Goal: Task Accomplishment & Management: Use online tool/utility

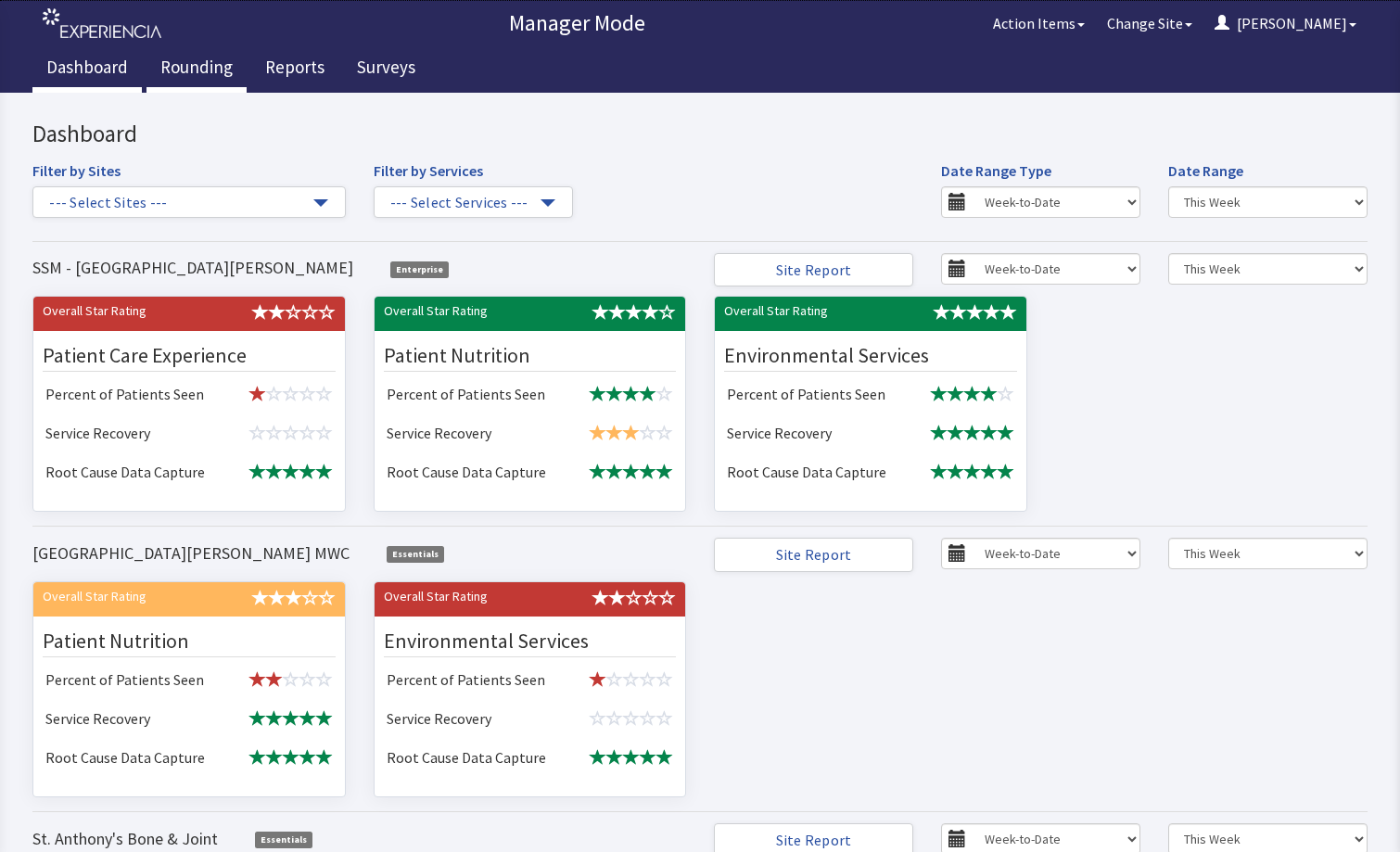
click at [201, 64] on link "Rounding" at bounding box center [196, 70] width 100 height 47
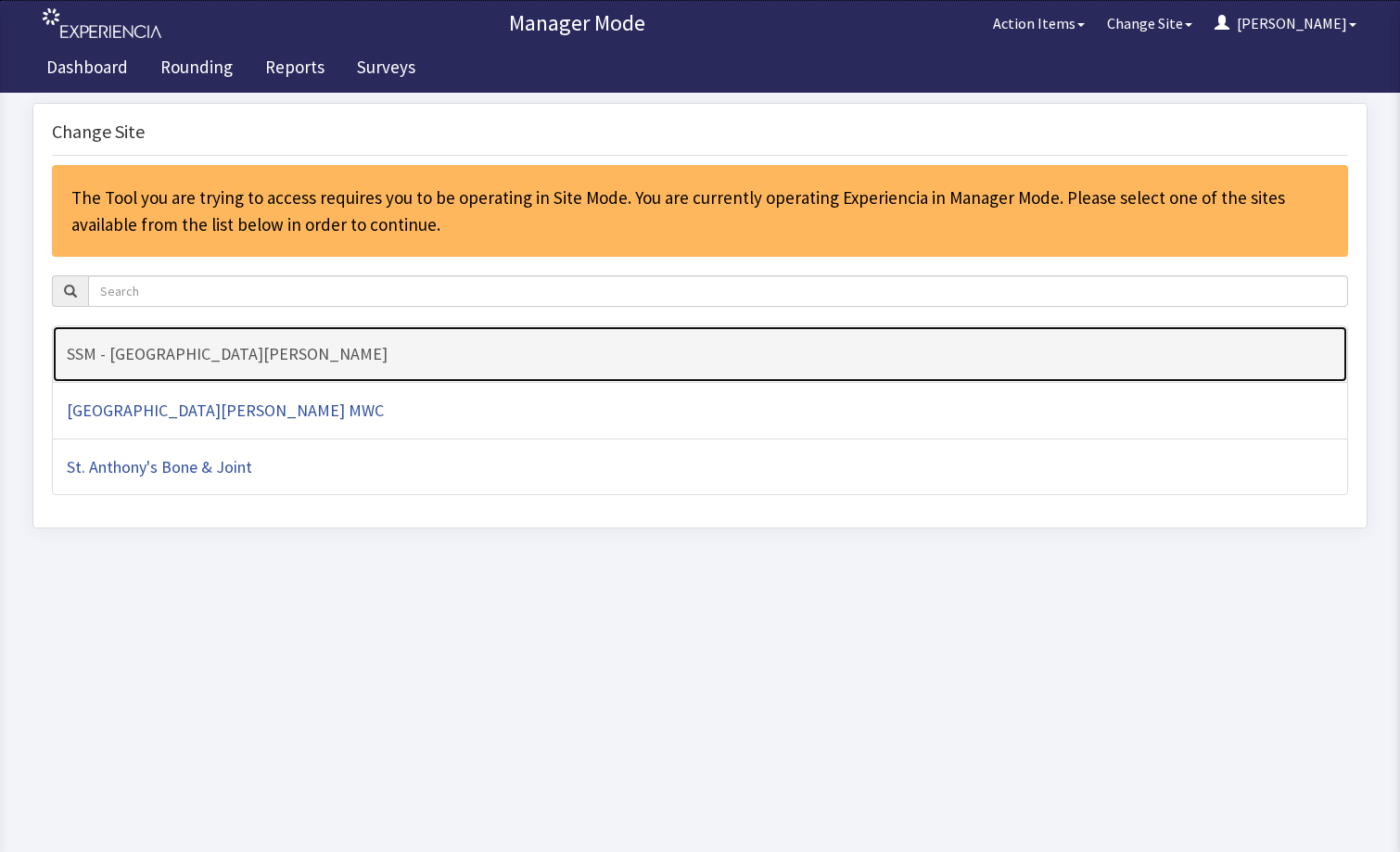
click at [303, 358] on h4 "SSM - [GEOGRAPHIC_DATA][PERSON_NAME]" at bounding box center [699, 354] width 1266 height 19
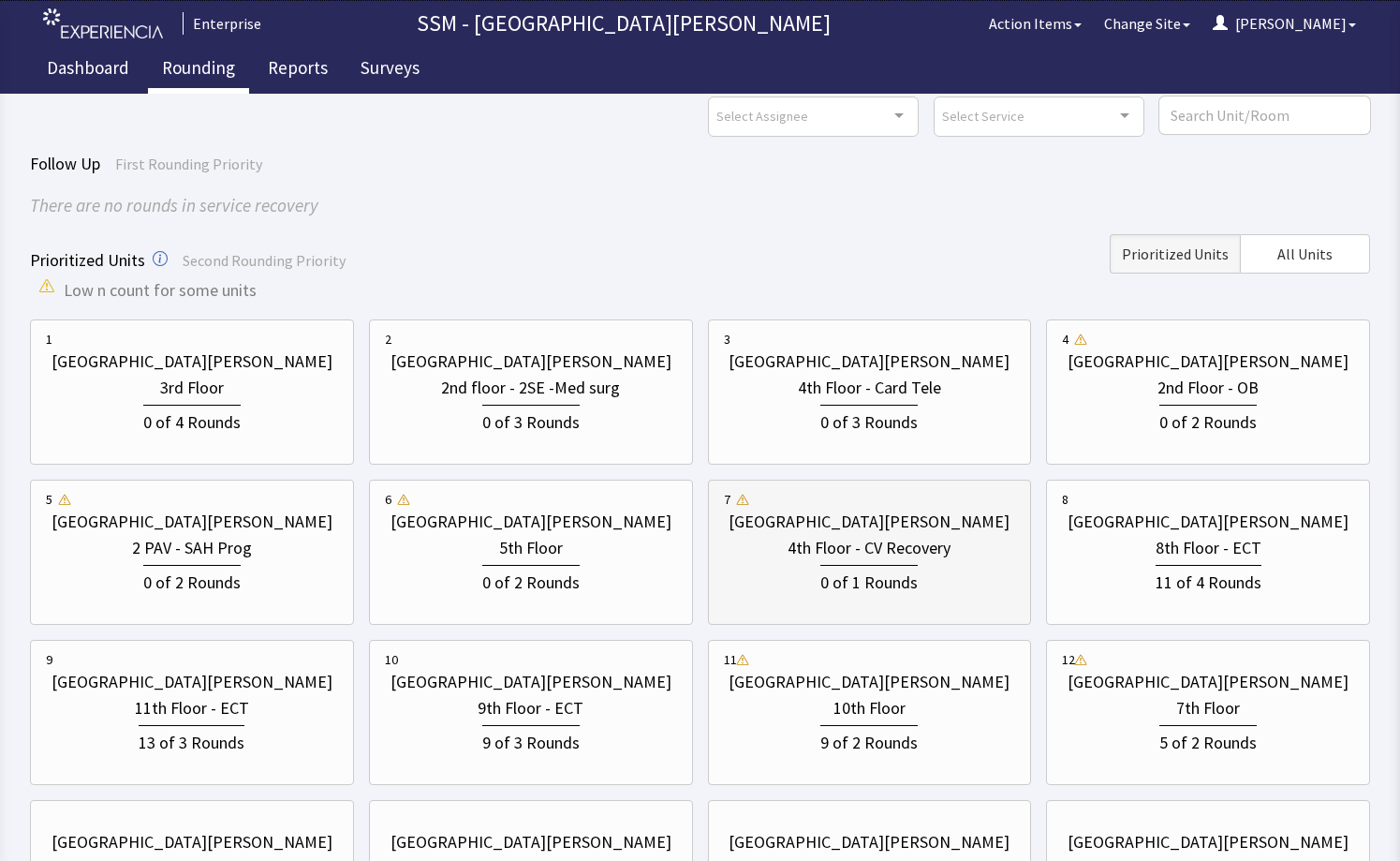
scroll to position [286, 0]
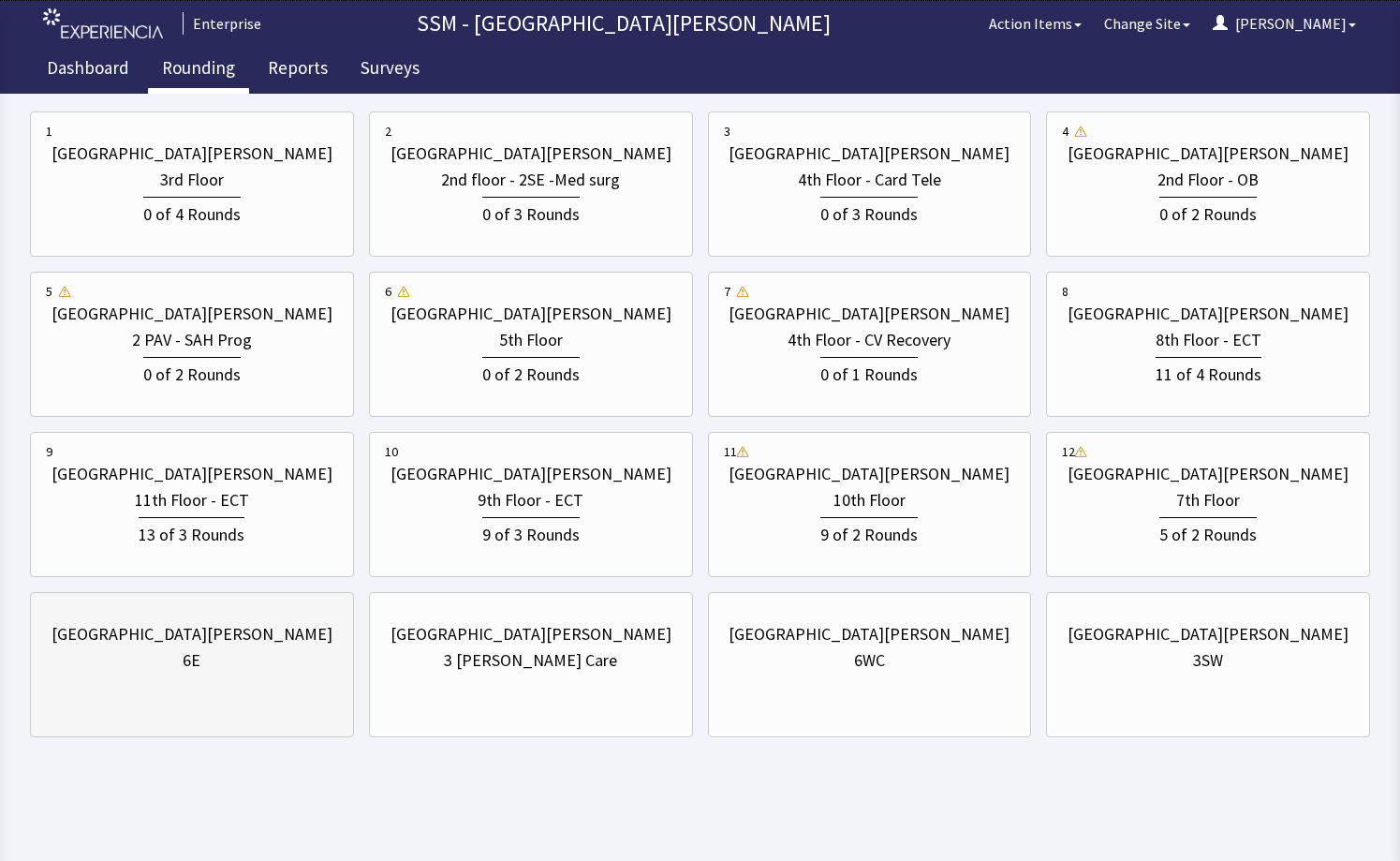
click at [230, 638] on div "[GEOGRAPHIC_DATA][PERSON_NAME]" at bounding box center [191, 633] width 281 height 27
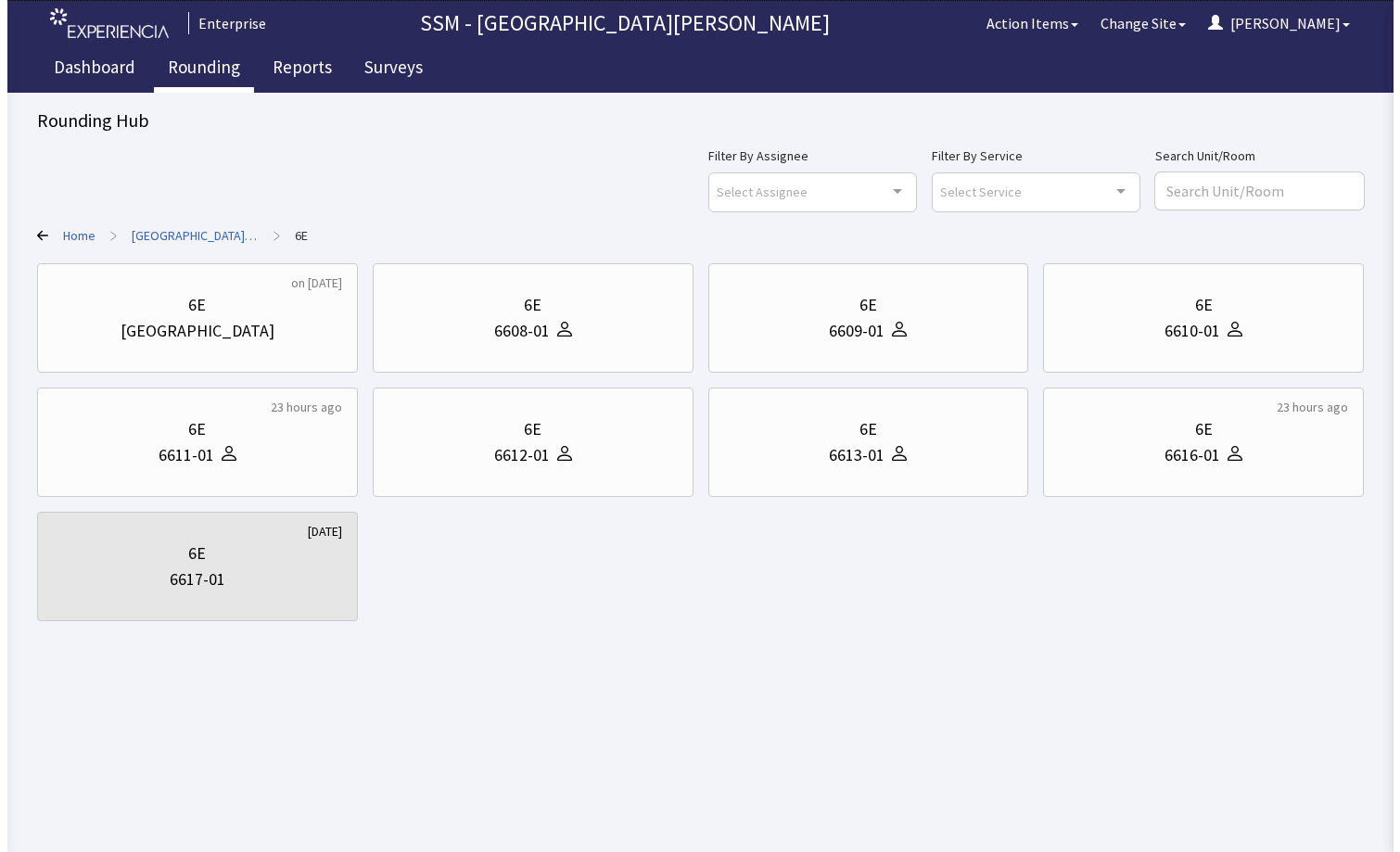
scroll to position [0, 0]
click at [836, 324] on div "6609-01" at bounding box center [858, 330] width 56 height 26
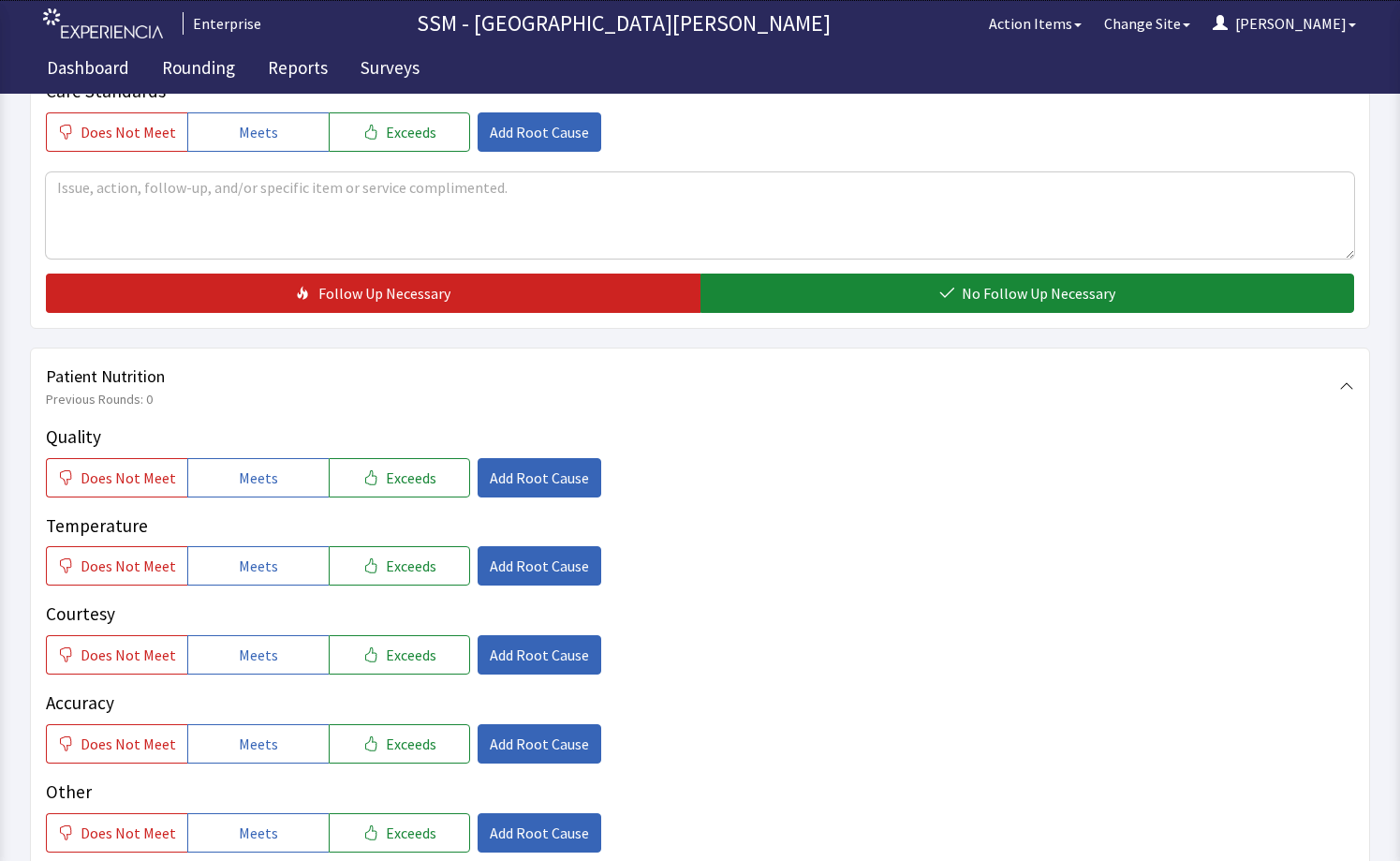
scroll to position [937, 0]
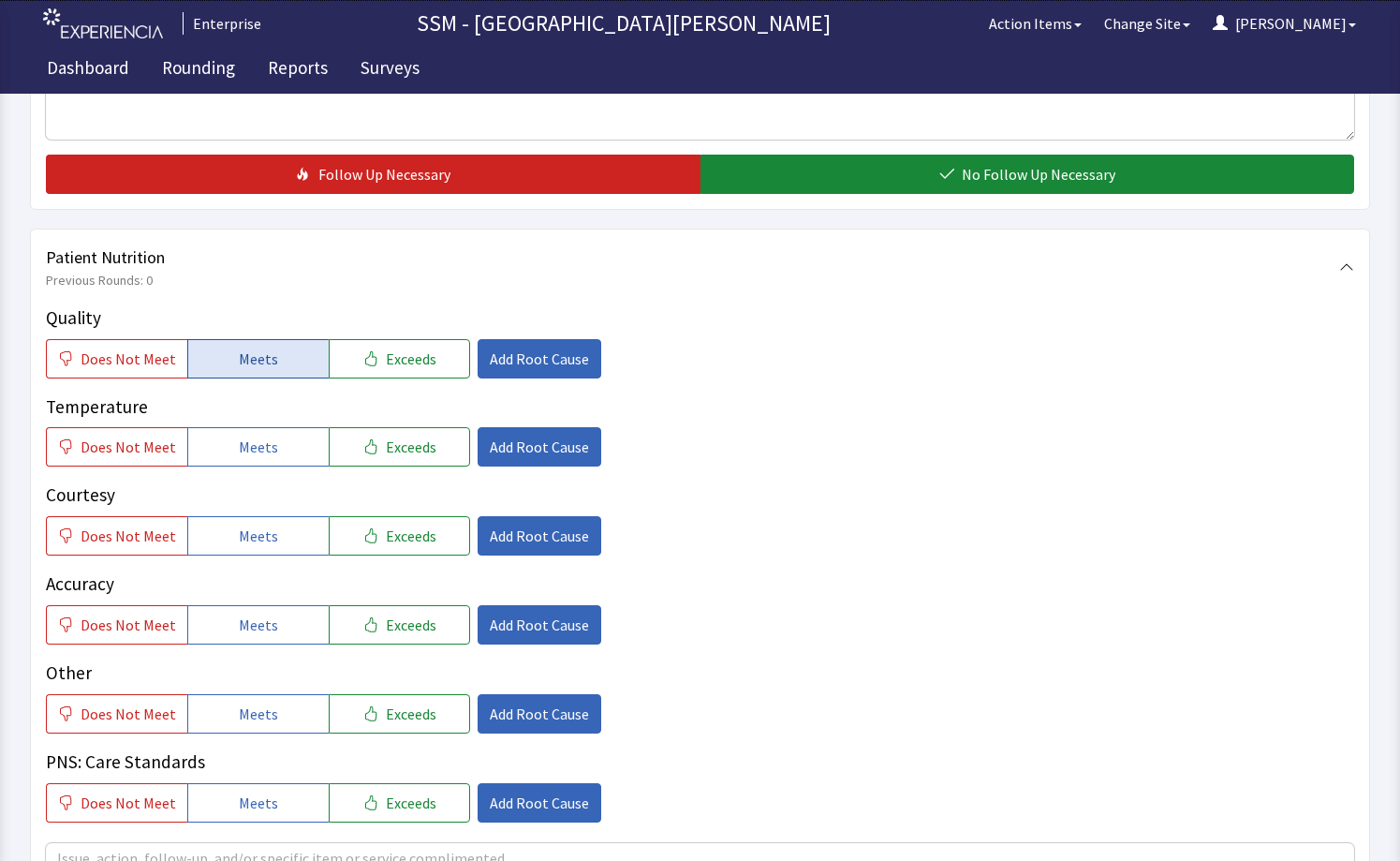
click at [265, 371] on button "Meets" at bounding box center [258, 359] width 142 height 39
click at [263, 444] on span "Meets" at bounding box center [258, 446] width 39 height 23
click at [248, 519] on button "Meets" at bounding box center [258, 536] width 142 height 39
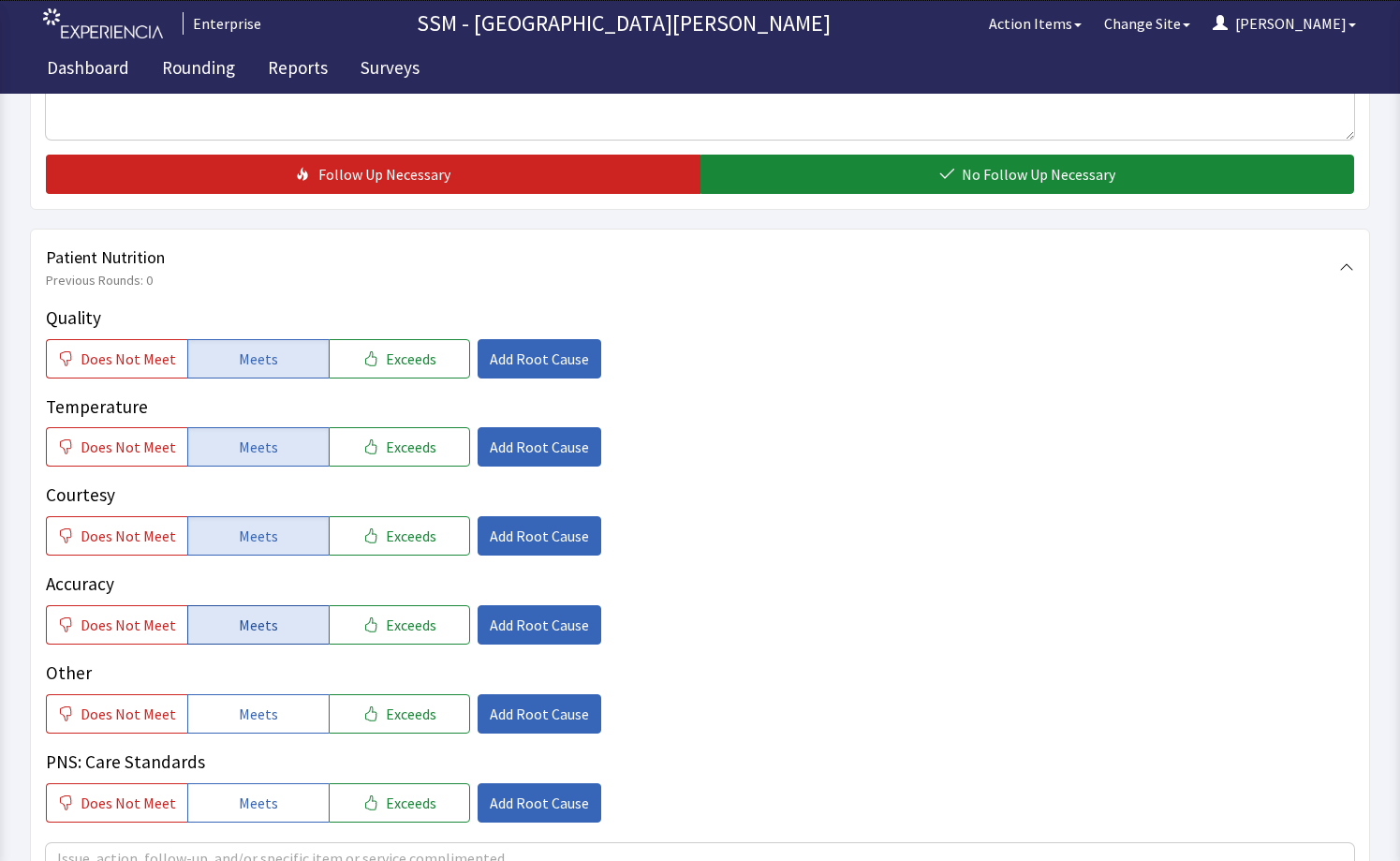
click at [262, 616] on span "Meets" at bounding box center [258, 625] width 39 height 23
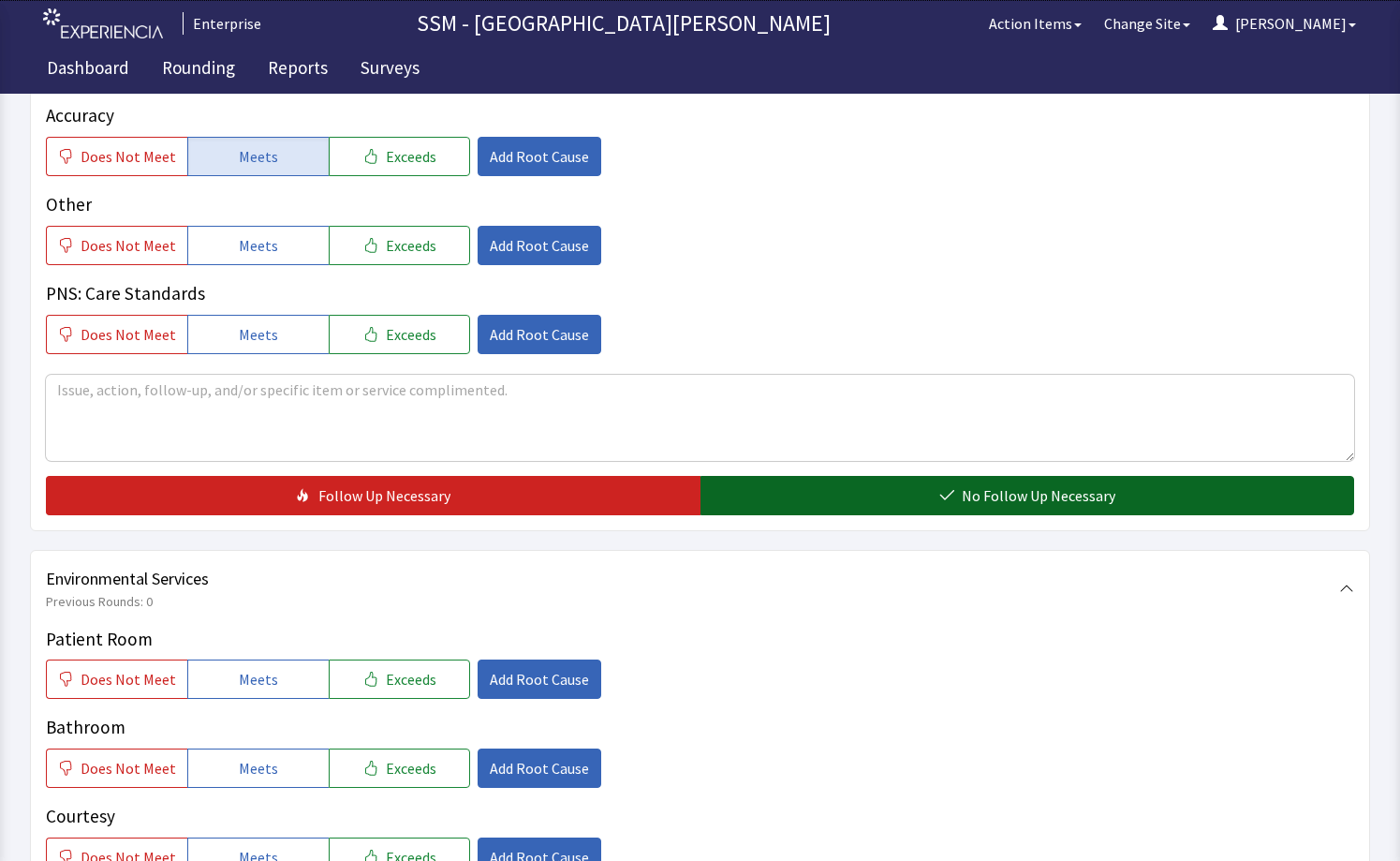
click at [768, 490] on button "No Follow Up Necessary" at bounding box center [1028, 496] width 655 height 39
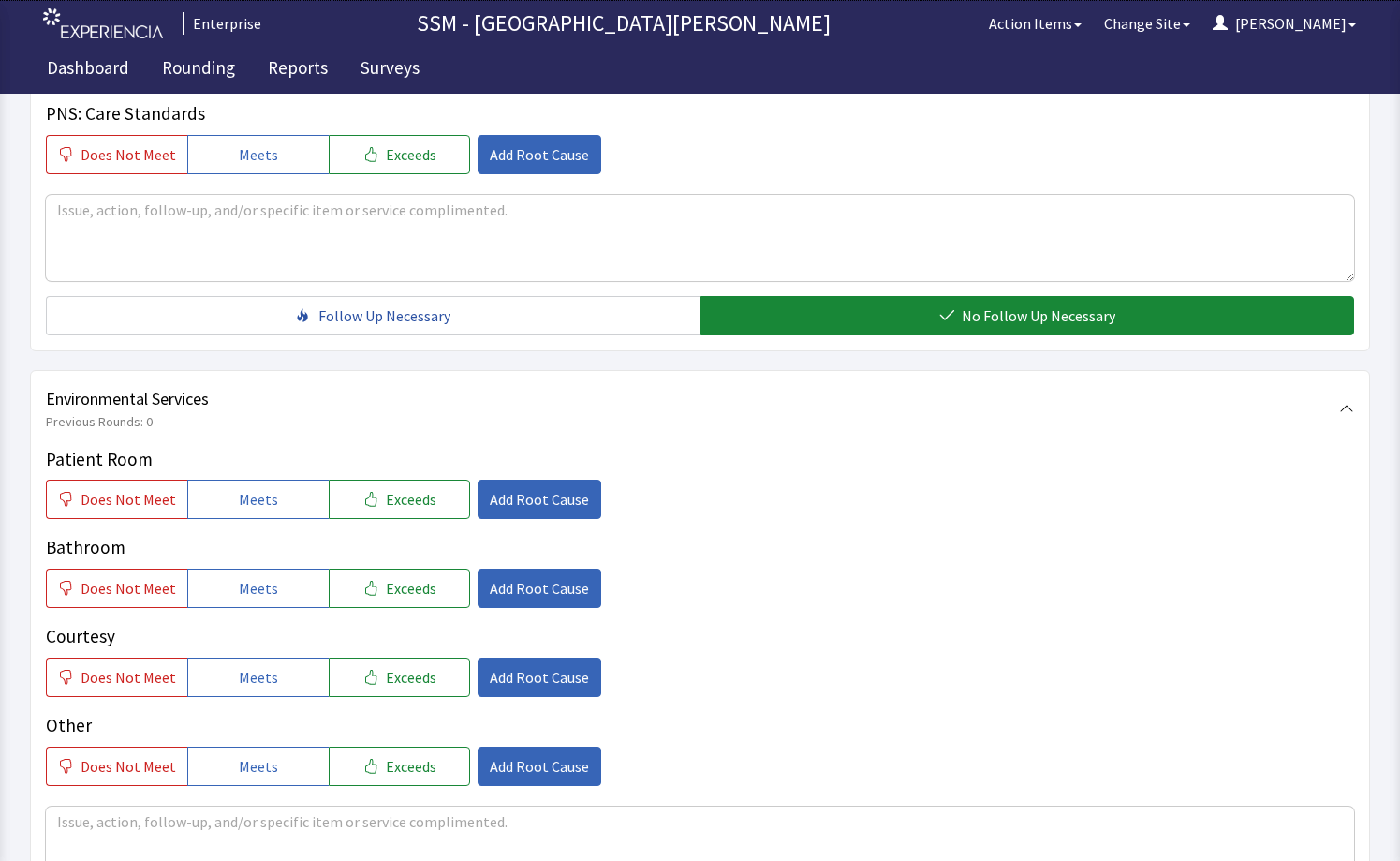
scroll to position [1592, 0]
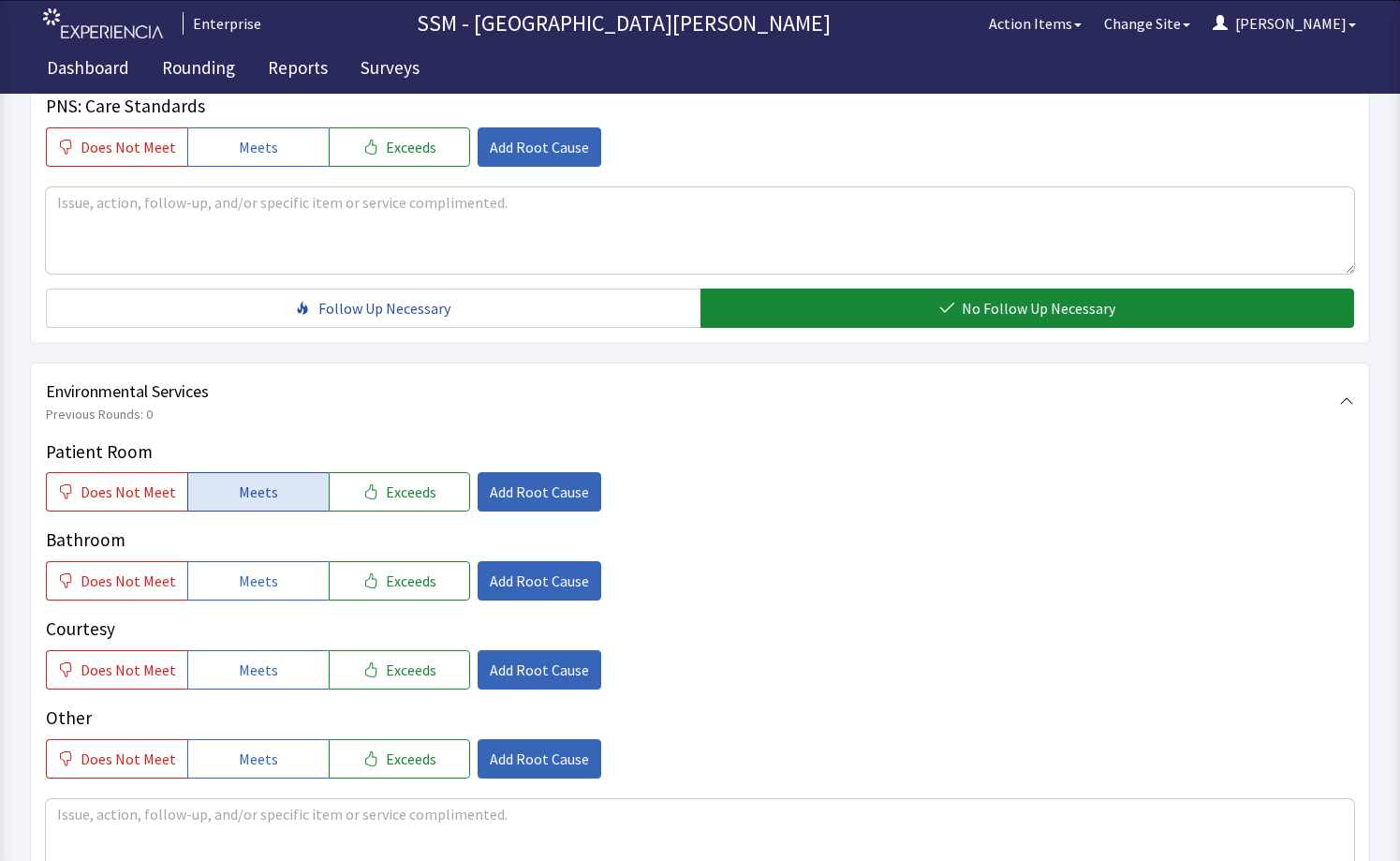
click at [238, 485] on span "Meets" at bounding box center [258, 492] width 39 height 23
click at [228, 594] on button "Meets" at bounding box center [258, 581] width 142 height 39
click at [241, 678] on span "Meets" at bounding box center [258, 669] width 39 height 23
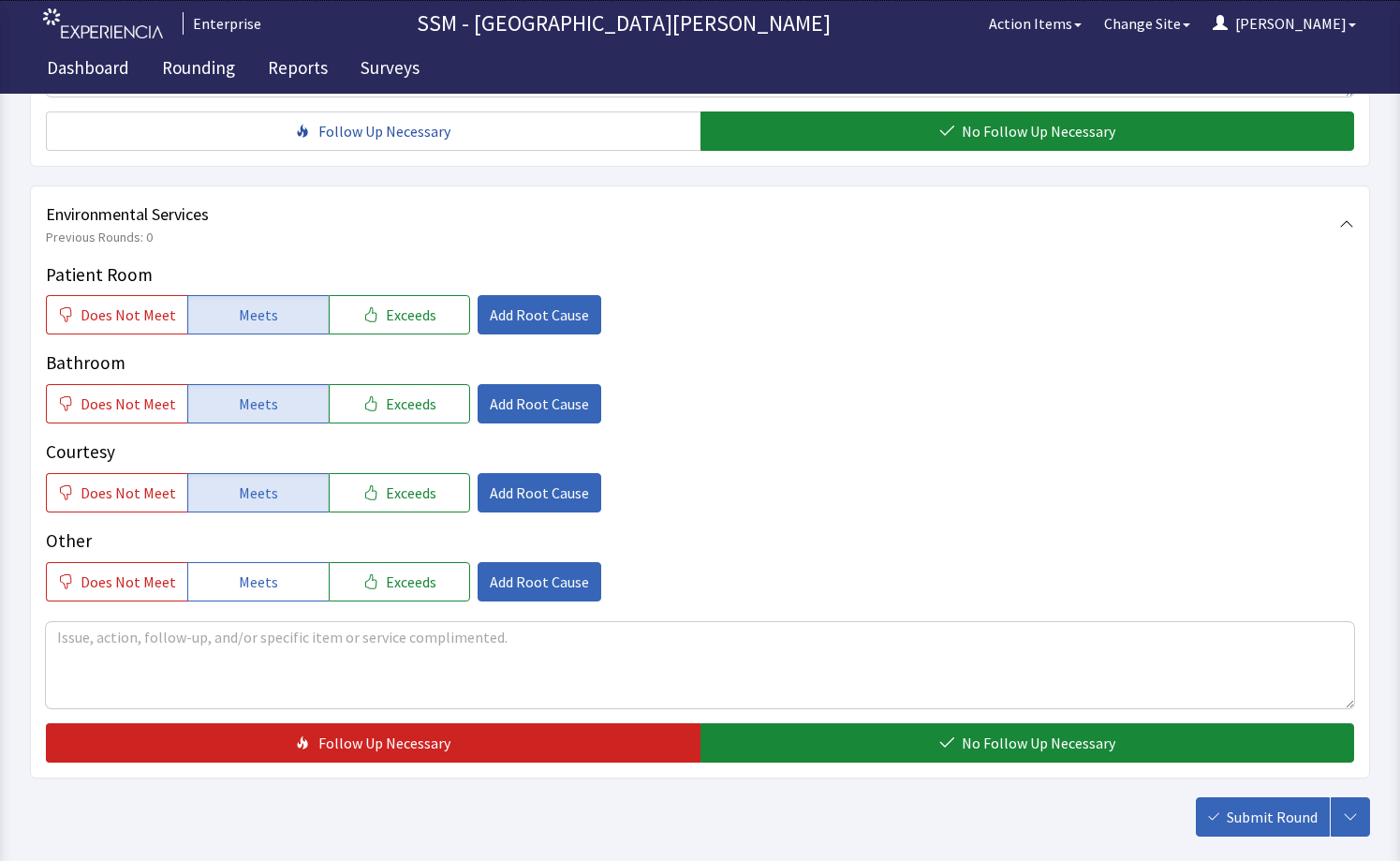
scroll to position [1869, 0]
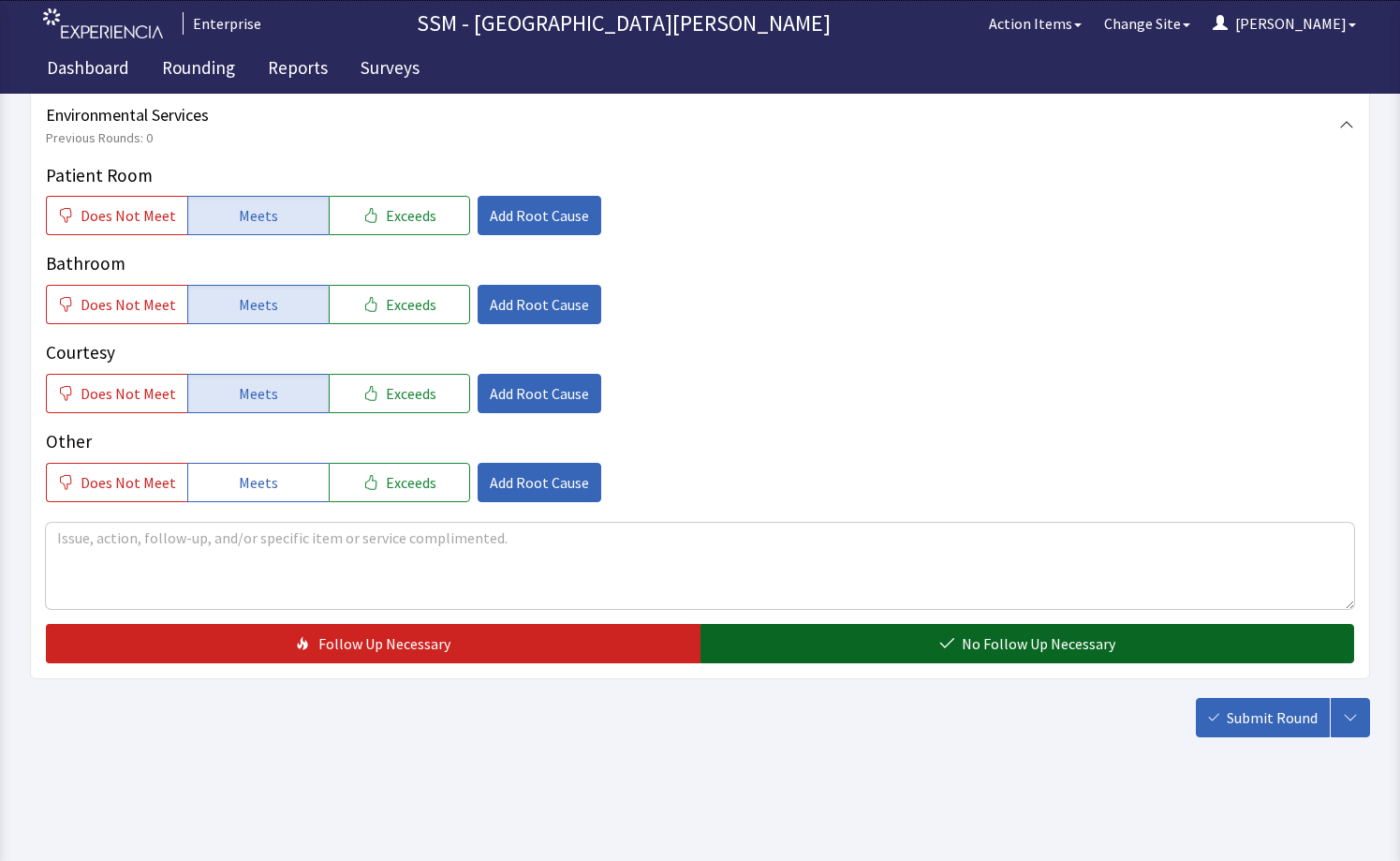
click at [886, 645] on button "No Follow Up Necessary" at bounding box center [1028, 643] width 655 height 39
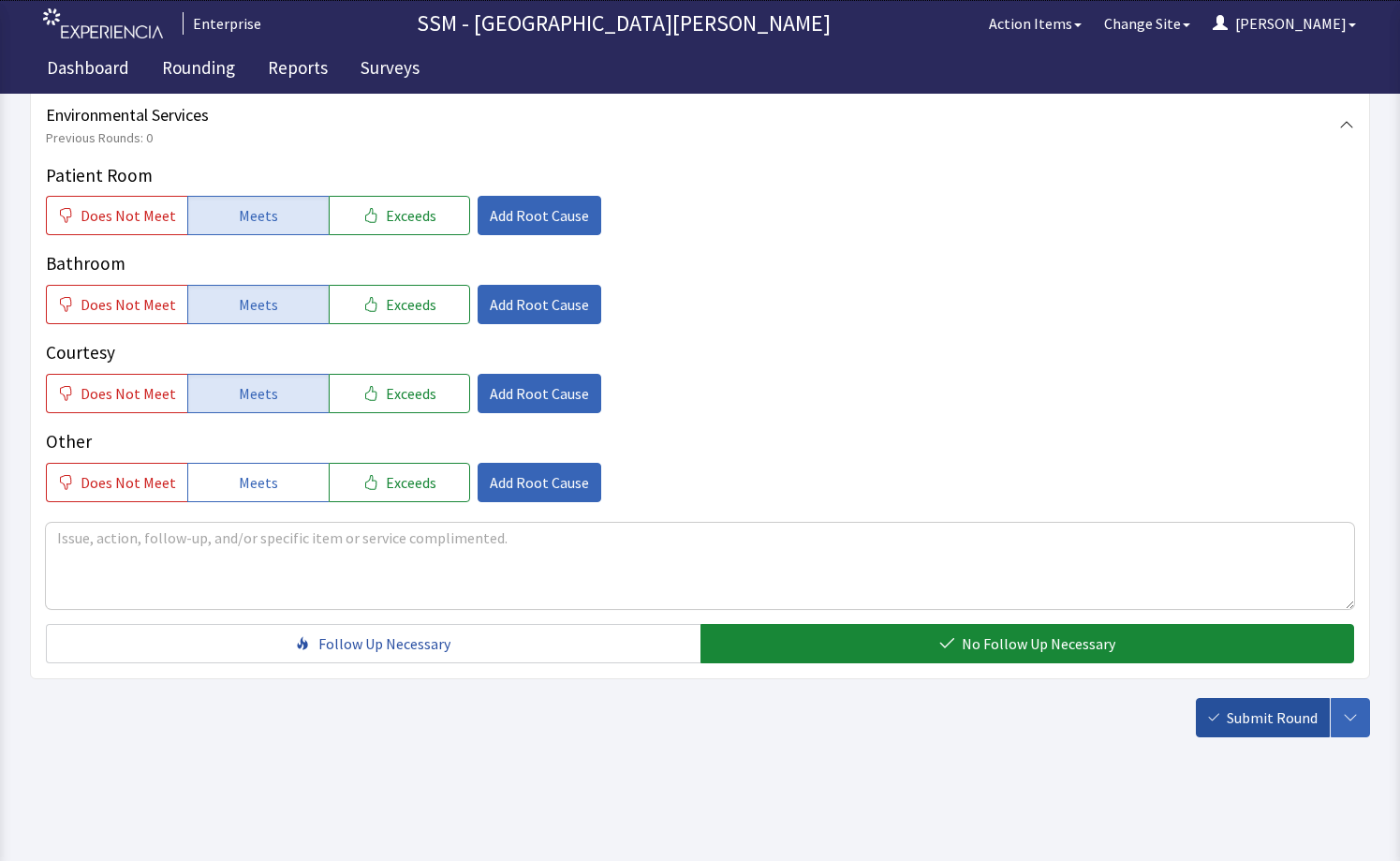
click at [1267, 710] on span "Submit Round" at bounding box center [1273, 717] width 91 height 23
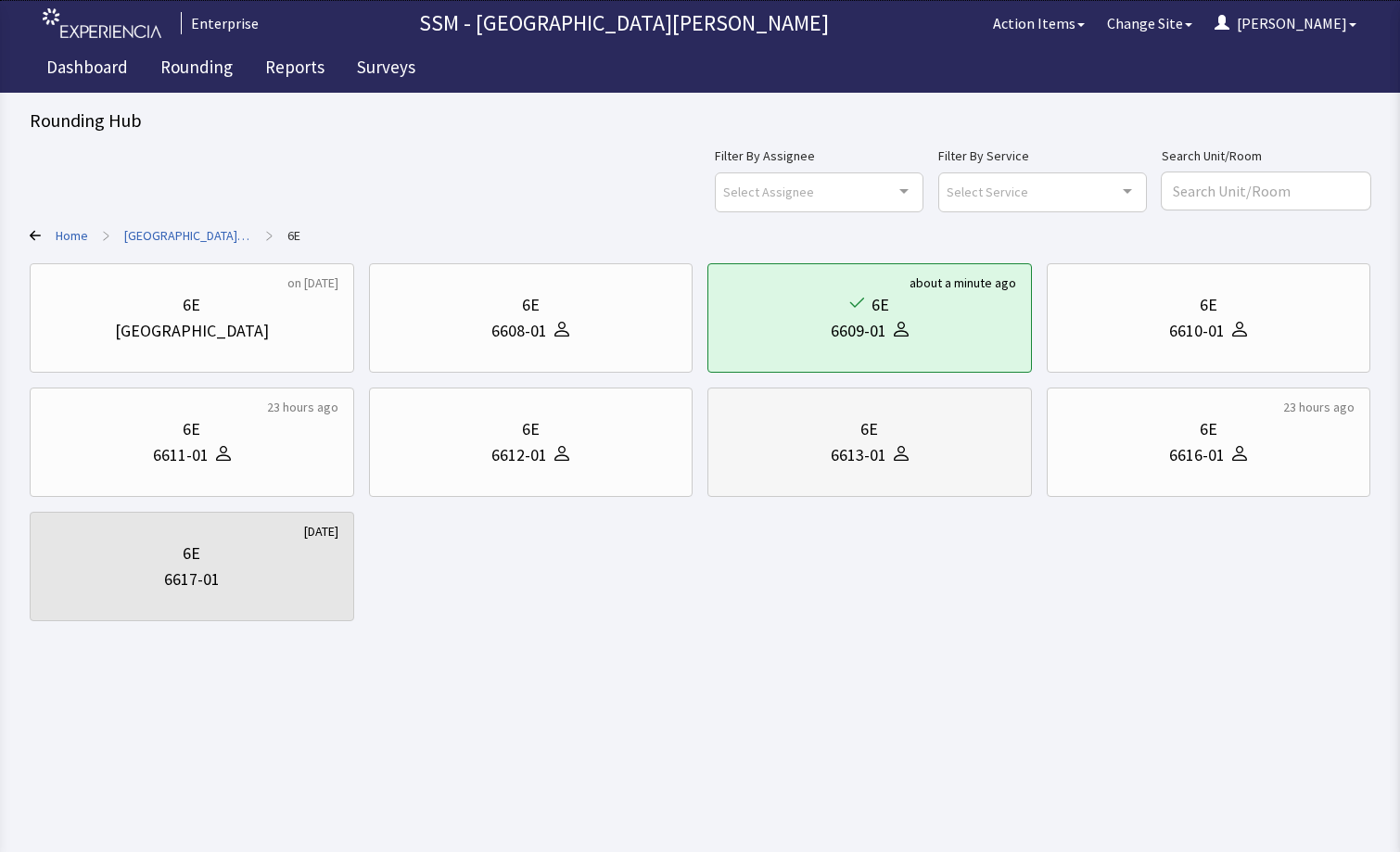
click at [847, 454] on div "6613-01" at bounding box center [858, 455] width 56 height 26
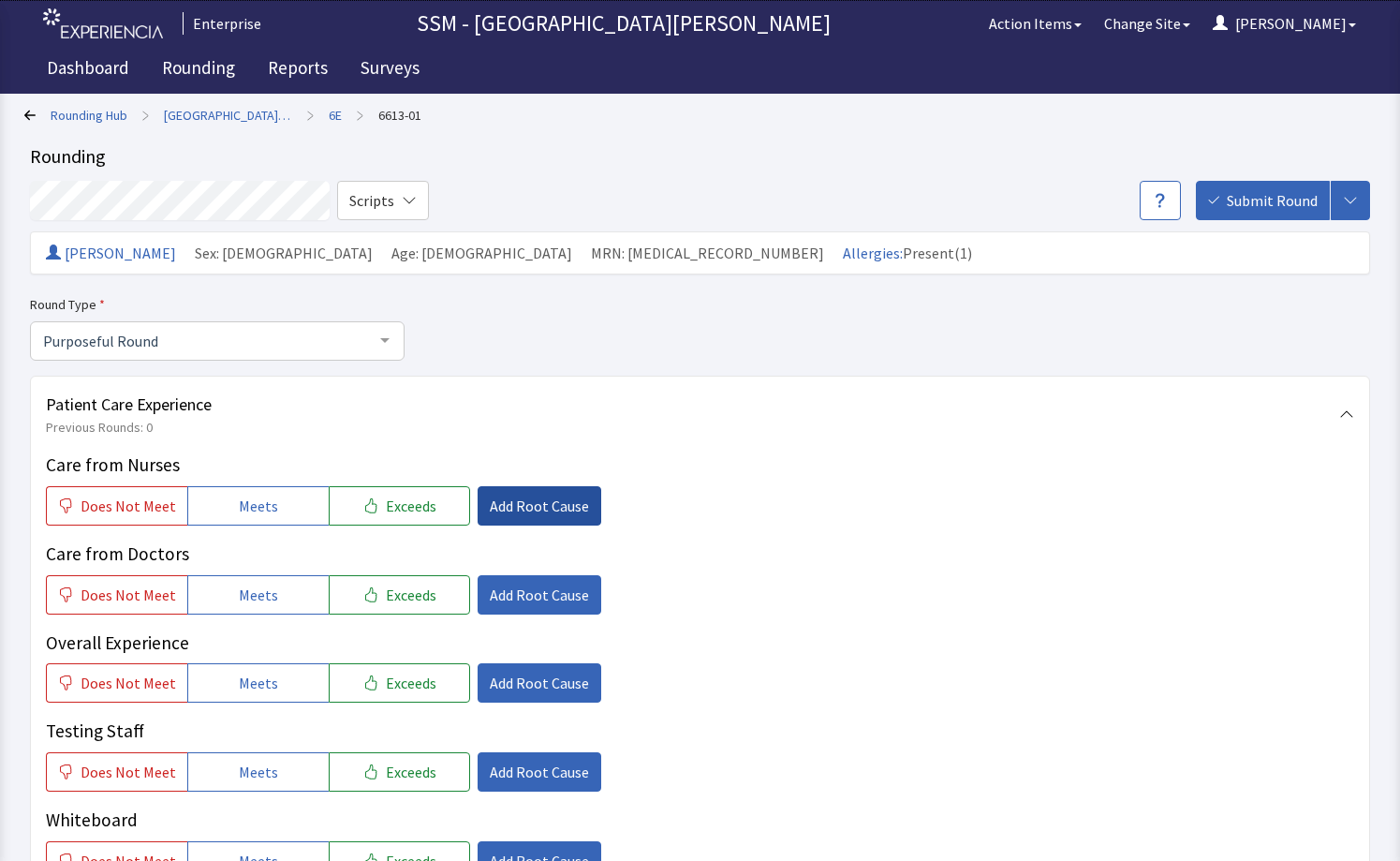
click at [500, 496] on span "Add Root Cause" at bounding box center [539, 505] width 100 height 23
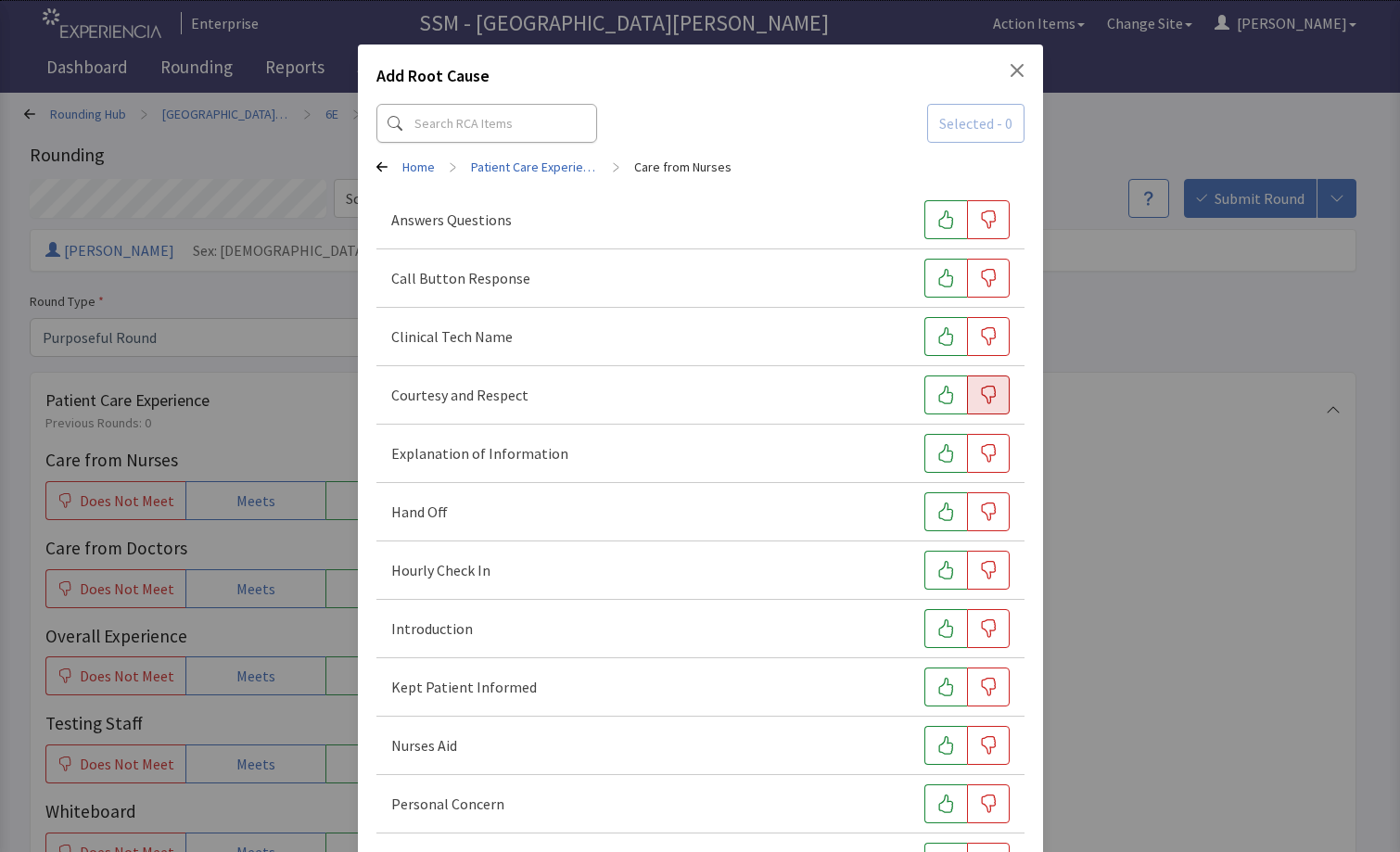
click at [979, 395] on icon "button" at bounding box center [988, 395] width 19 height 19
click at [979, 462] on icon "button" at bounding box center [988, 452] width 19 height 19
click at [979, 515] on icon "button" at bounding box center [988, 511] width 19 height 19
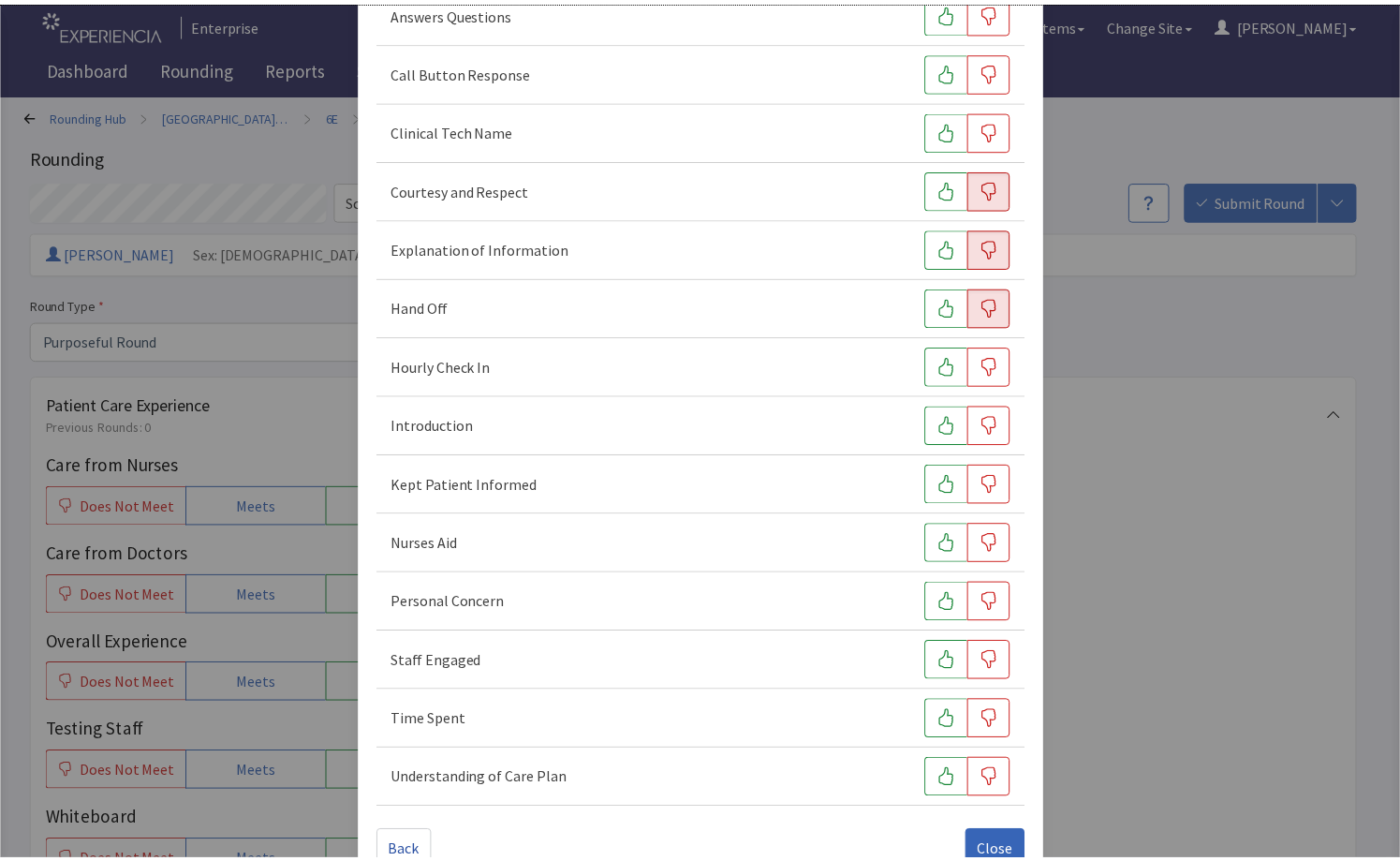
scroll to position [254, 0]
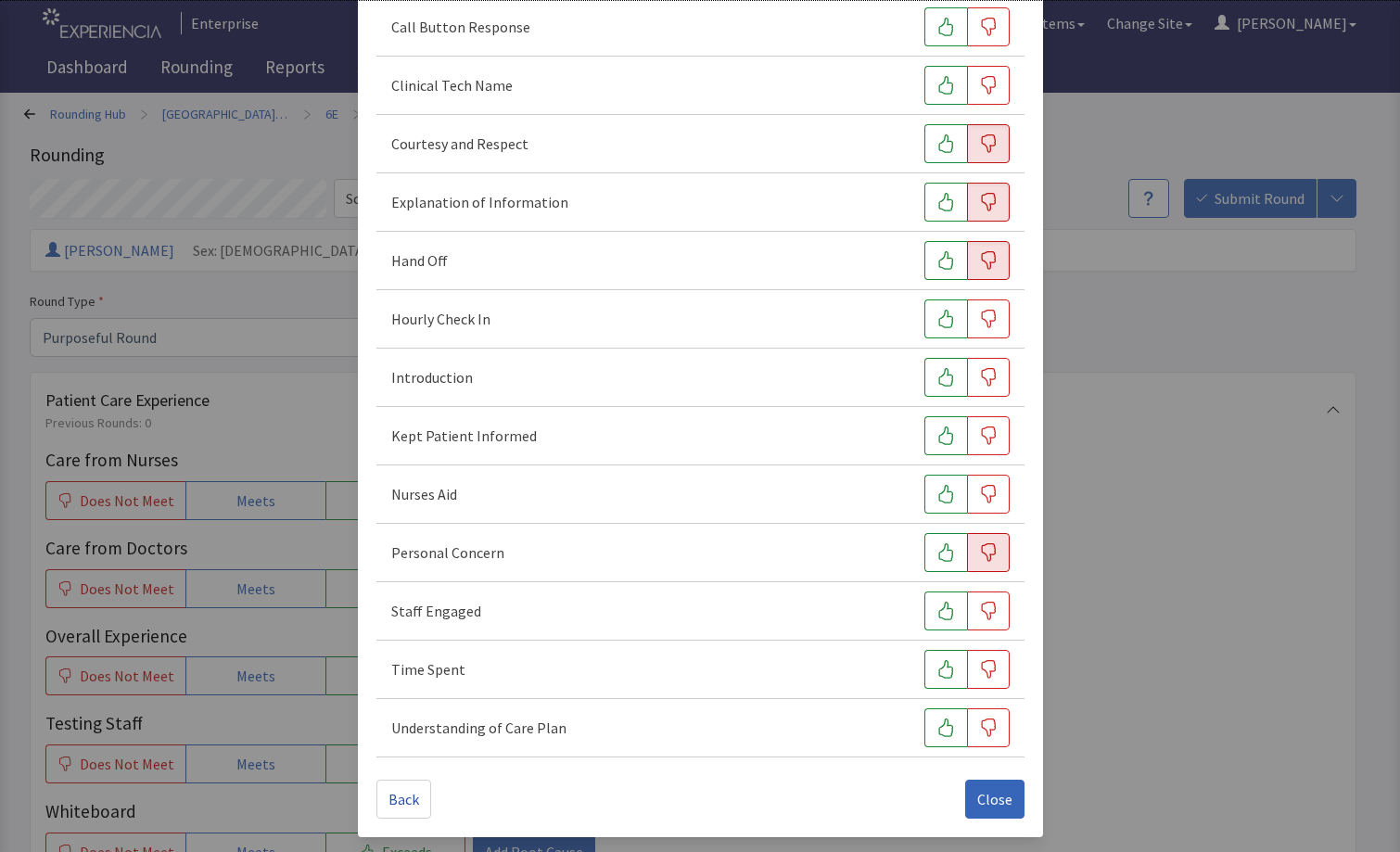
click at [979, 553] on icon "button" at bounding box center [988, 552] width 19 height 19
click at [979, 796] on span "Close" at bounding box center [994, 798] width 35 height 22
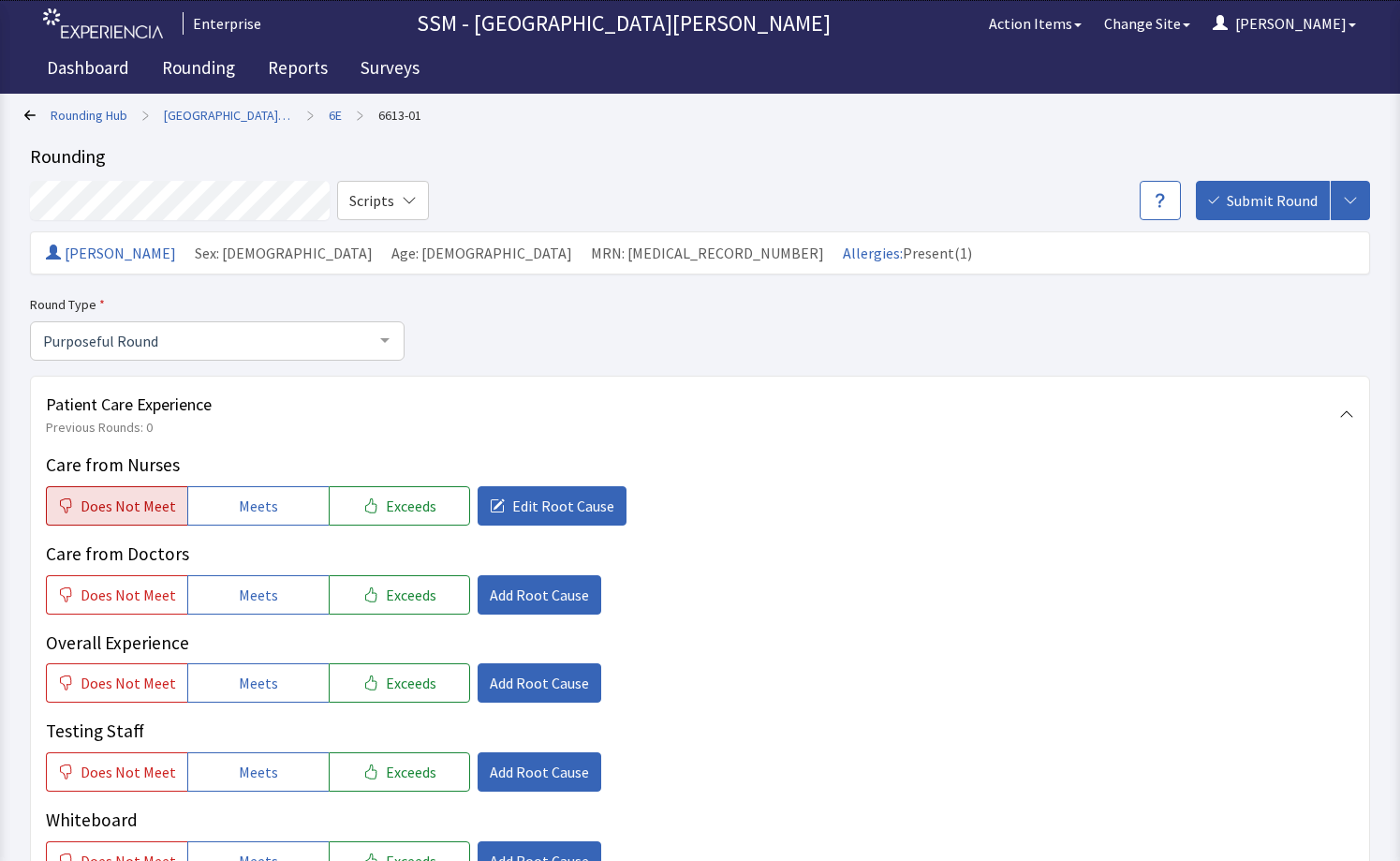
click at [126, 509] on span "Does Not Meet" at bounding box center [128, 505] width 96 height 23
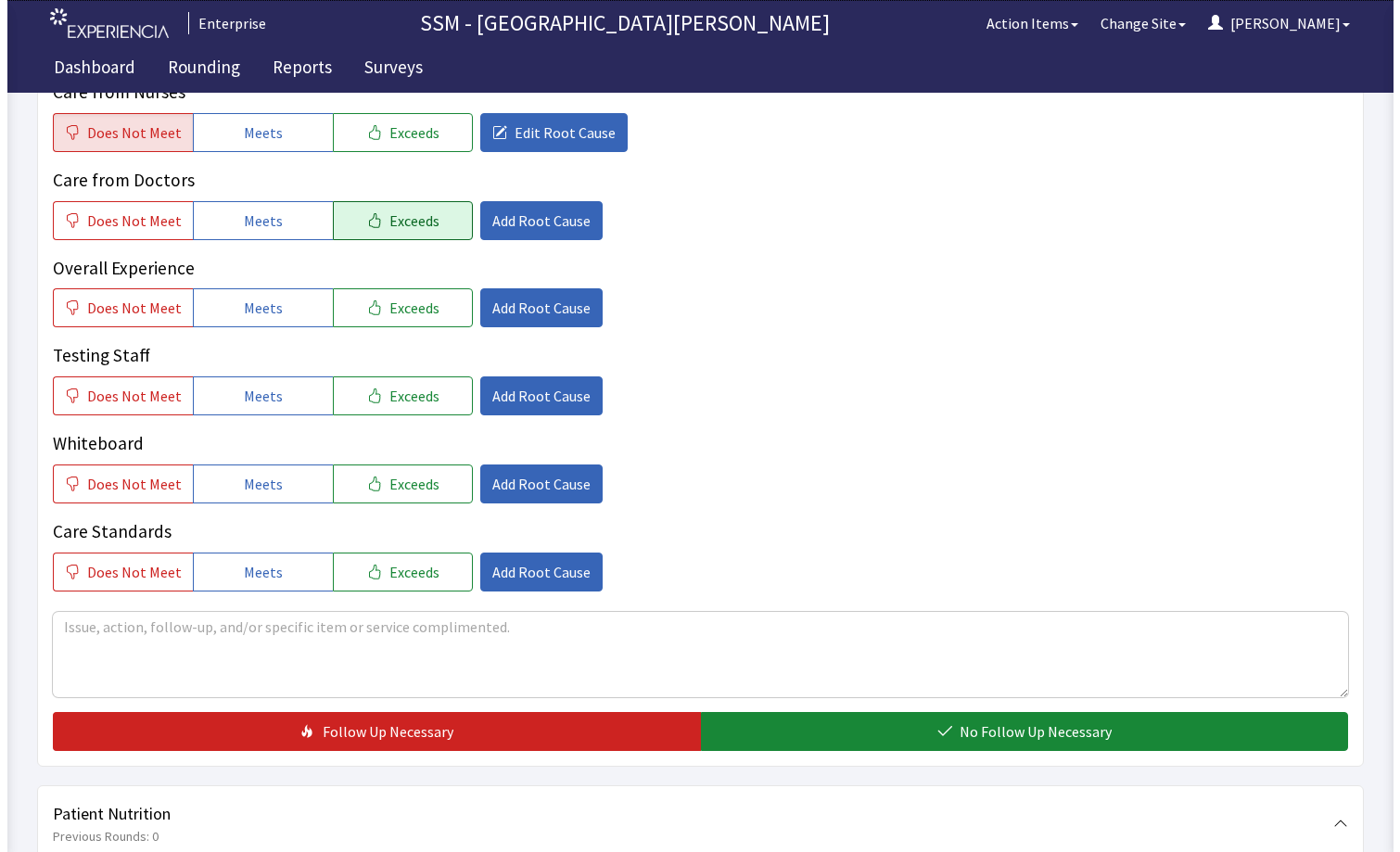
scroll to position [370, 0]
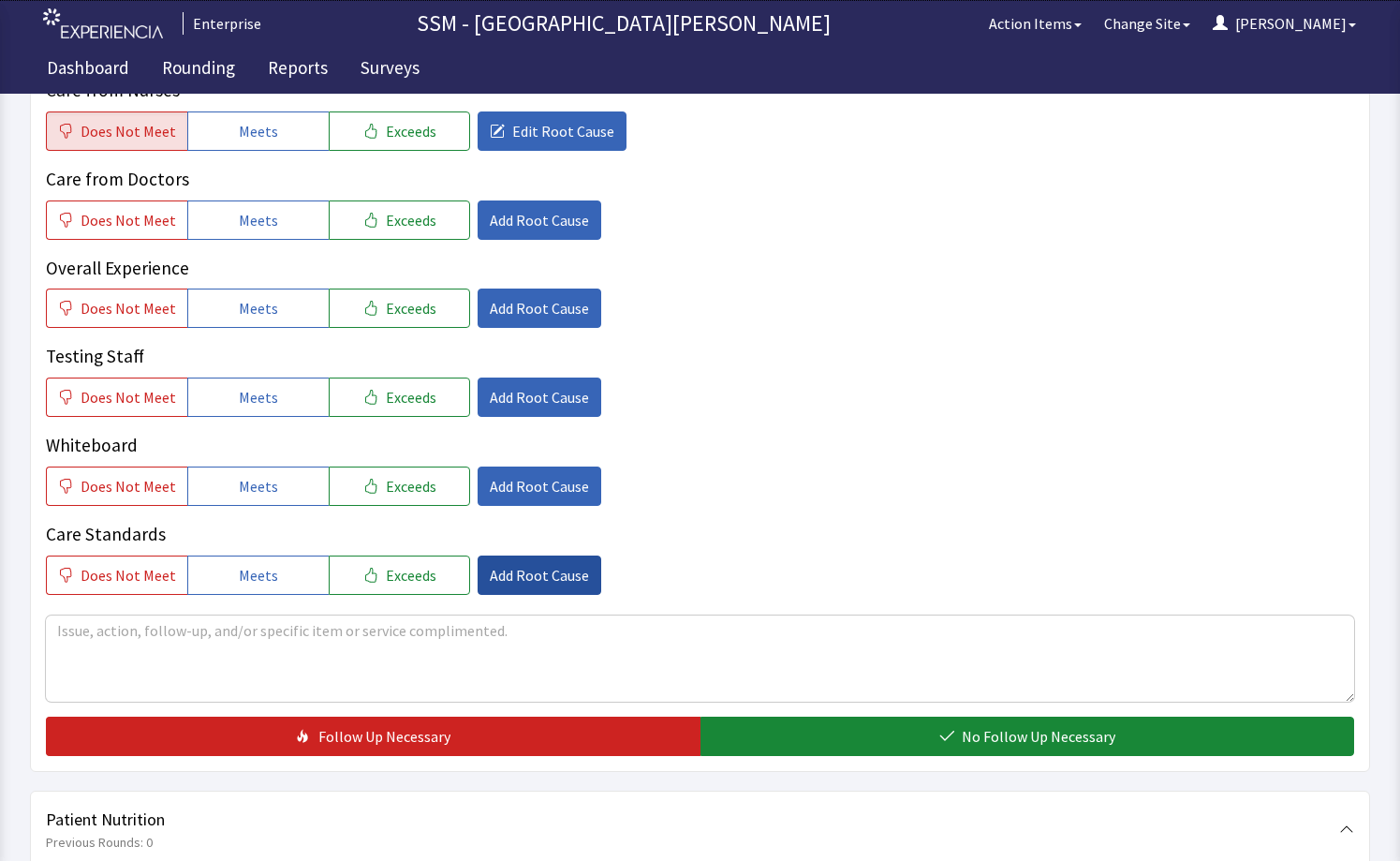
click at [519, 581] on span "Add Root Cause" at bounding box center [539, 574] width 100 height 23
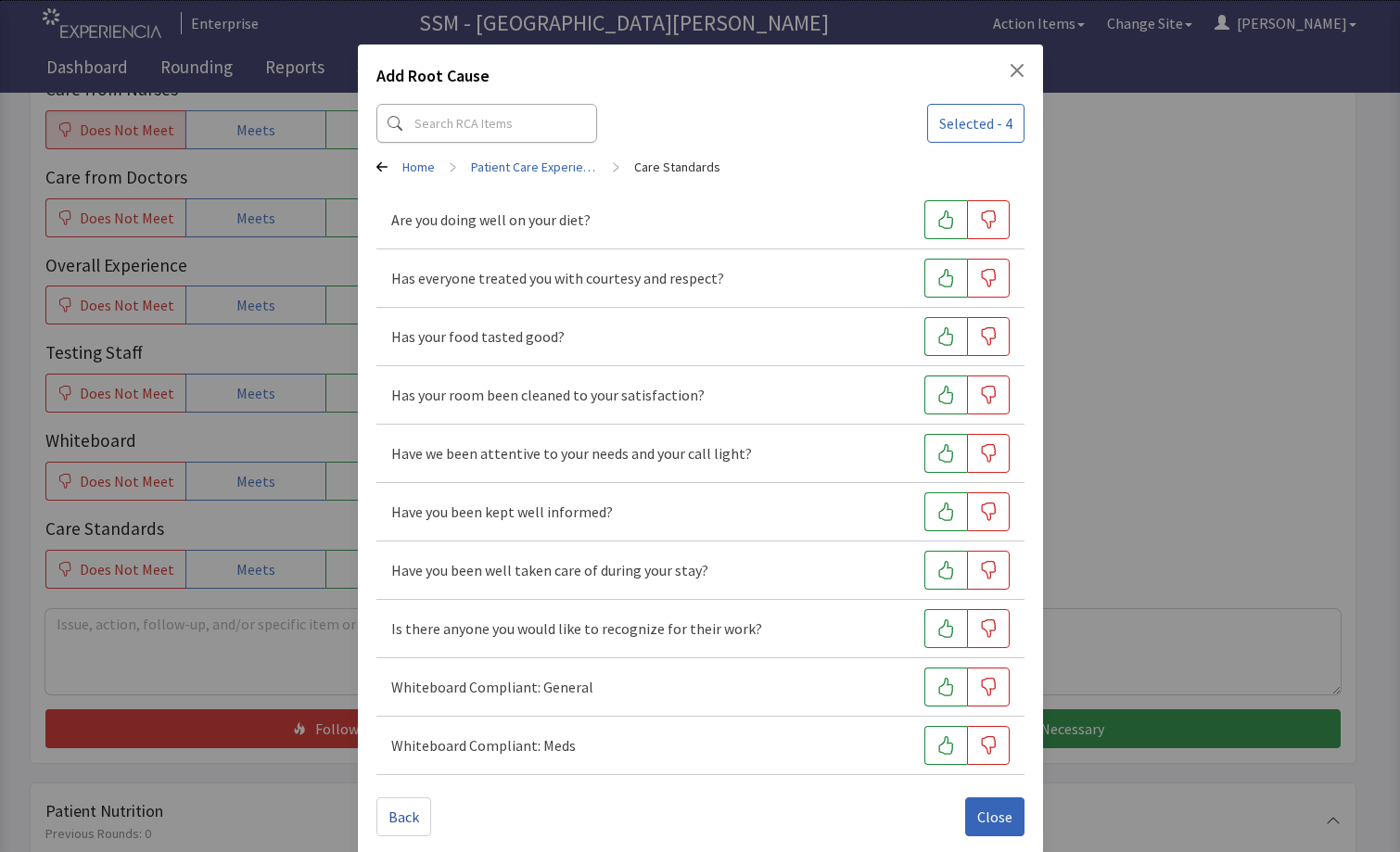
click at [1094, 577] on div "Add Root Cause Selected - 4 Home > Patient Care Experience > Care Standards Are…" at bounding box center [700, 435] width 1400 height 870
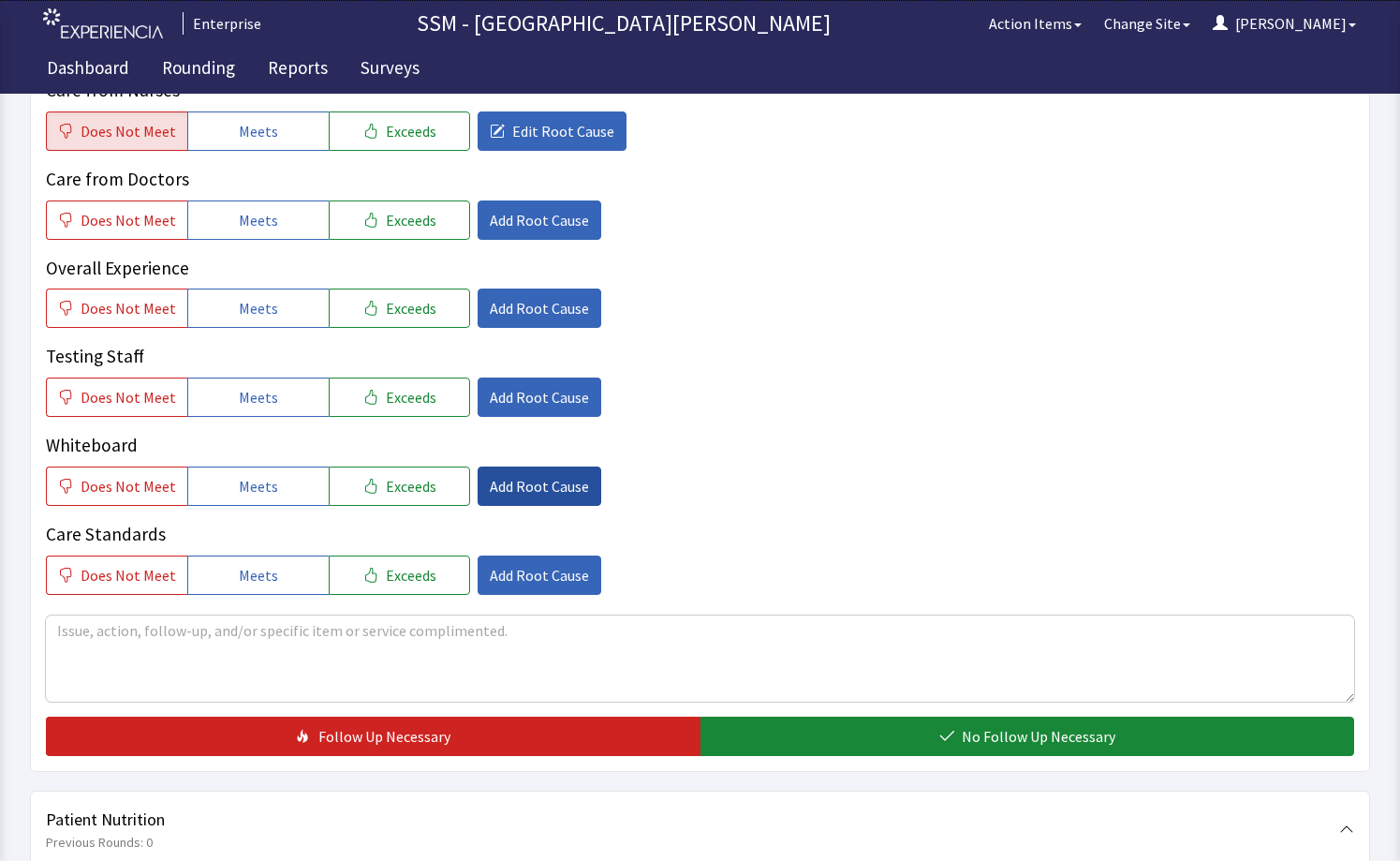
click at [494, 491] on span "Add Root Cause" at bounding box center [539, 486] width 100 height 23
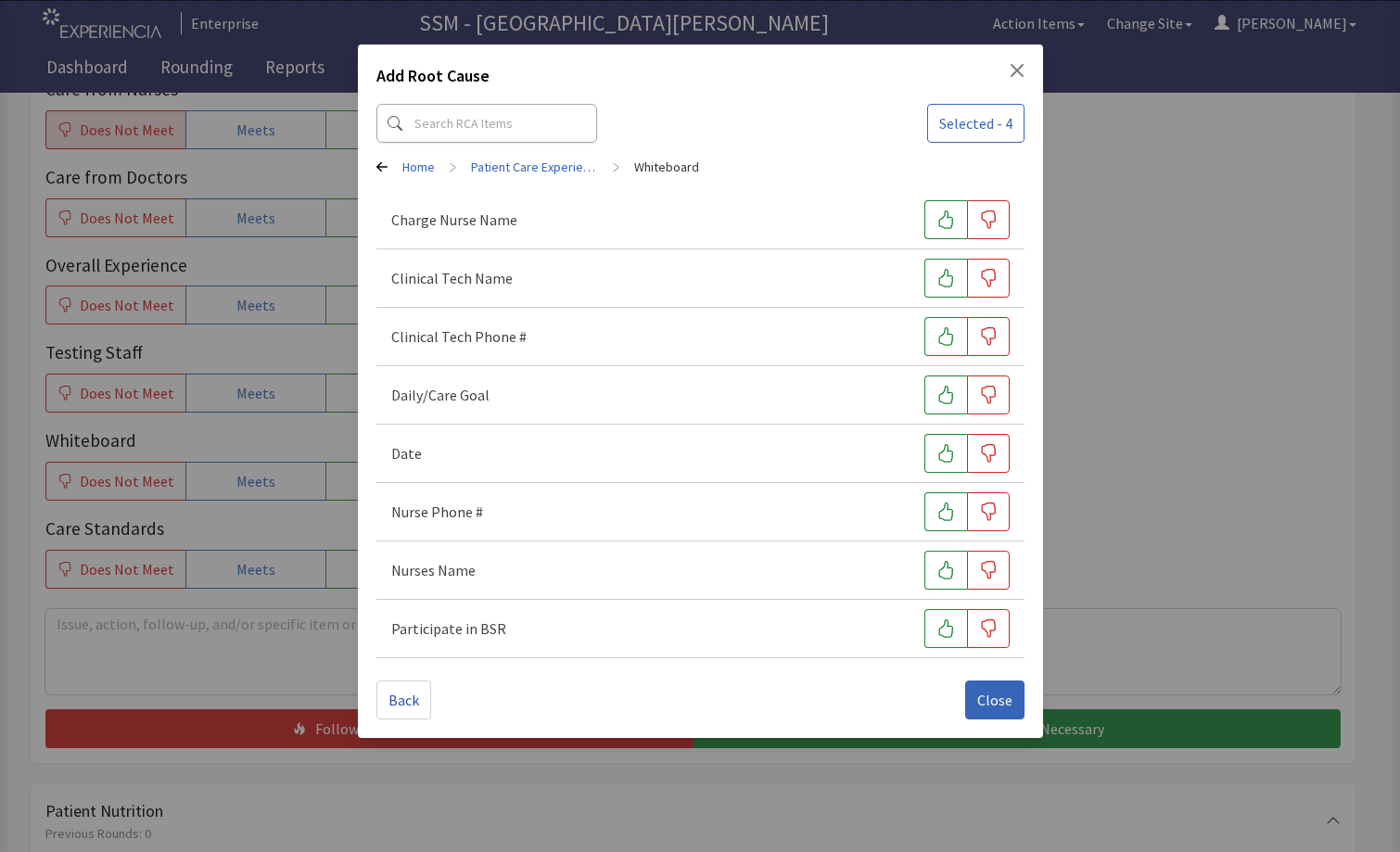
click at [1065, 364] on div "Add Root Cause Selected - 4 Home > Patient Care Experience > Whiteboard Charge …" at bounding box center [700, 426] width 1400 height 852
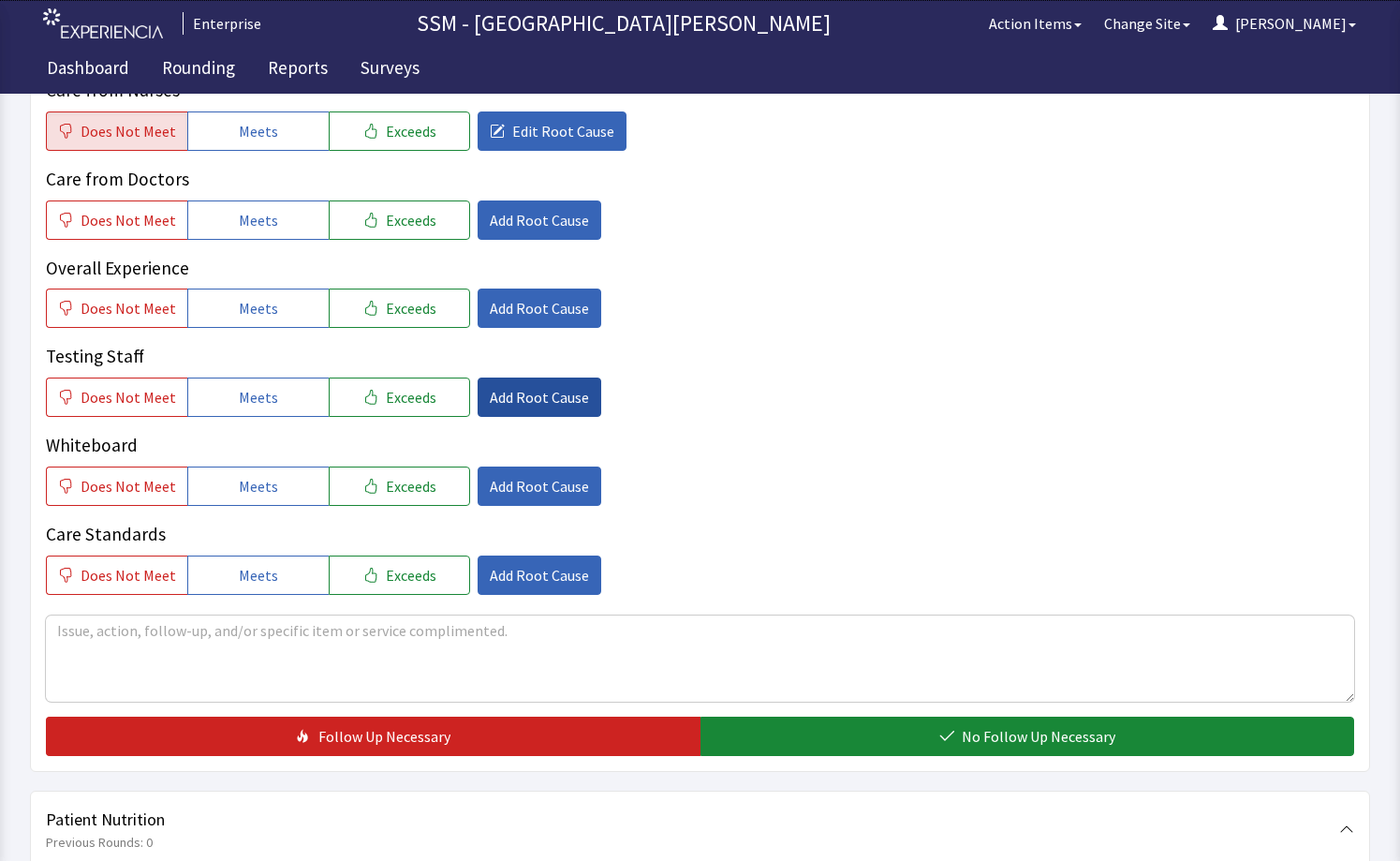
click at [500, 389] on span "Add Root Cause" at bounding box center [539, 397] width 100 height 23
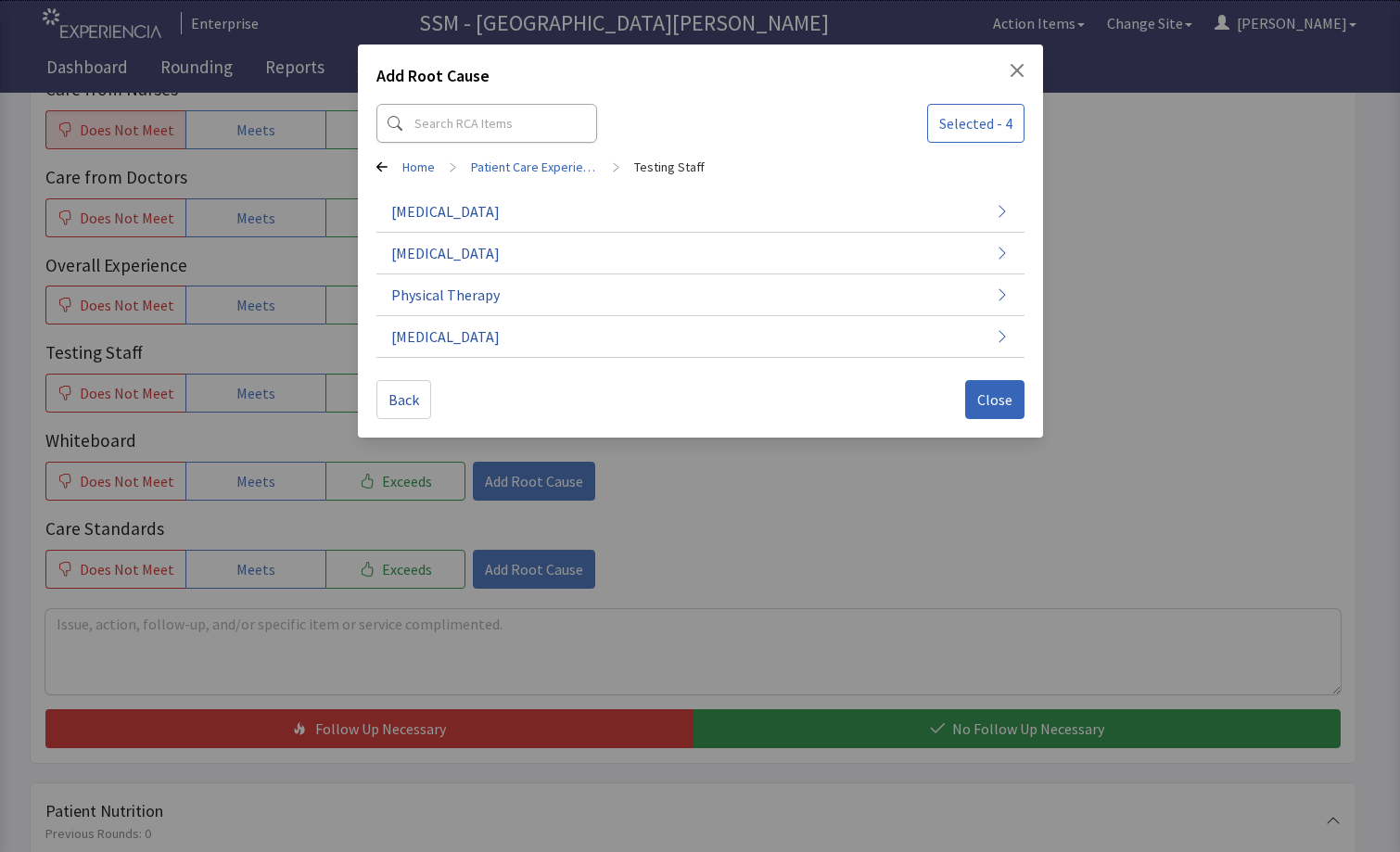
click at [820, 523] on div "Add Root Cause Selected - 4 Home > Patient Care Experience > Testing Staff Card…" at bounding box center [700, 426] width 1400 height 852
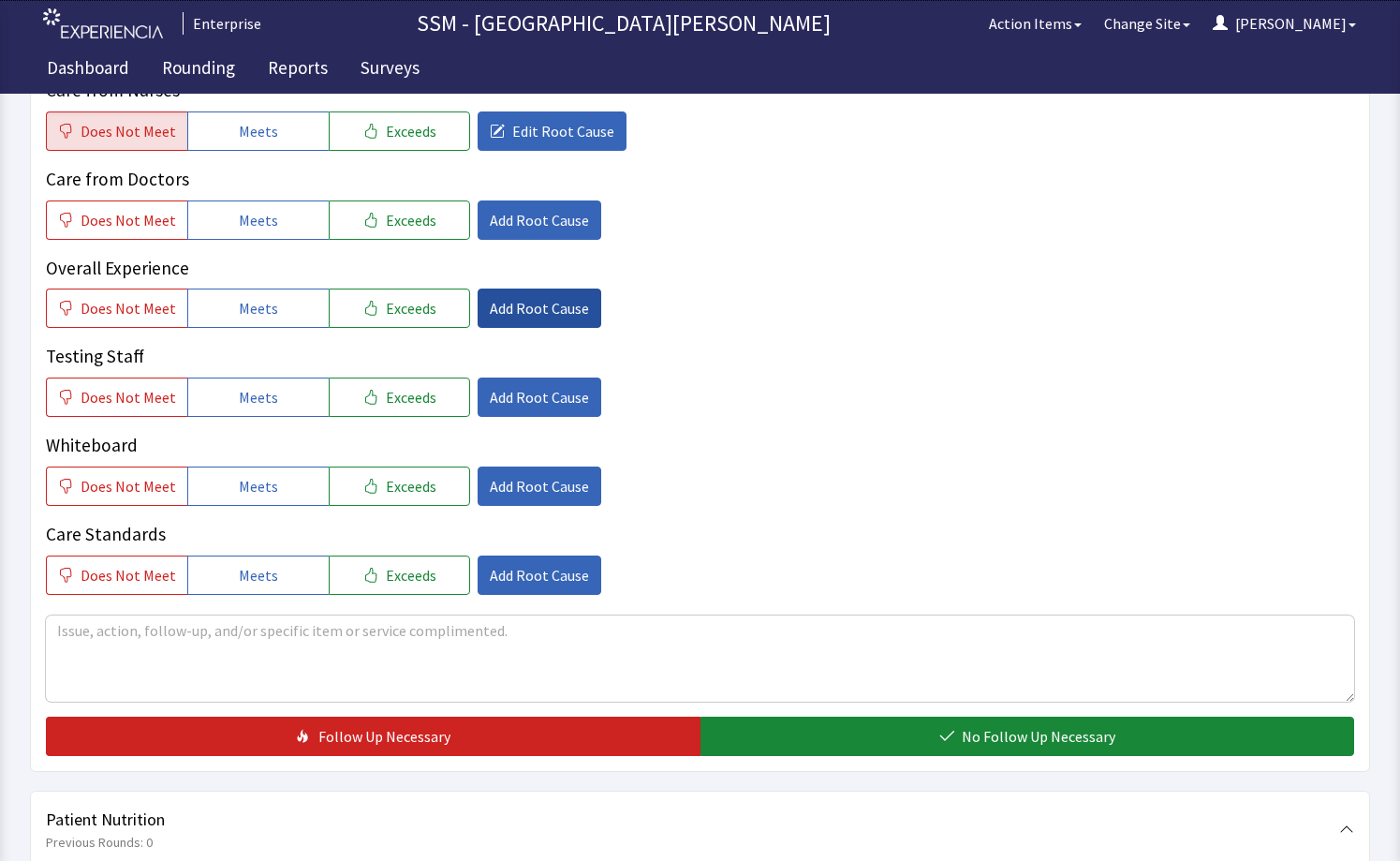
click at [524, 310] on span "Add Root Cause" at bounding box center [539, 307] width 100 height 23
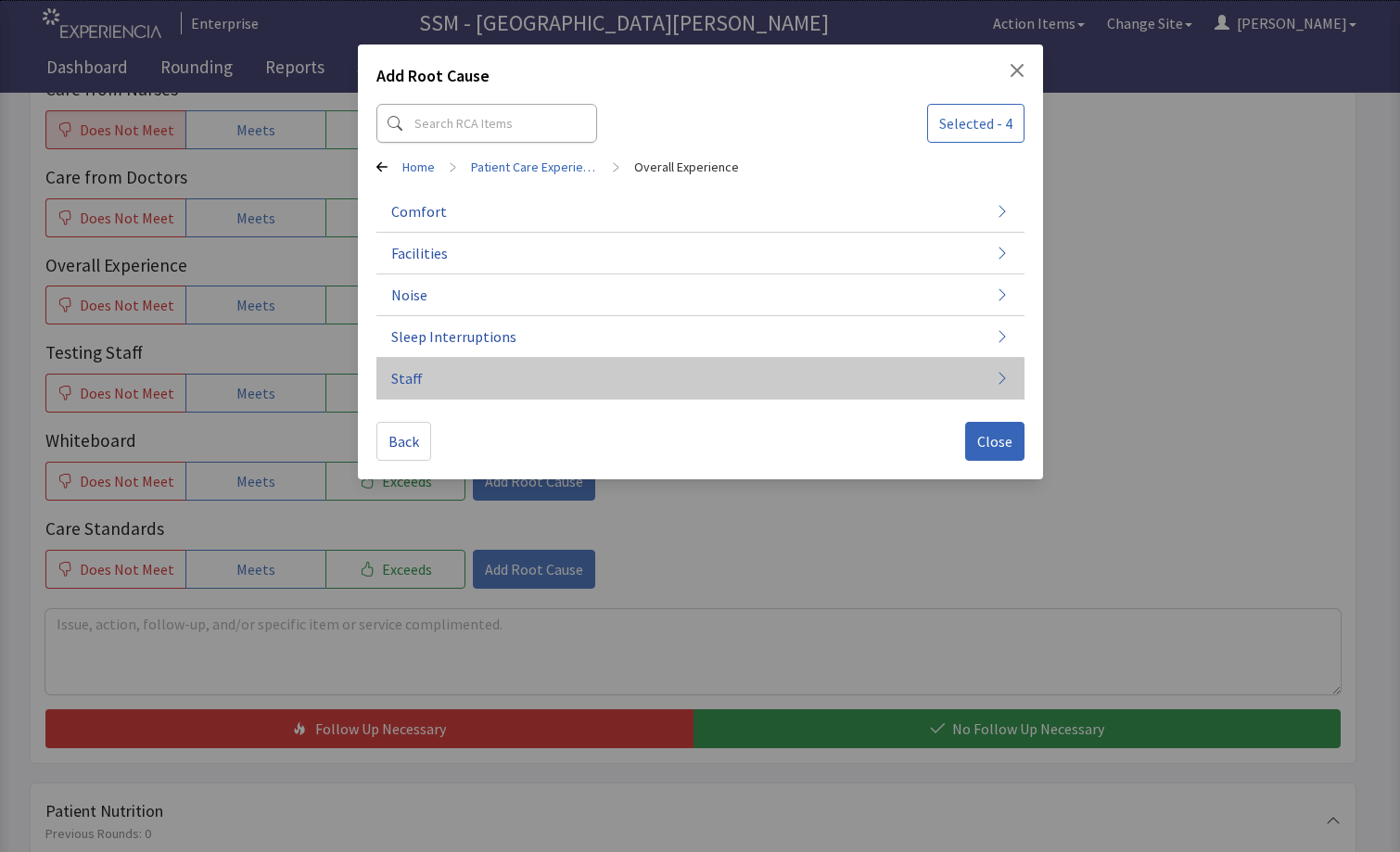
click at [863, 361] on button "Staff" at bounding box center [700, 378] width 648 height 42
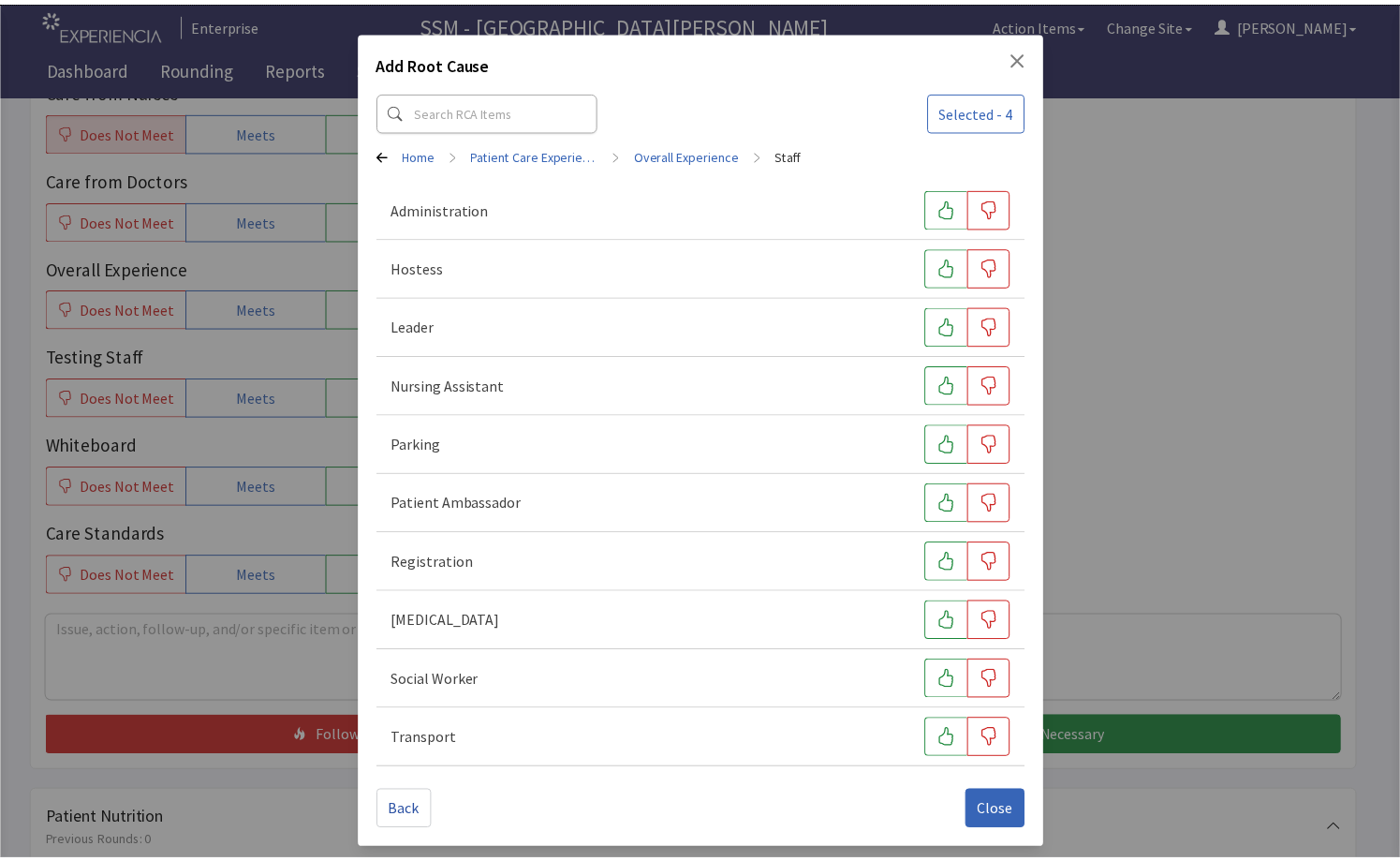
scroll to position [18, 0]
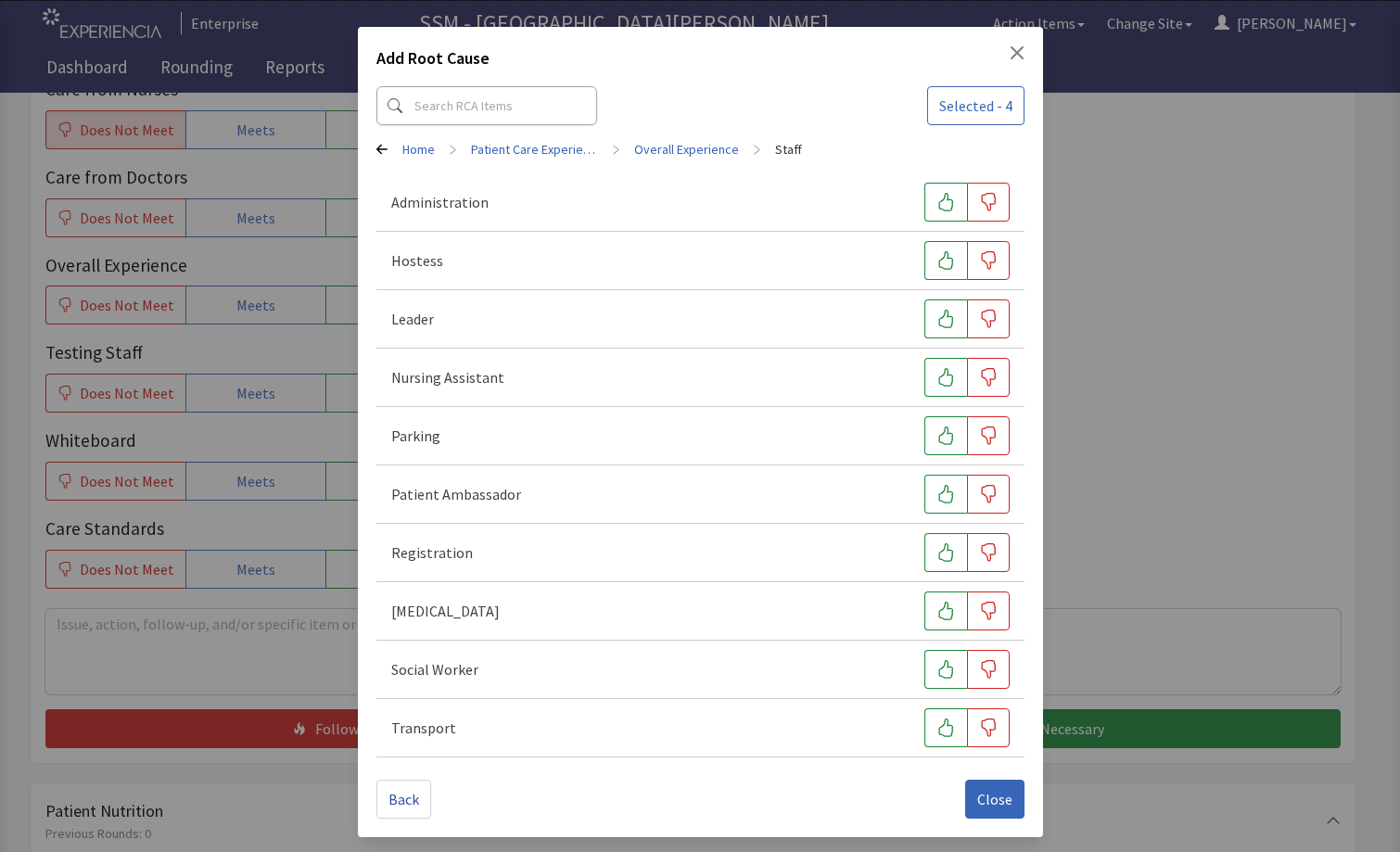
click at [1204, 443] on div "Add Root Cause Selected - 4 Home > Patient Care Experience > Overall Experience…" at bounding box center [700, 417] width 1400 height 870
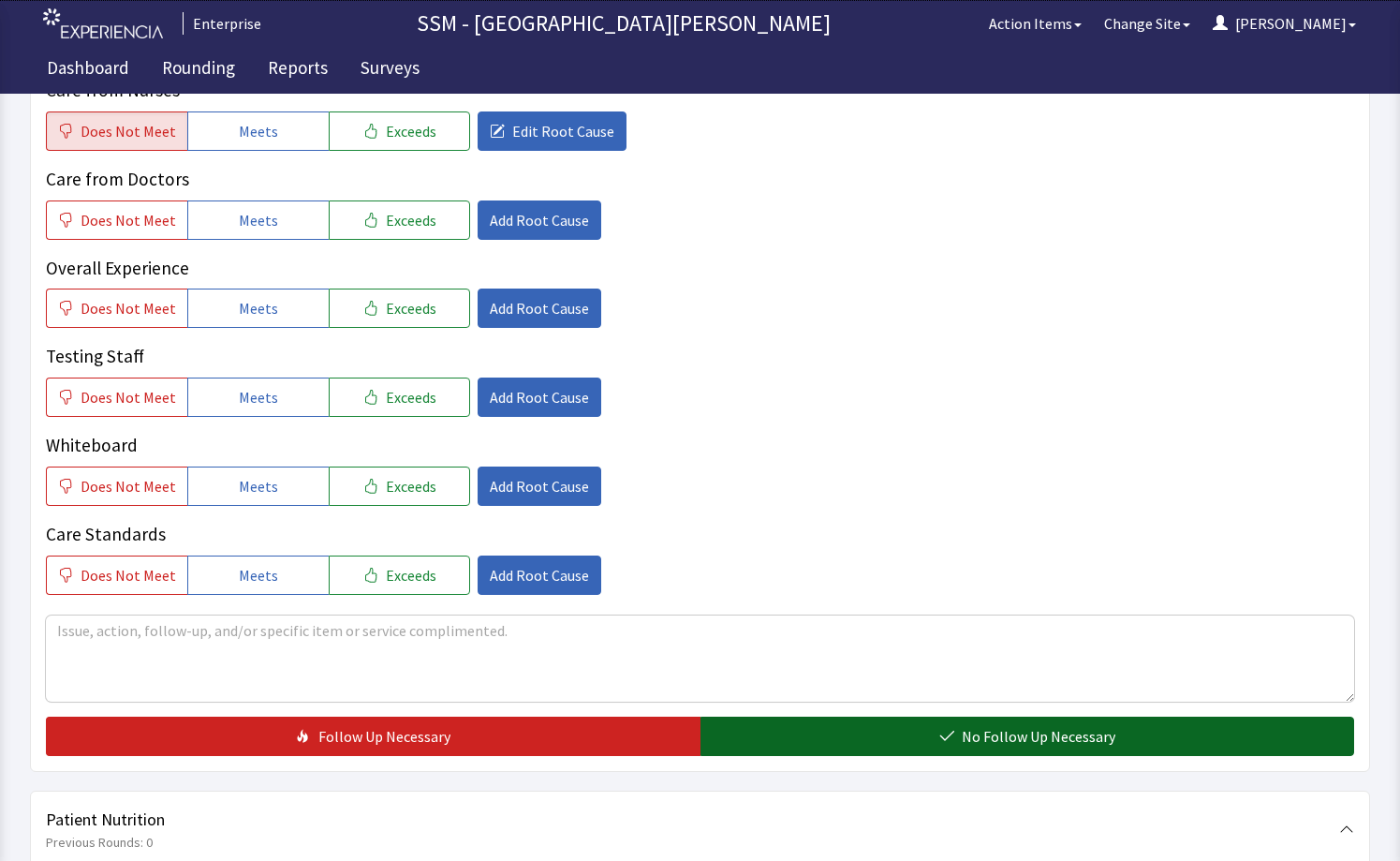
click at [733, 731] on button "No Follow Up Necessary" at bounding box center [1028, 736] width 655 height 39
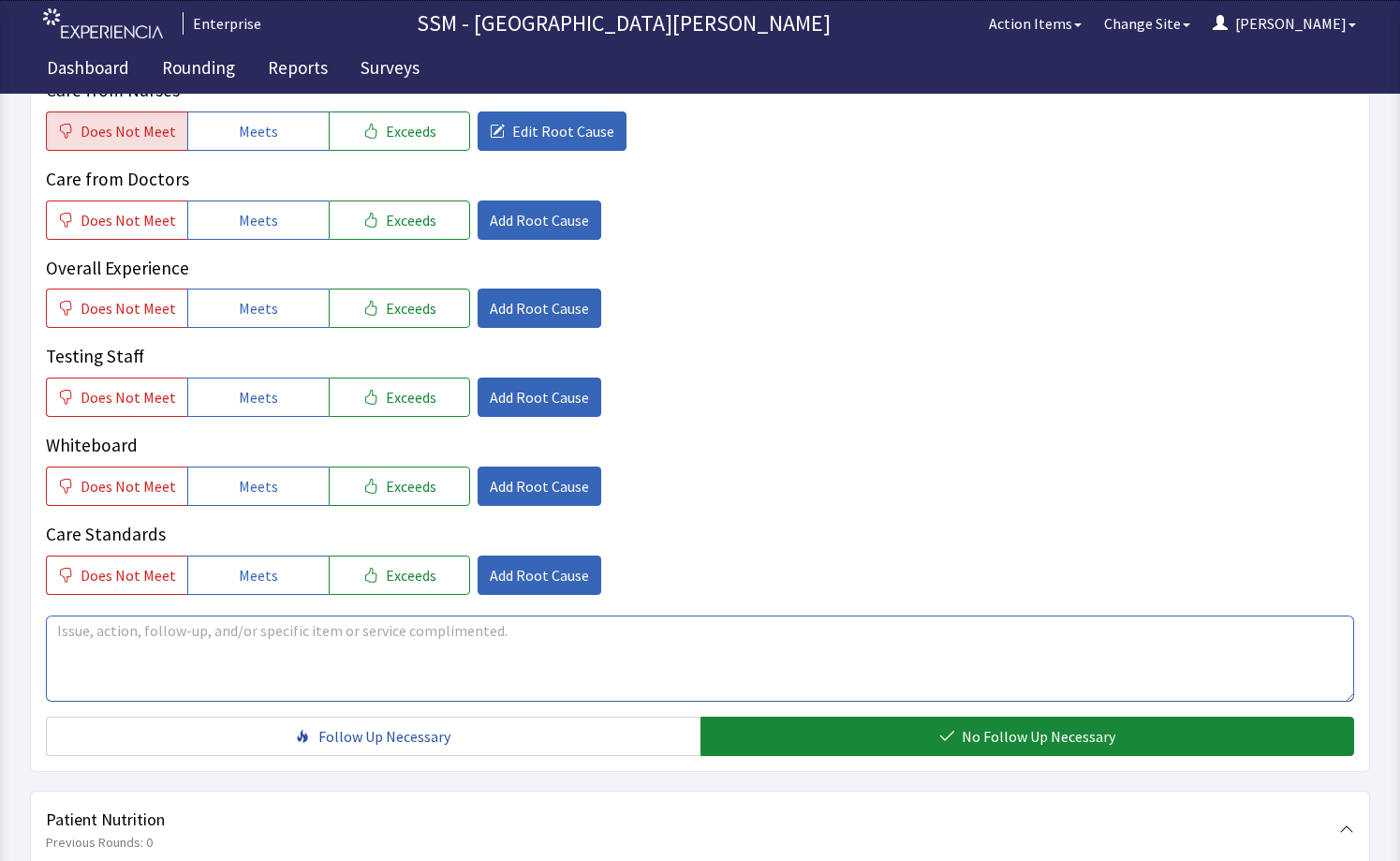
click at [619, 664] on textarea at bounding box center [700, 658] width 1308 height 86
click at [339, 629] on textarea "ER was talking unprofessionally at the desk" at bounding box center [700, 658] width 1308 height 86
click at [520, 640] on textarea "ER was talking unprofessionally at the desk, and I could hear everything," at bounding box center [700, 658] width 1308 height 86
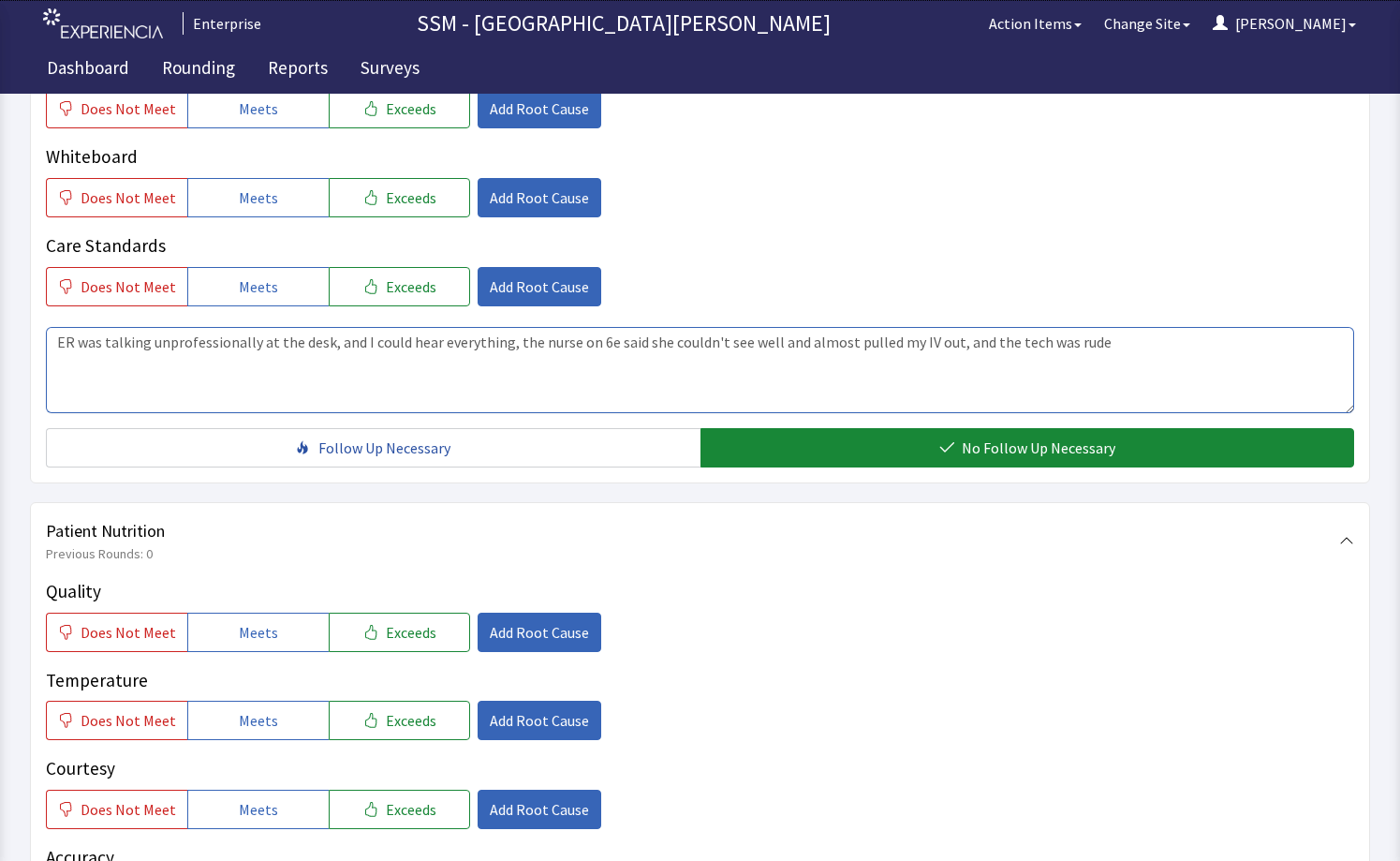
scroll to position [1030, 0]
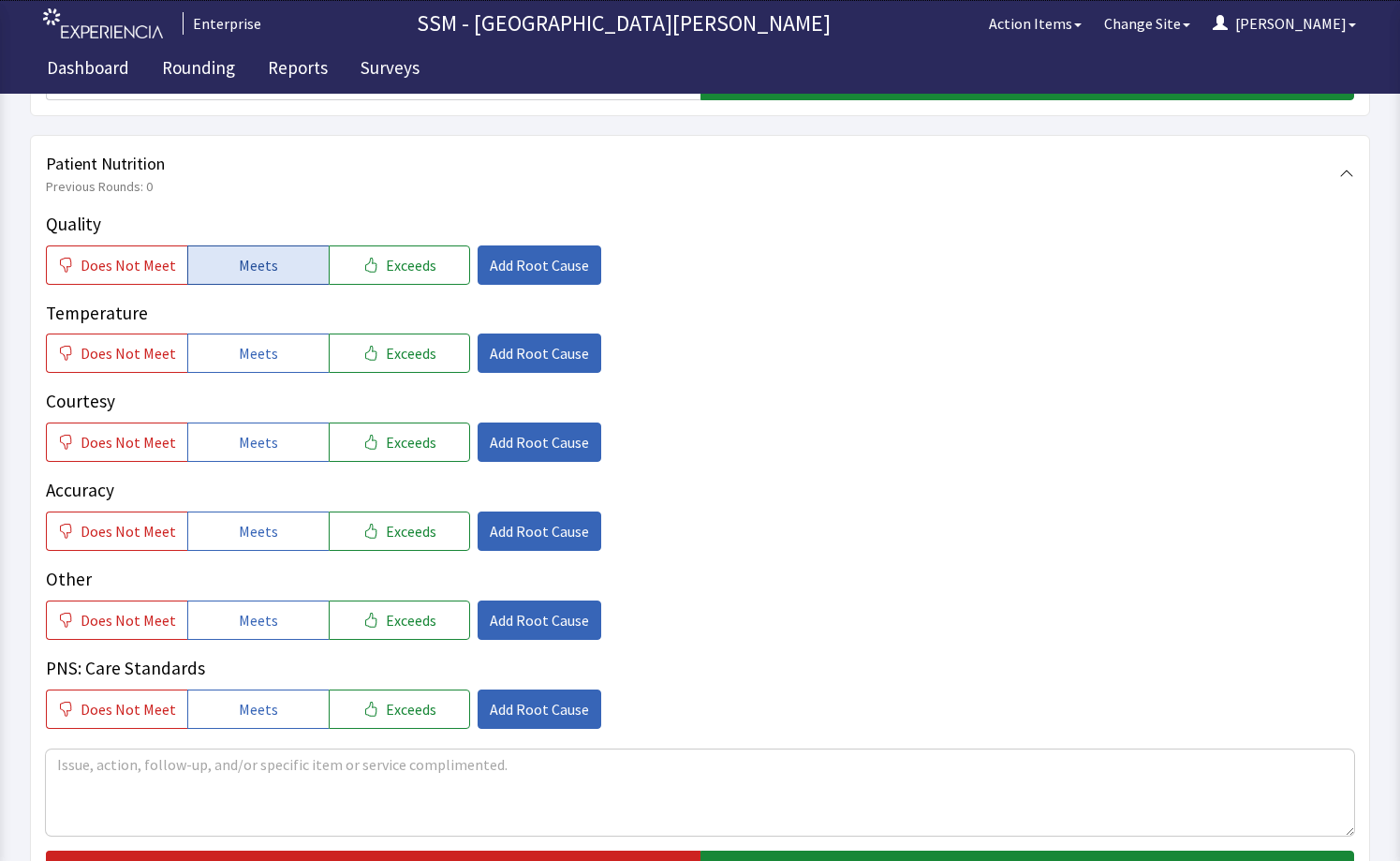
type textarea "ER was talking unprofessionally at the desk, and I could hear everything, the n…"
click at [250, 266] on span "Meets" at bounding box center [258, 265] width 39 height 23
click at [274, 363] on button "Meets" at bounding box center [258, 353] width 142 height 39
click at [281, 424] on button "Meets" at bounding box center [258, 442] width 142 height 39
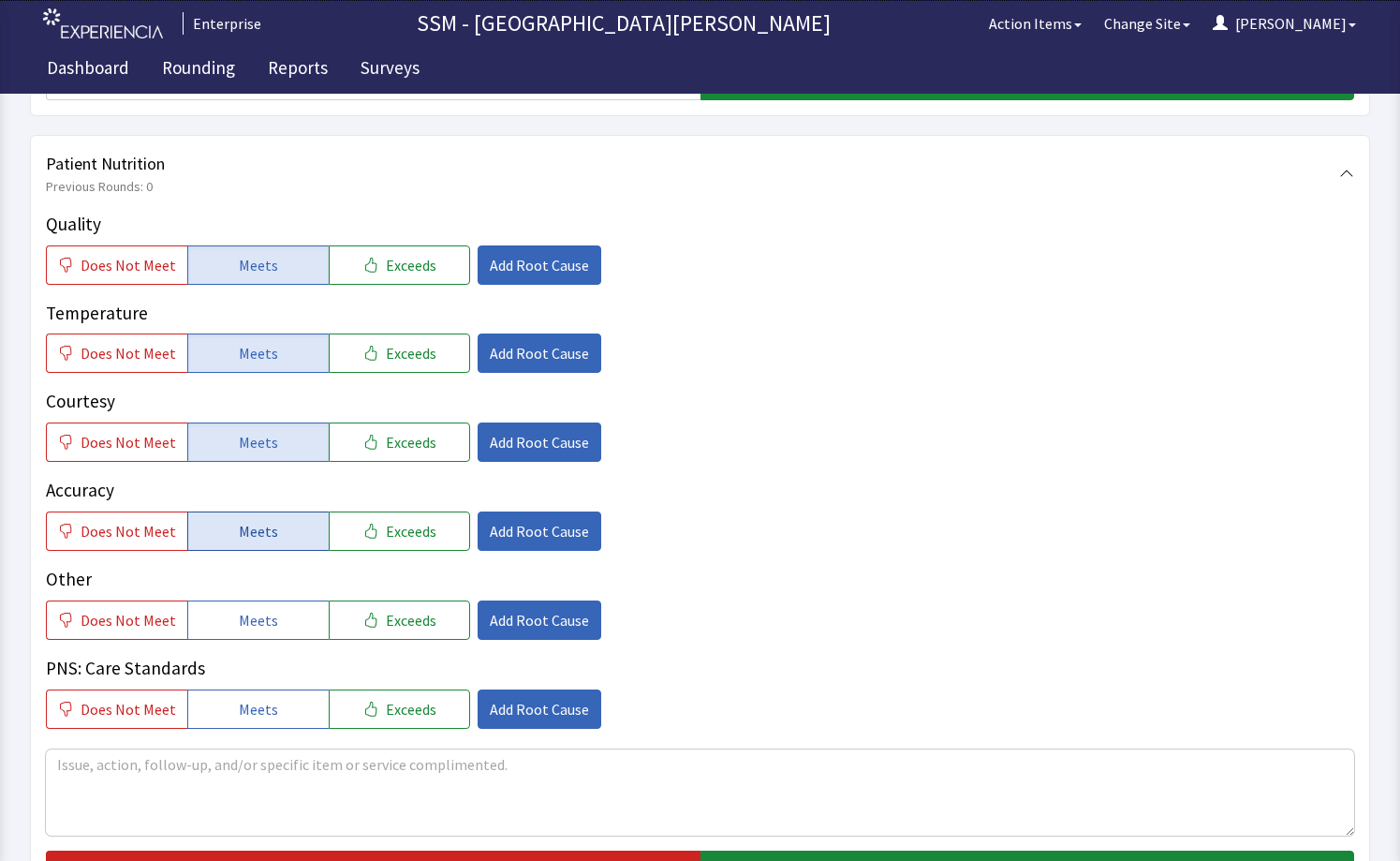
click at [238, 541] on span "Meets" at bounding box center [258, 531] width 39 height 23
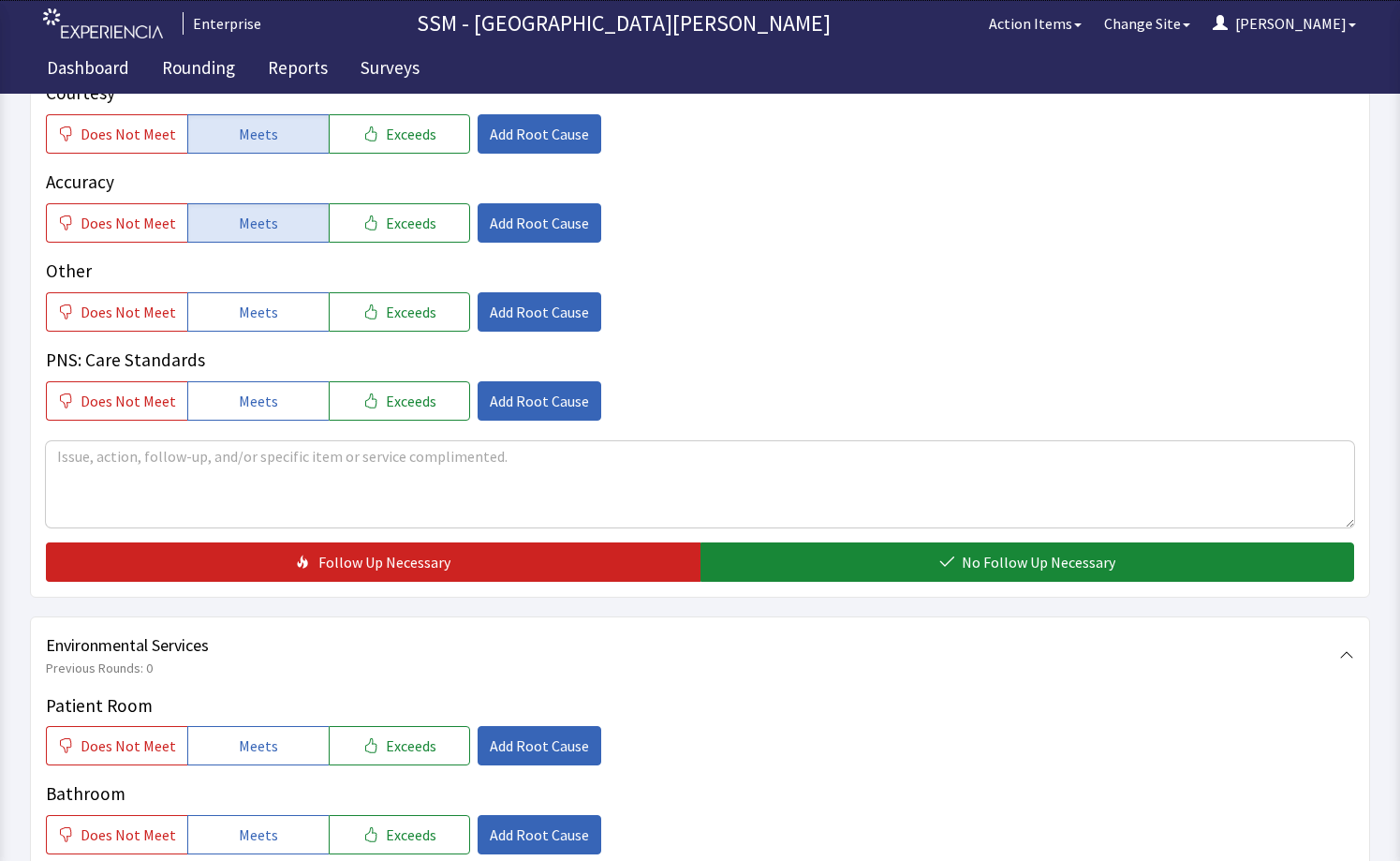
scroll to position [1498, 0]
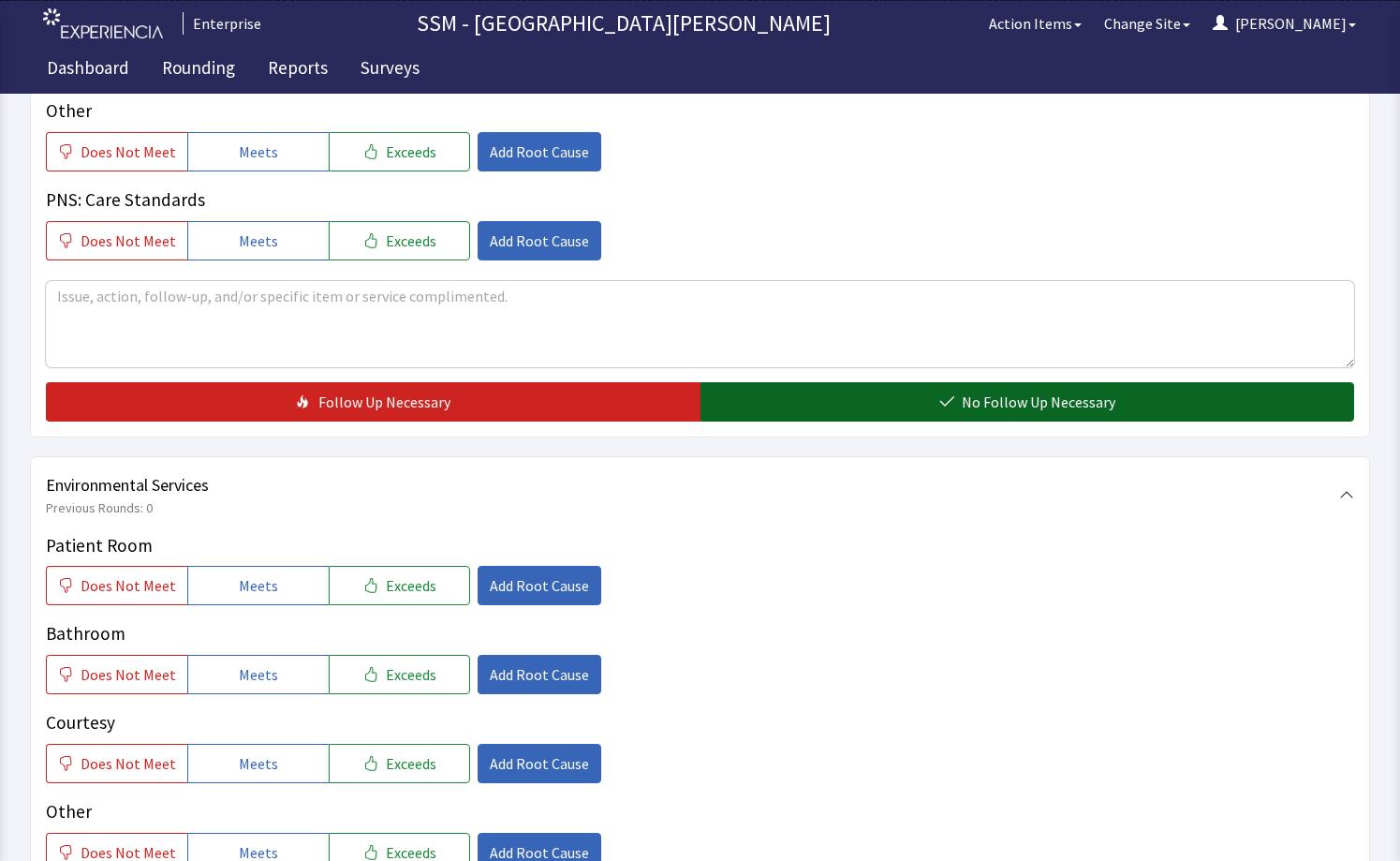
click at [860, 411] on button "No Follow Up Necessary" at bounding box center [1028, 402] width 655 height 39
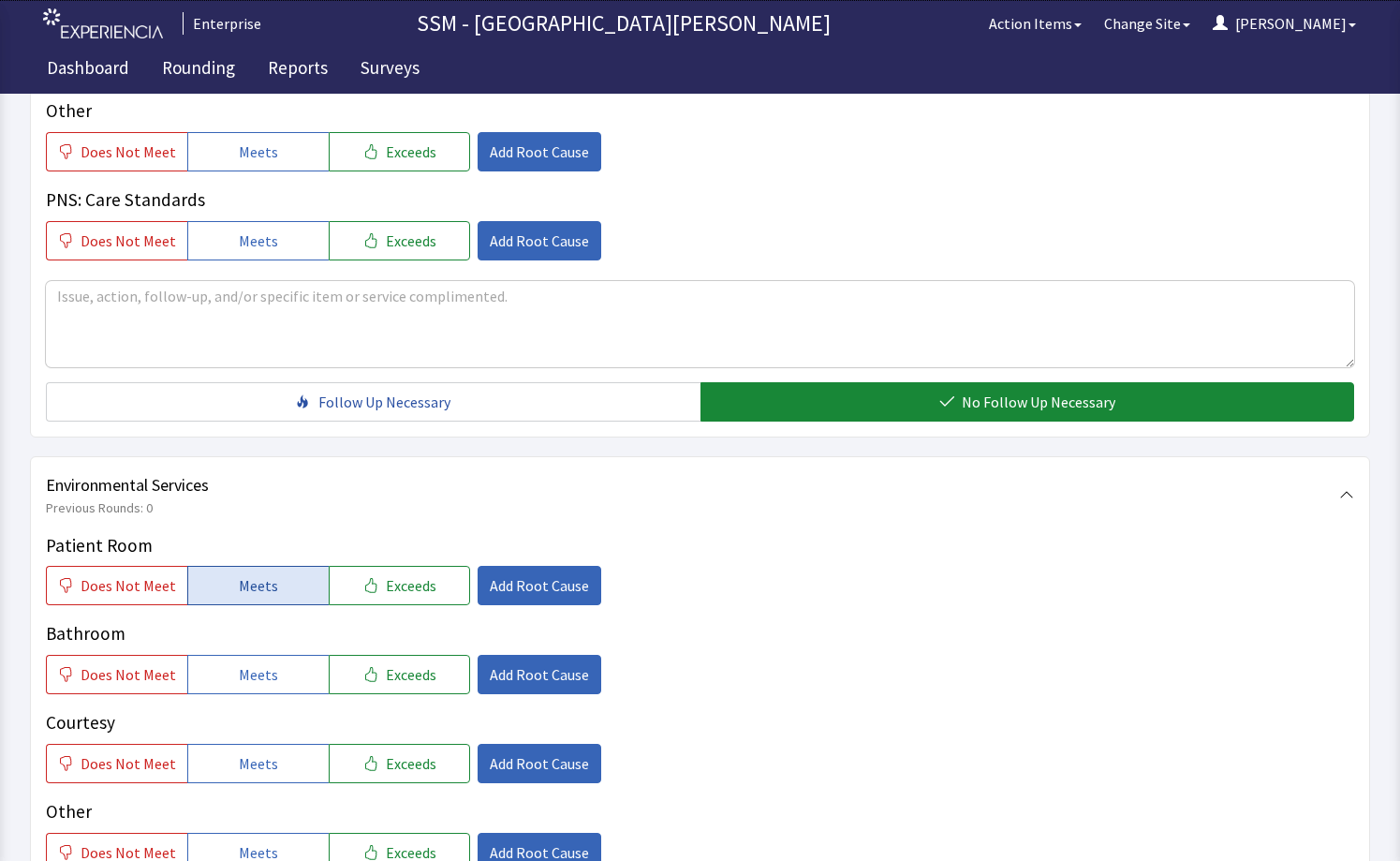
click at [210, 590] on button "Meets" at bounding box center [258, 585] width 142 height 39
click at [270, 681] on button "Meets" at bounding box center [258, 675] width 142 height 39
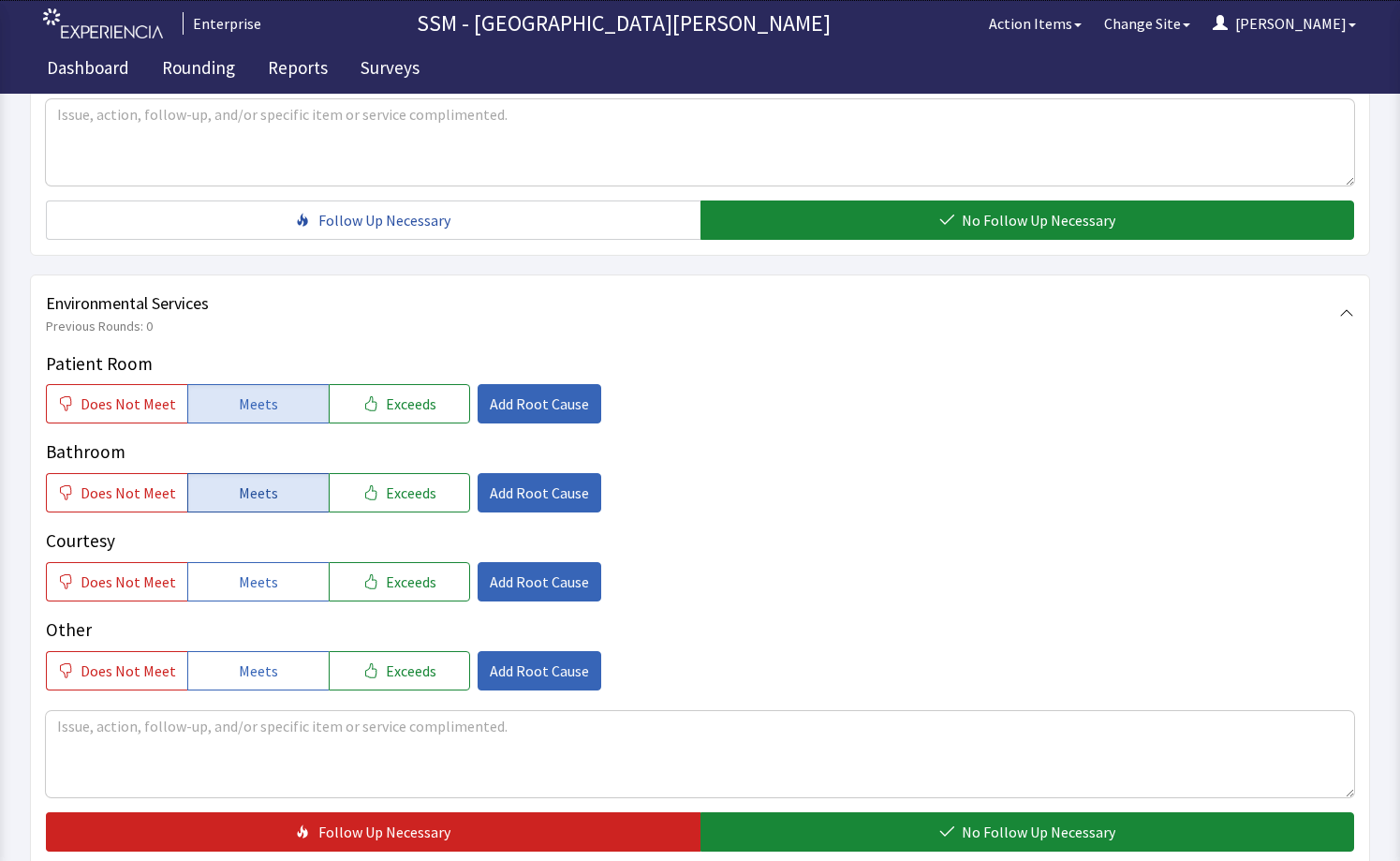
scroll to position [1869, 0]
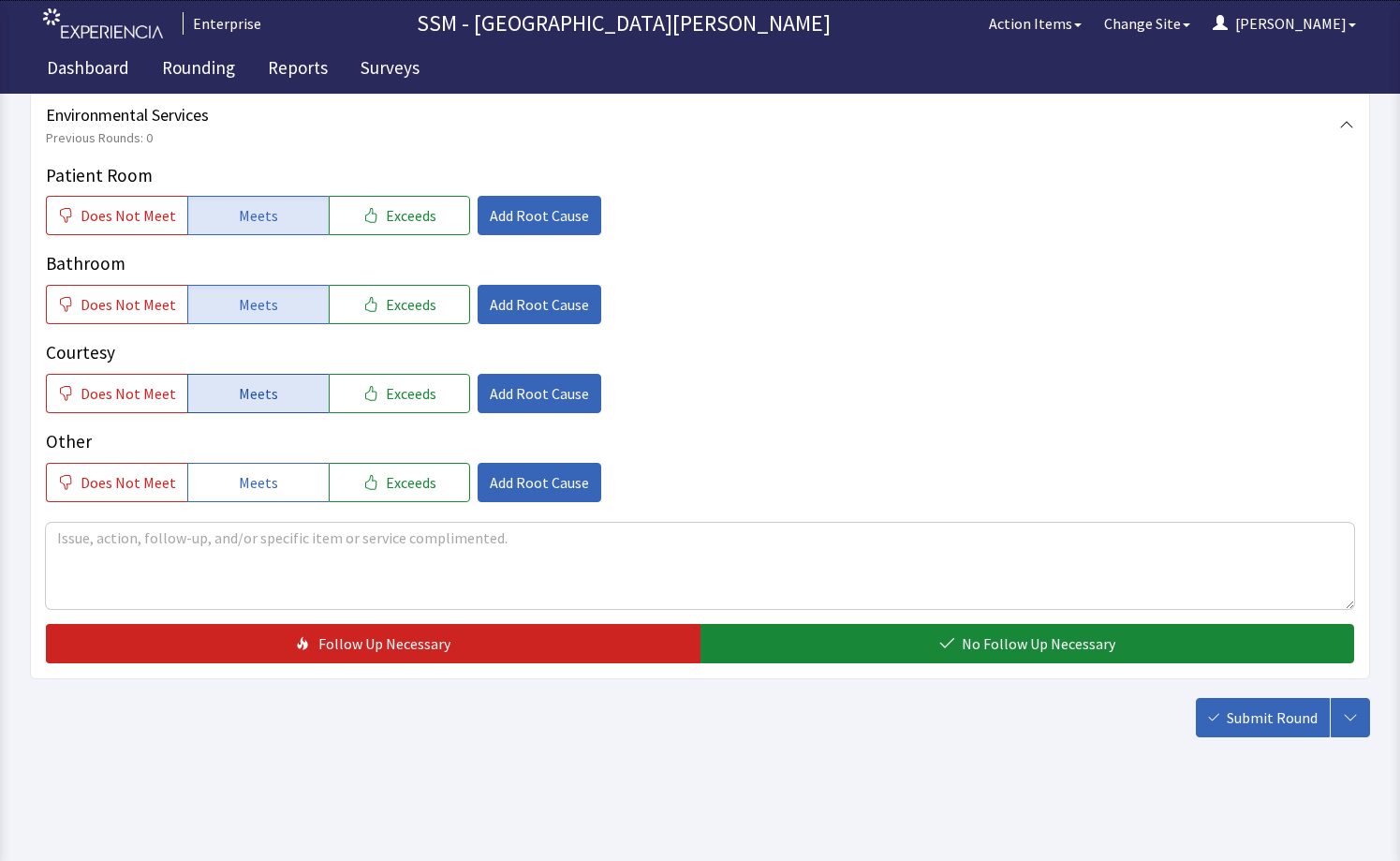
click at [253, 399] on span "Meets" at bounding box center [258, 393] width 39 height 23
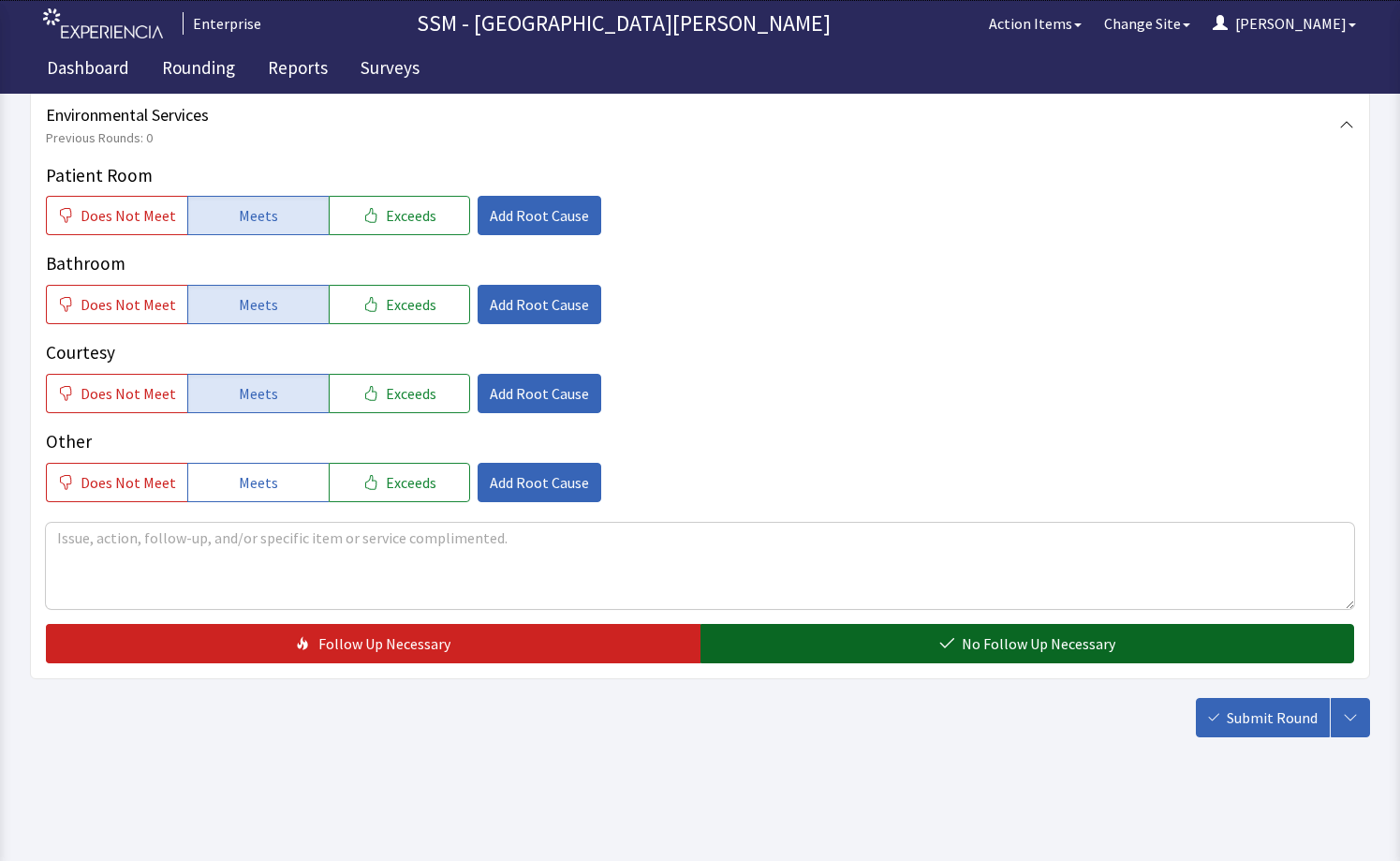
click at [919, 655] on button "No Follow Up Necessary" at bounding box center [1028, 643] width 655 height 39
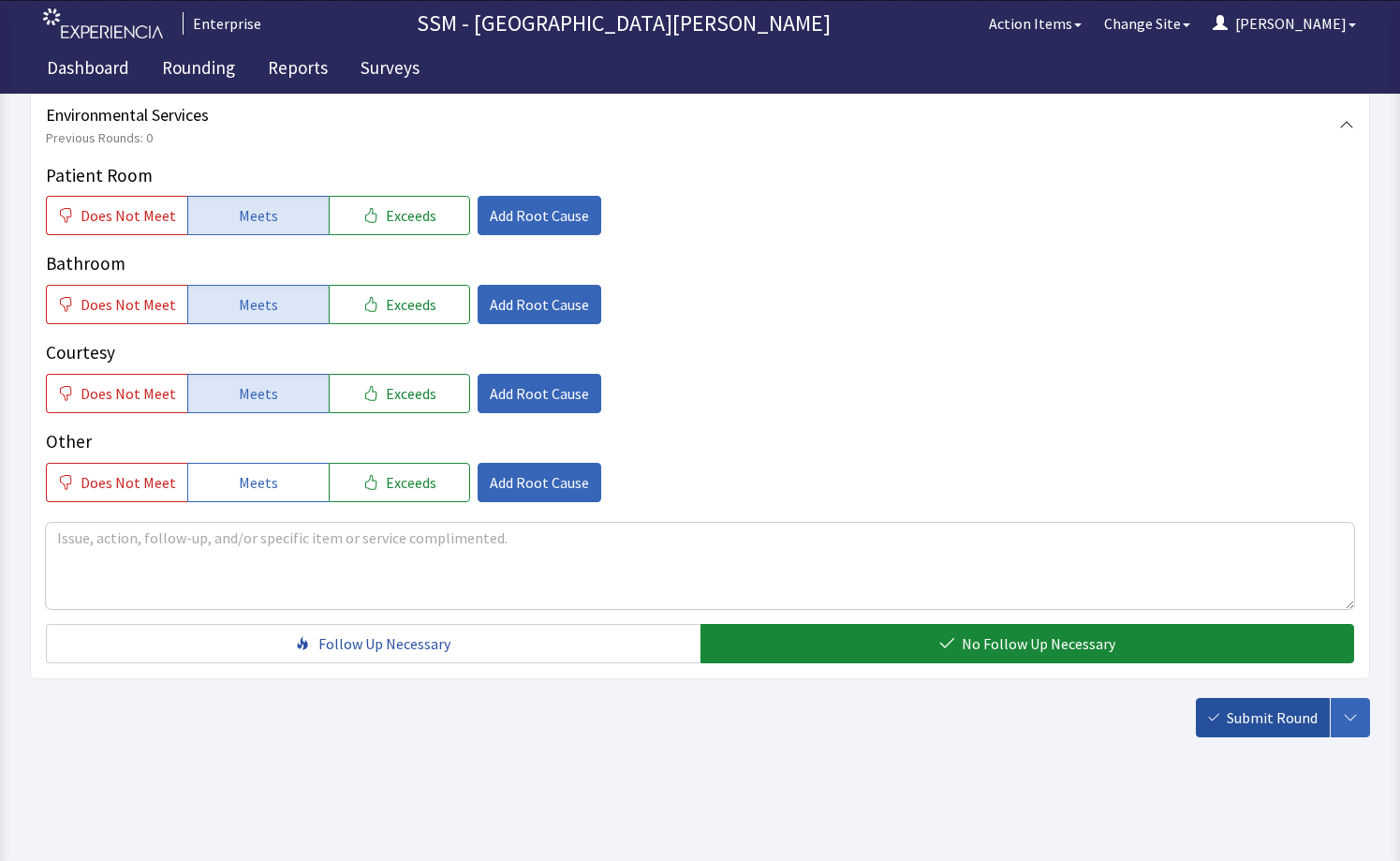
click at [1248, 714] on span "Submit Round" at bounding box center [1273, 717] width 91 height 23
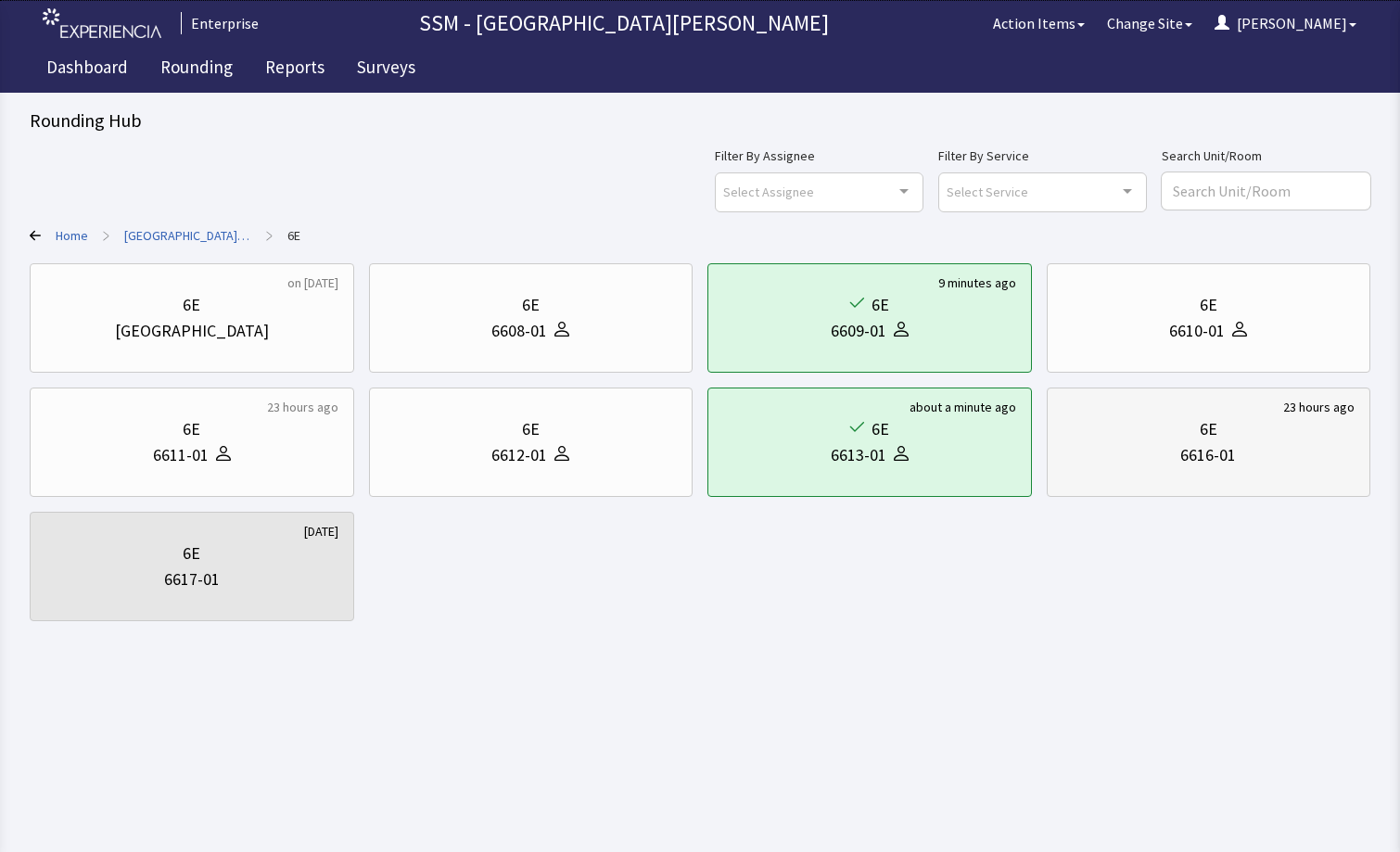
click at [1225, 433] on div "6E" at bounding box center [1209, 429] width 292 height 26
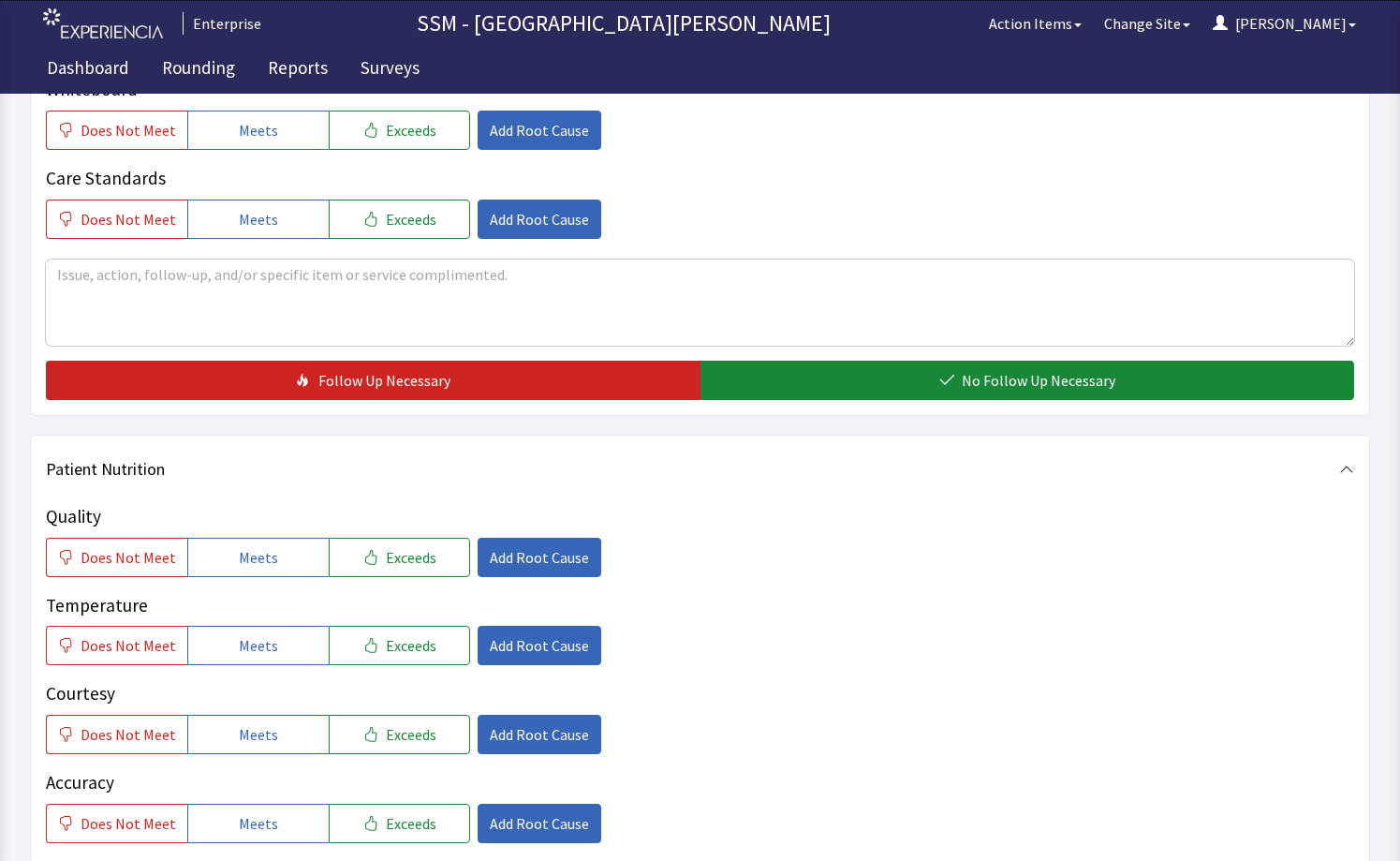
scroll to position [750, 0]
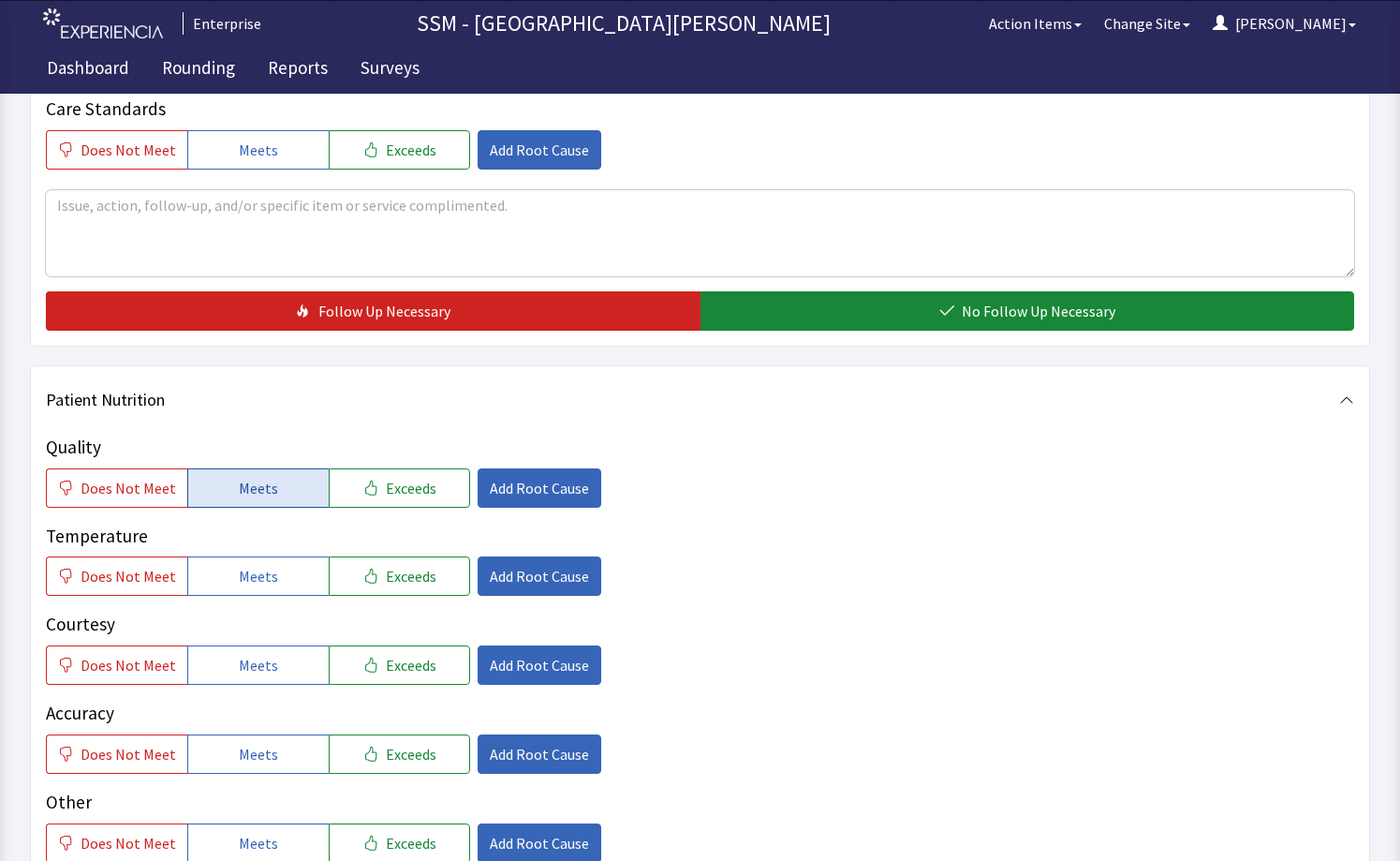
click at [258, 498] on span "Meets" at bounding box center [258, 488] width 39 height 23
click at [254, 576] on span "Meets" at bounding box center [258, 575] width 39 height 23
click at [238, 682] on button "Meets" at bounding box center [258, 665] width 142 height 39
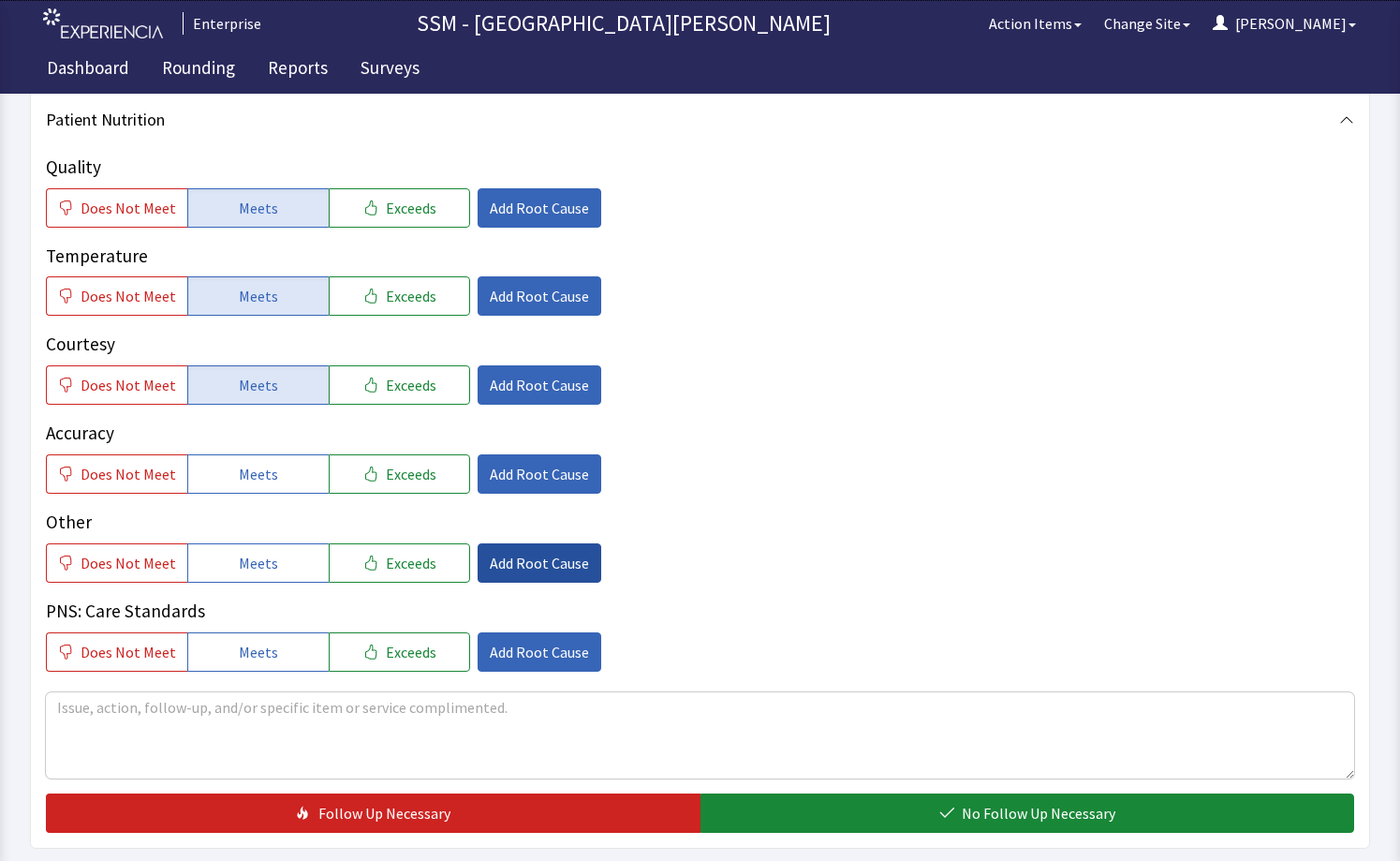
scroll to position [1030, 0]
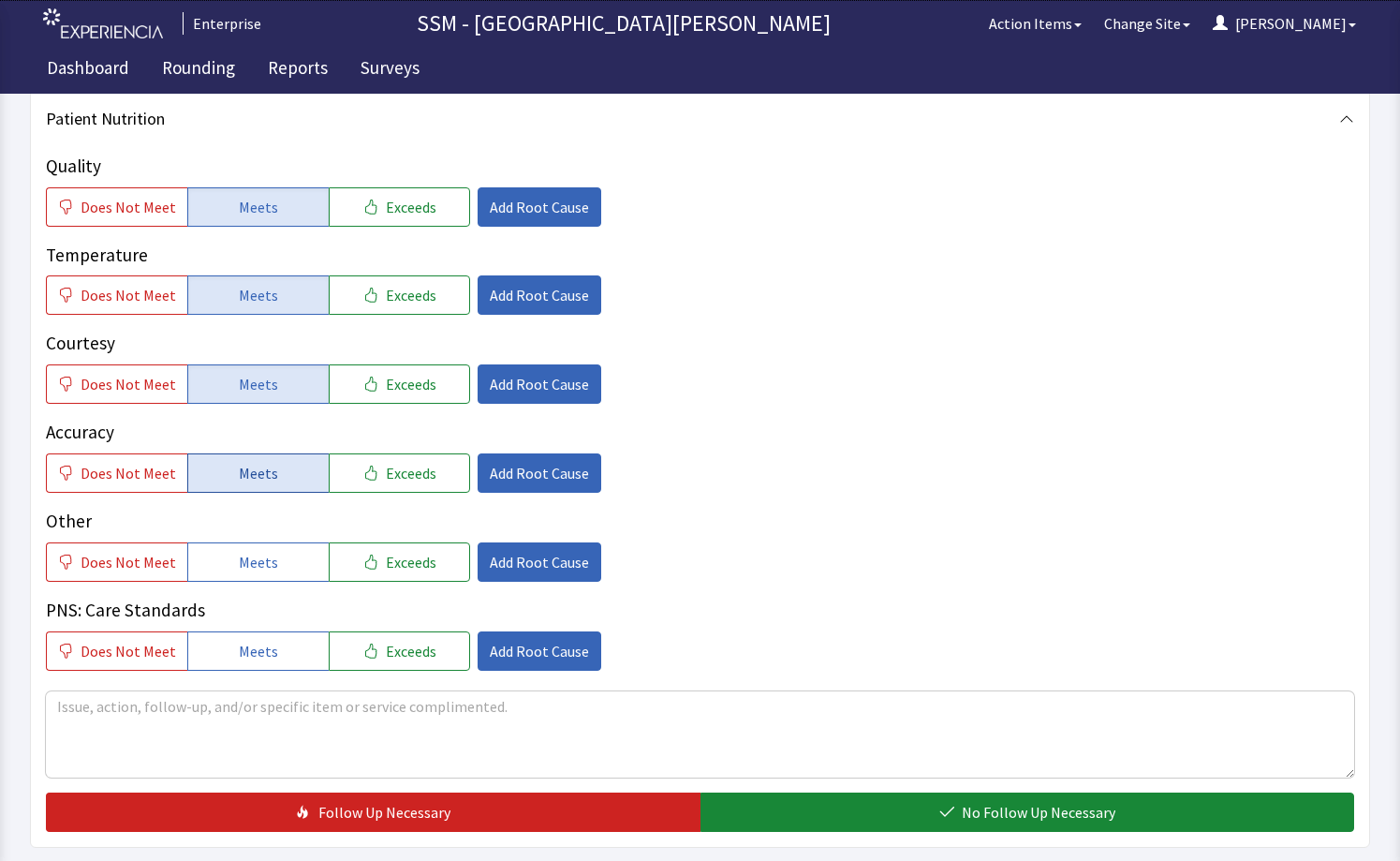
click at [254, 492] on button "Meets" at bounding box center [258, 473] width 142 height 39
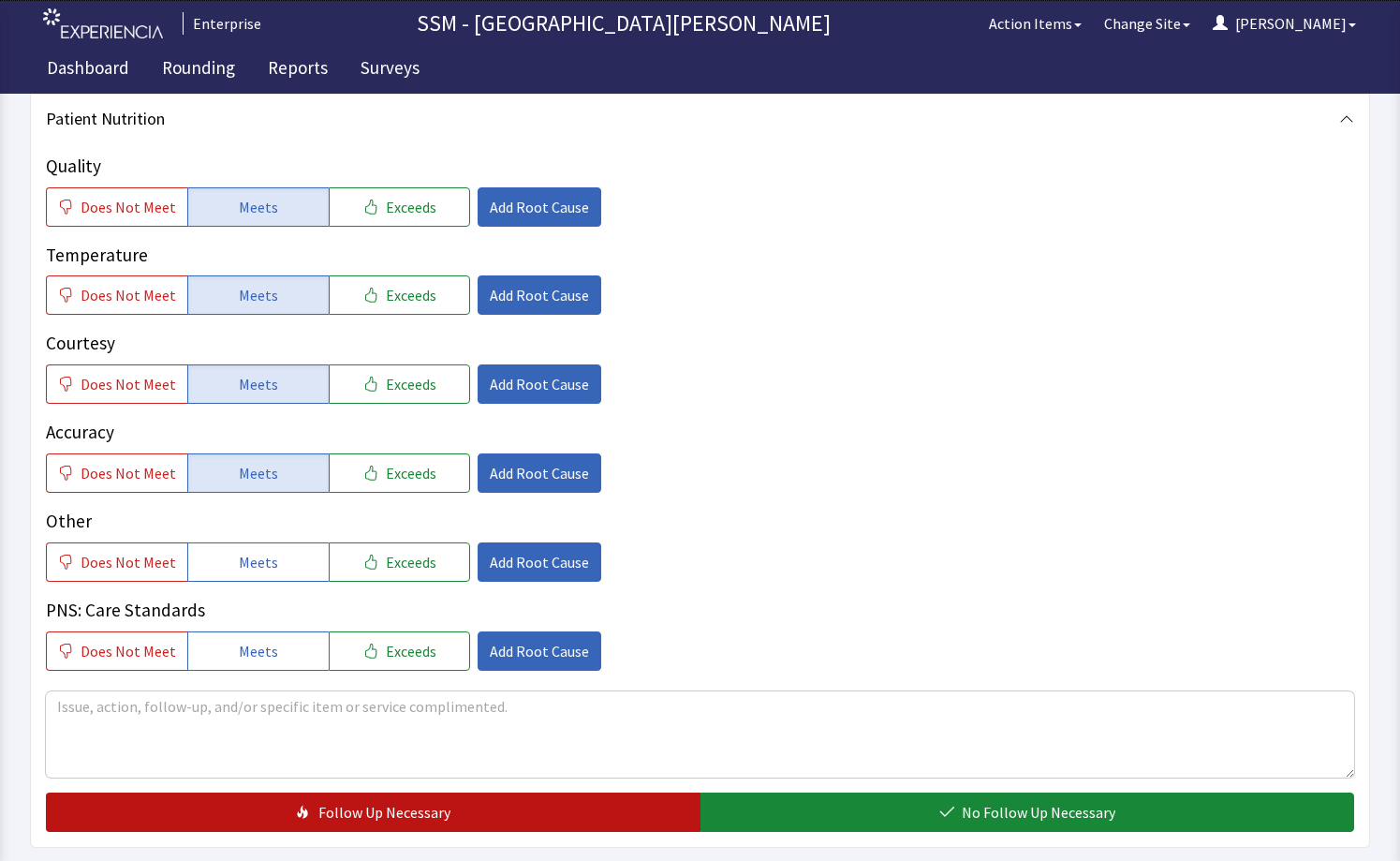
scroll to position [1311, 0]
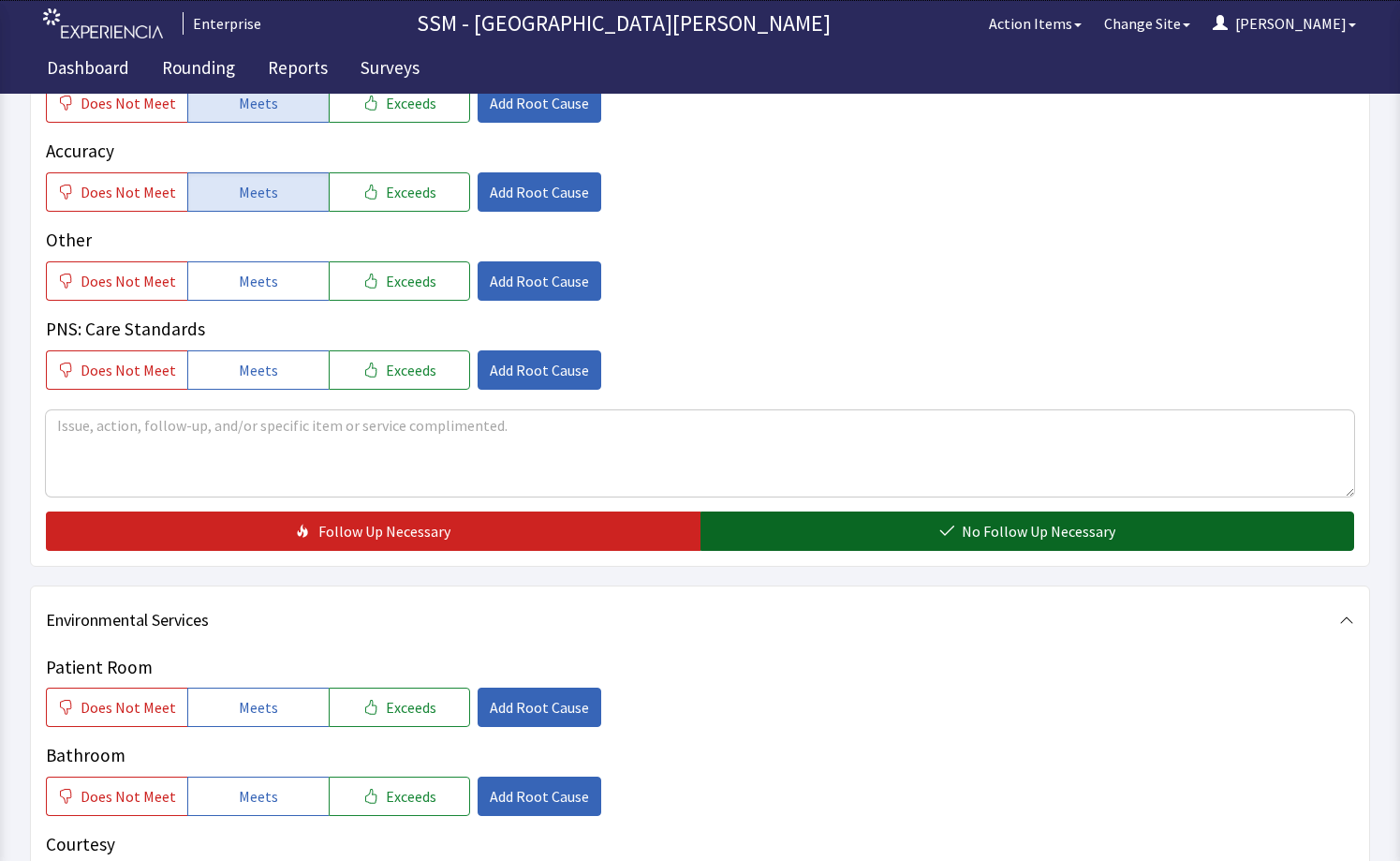
click at [872, 543] on button "No Follow Up Necessary" at bounding box center [1028, 531] width 655 height 39
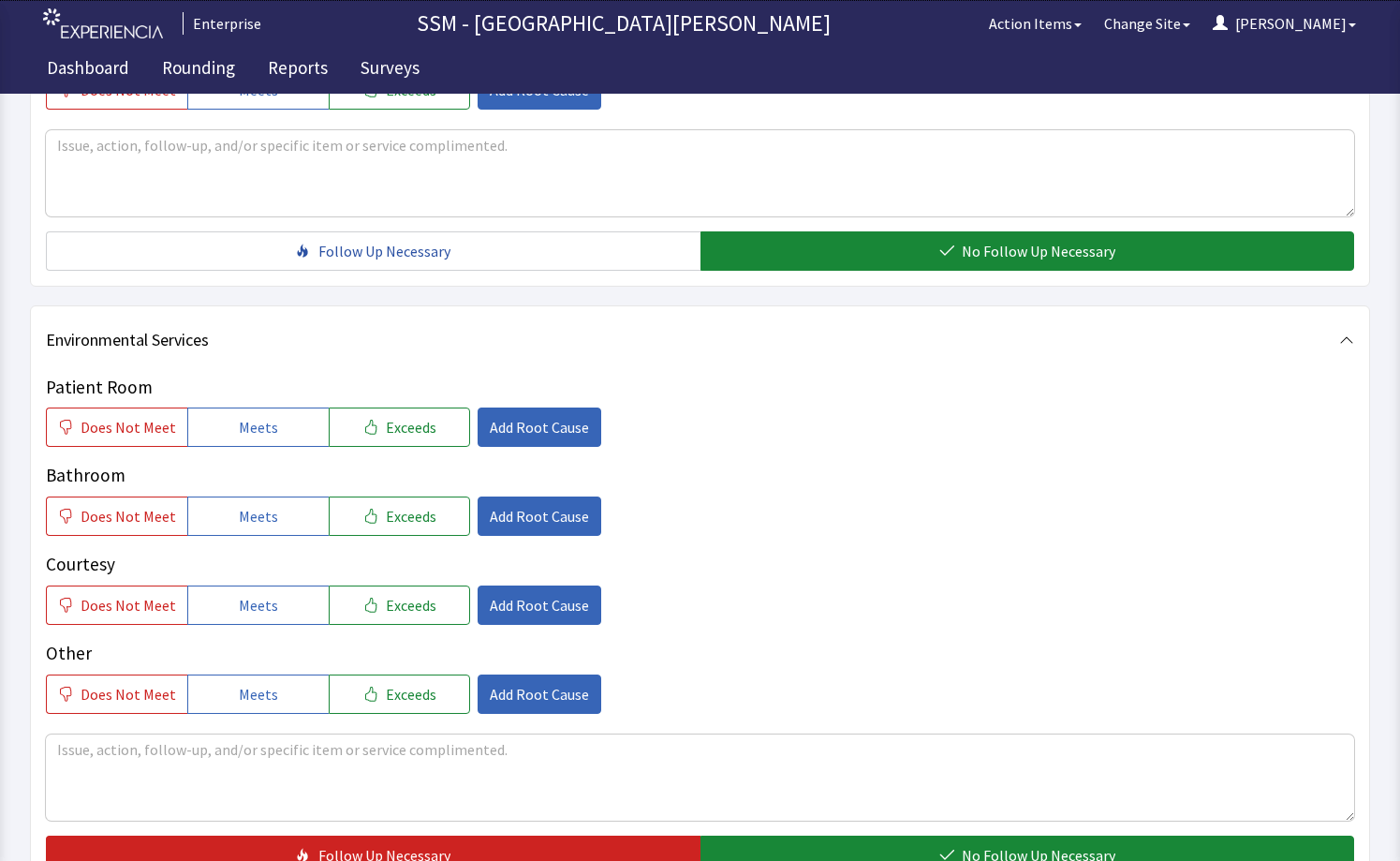
scroll to position [1592, 0]
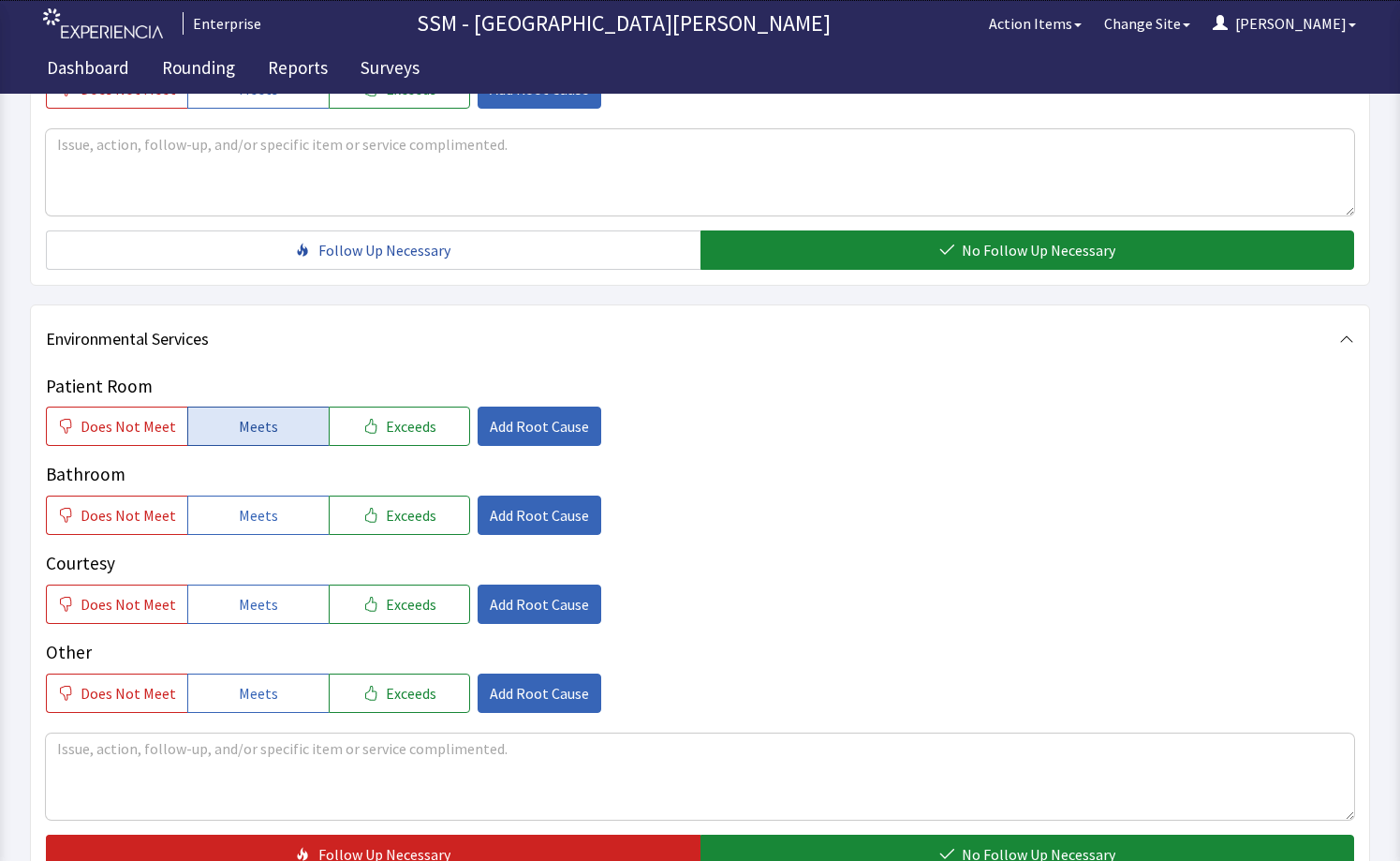
click at [247, 432] on span "Meets" at bounding box center [258, 426] width 39 height 23
click at [239, 506] on span "Meets" at bounding box center [258, 515] width 39 height 23
click at [257, 615] on span "Meets" at bounding box center [258, 604] width 39 height 23
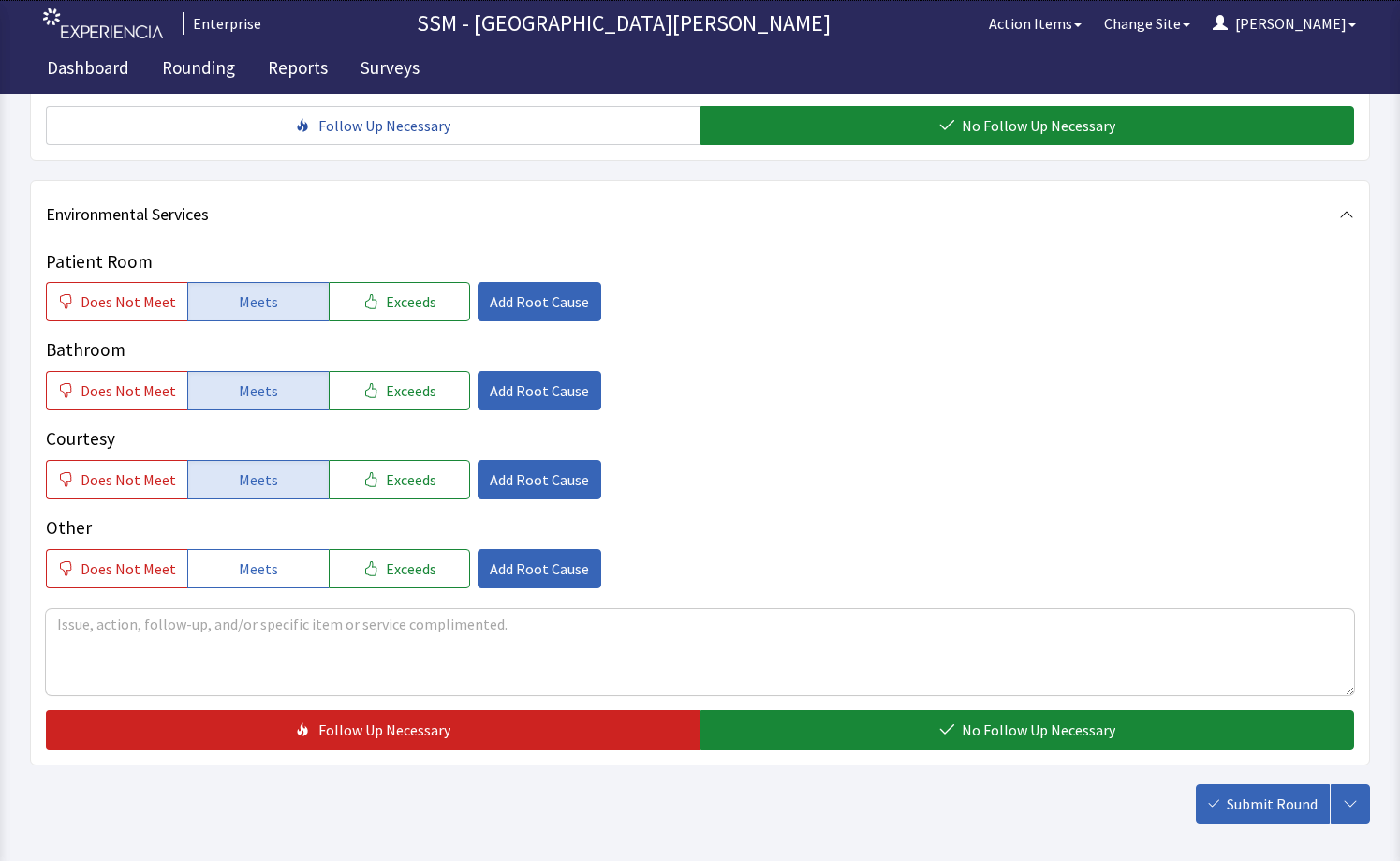
scroll to position [1803, 0]
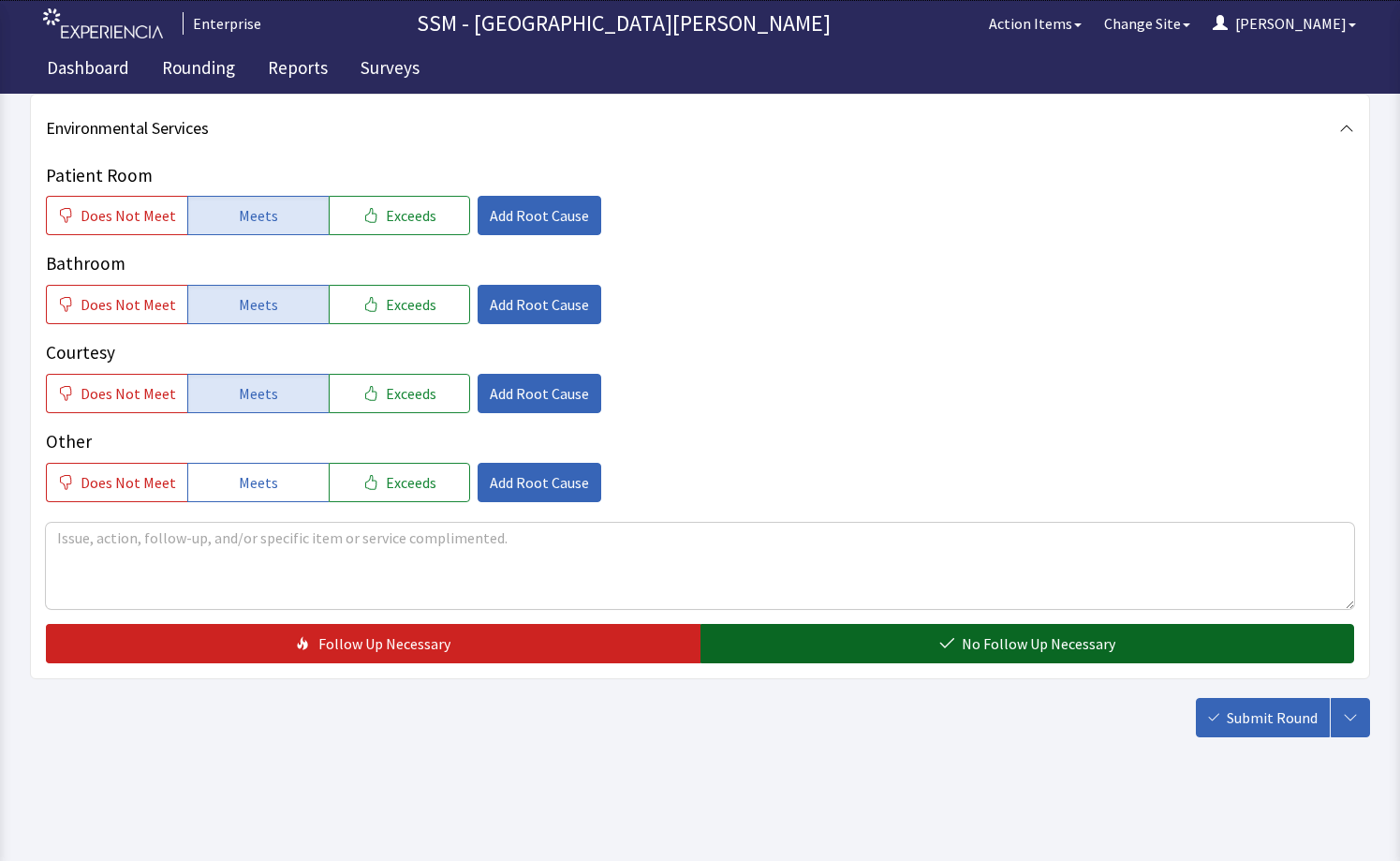
click at [895, 633] on button "No Follow Up Necessary" at bounding box center [1028, 643] width 655 height 39
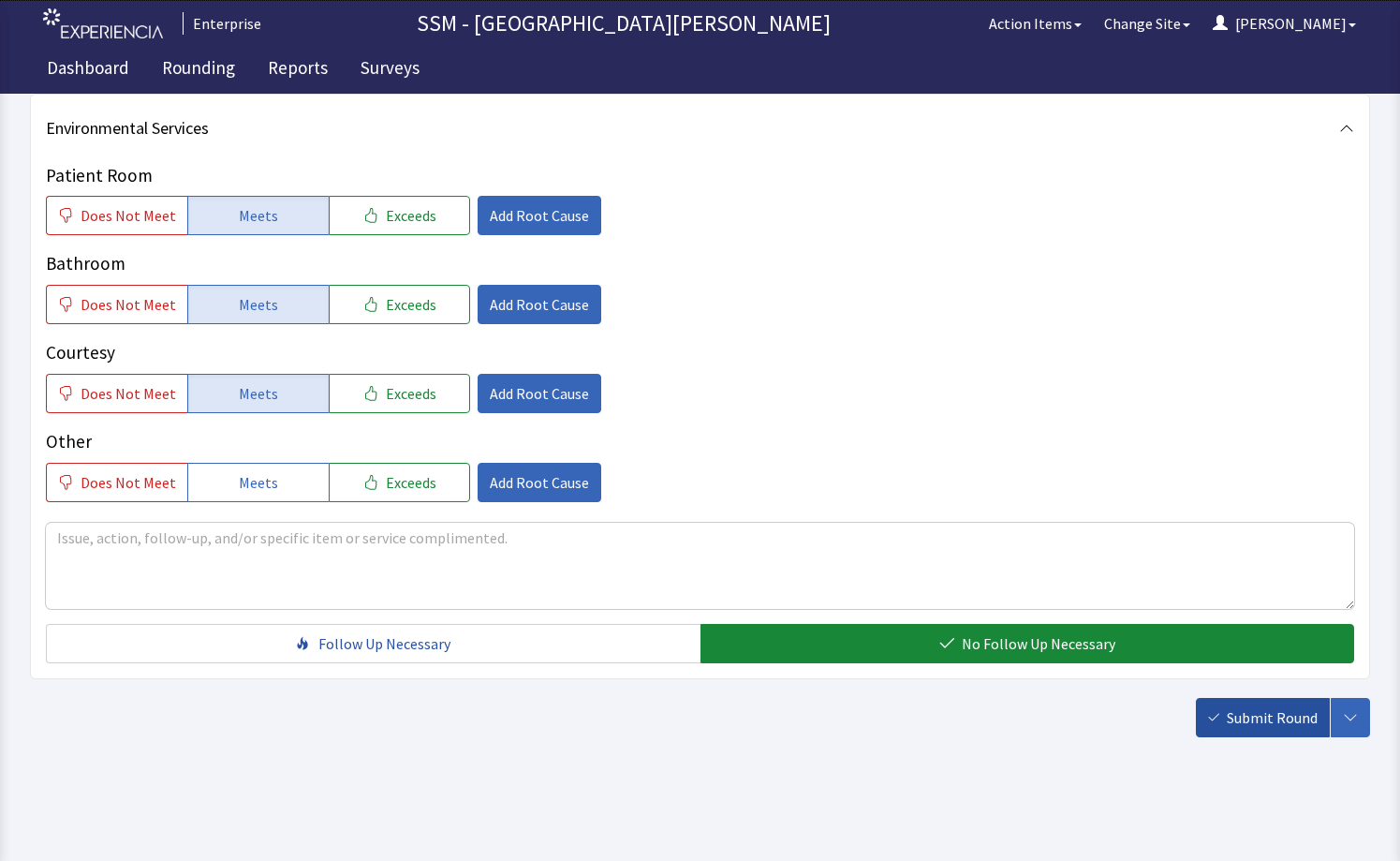
click at [1267, 722] on span "Submit Round" at bounding box center [1273, 717] width 91 height 23
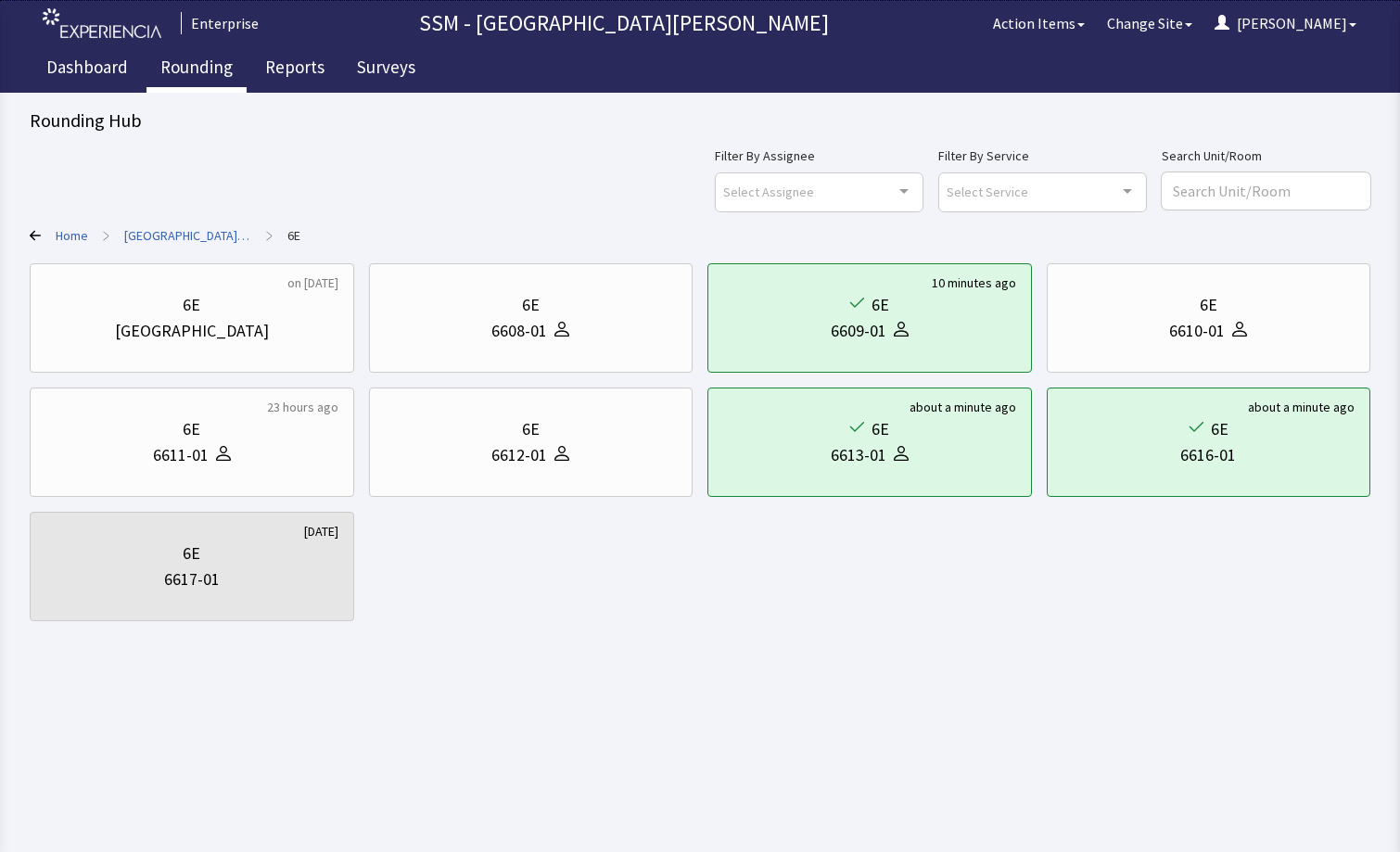
click at [182, 58] on link "Rounding" at bounding box center [196, 70] width 100 height 47
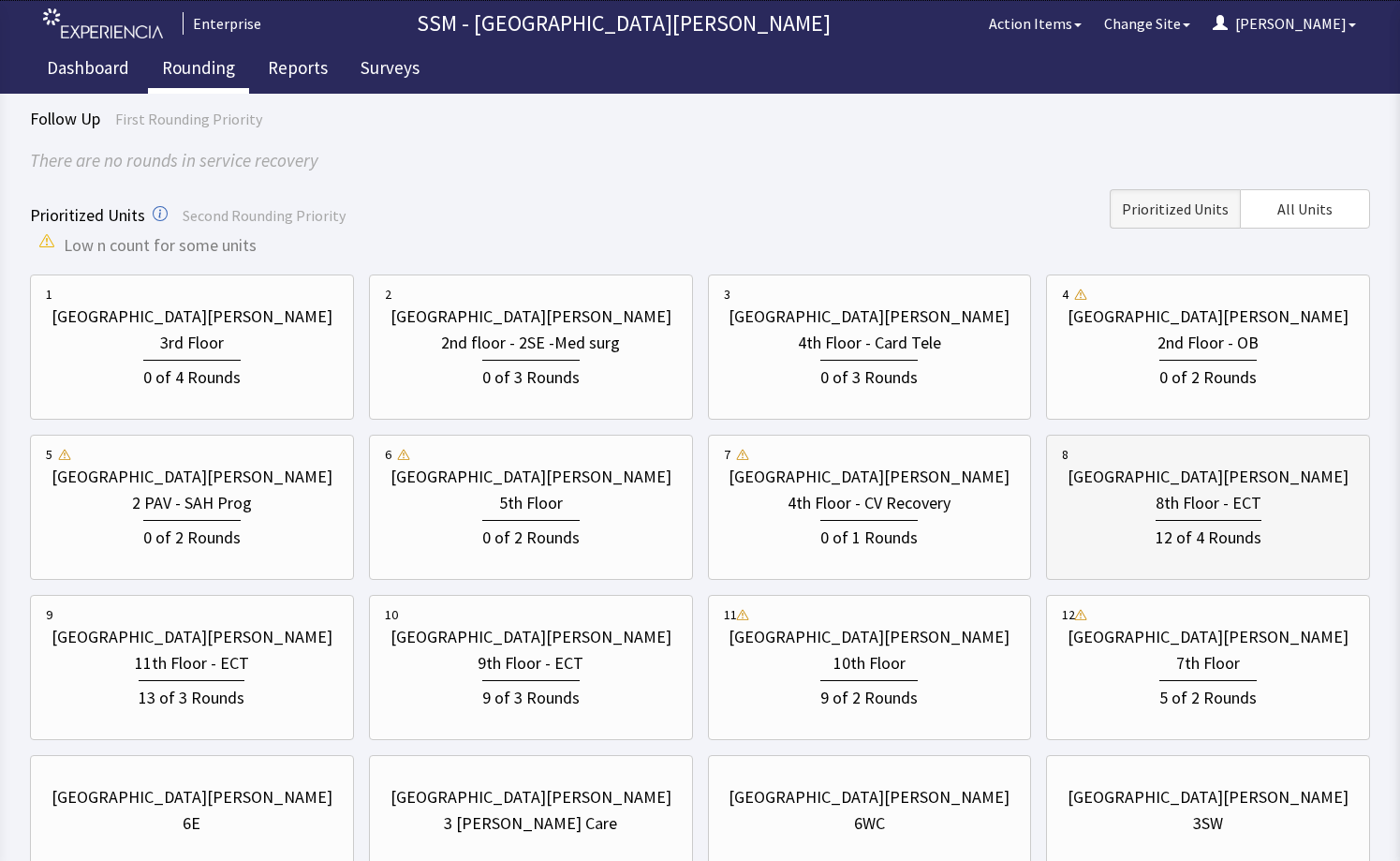
scroll to position [286, 0]
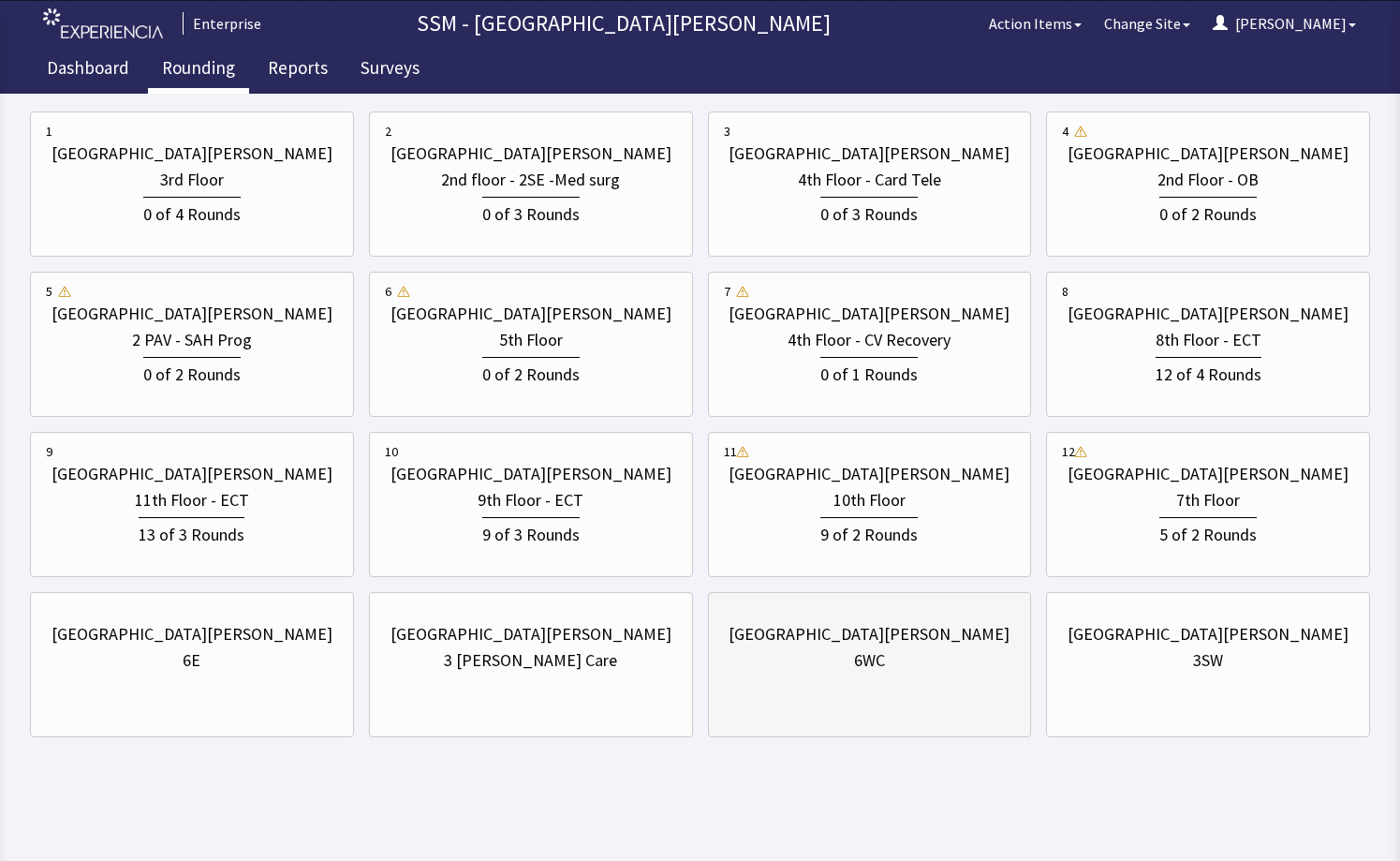
click at [933, 667] on div "6WC" at bounding box center [870, 660] width 293 height 27
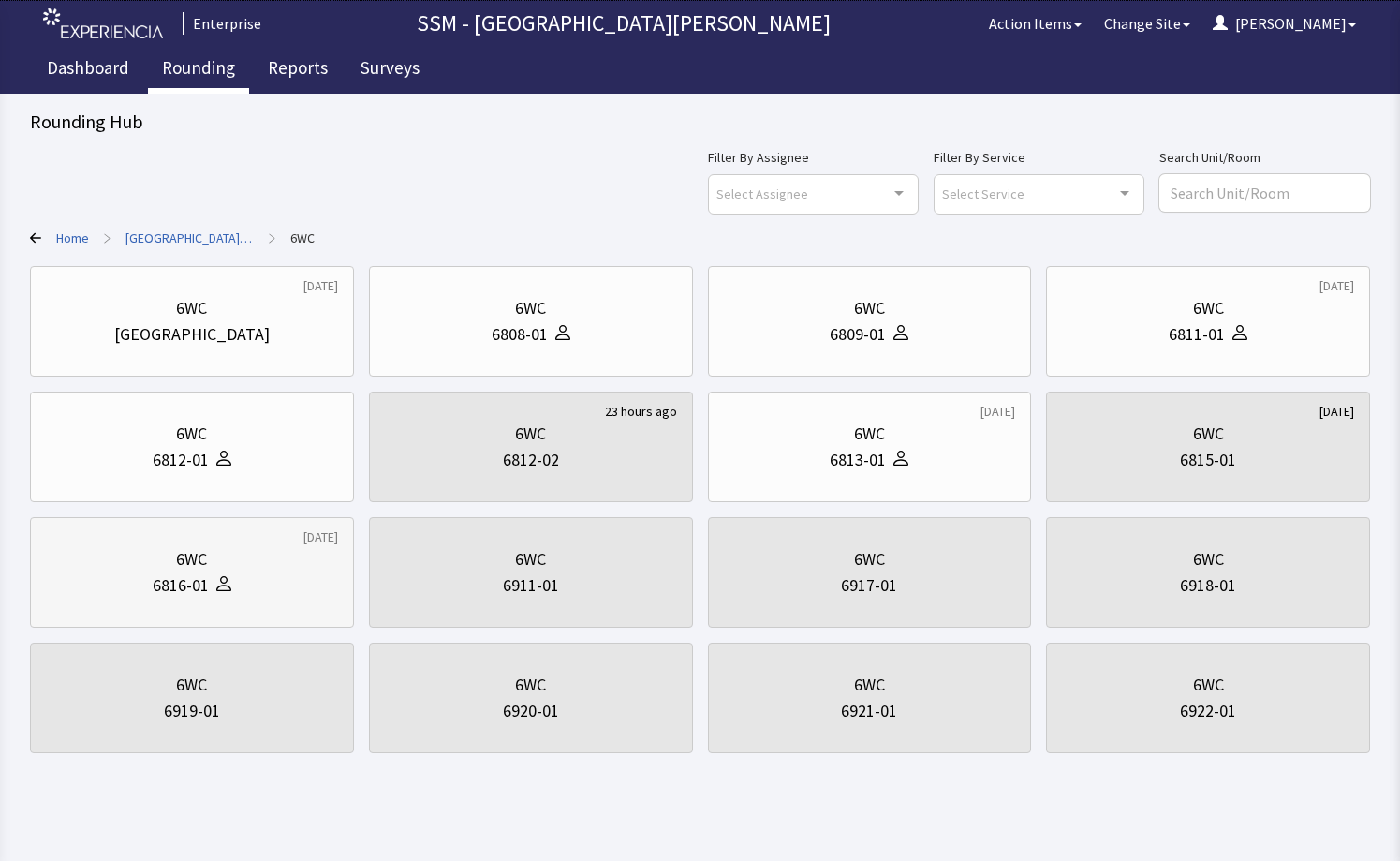
click at [221, 578] on icon at bounding box center [224, 580] width 8 height 8
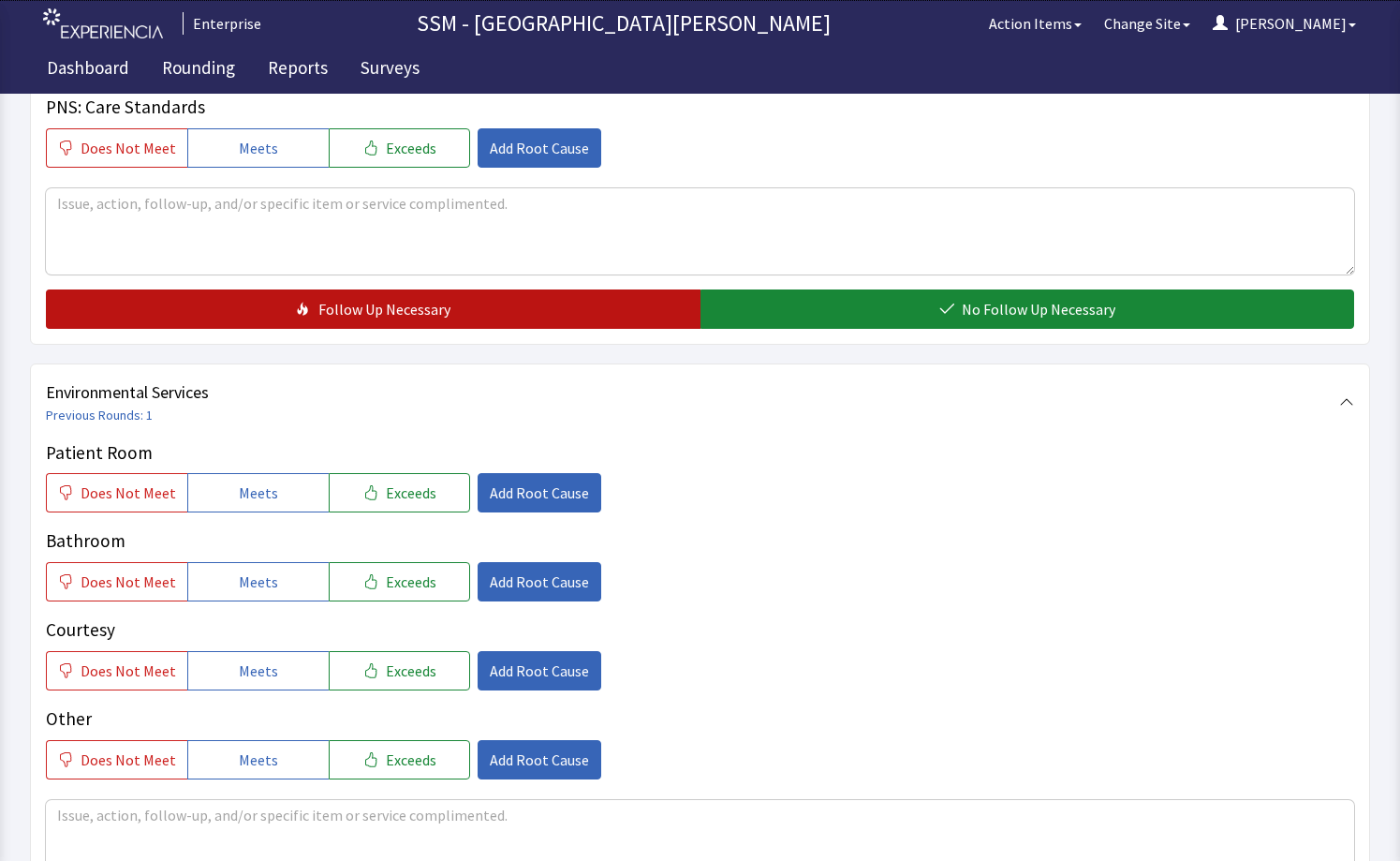
scroll to position [1780, 0]
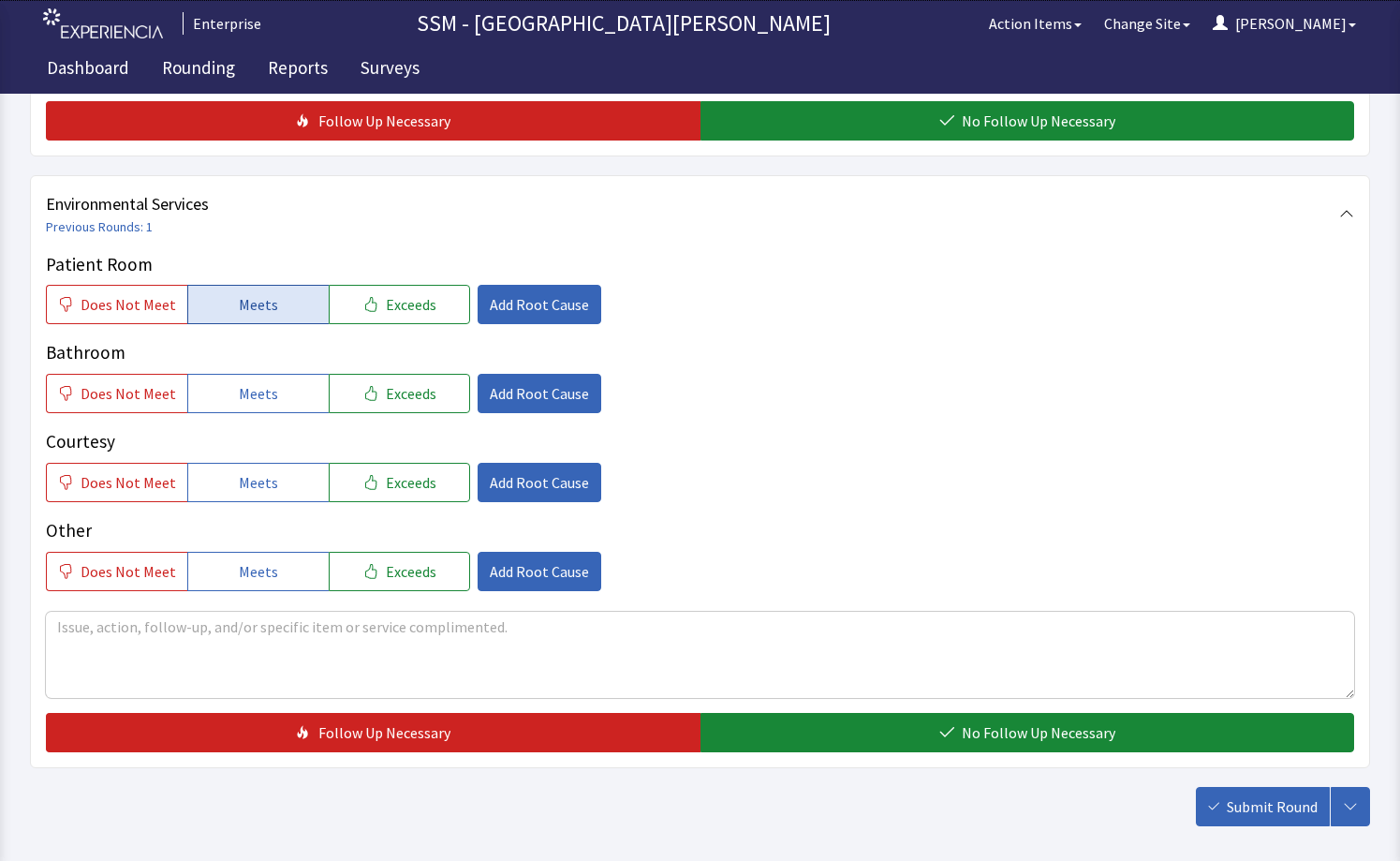
click at [251, 296] on span "Meets" at bounding box center [258, 304] width 39 height 23
click at [257, 404] on span "Meets" at bounding box center [258, 393] width 39 height 23
click at [267, 492] on span "Meets" at bounding box center [258, 482] width 39 height 23
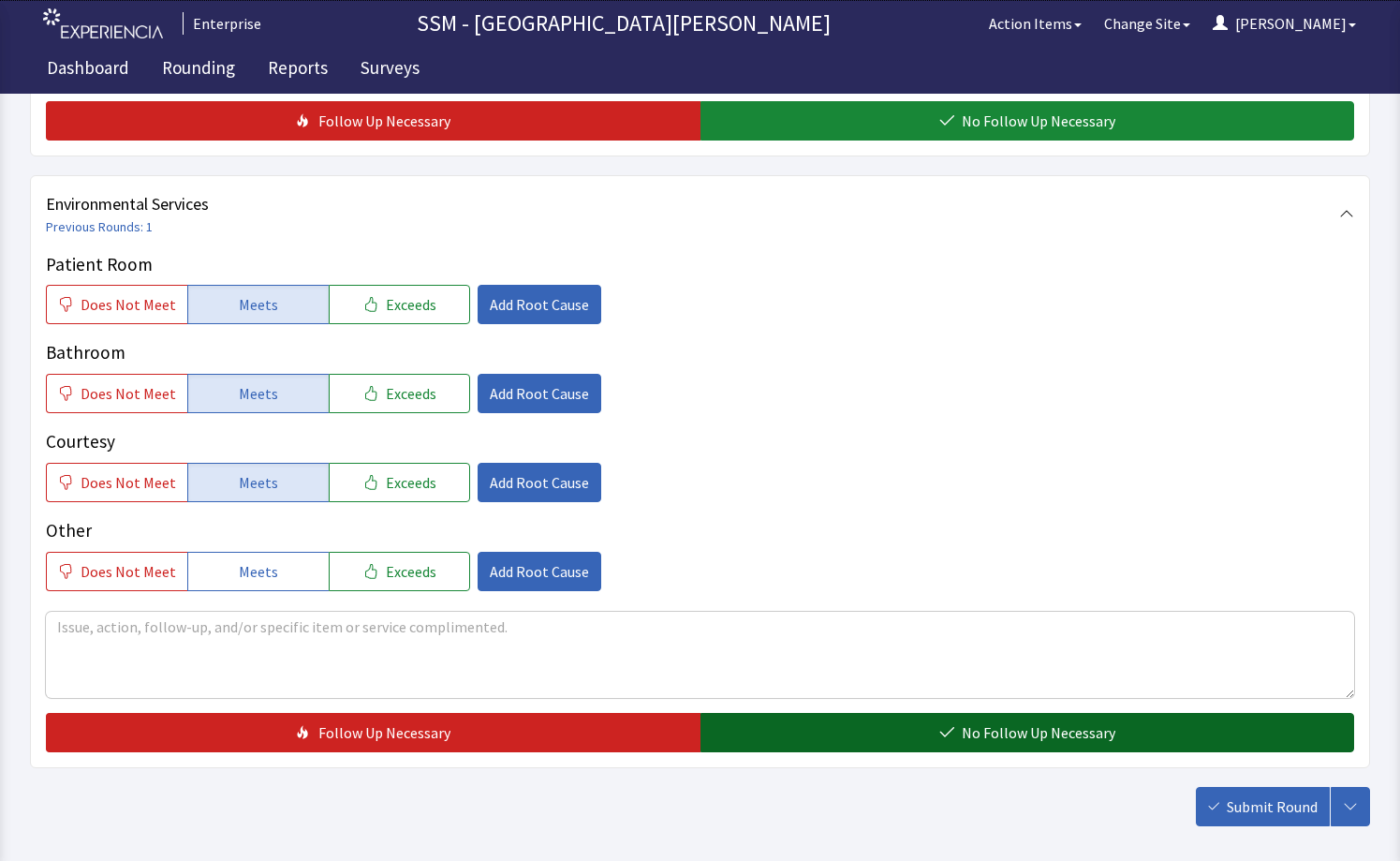
click at [883, 748] on button "No Follow Up Necessary" at bounding box center [1028, 733] width 655 height 39
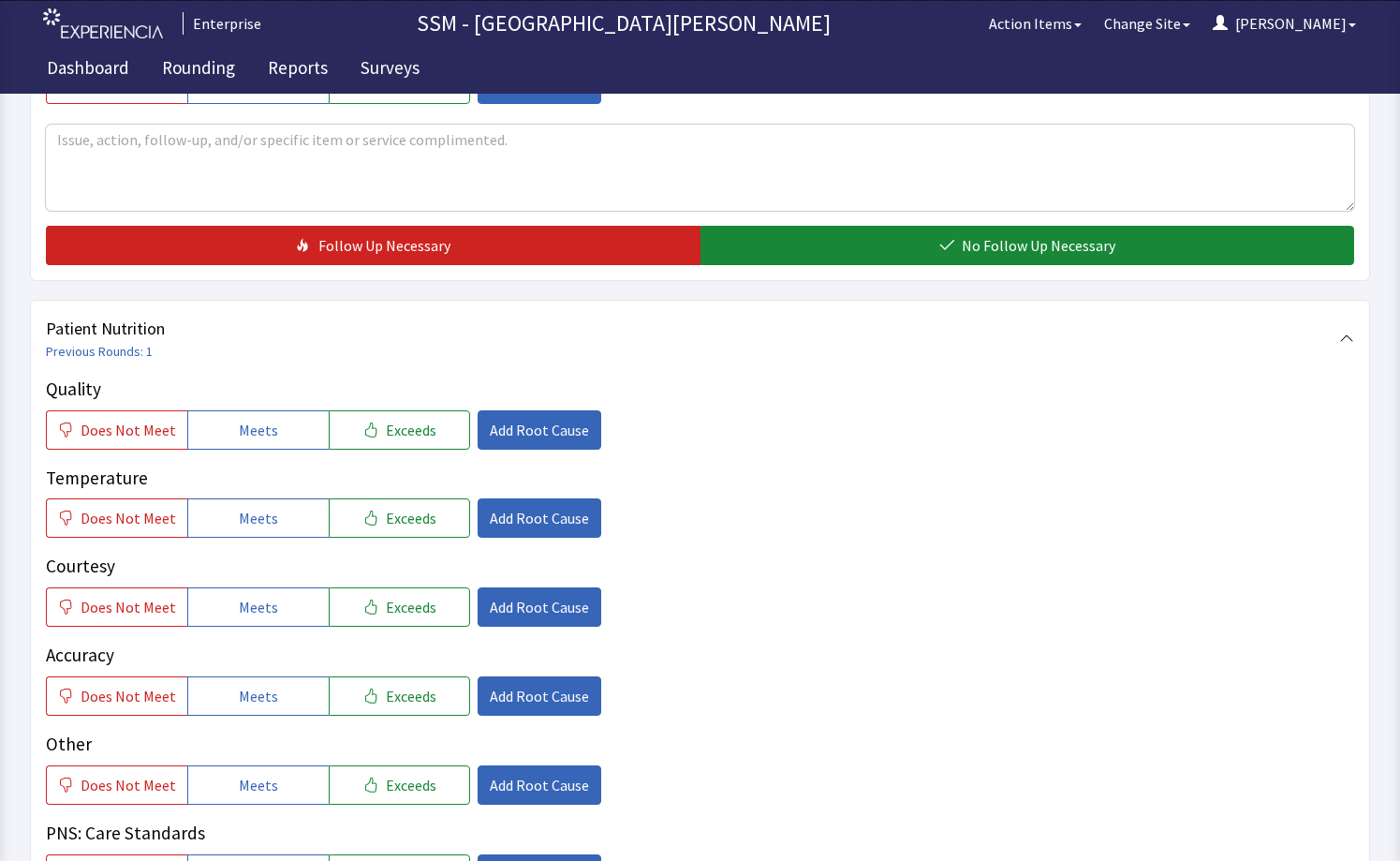
scroll to position [843, 0]
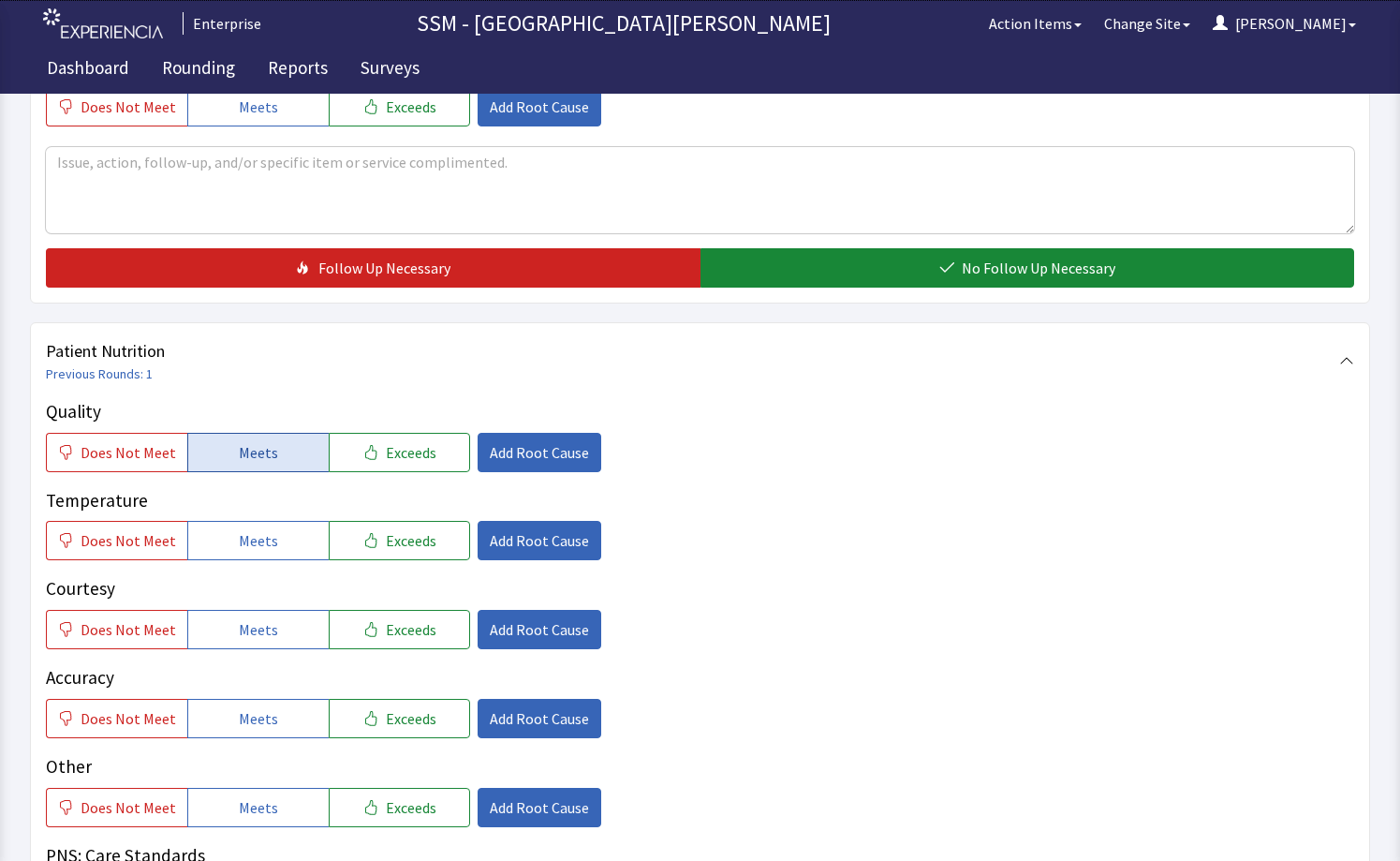
click at [275, 453] on button "Meets" at bounding box center [258, 452] width 142 height 39
click at [255, 538] on span "Meets" at bounding box center [258, 540] width 39 height 23
click at [257, 629] on span "Meets" at bounding box center [258, 629] width 39 height 23
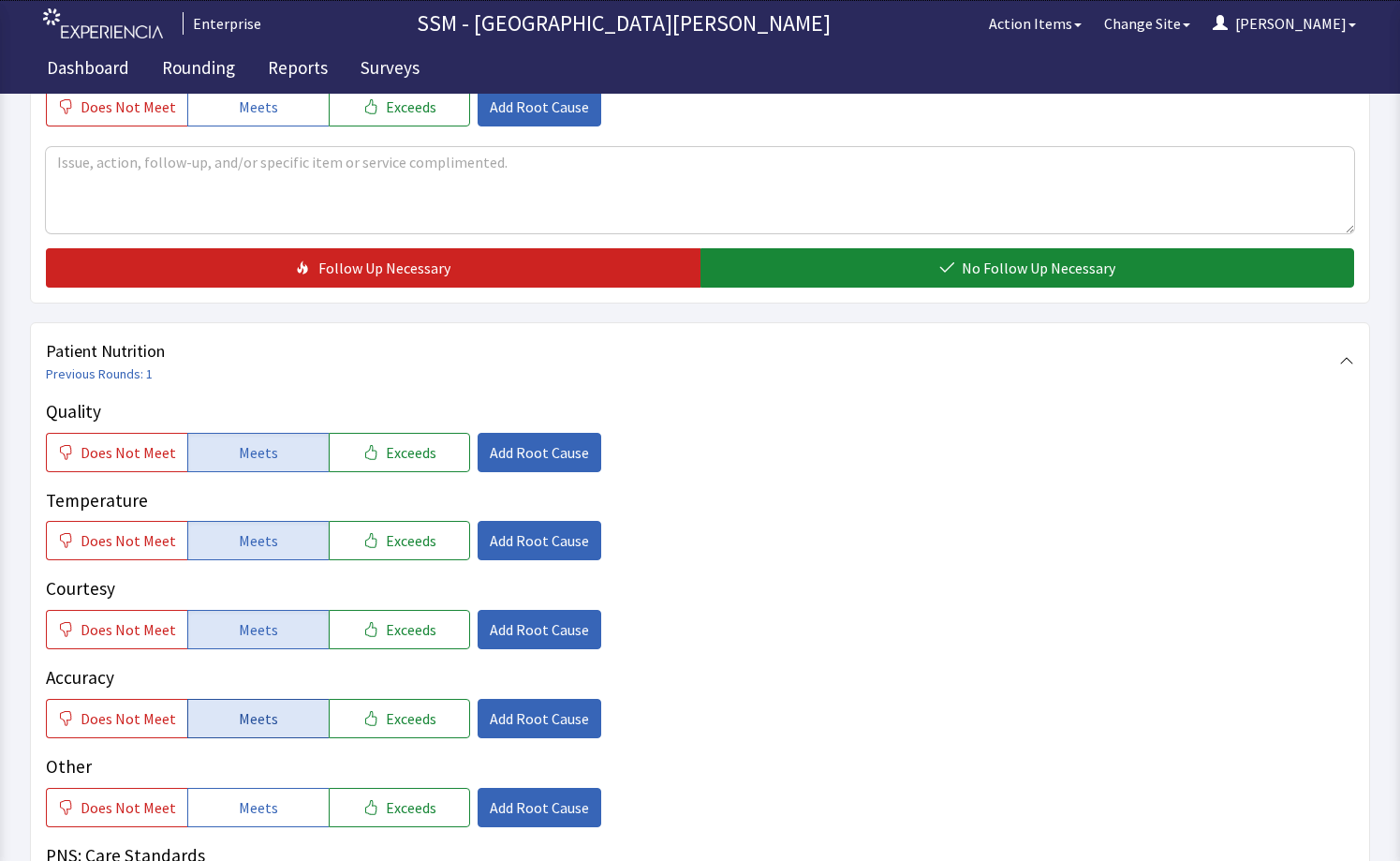
click at [262, 722] on span "Meets" at bounding box center [258, 718] width 39 height 23
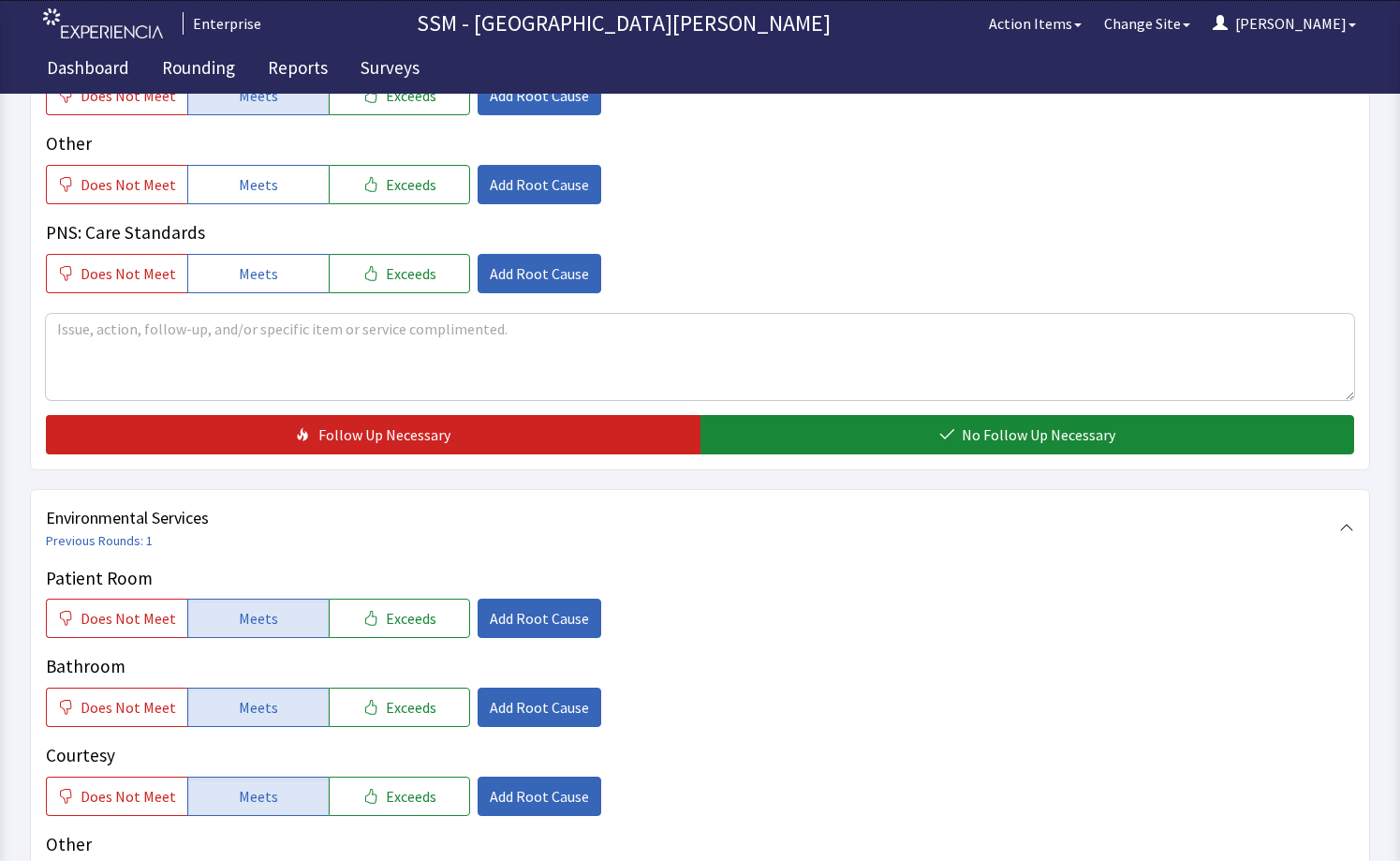
scroll to position [1498, 0]
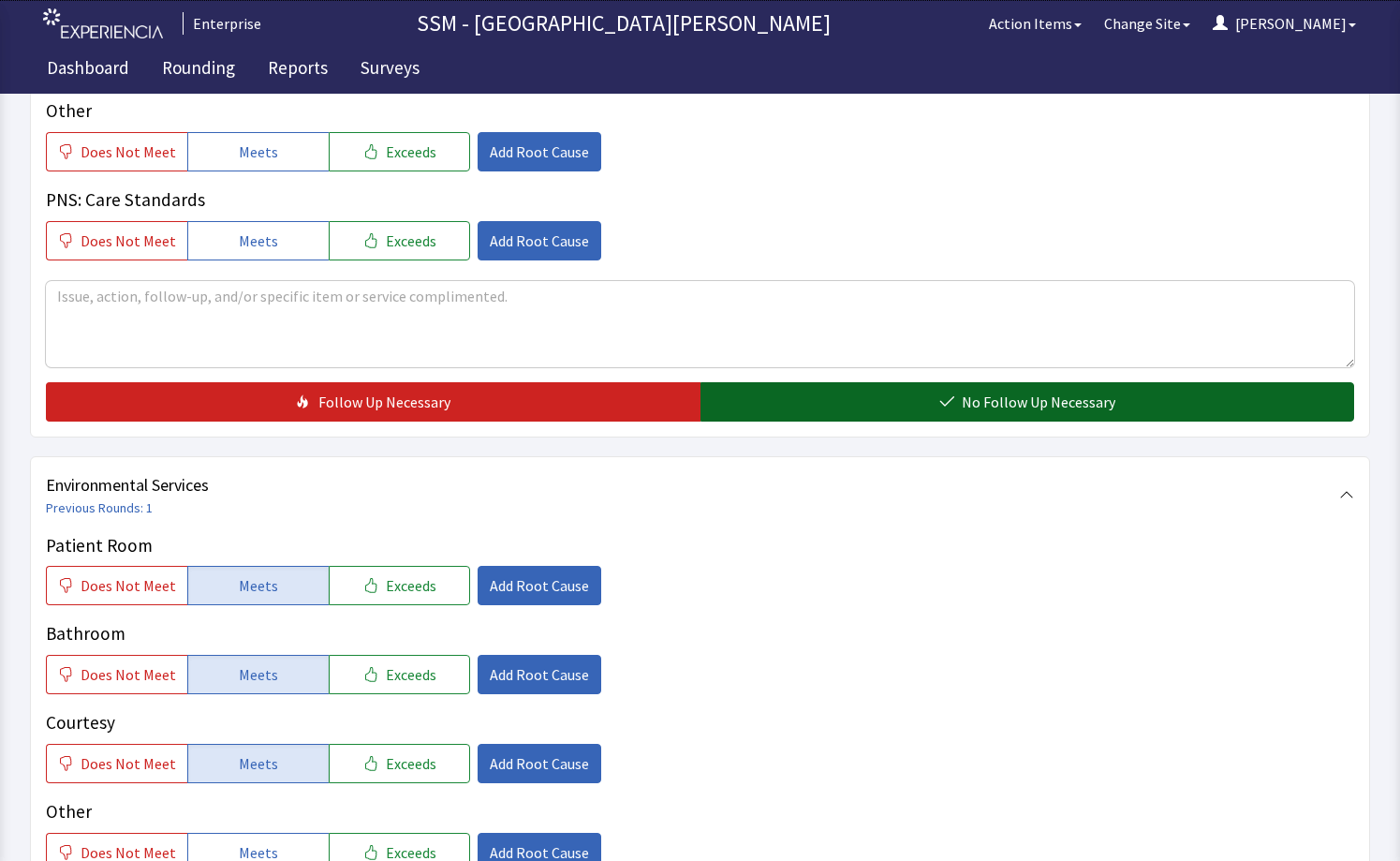
click at [990, 408] on span "No Follow Up Necessary" at bounding box center [1038, 401] width 154 height 23
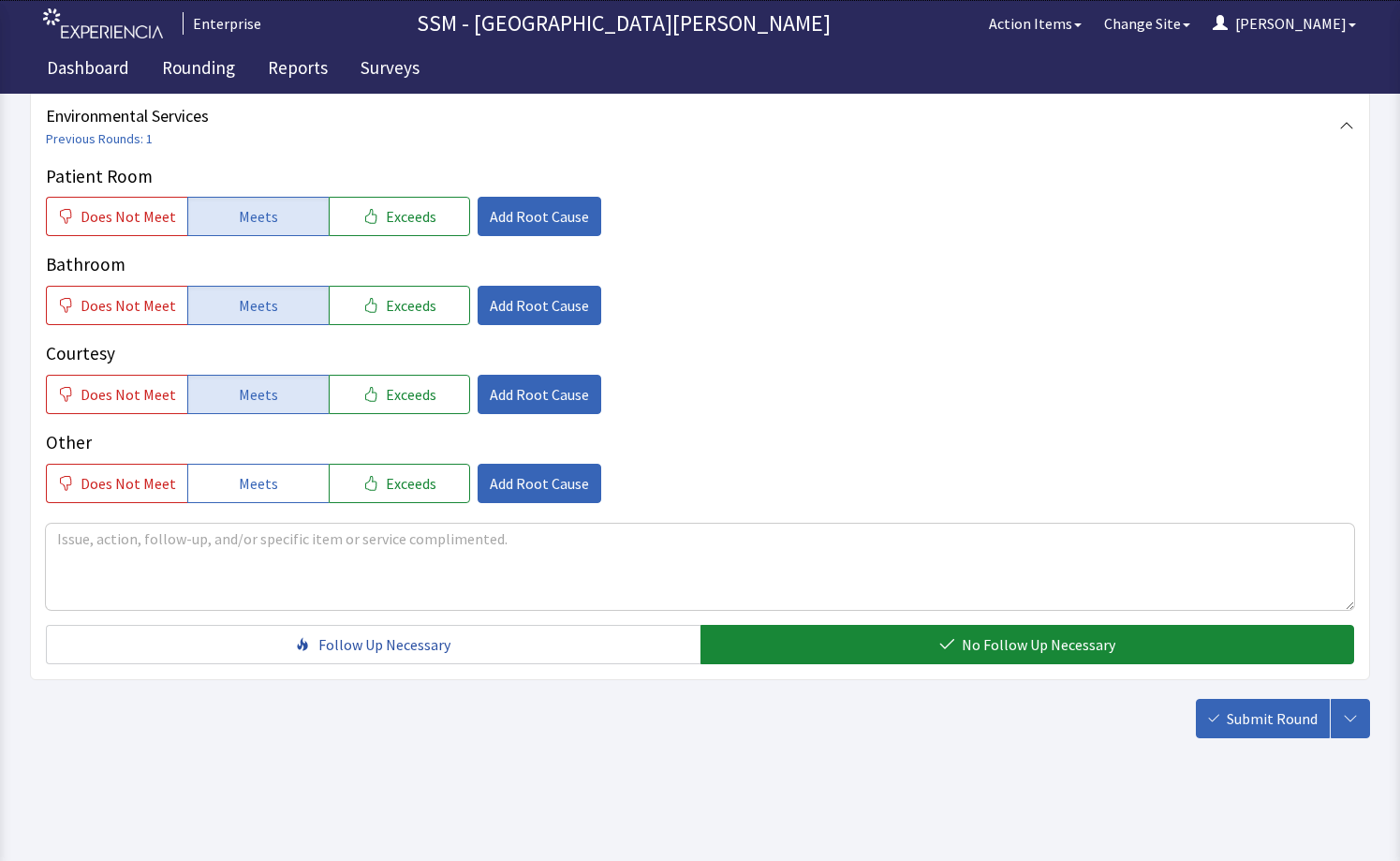
scroll to position [1869, 0]
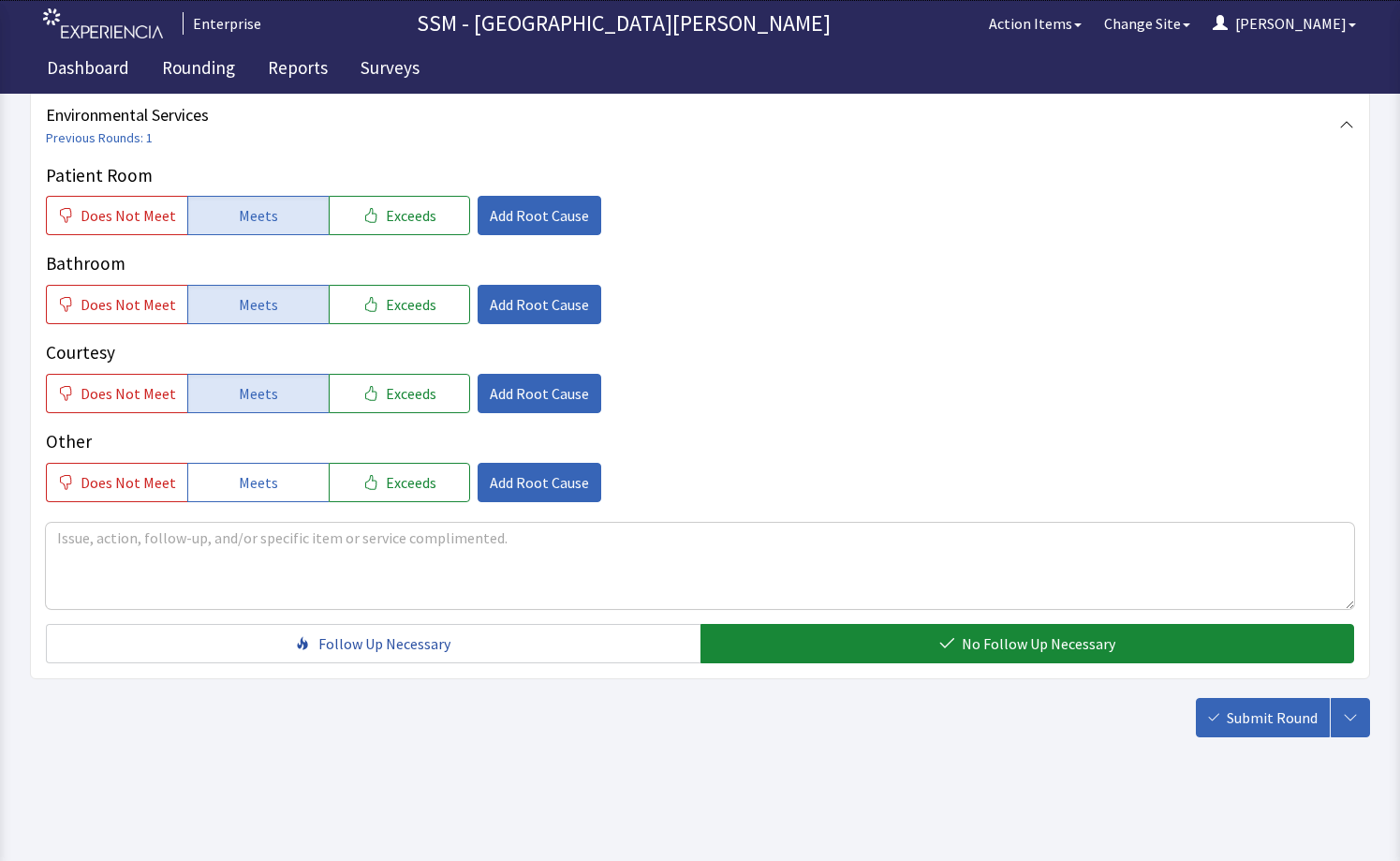
click at [1242, 720] on span "Submit Round" at bounding box center [1273, 717] width 91 height 23
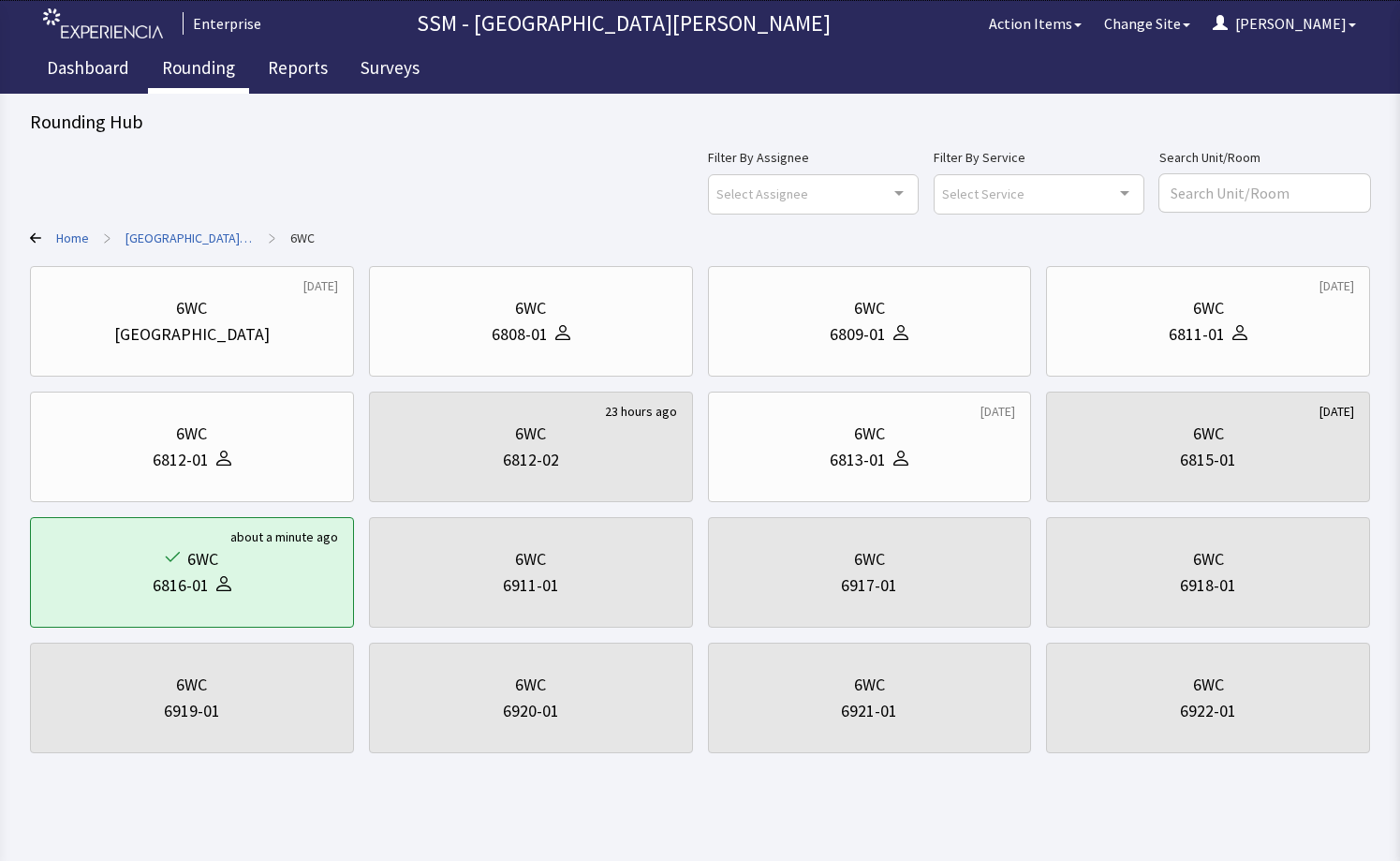
click at [205, 59] on link "Rounding" at bounding box center [198, 71] width 101 height 47
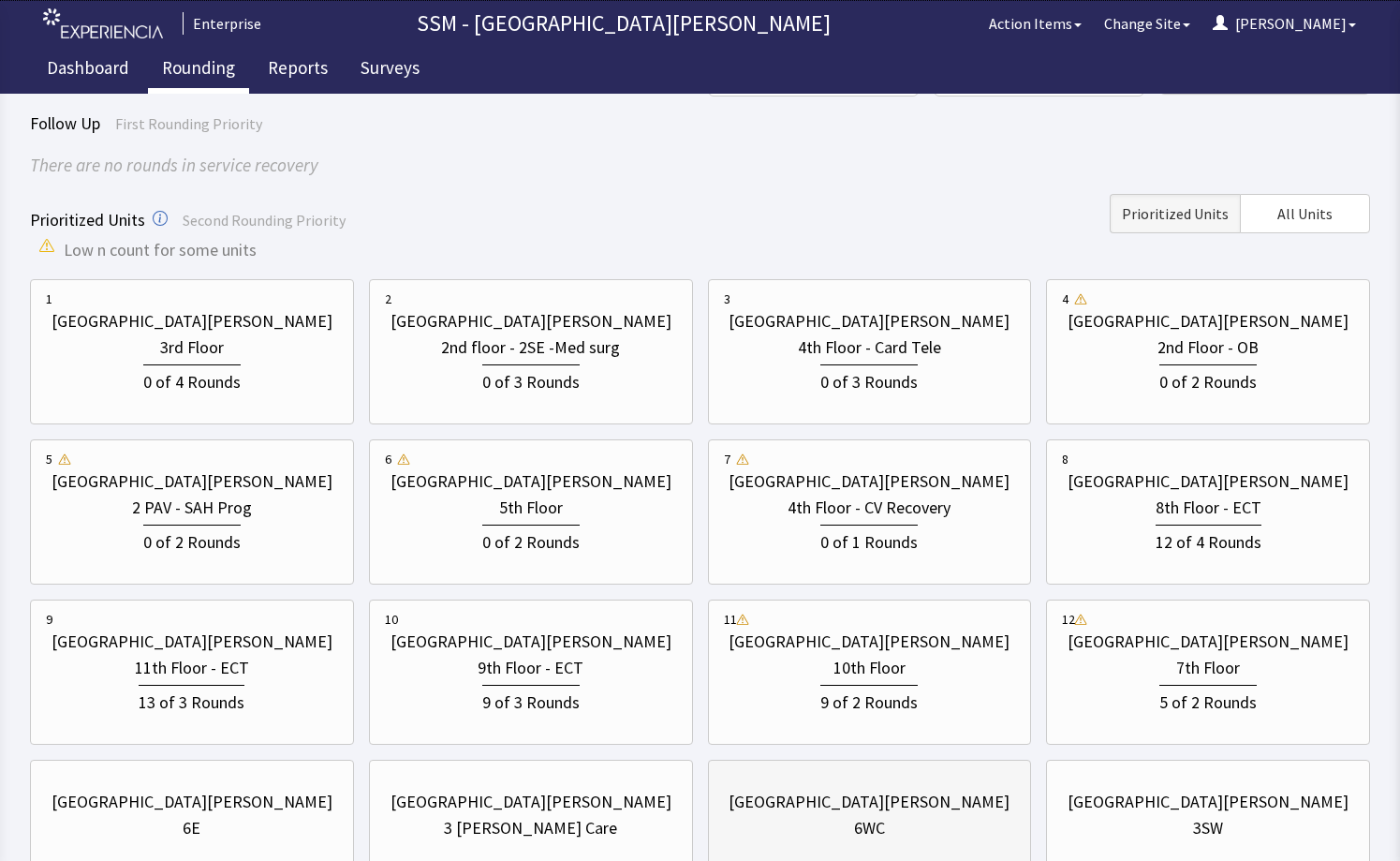
scroll to position [281, 0]
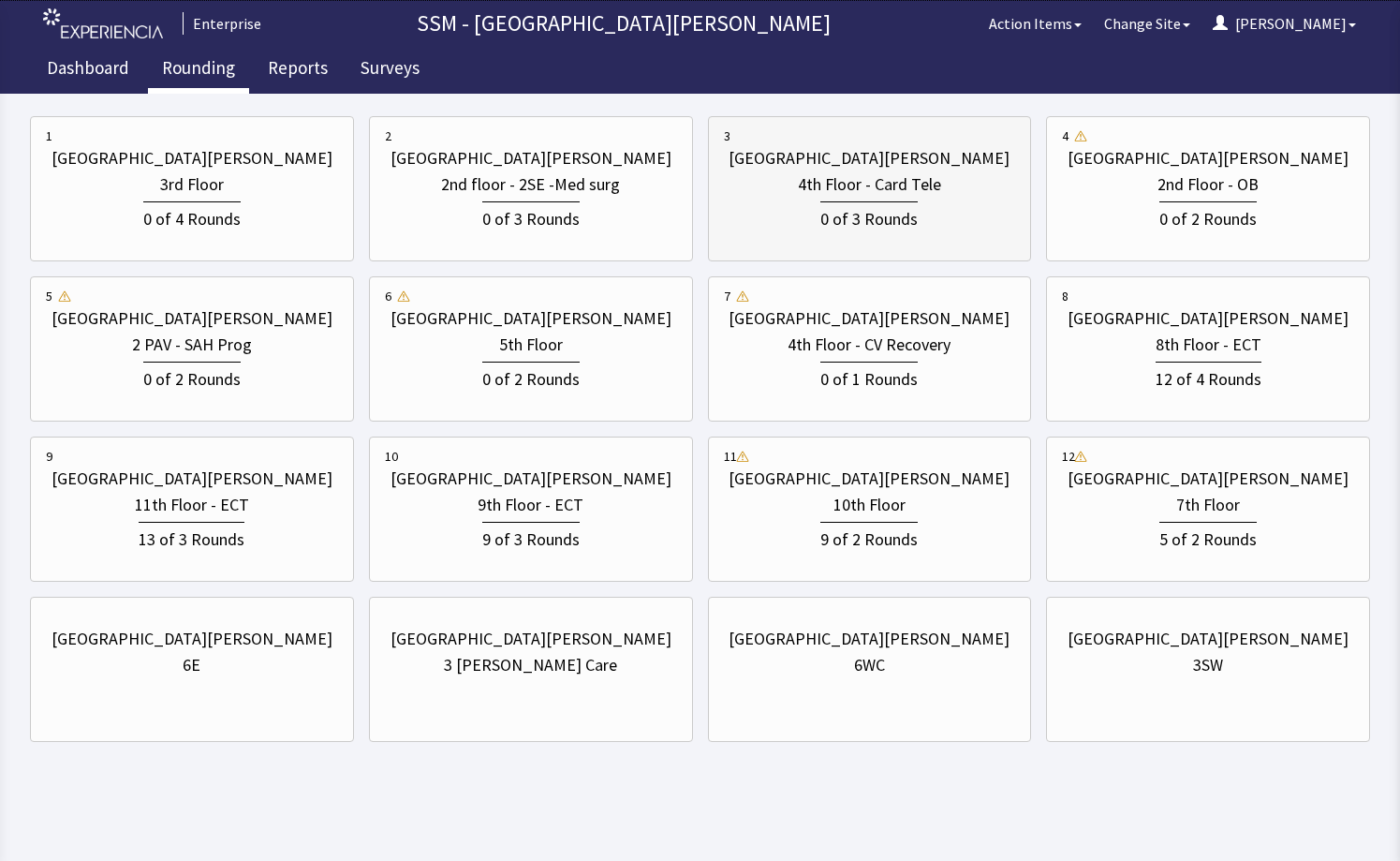
click at [848, 194] on div "4th Floor - Card Tele" at bounding box center [869, 184] width 143 height 27
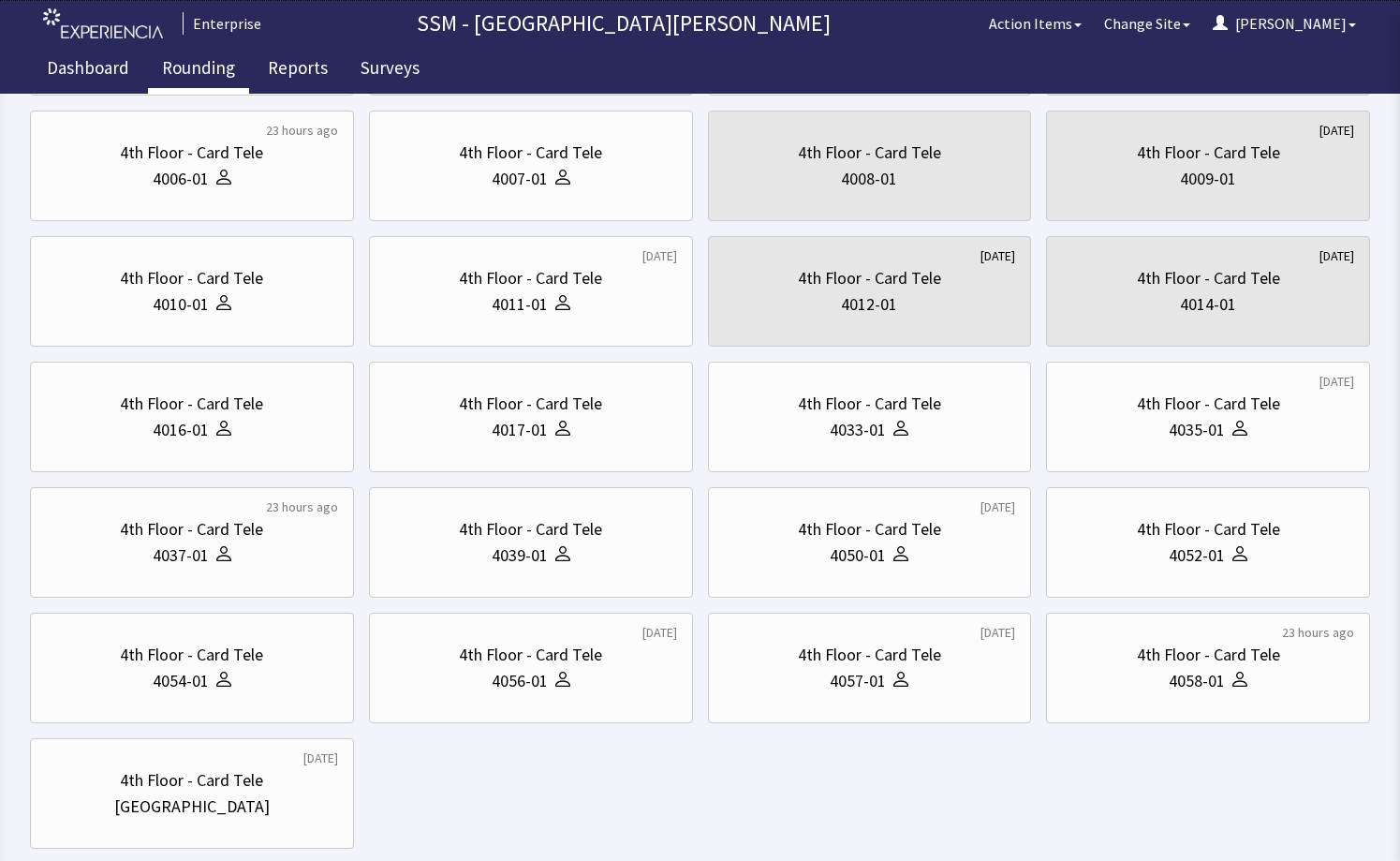
scroll to position [0, 0]
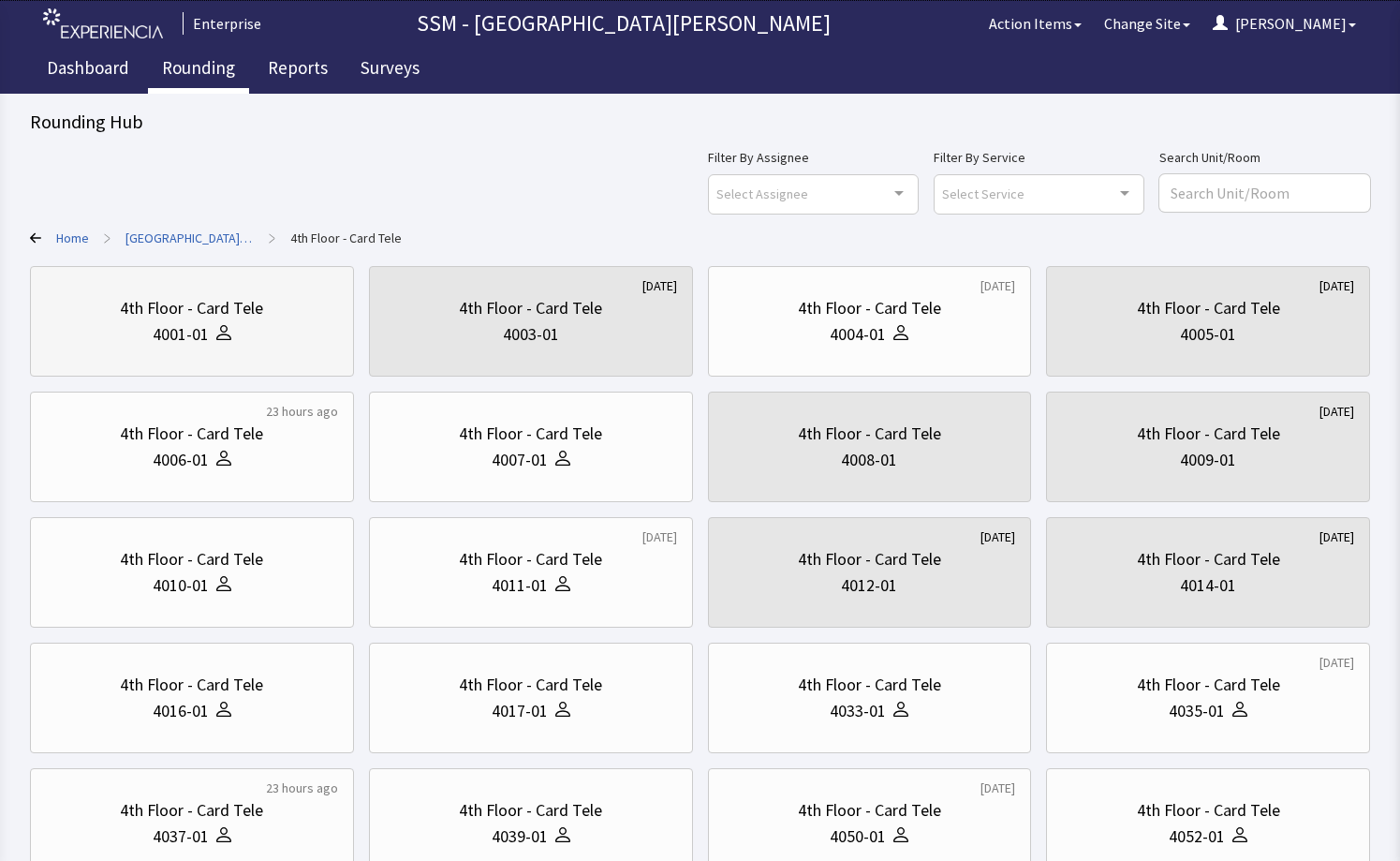
click at [298, 339] on div "4001-01" at bounding box center [192, 334] width 293 height 27
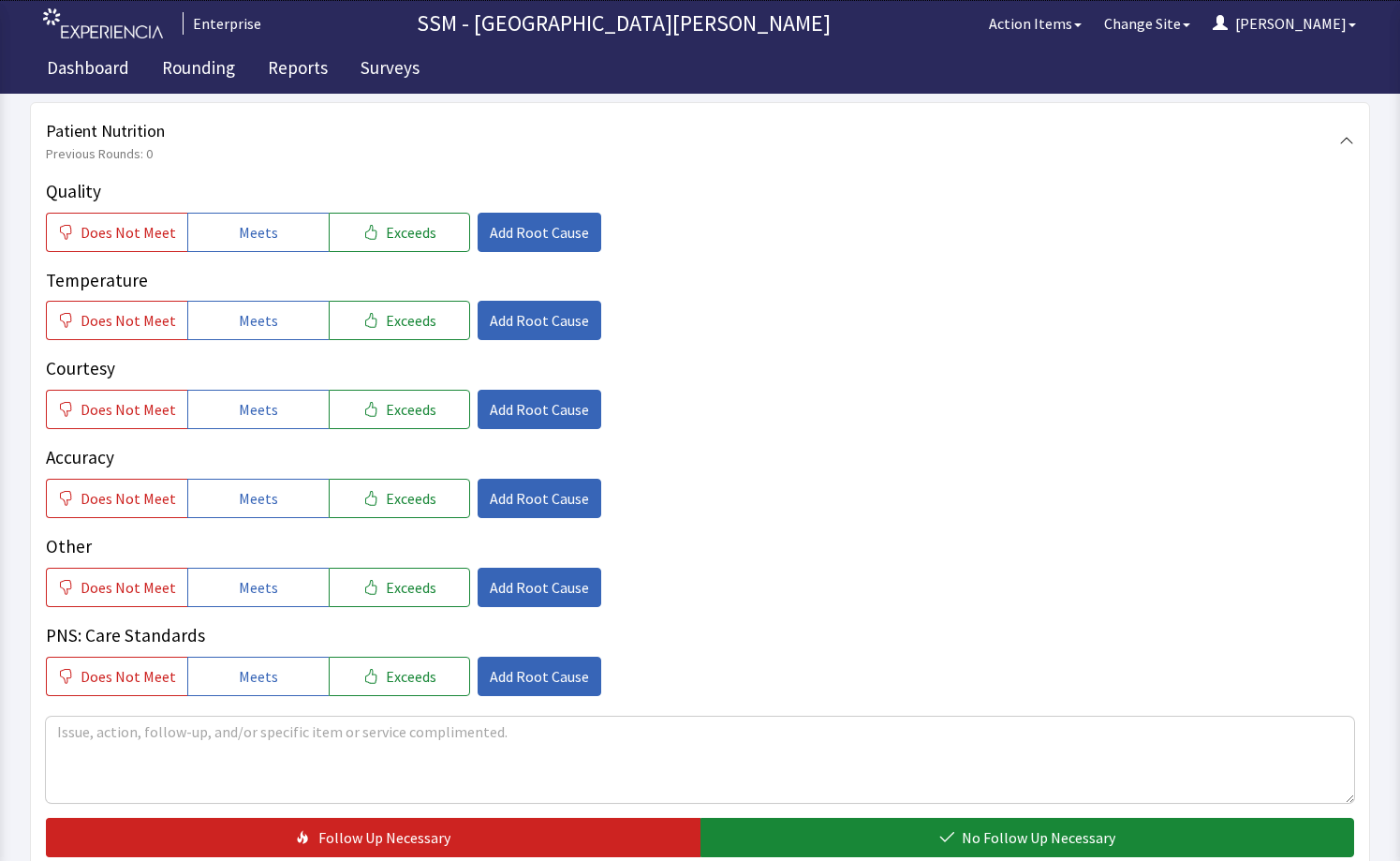
scroll to position [1030, 0]
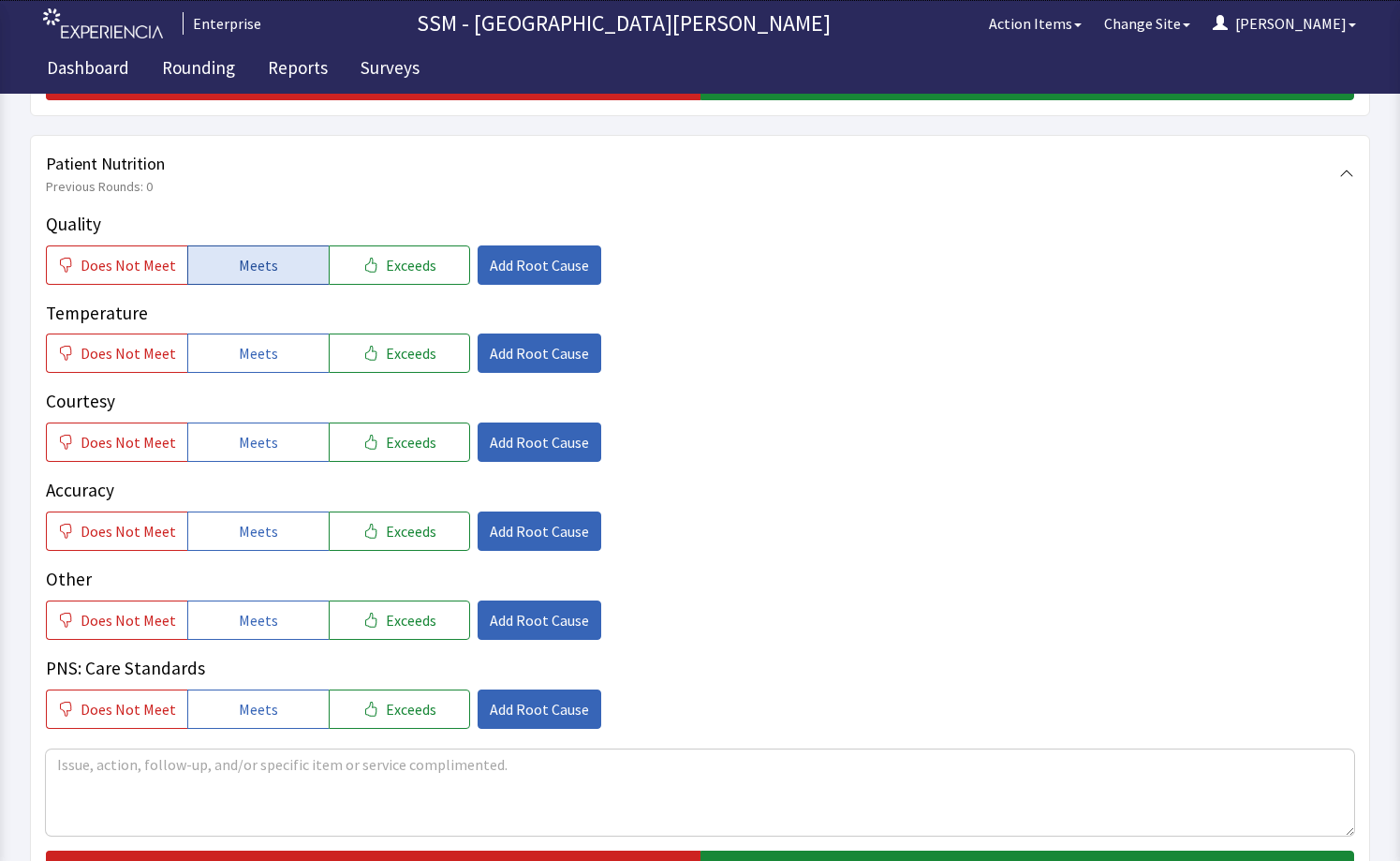
click at [258, 257] on span "Meets" at bounding box center [258, 265] width 39 height 23
click at [255, 344] on span "Meets" at bounding box center [258, 353] width 39 height 23
click at [261, 457] on button "Meets" at bounding box center [258, 442] width 142 height 39
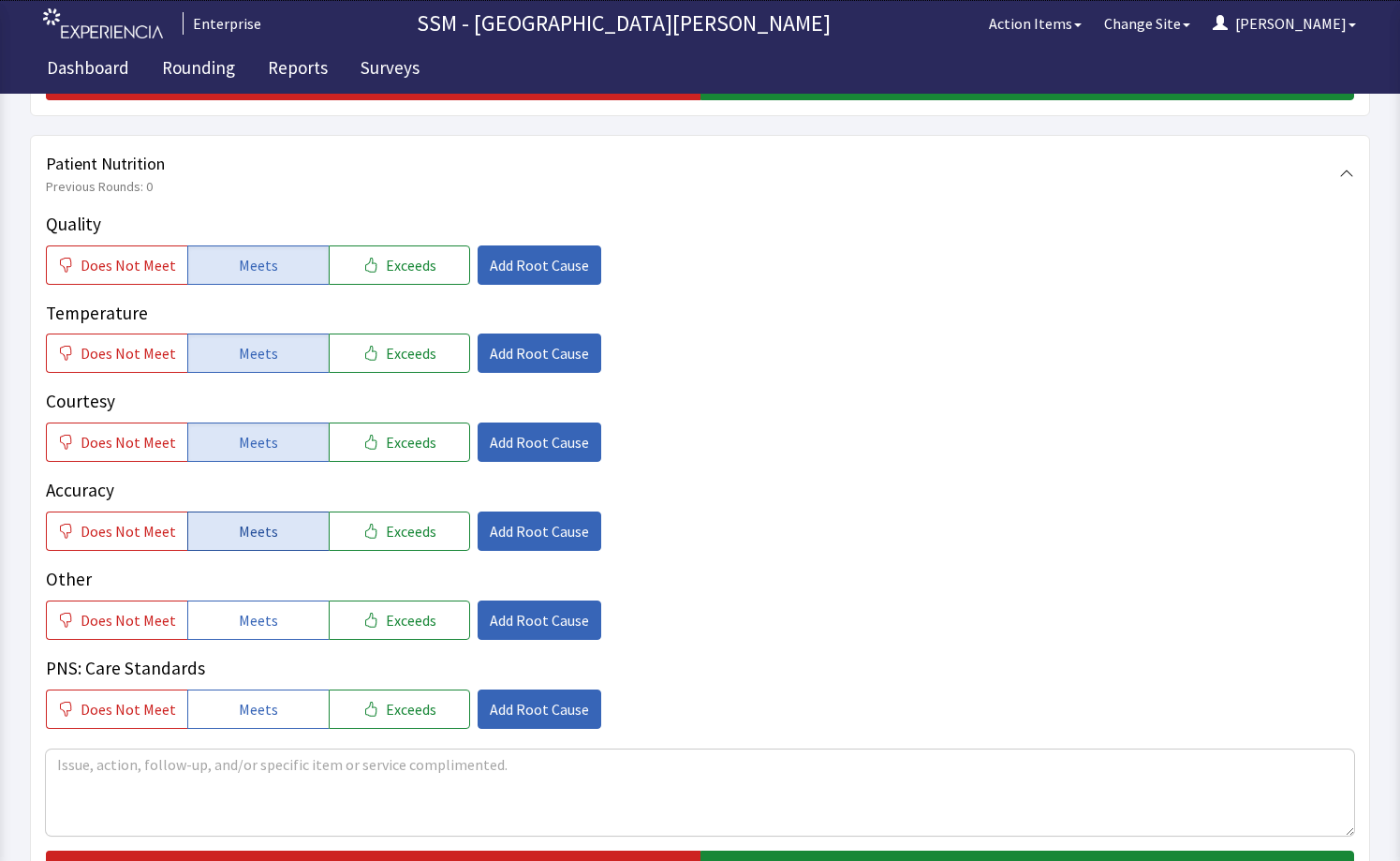
click at [279, 530] on button "Meets" at bounding box center [258, 531] width 142 height 39
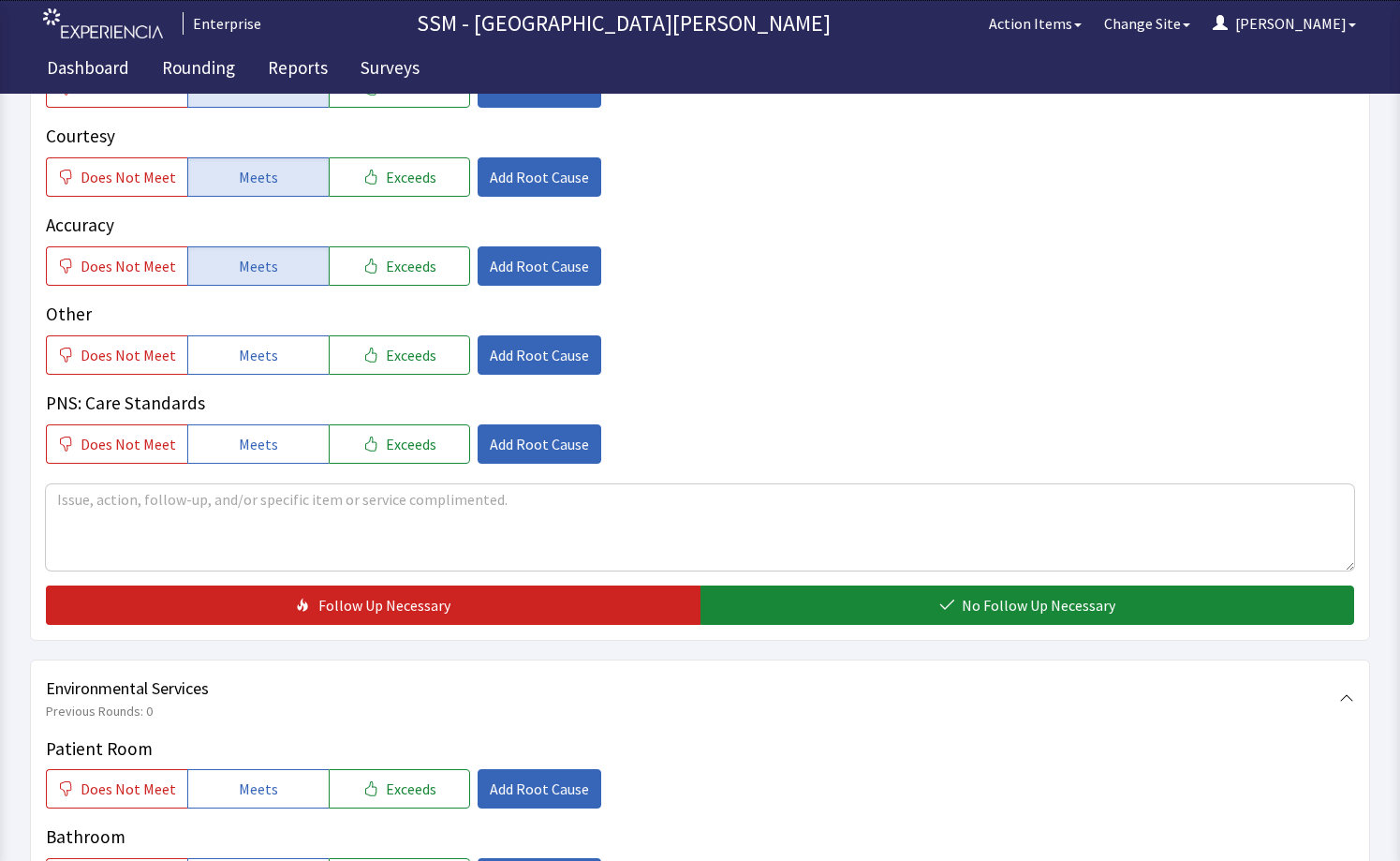
scroll to position [1311, 0]
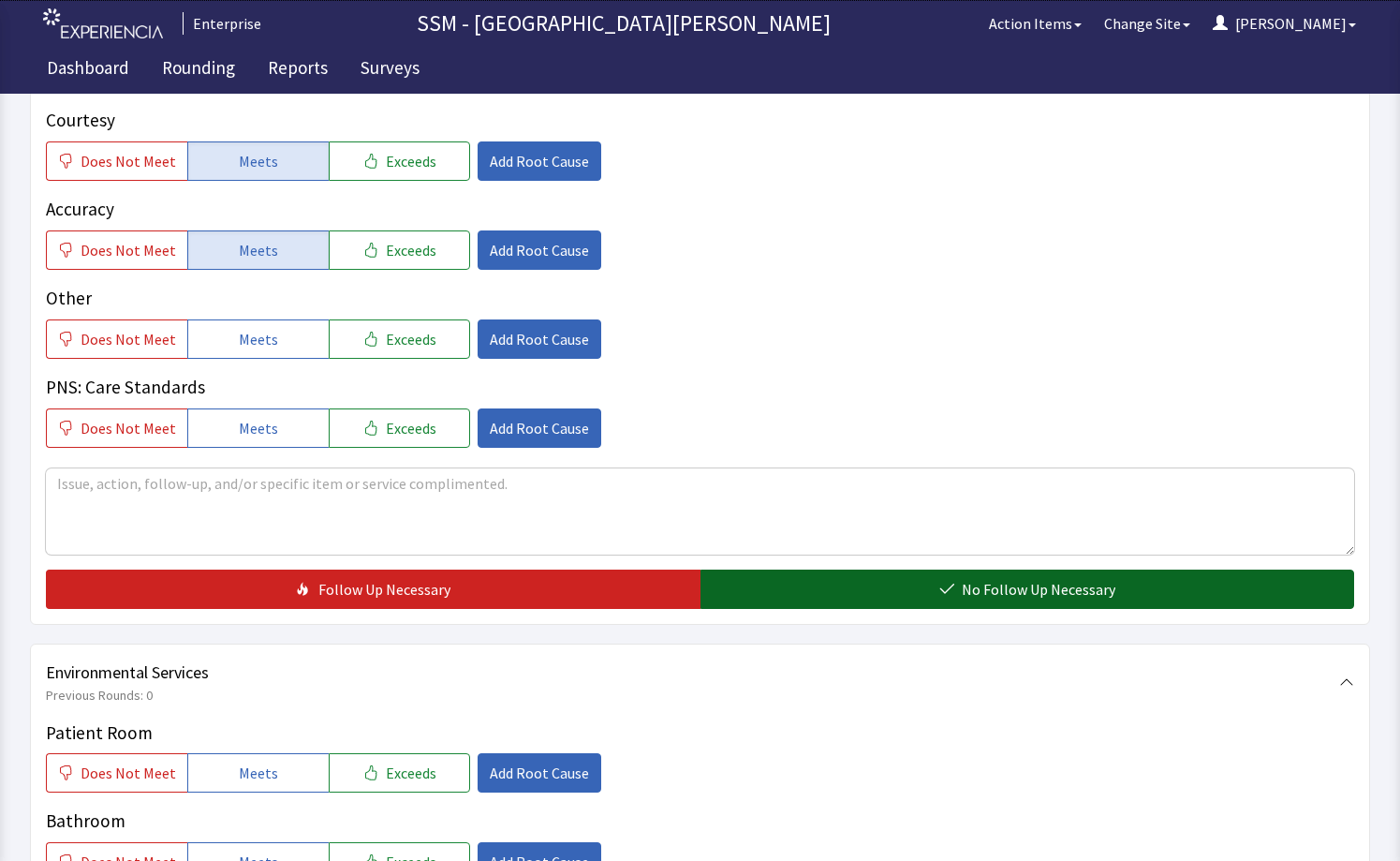
click at [940, 591] on button "No Follow Up Necessary" at bounding box center [1028, 589] width 655 height 39
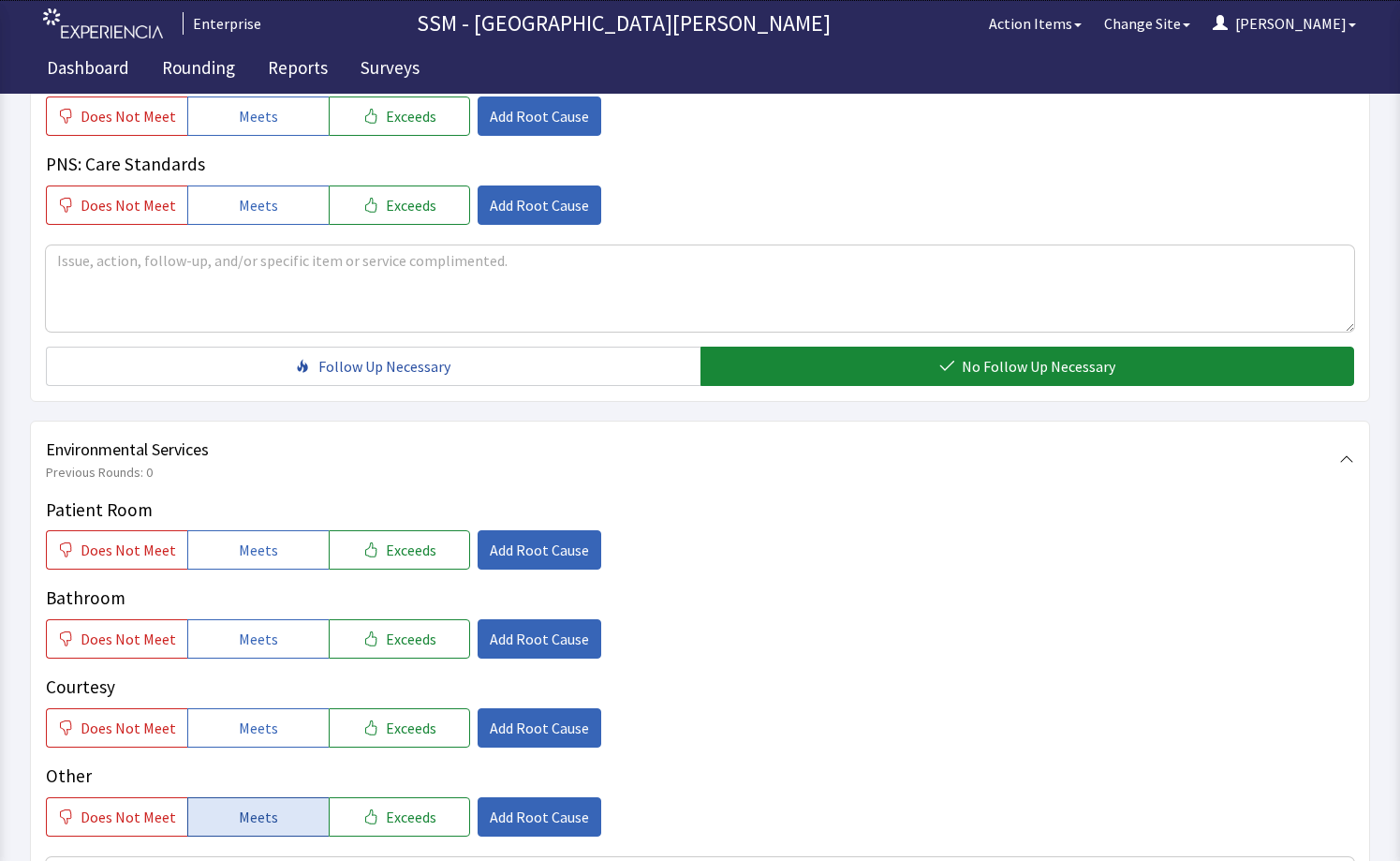
scroll to position [1686, 0]
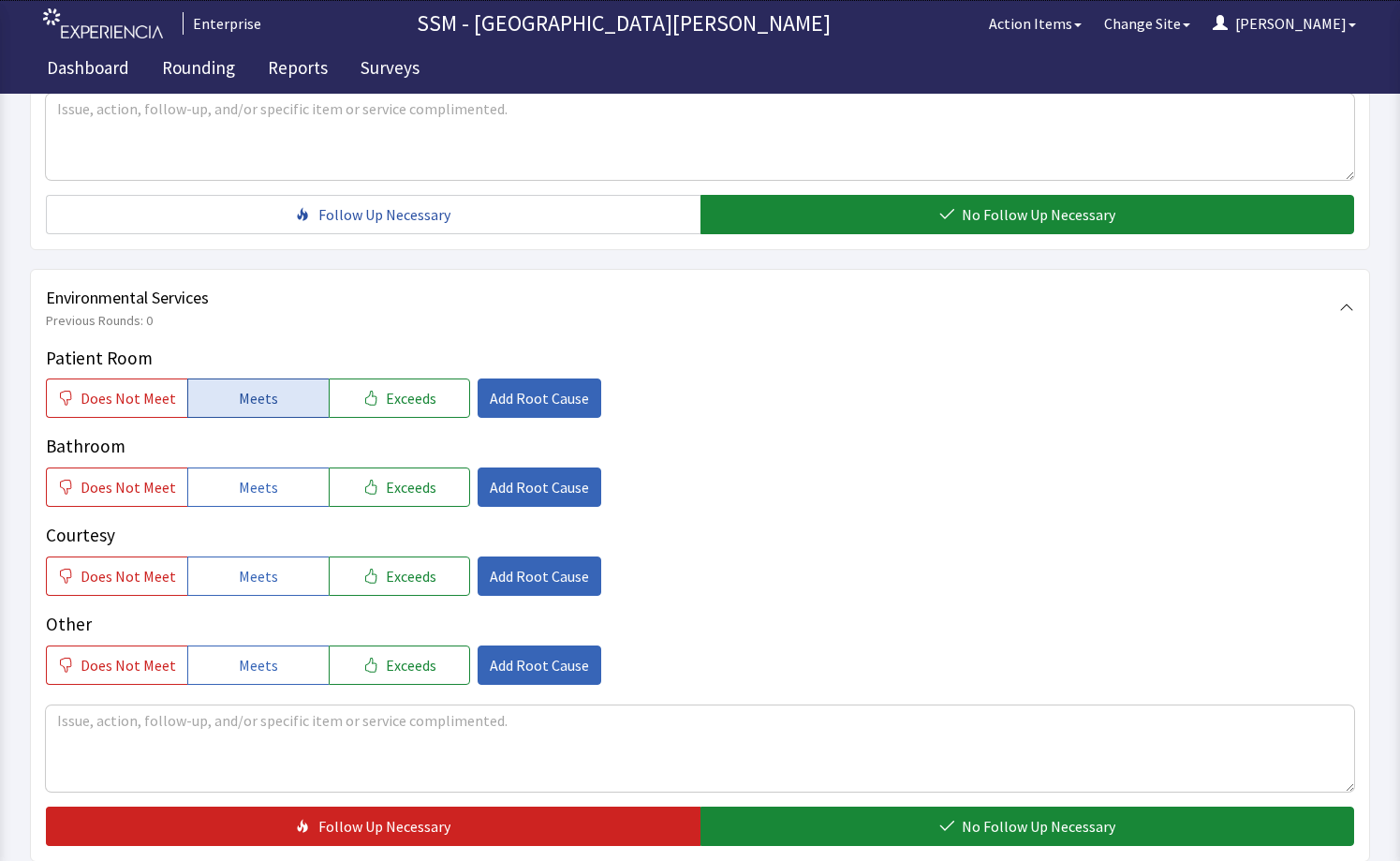
click at [249, 403] on span "Meets" at bounding box center [258, 398] width 39 height 23
click at [254, 494] on span "Meets" at bounding box center [258, 487] width 39 height 23
click at [257, 580] on span "Meets" at bounding box center [258, 575] width 39 height 23
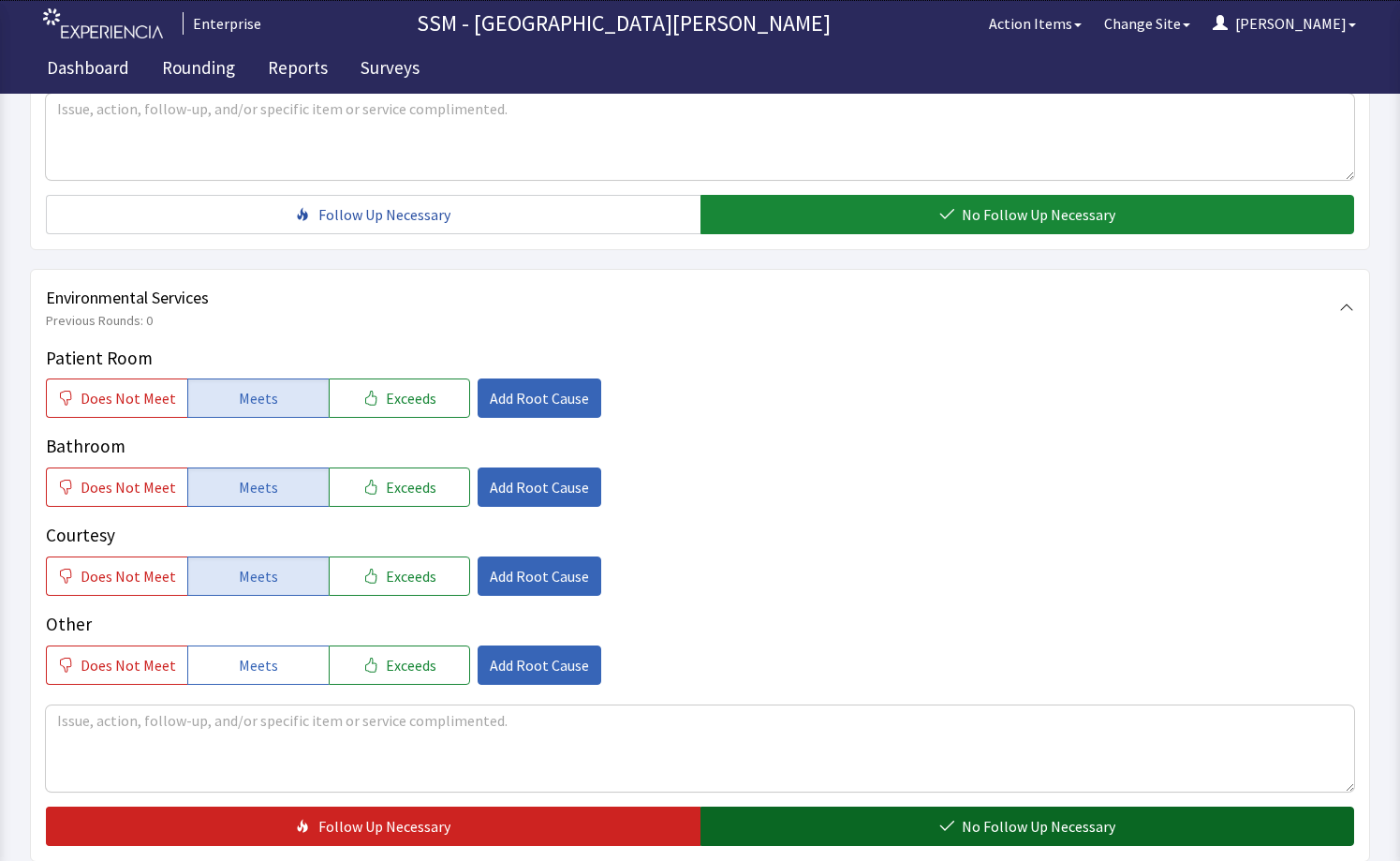
click at [1073, 816] on span "No Follow Up Necessary" at bounding box center [1038, 826] width 154 height 23
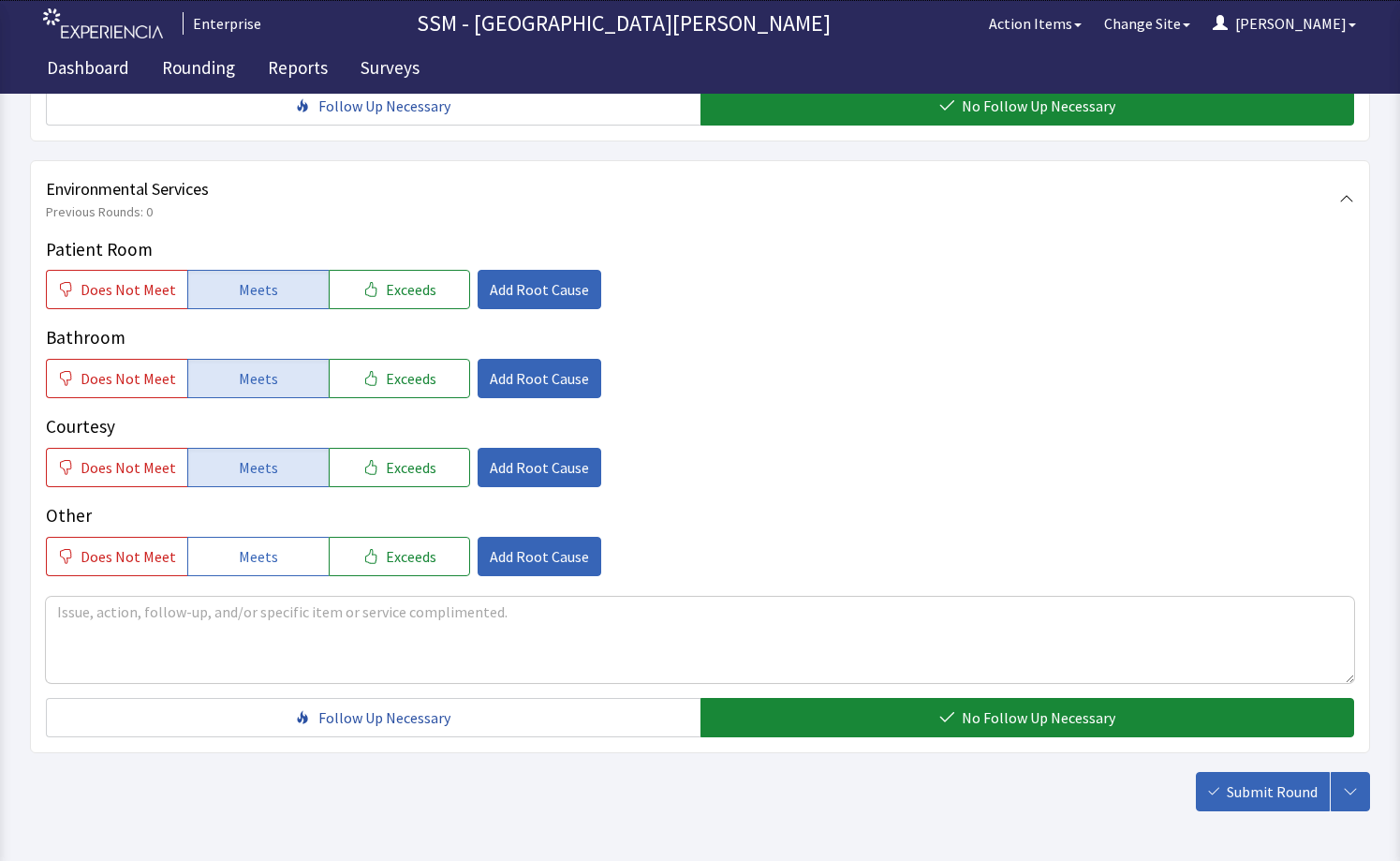
scroll to position [1869, 0]
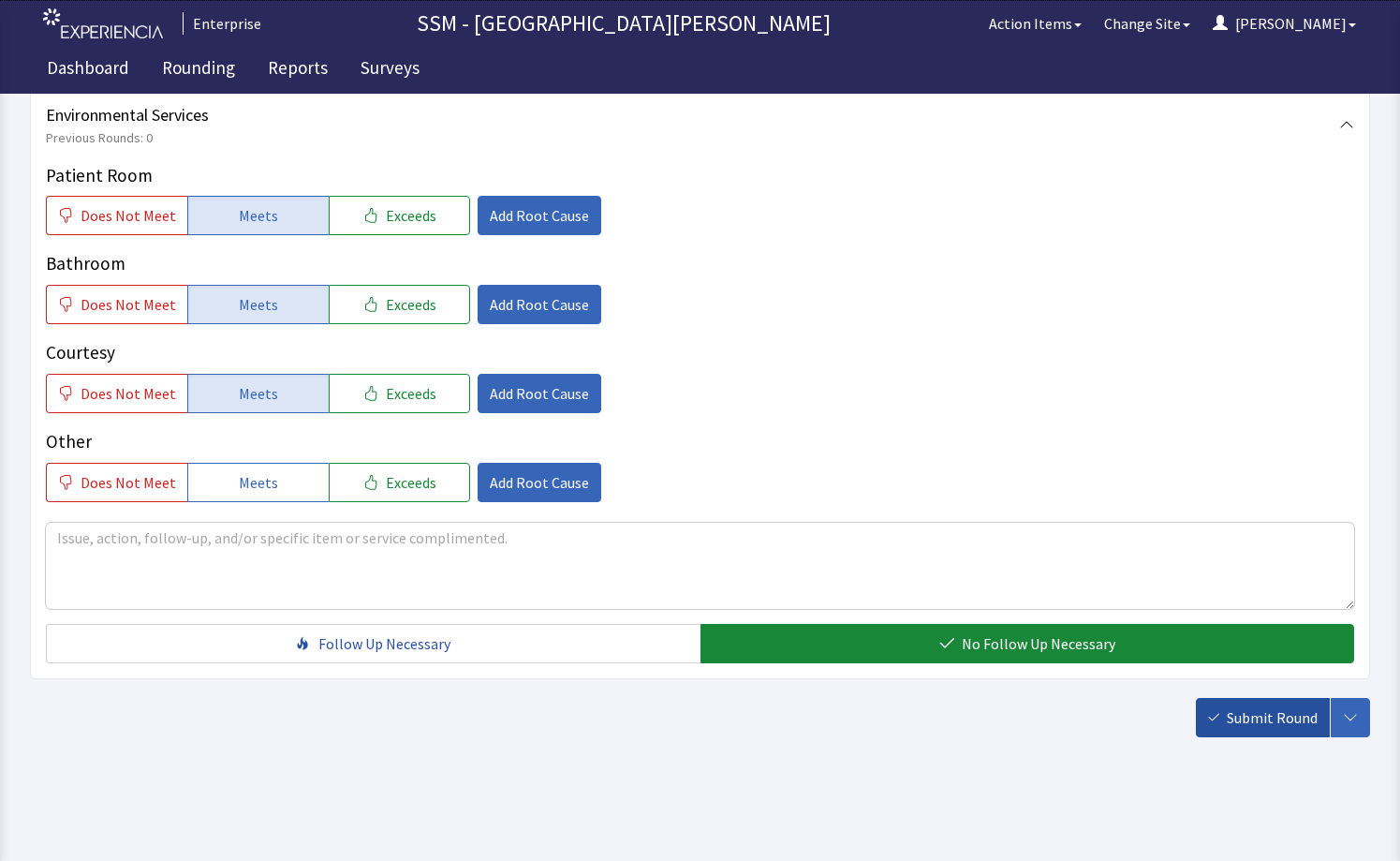
click at [1229, 714] on span "Submit Round" at bounding box center [1273, 717] width 91 height 23
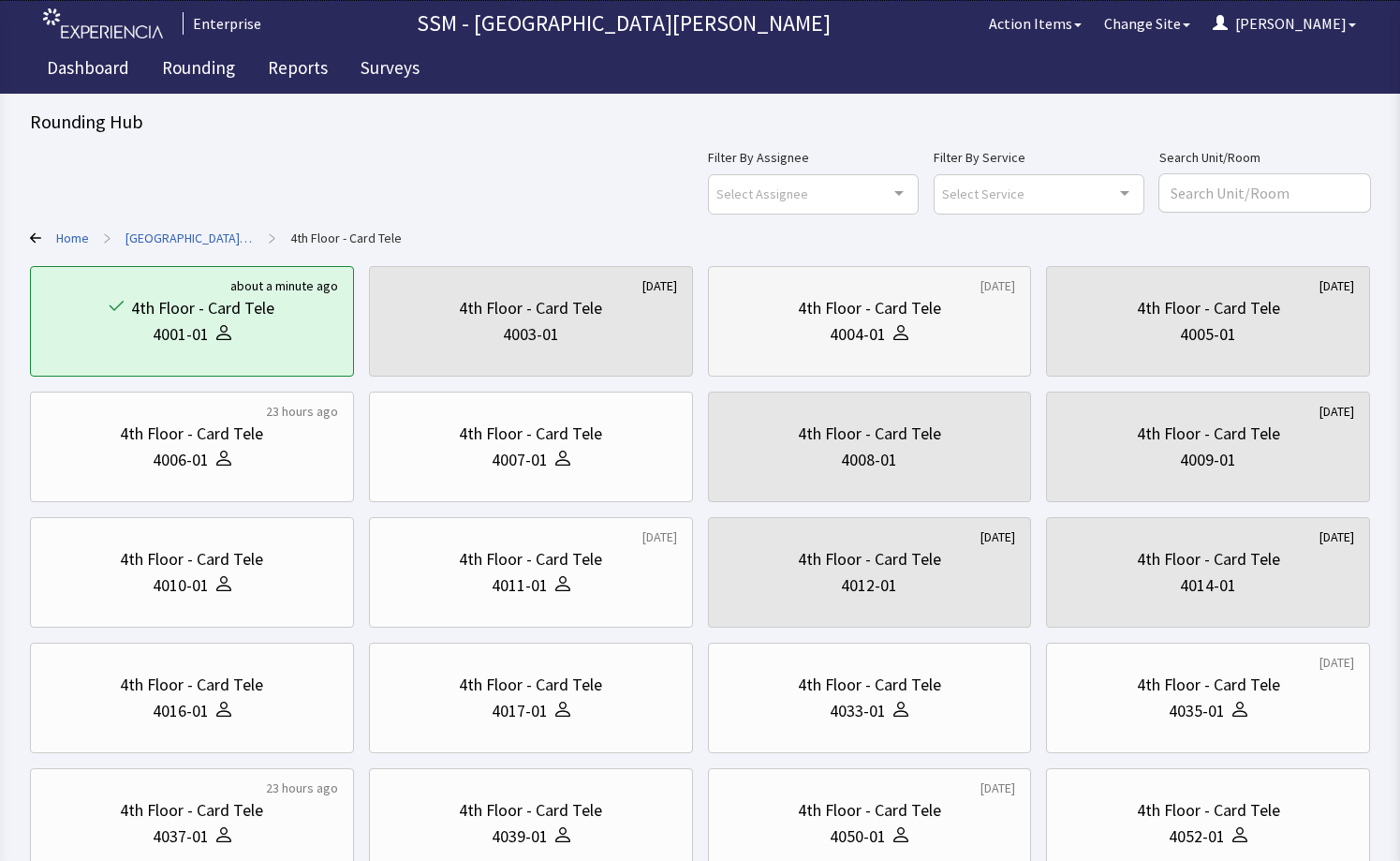
click at [919, 333] on div "4004-01" at bounding box center [870, 334] width 293 height 27
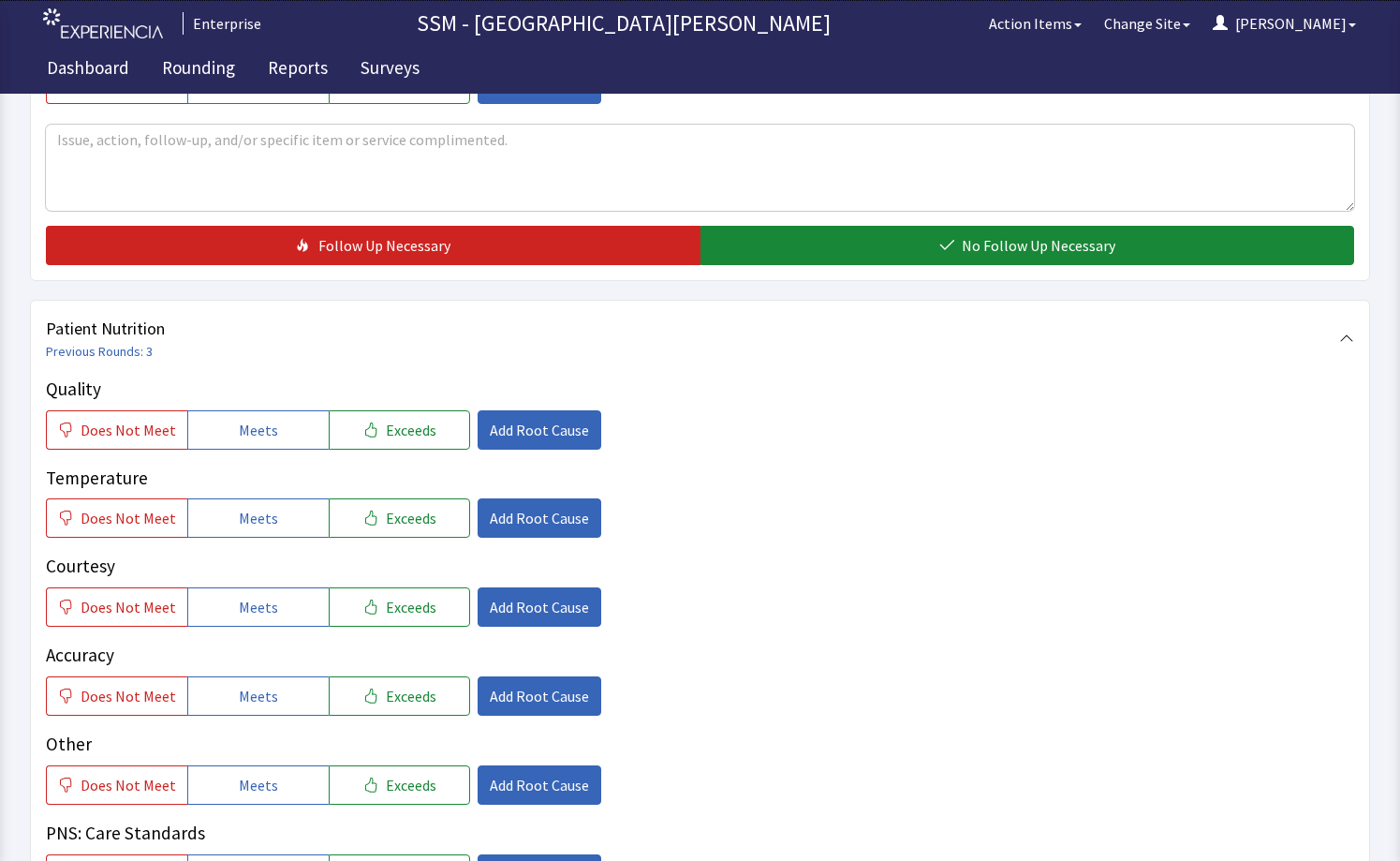
scroll to position [1030, 0]
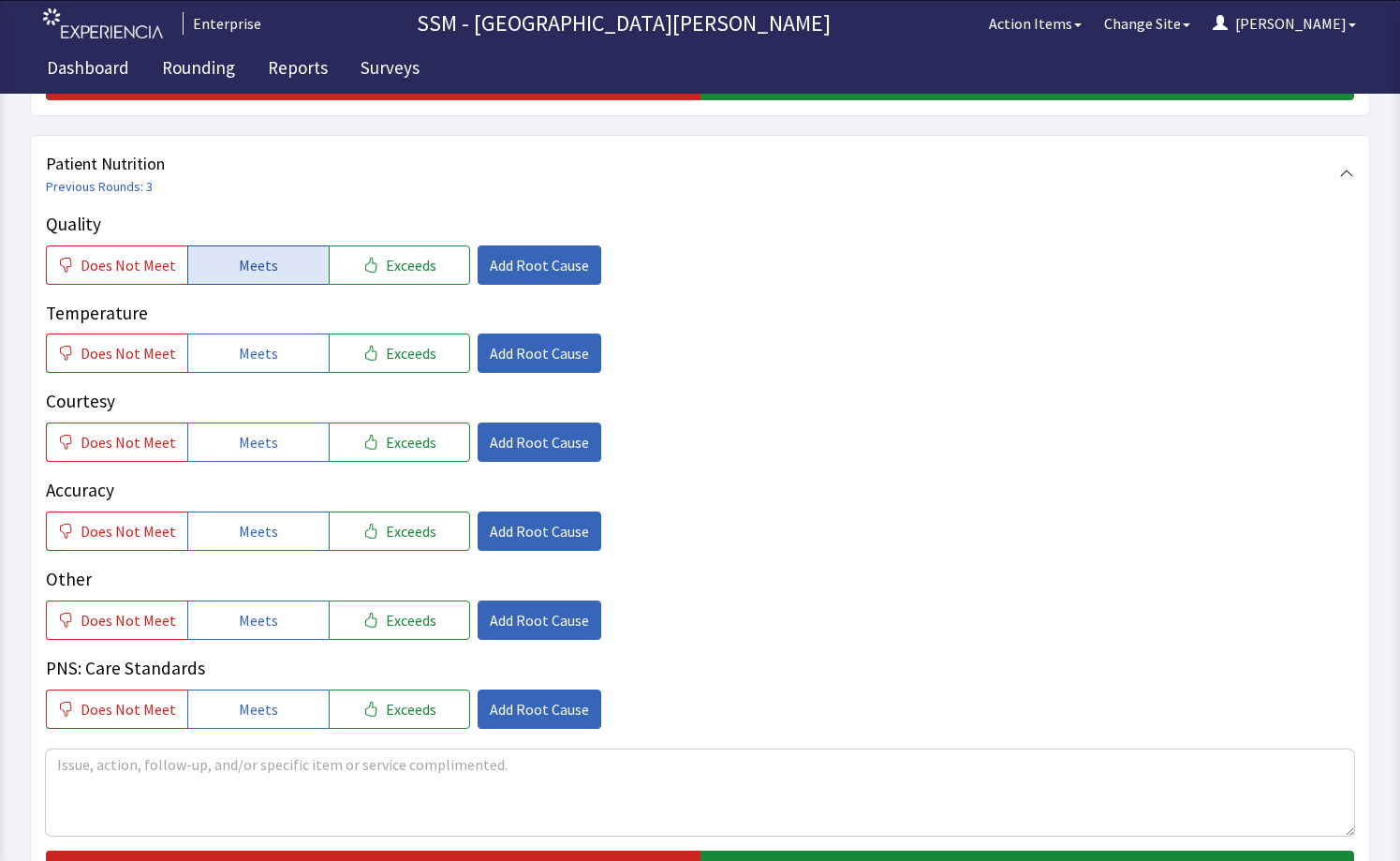
click at [249, 261] on span "Meets" at bounding box center [258, 265] width 39 height 23
click at [234, 366] on button "Meets" at bounding box center [258, 353] width 142 height 39
click at [243, 449] on span "Meets" at bounding box center [258, 441] width 39 height 23
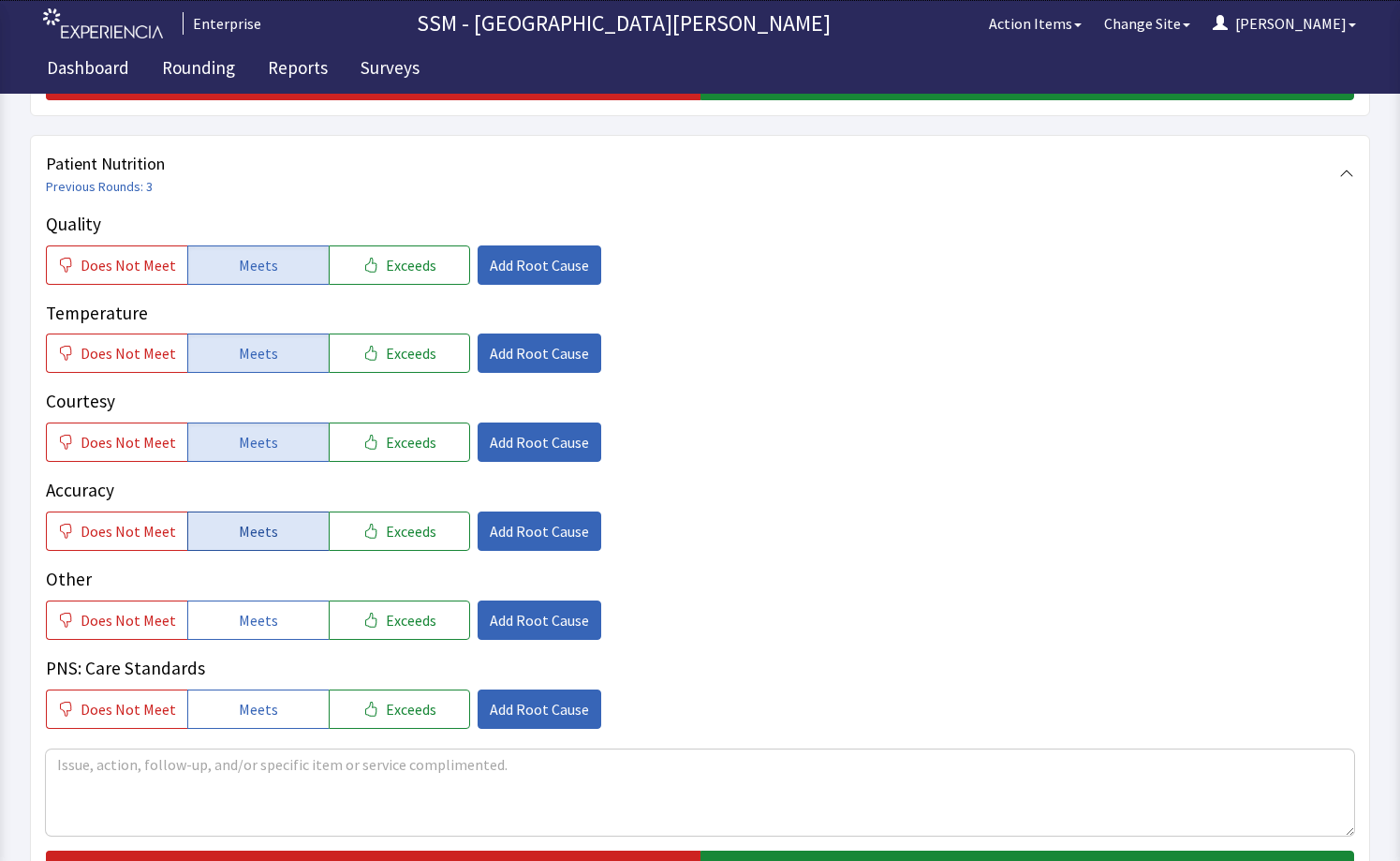
click at [241, 547] on button "Meets" at bounding box center [258, 531] width 142 height 39
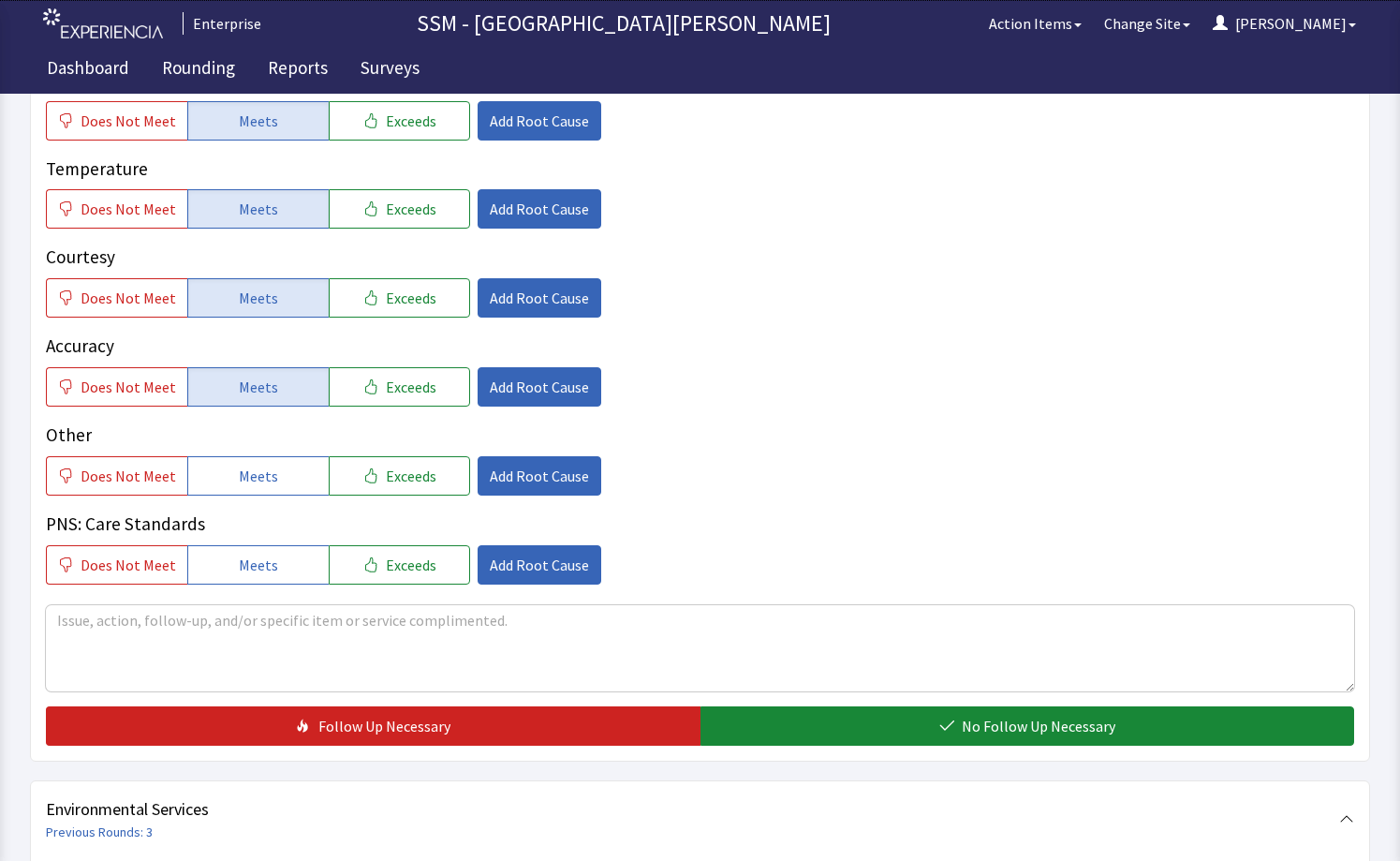
scroll to position [1405, 0]
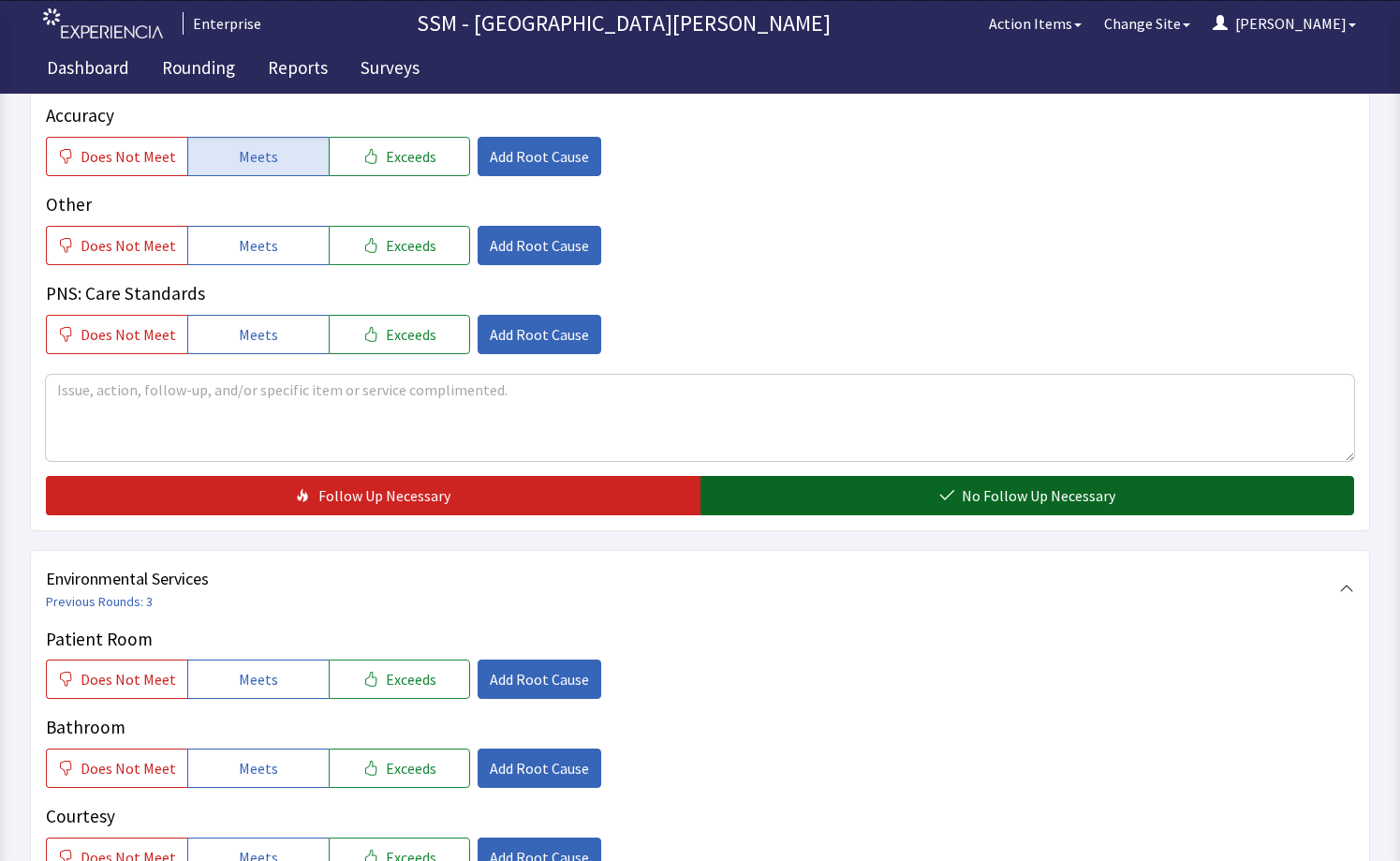
click at [940, 492] on button "No Follow Up Necessary" at bounding box center [1028, 496] width 655 height 39
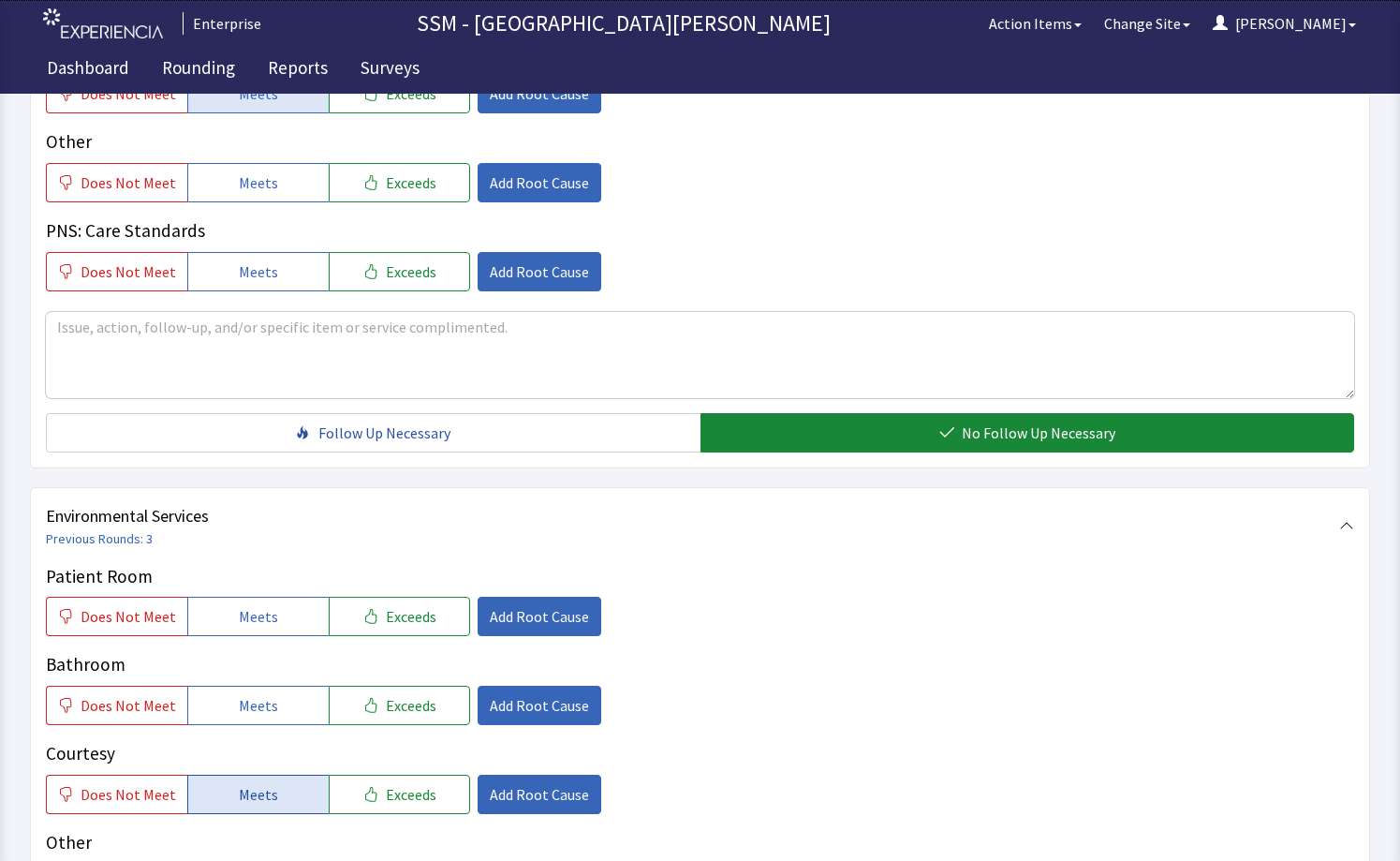
scroll to position [1686, 0]
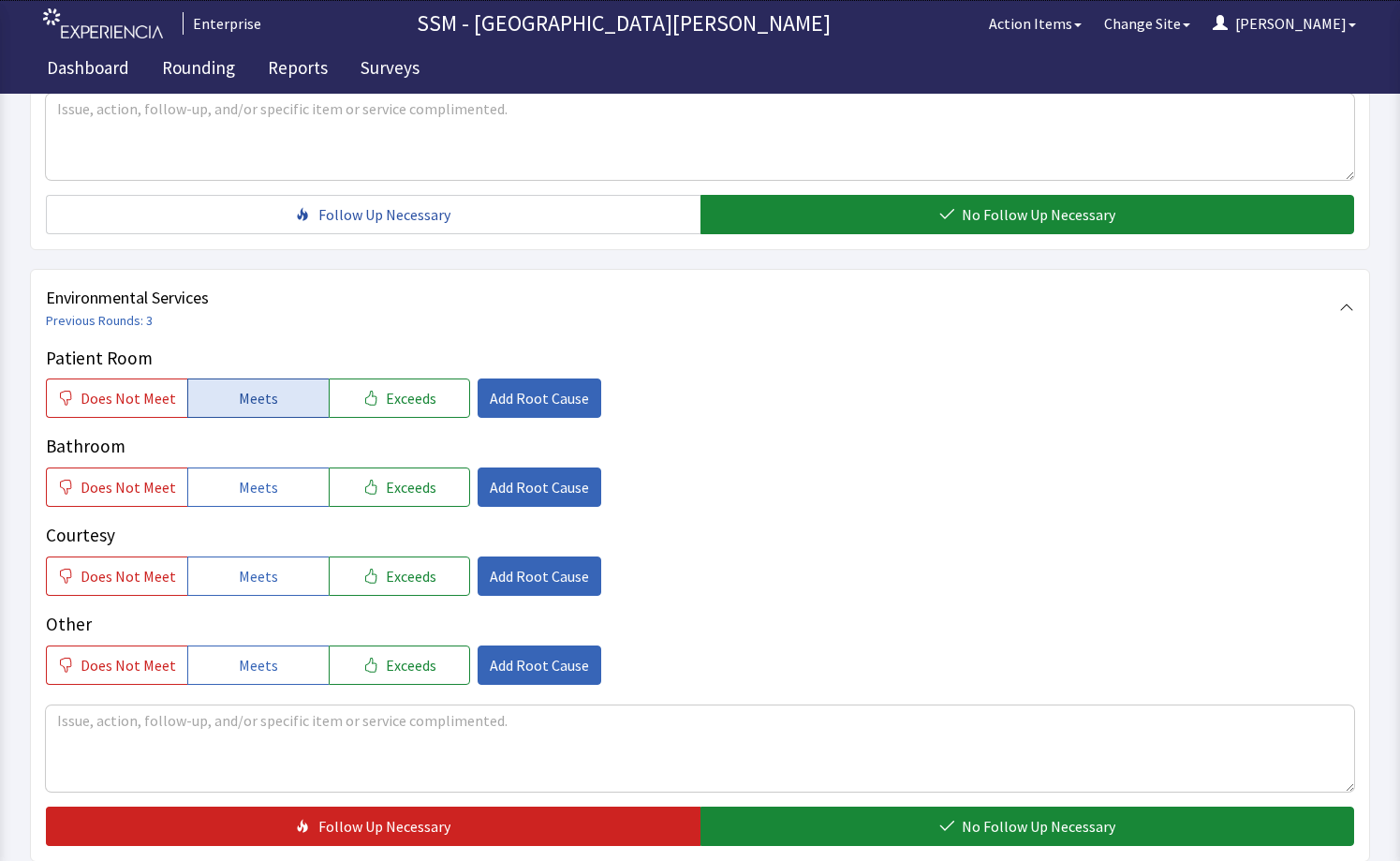
click at [255, 401] on span "Meets" at bounding box center [258, 398] width 39 height 23
click at [251, 490] on span "Meets" at bounding box center [258, 487] width 39 height 23
drag, startPoint x: 254, startPoint y: 585, endPoint x: 370, endPoint y: 619, distance: 120.9
click at [255, 587] on button "Meets" at bounding box center [258, 576] width 142 height 39
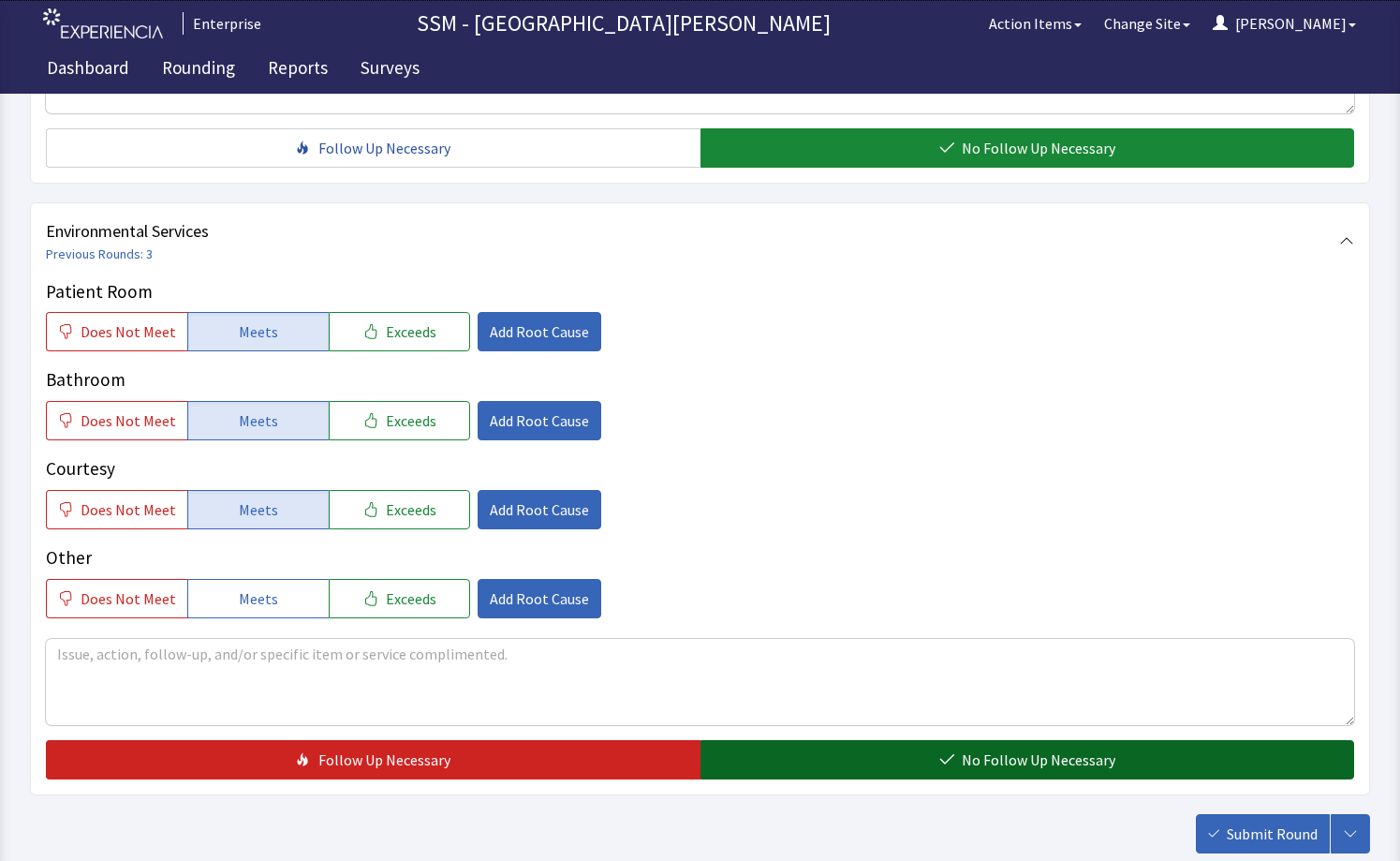
scroll to position [1869, 0]
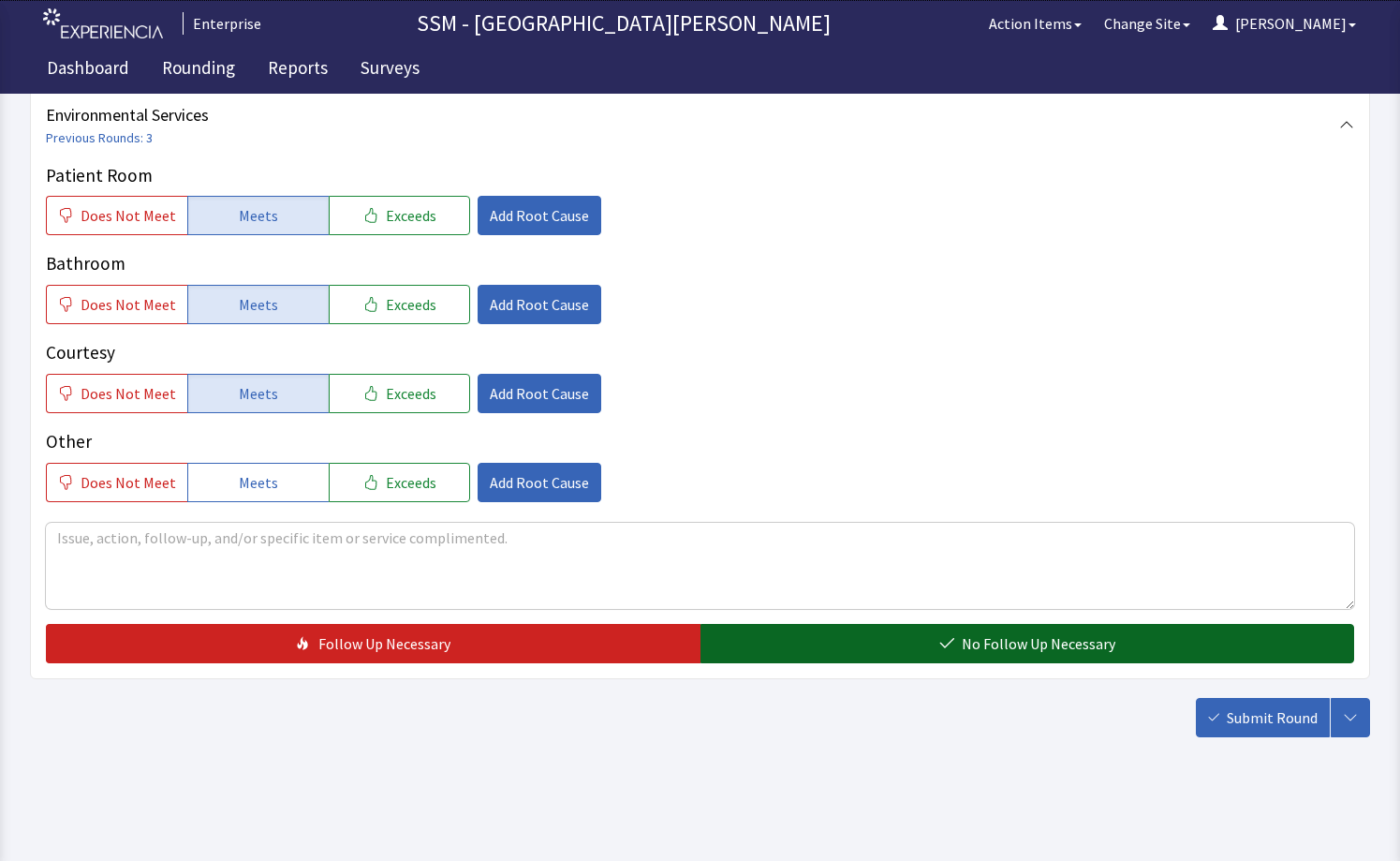
click at [984, 647] on span "No Follow Up Necessary" at bounding box center [1038, 643] width 154 height 23
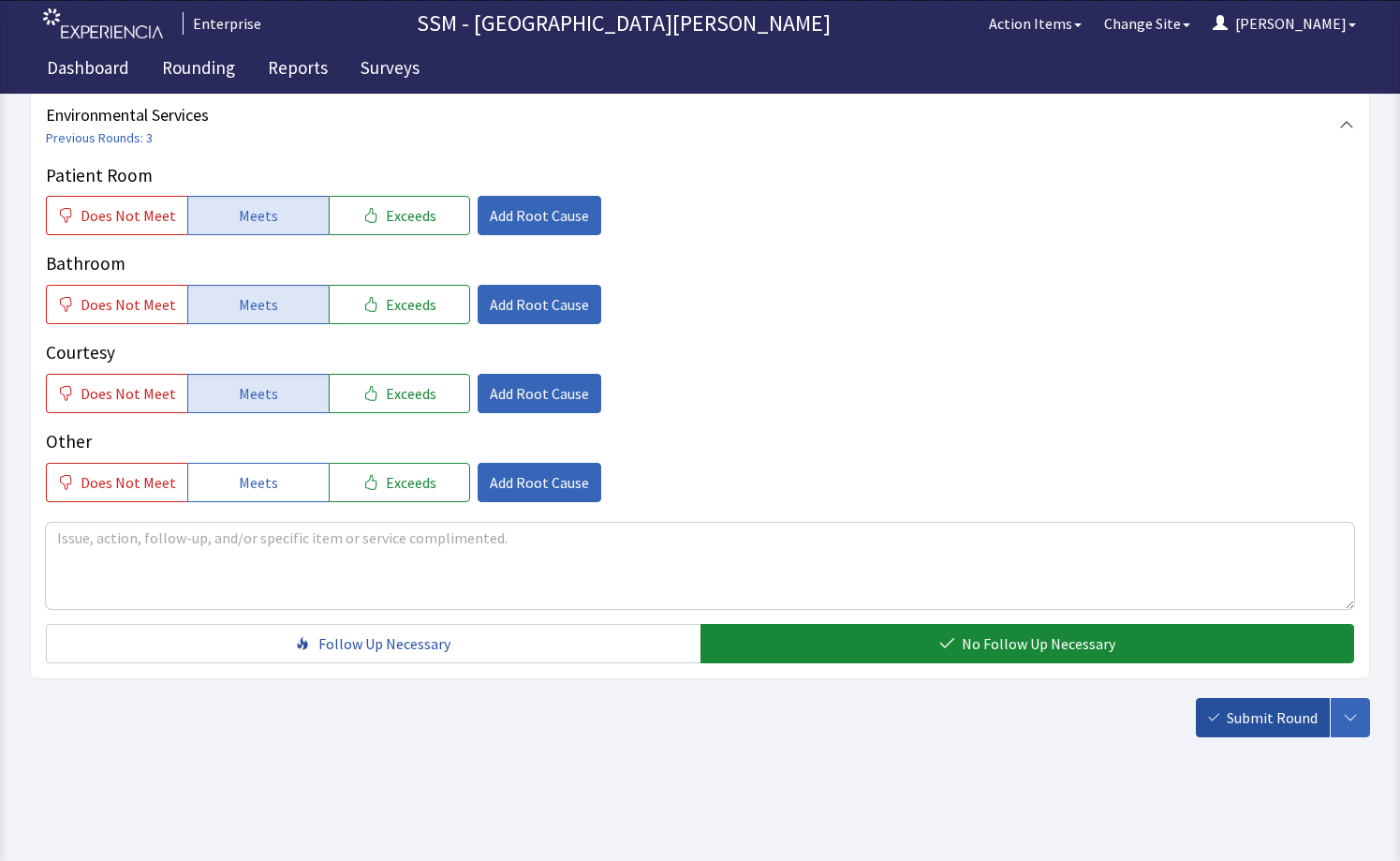
click at [1213, 719] on icon "button" at bounding box center [1215, 717] width 11 height 8
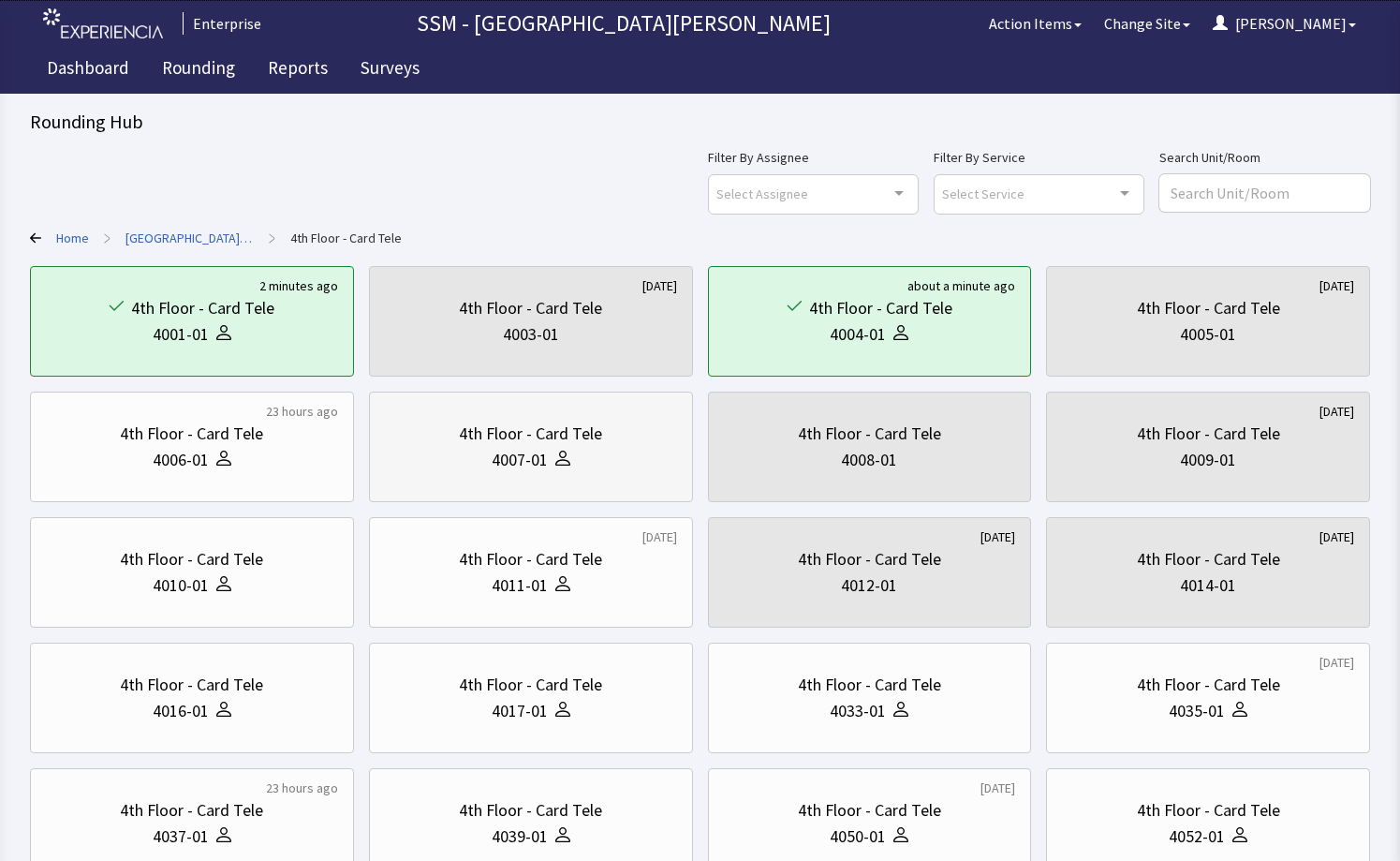
click at [565, 467] on div at bounding box center [559, 460] width 23 height 27
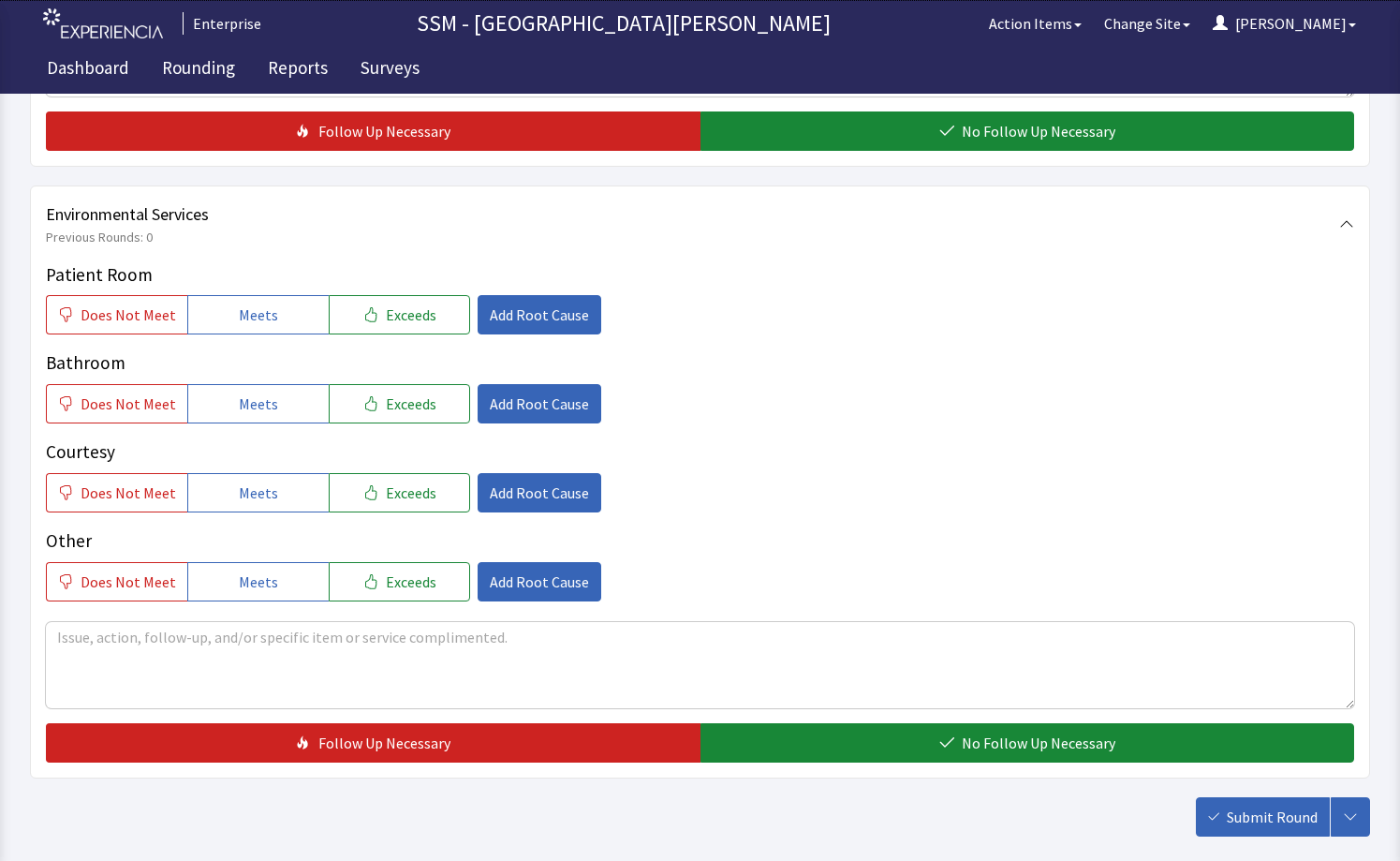
scroll to position [1775, 0]
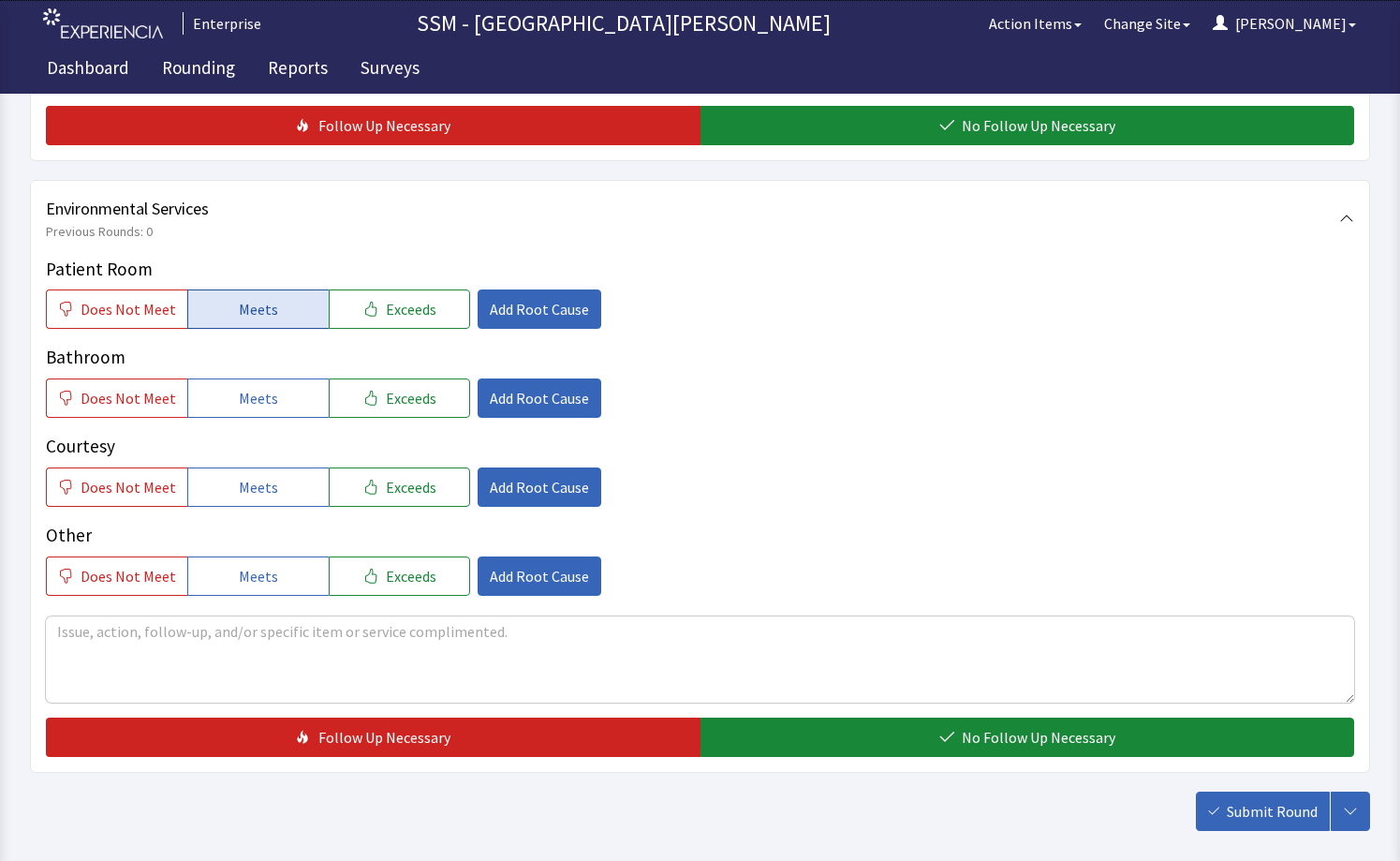
click at [257, 296] on button "Meets" at bounding box center [258, 309] width 142 height 39
click at [240, 393] on span "Meets" at bounding box center [258, 398] width 39 height 23
click at [256, 494] on span "Meets" at bounding box center [258, 487] width 39 height 23
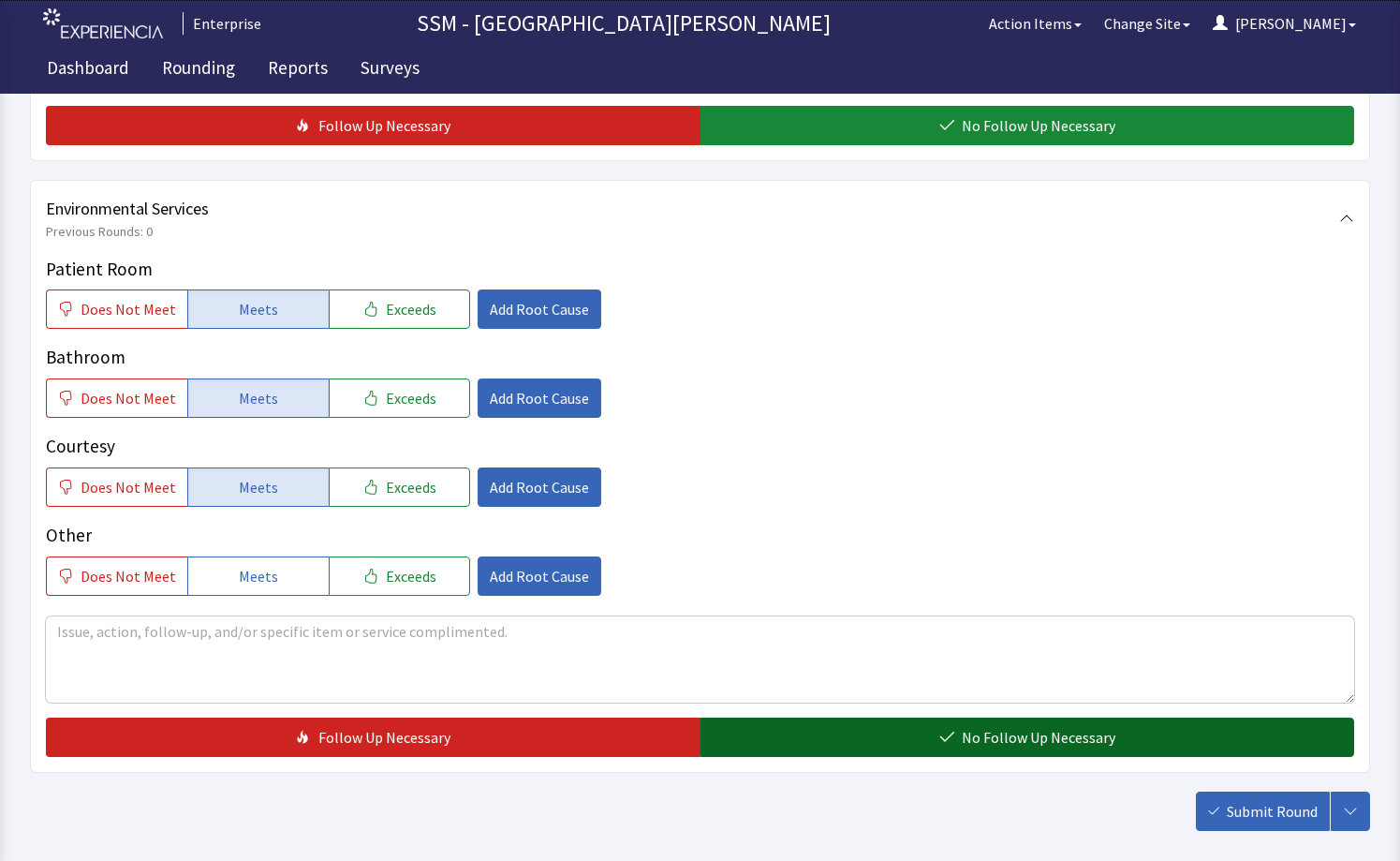
click at [829, 731] on button "No Follow Up Necessary" at bounding box center [1028, 737] width 655 height 39
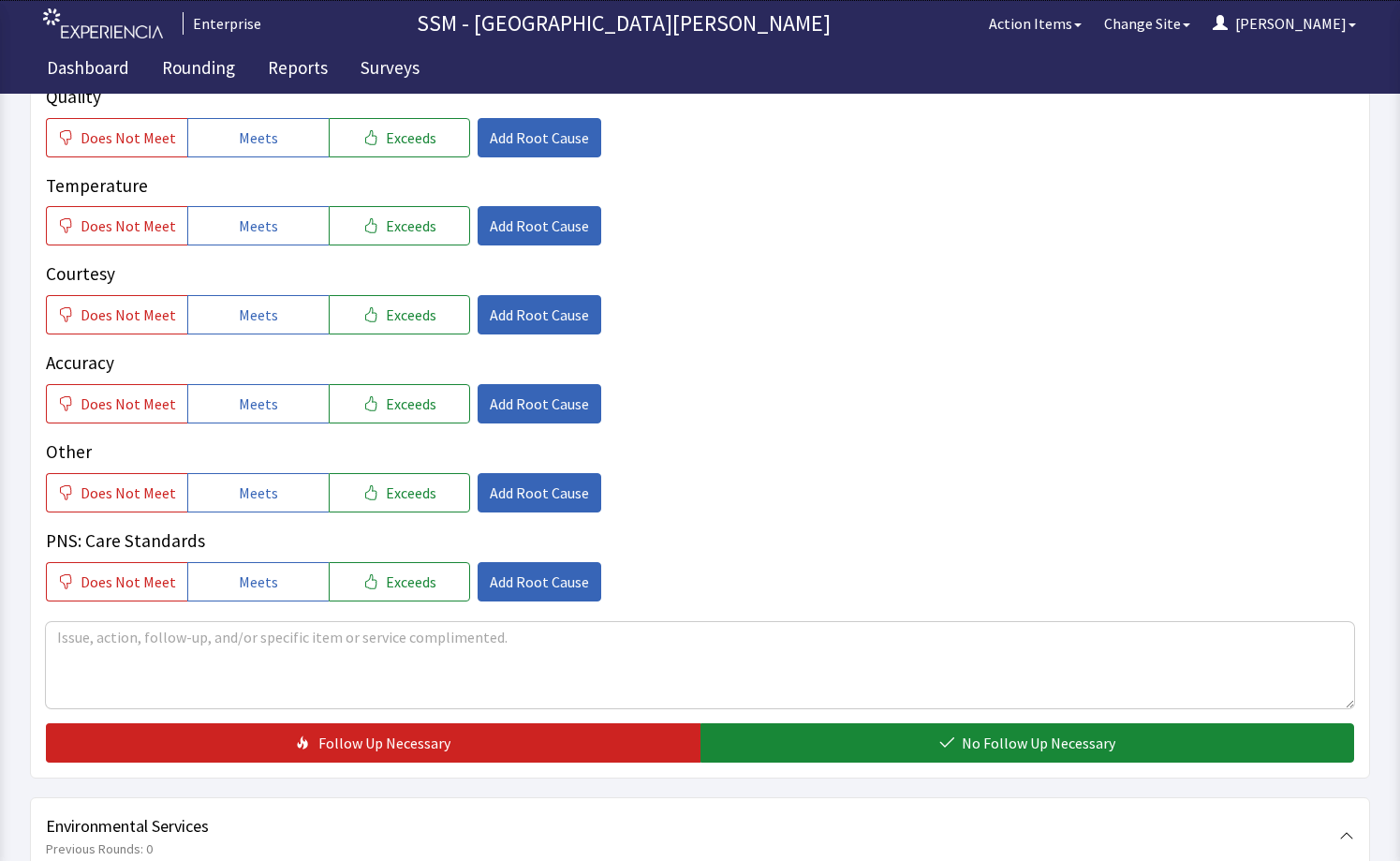
scroll to position [1119, 0]
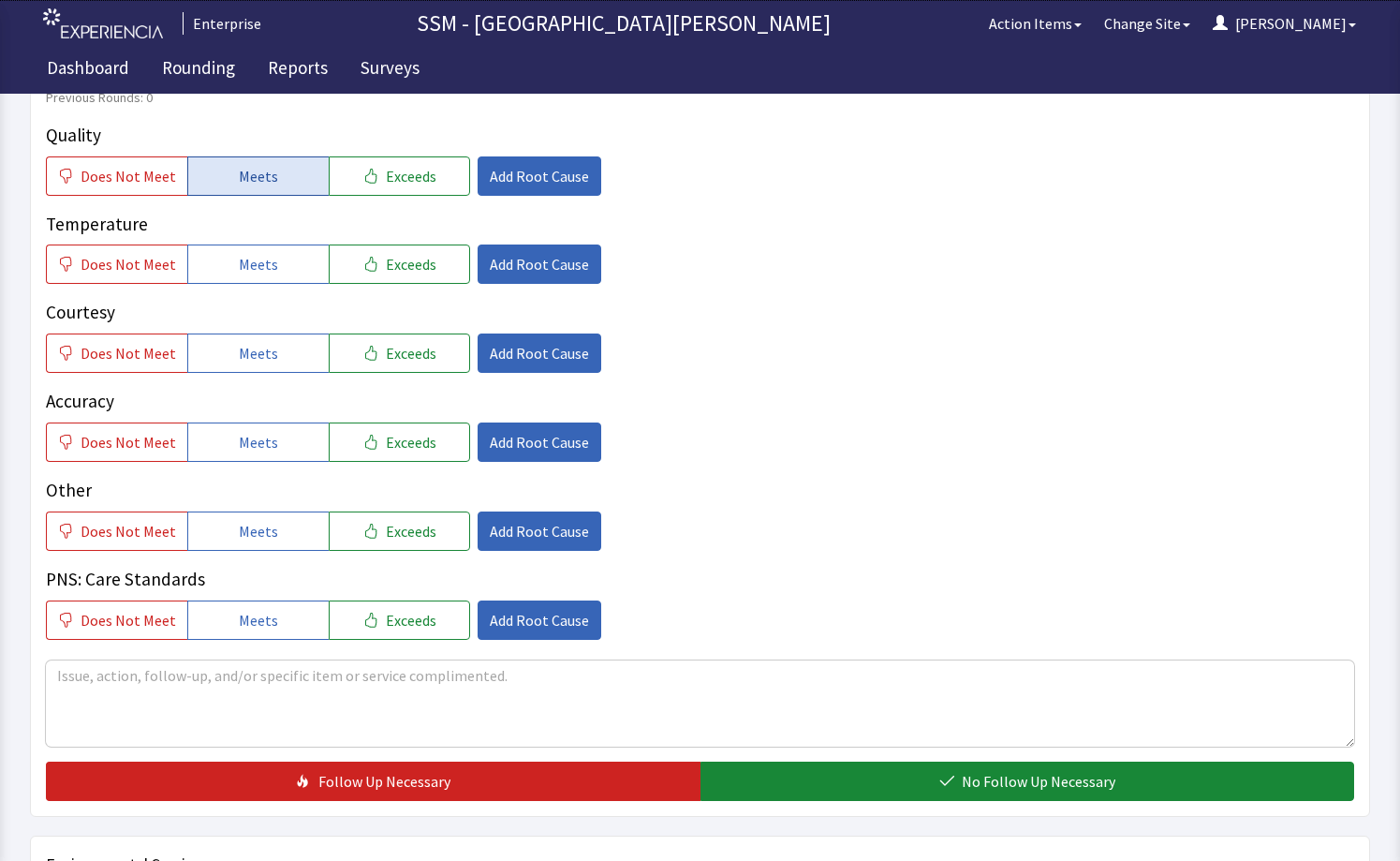
click at [268, 188] on button "Meets" at bounding box center [258, 176] width 142 height 39
click at [250, 272] on span "Meets" at bounding box center [258, 264] width 39 height 23
click at [255, 351] on span "Meets" at bounding box center [258, 353] width 39 height 23
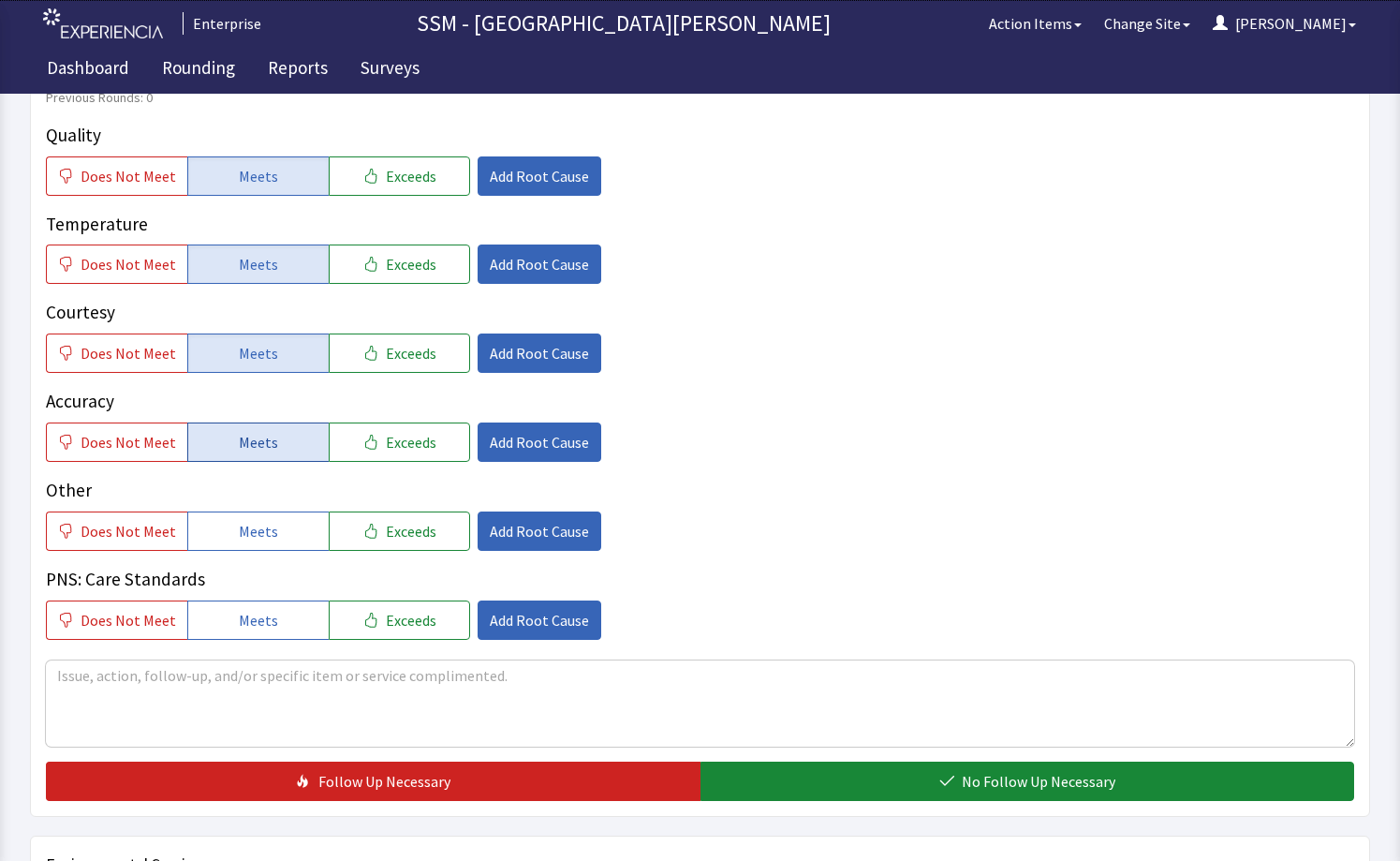
click at [280, 447] on button "Meets" at bounding box center [258, 442] width 142 height 39
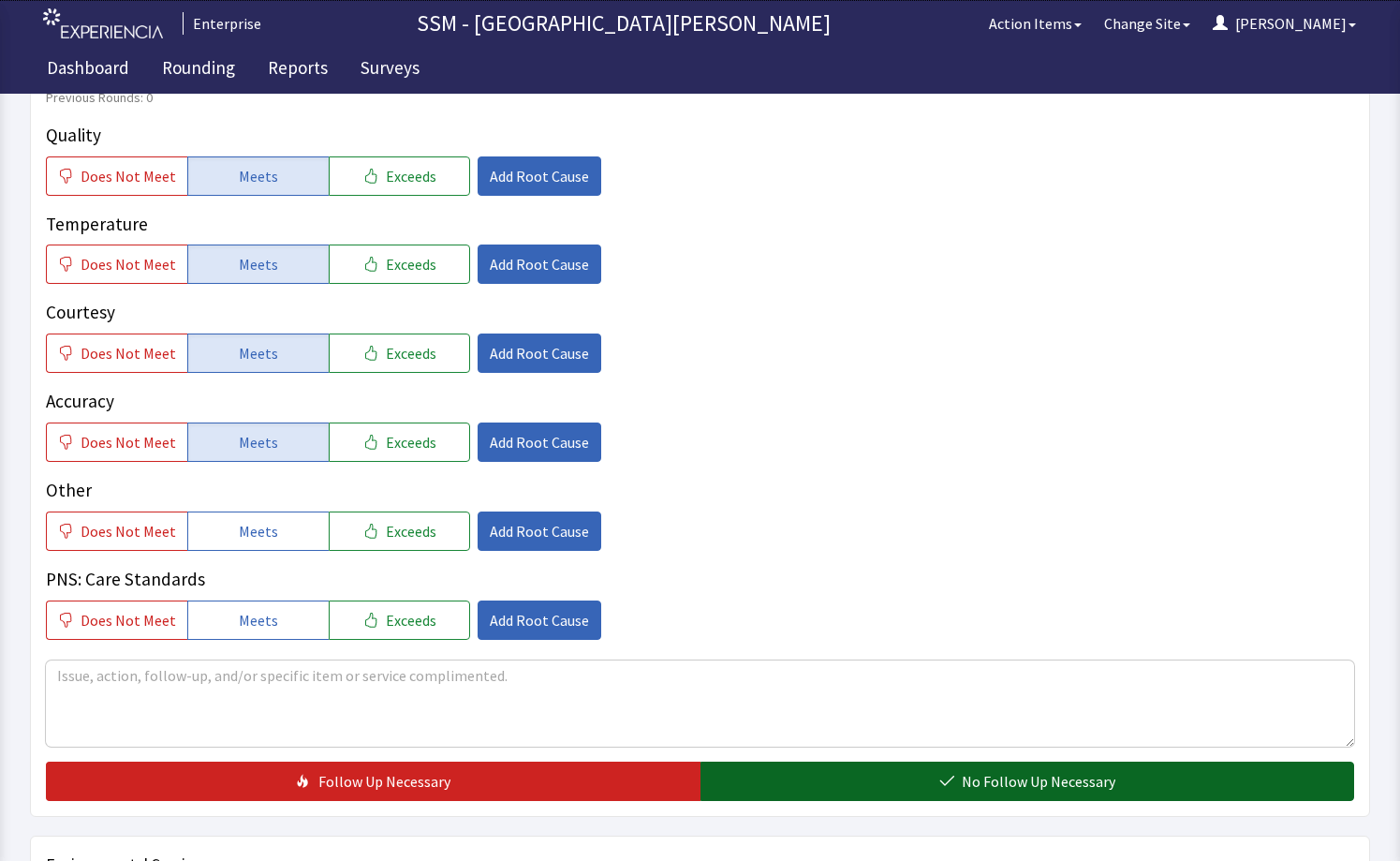
click at [1057, 791] on span "No Follow Up Necessary" at bounding box center [1038, 781] width 154 height 23
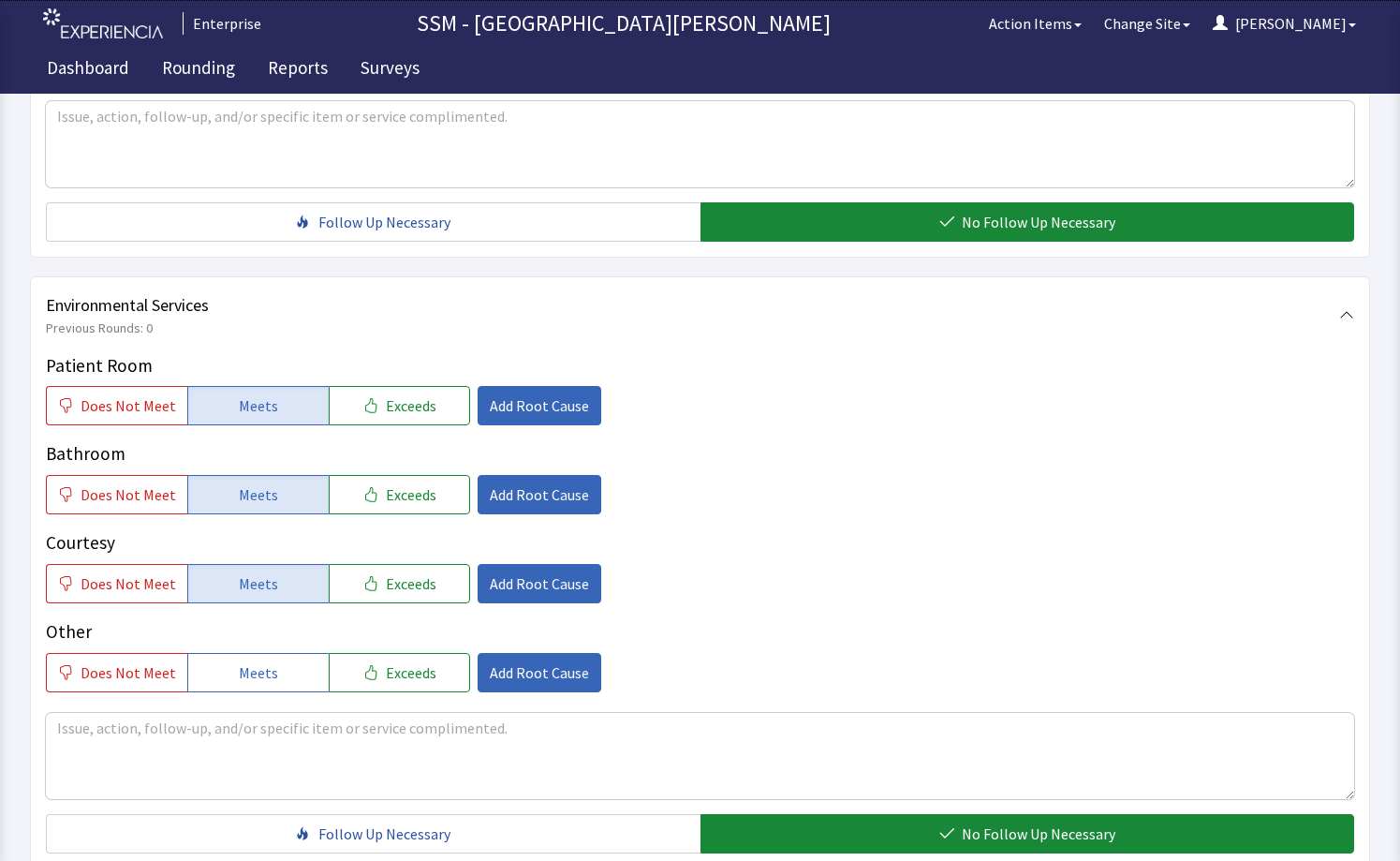
scroll to position [1869, 0]
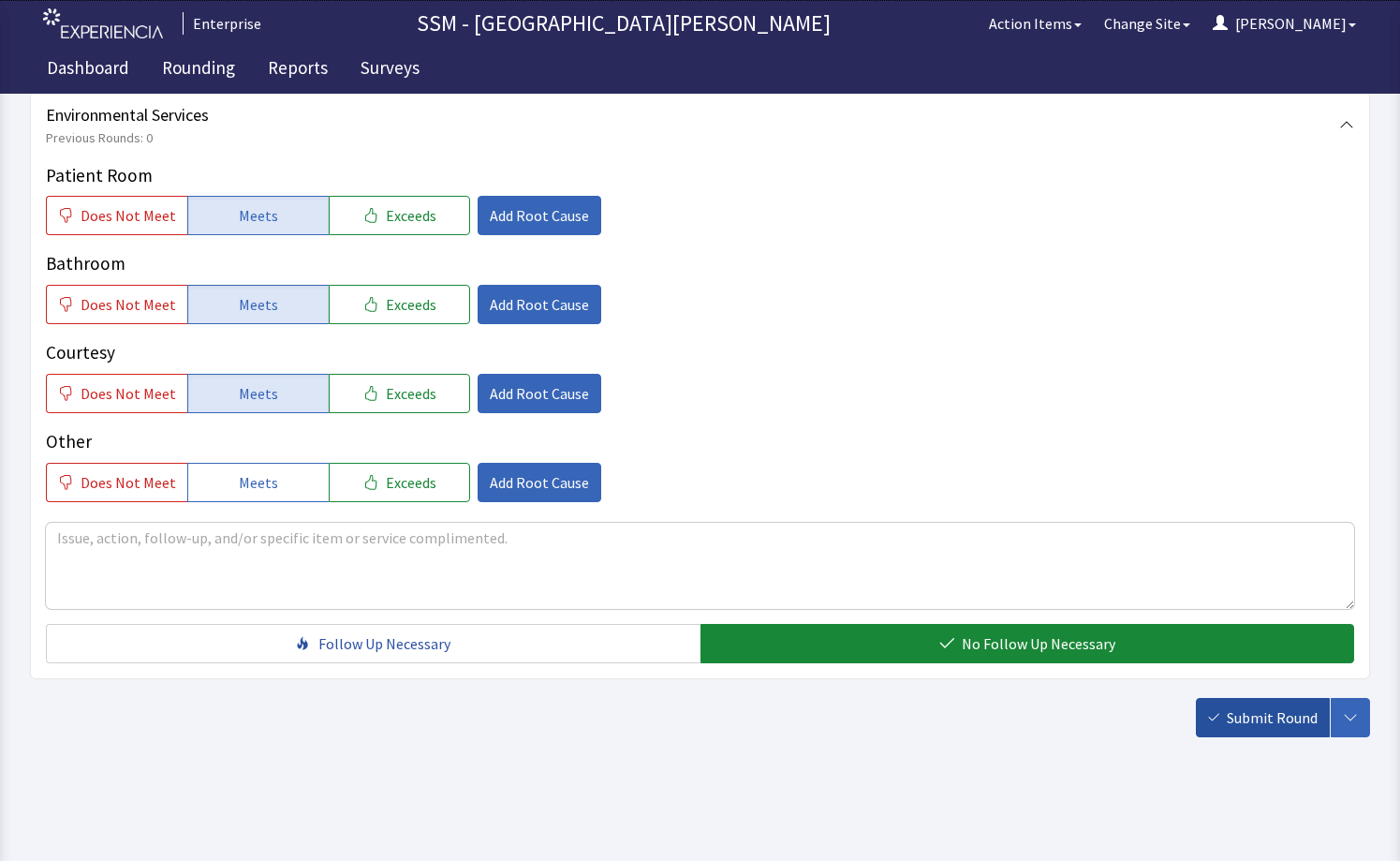
click at [1260, 714] on span "Submit Round" at bounding box center [1273, 717] width 91 height 23
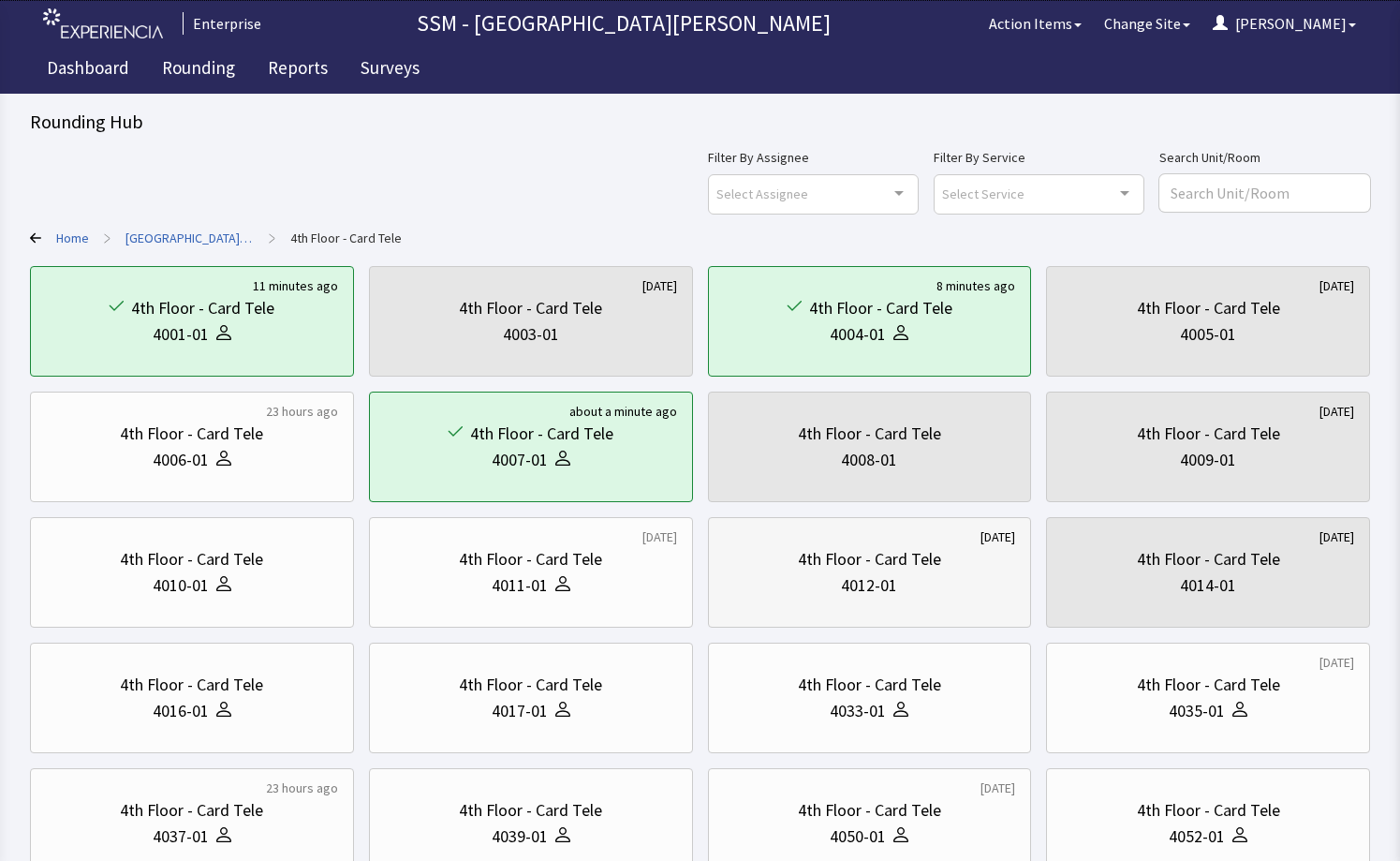
click at [827, 569] on div "4th Floor - Card Tele" at bounding box center [869, 559] width 143 height 27
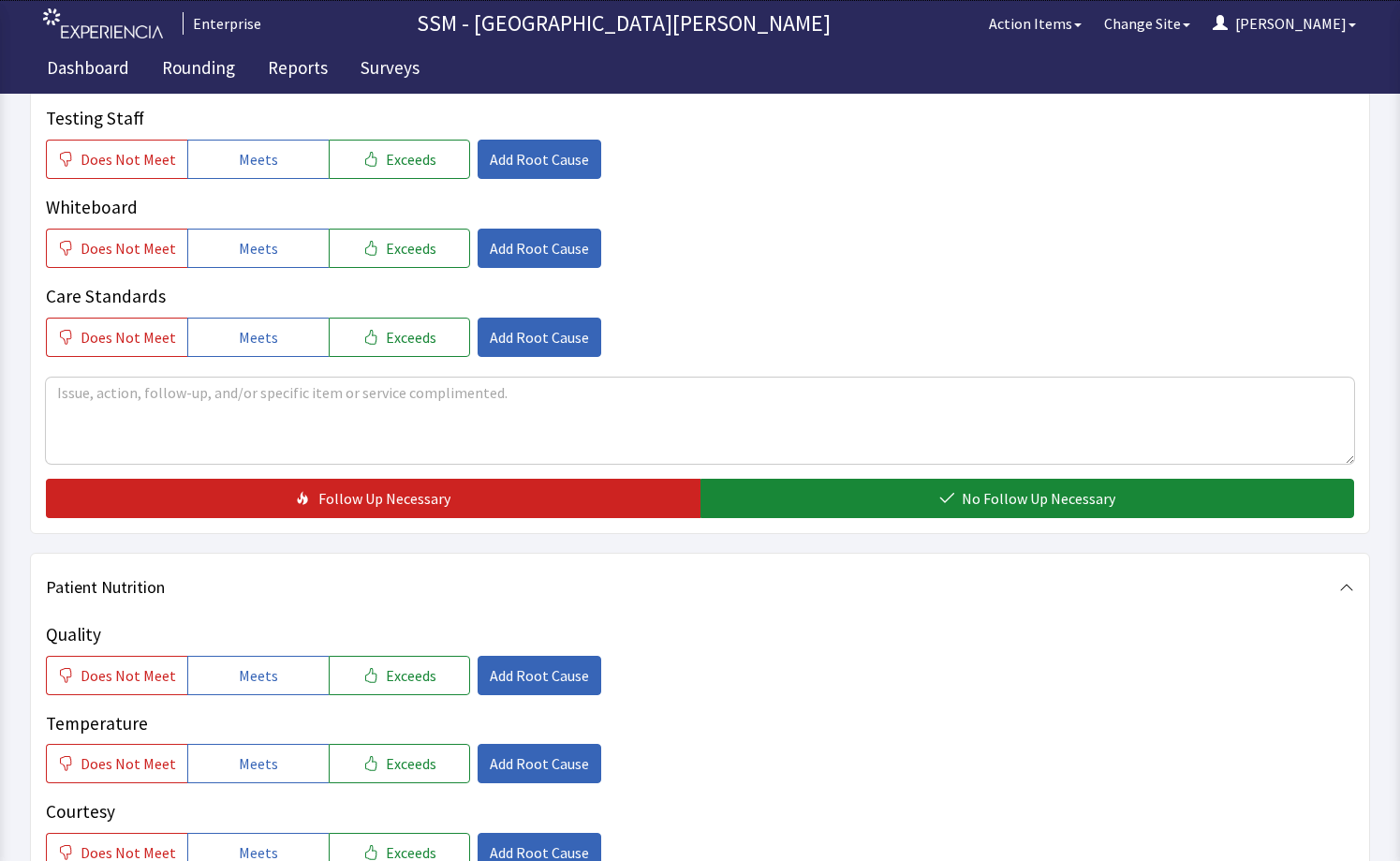
scroll to position [1030, 0]
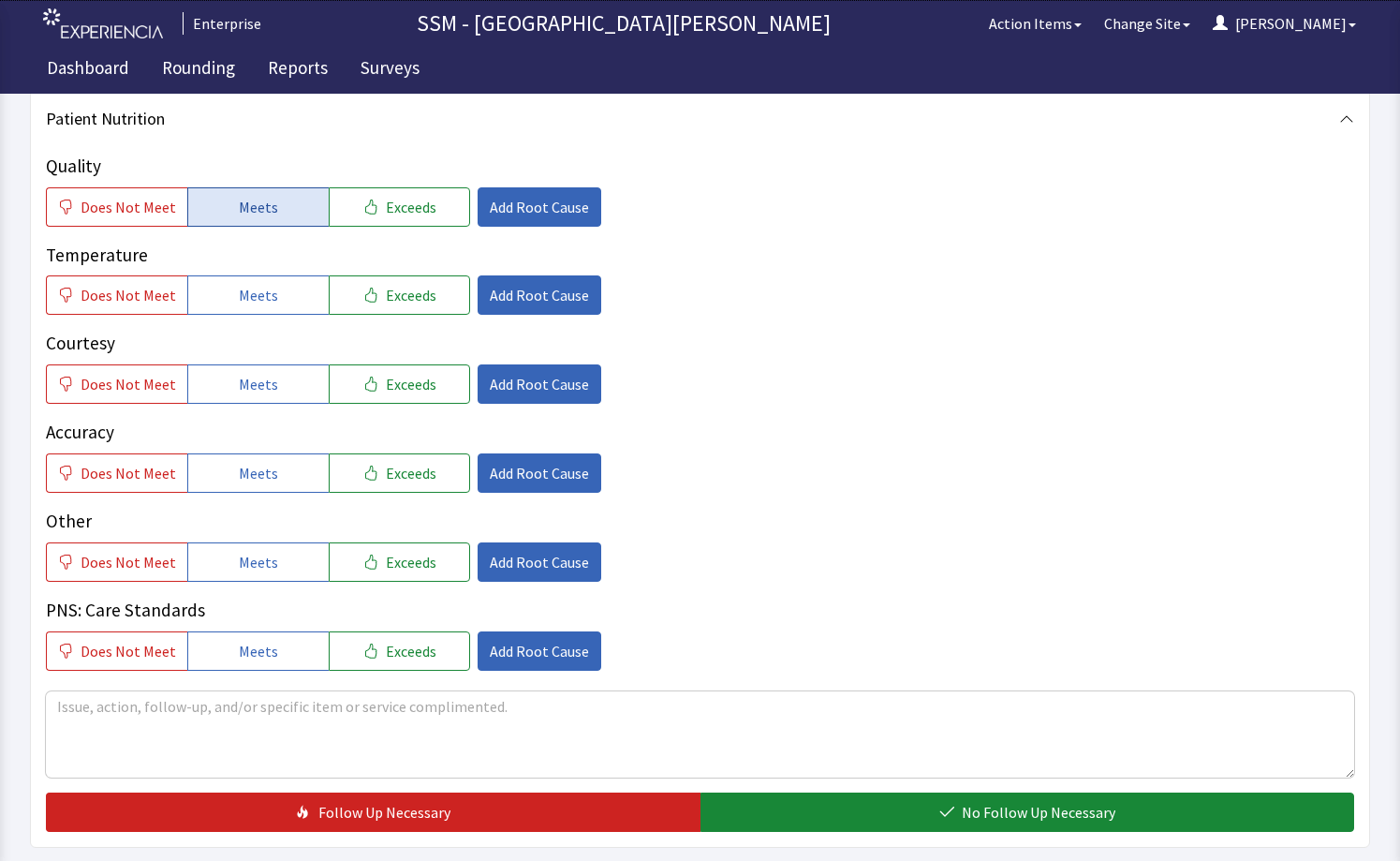
click at [245, 215] on span "Meets" at bounding box center [258, 207] width 39 height 23
click at [247, 294] on span "Meets" at bounding box center [258, 295] width 39 height 23
click at [250, 389] on span "Meets" at bounding box center [258, 383] width 39 height 23
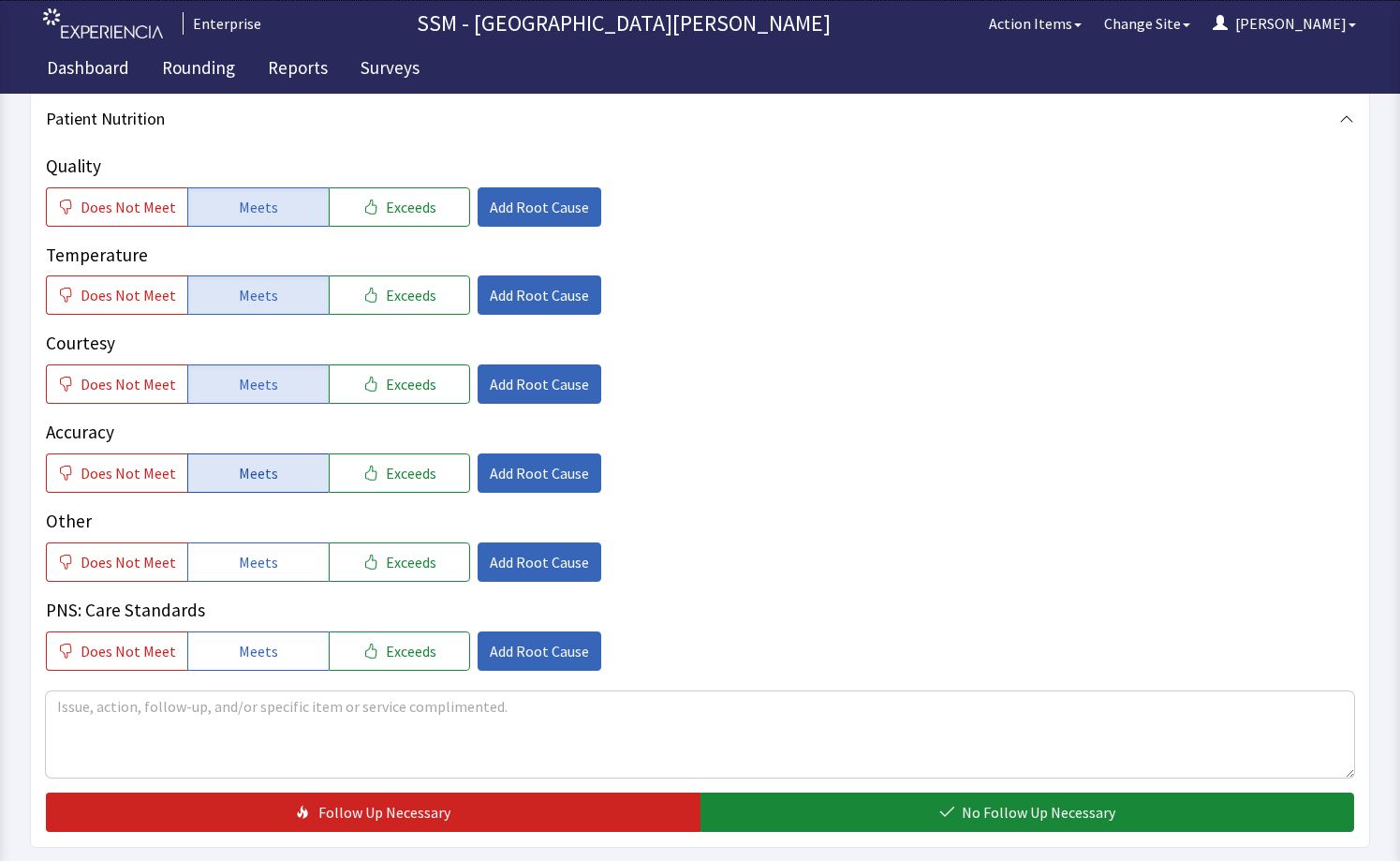
click at [255, 463] on span "Meets" at bounding box center [258, 473] width 39 height 23
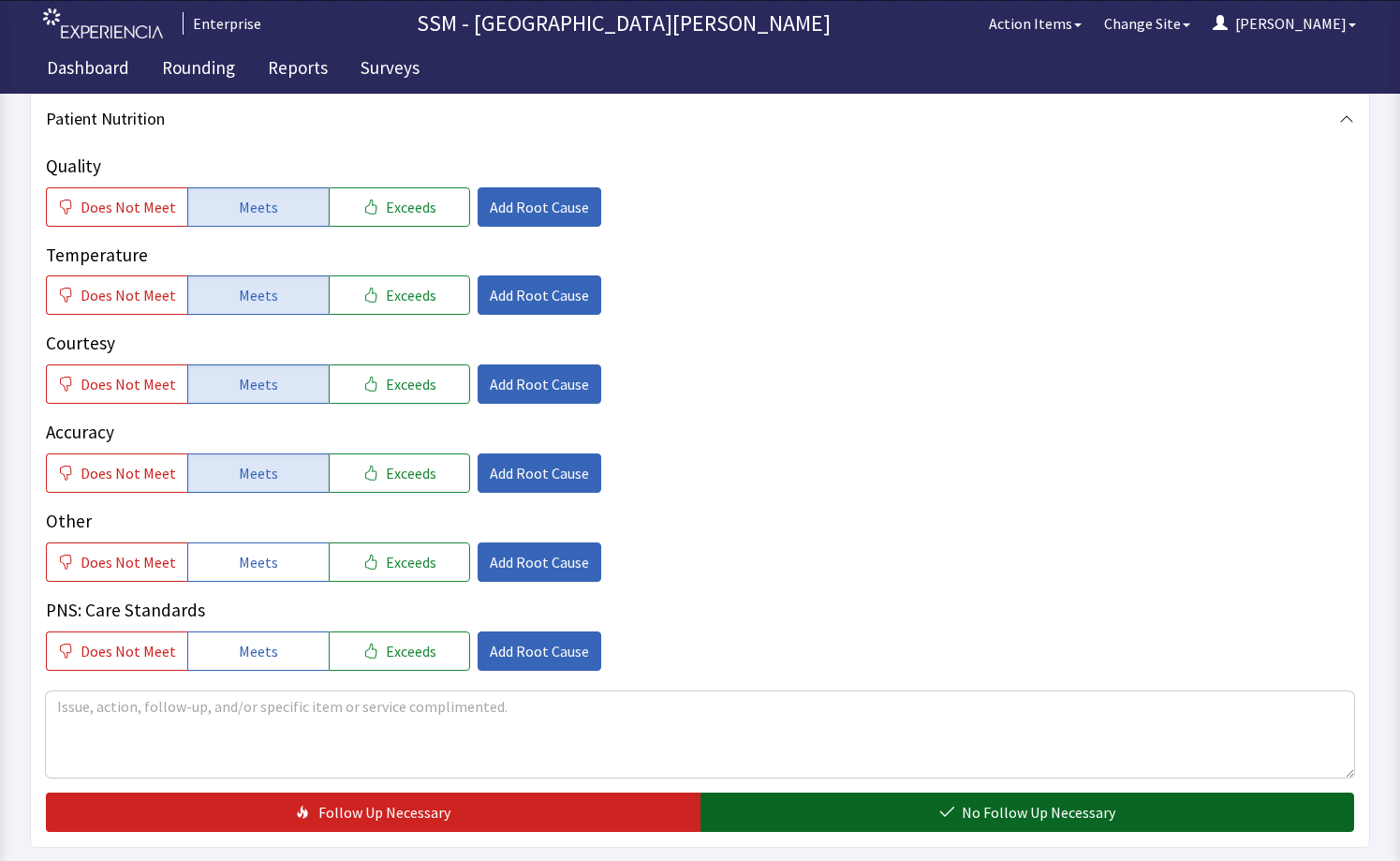
click at [922, 811] on button "No Follow Up Necessary" at bounding box center [1028, 812] width 655 height 39
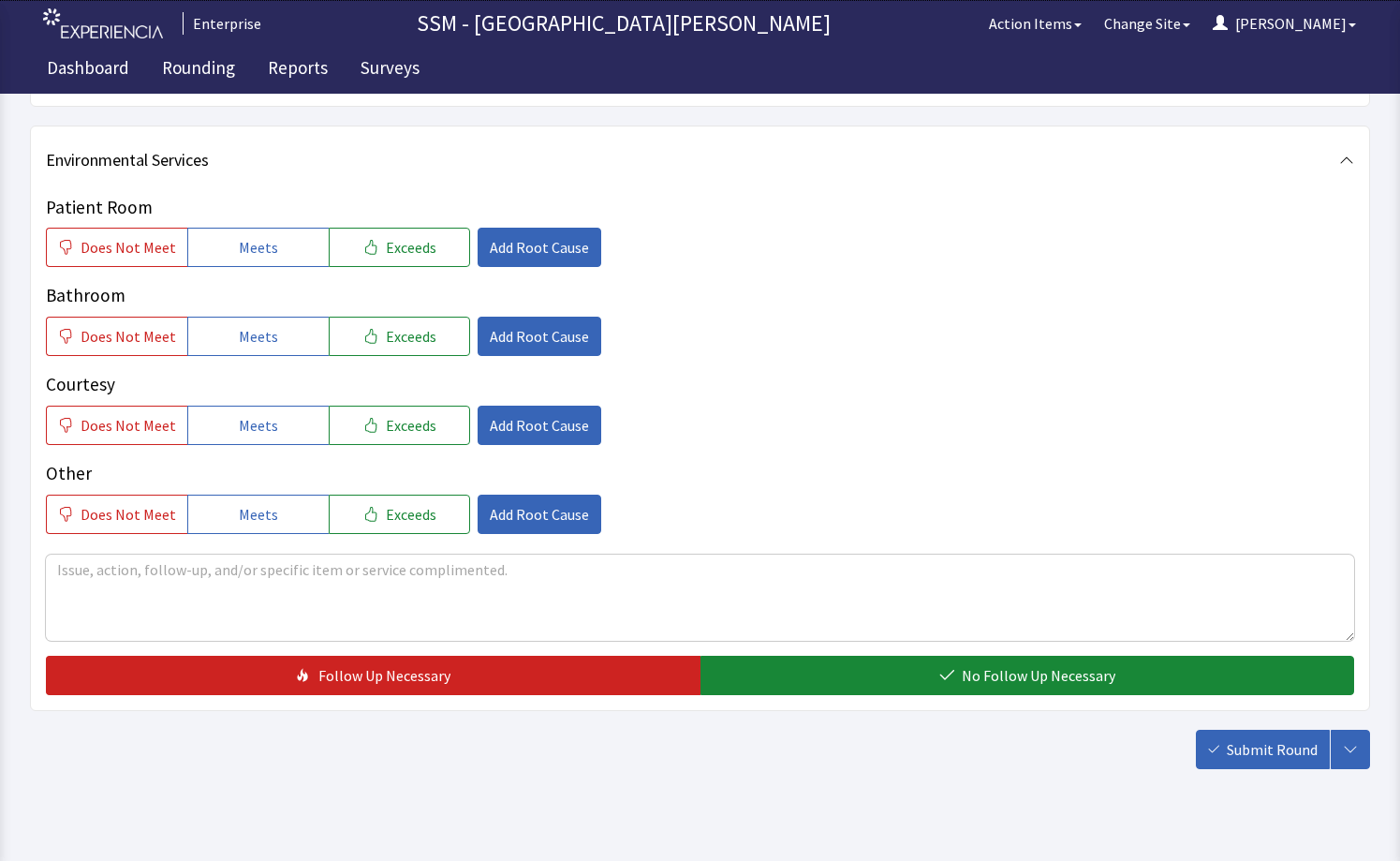
scroll to position [1780, 0]
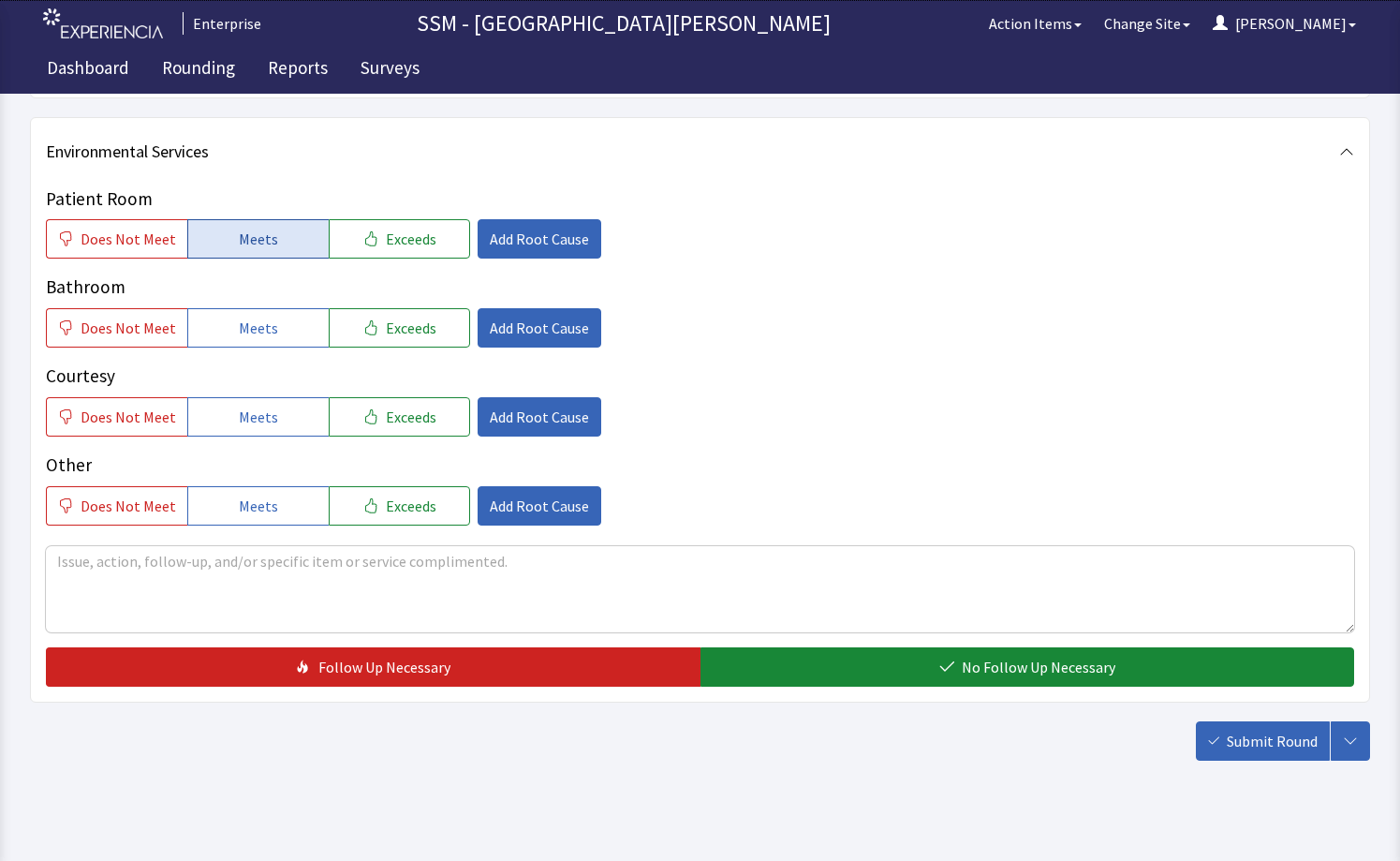
click at [251, 244] on span "Meets" at bounding box center [258, 238] width 39 height 23
click at [245, 326] on span "Meets" at bounding box center [258, 327] width 39 height 23
click at [258, 423] on span "Meets" at bounding box center [258, 417] width 39 height 23
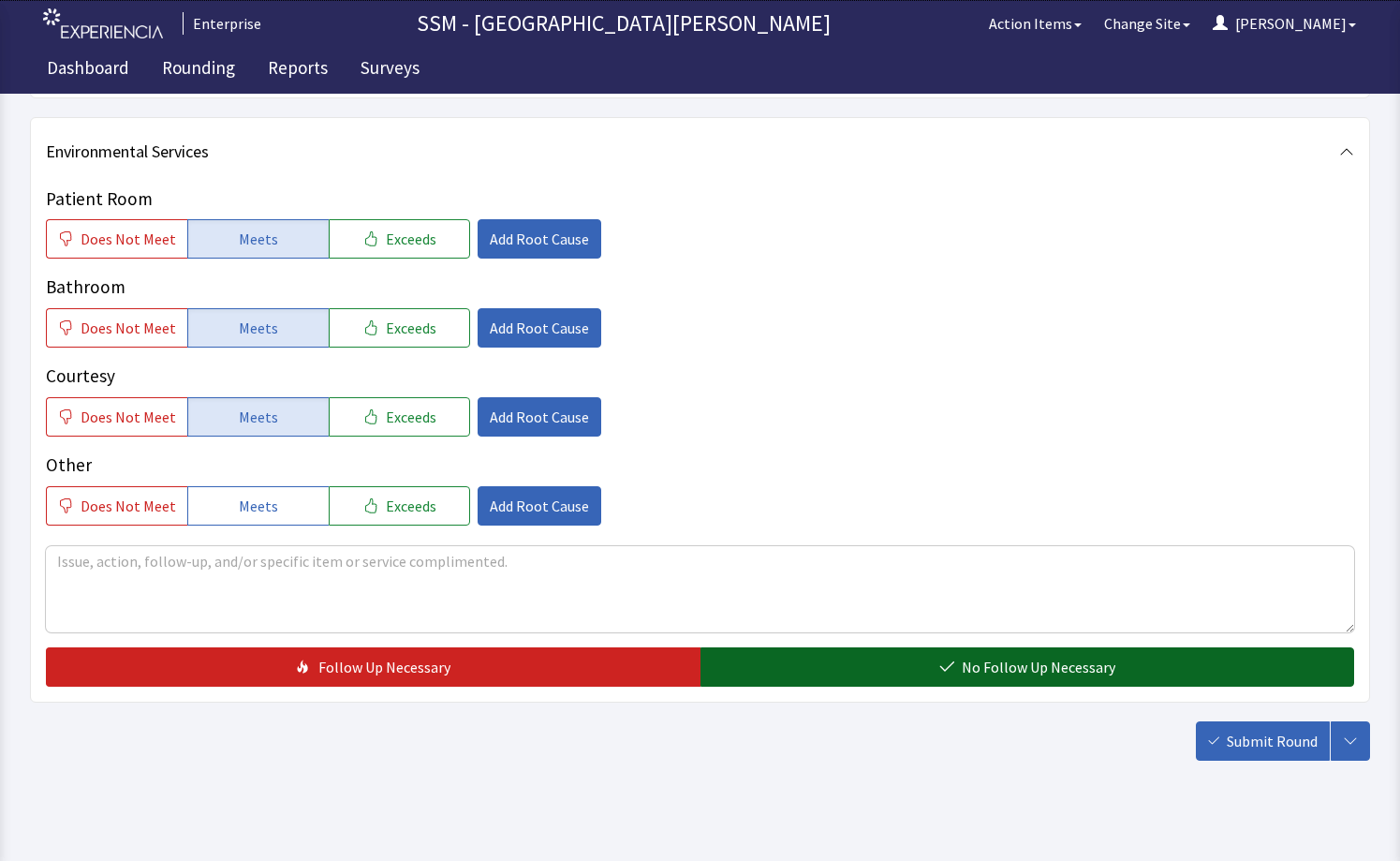
click at [974, 678] on button "No Follow Up Necessary" at bounding box center [1028, 667] width 655 height 39
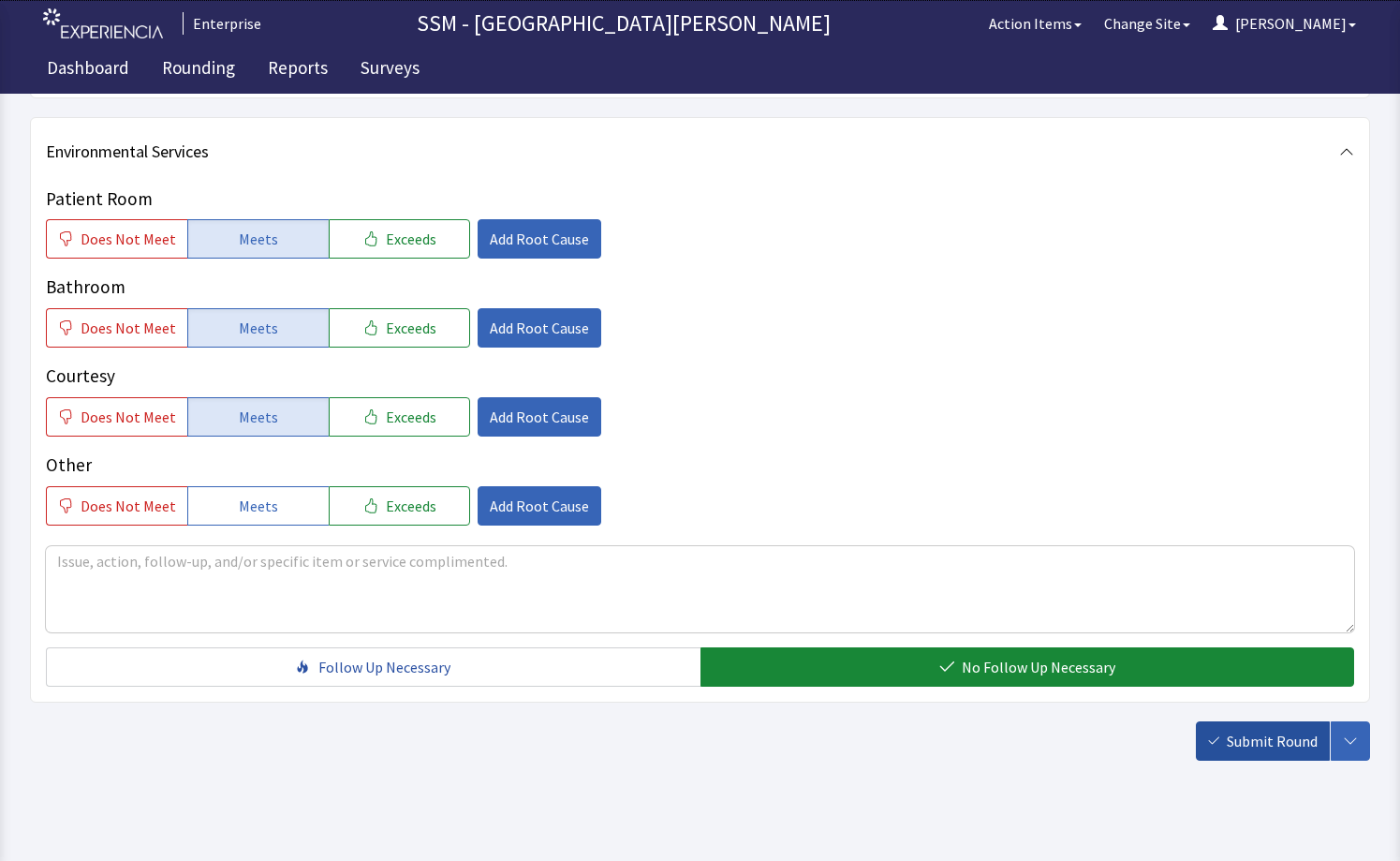
click at [1236, 744] on span "Submit Round" at bounding box center [1273, 741] width 91 height 23
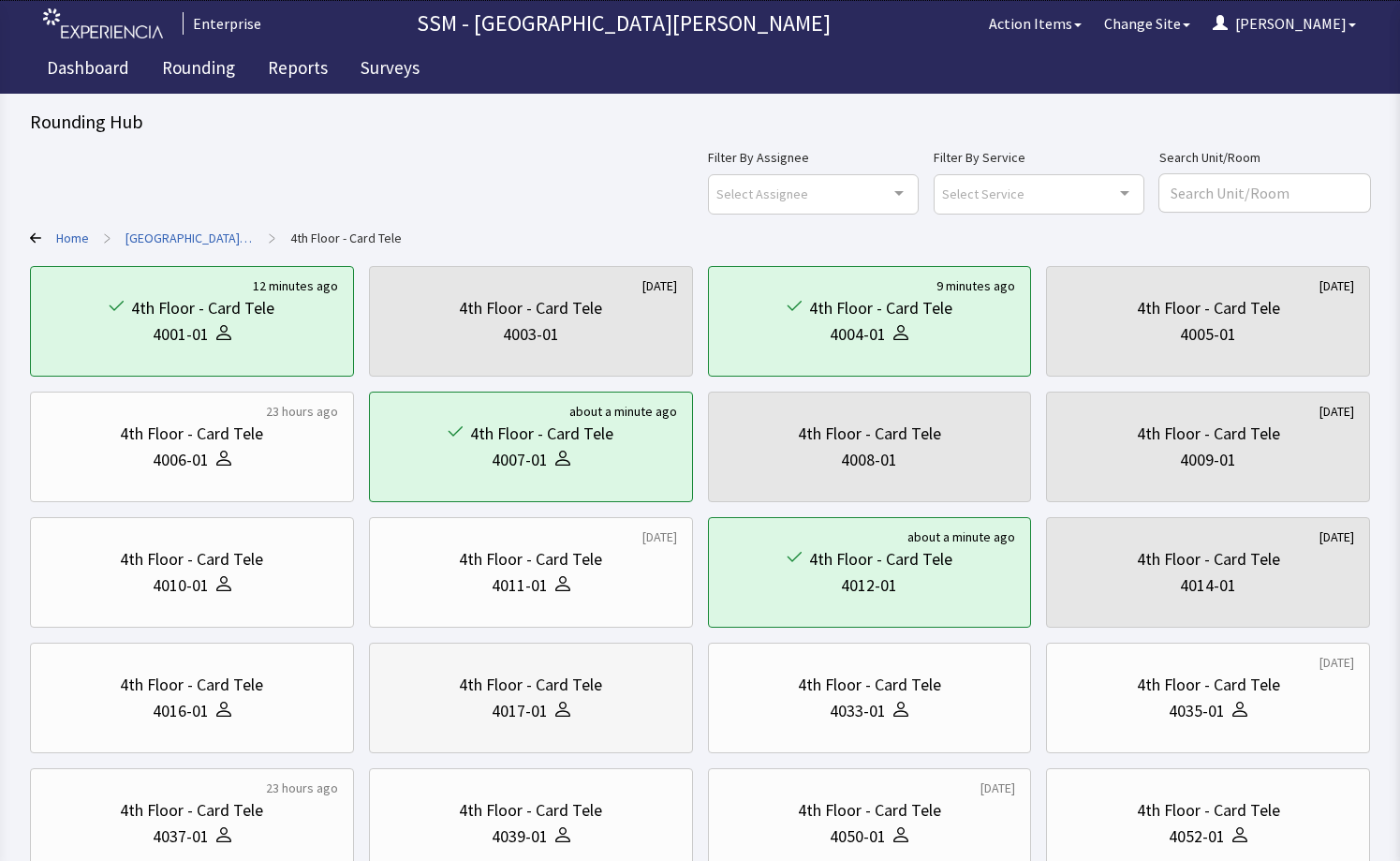
click at [601, 702] on div "4017-01" at bounding box center [531, 710] width 293 height 27
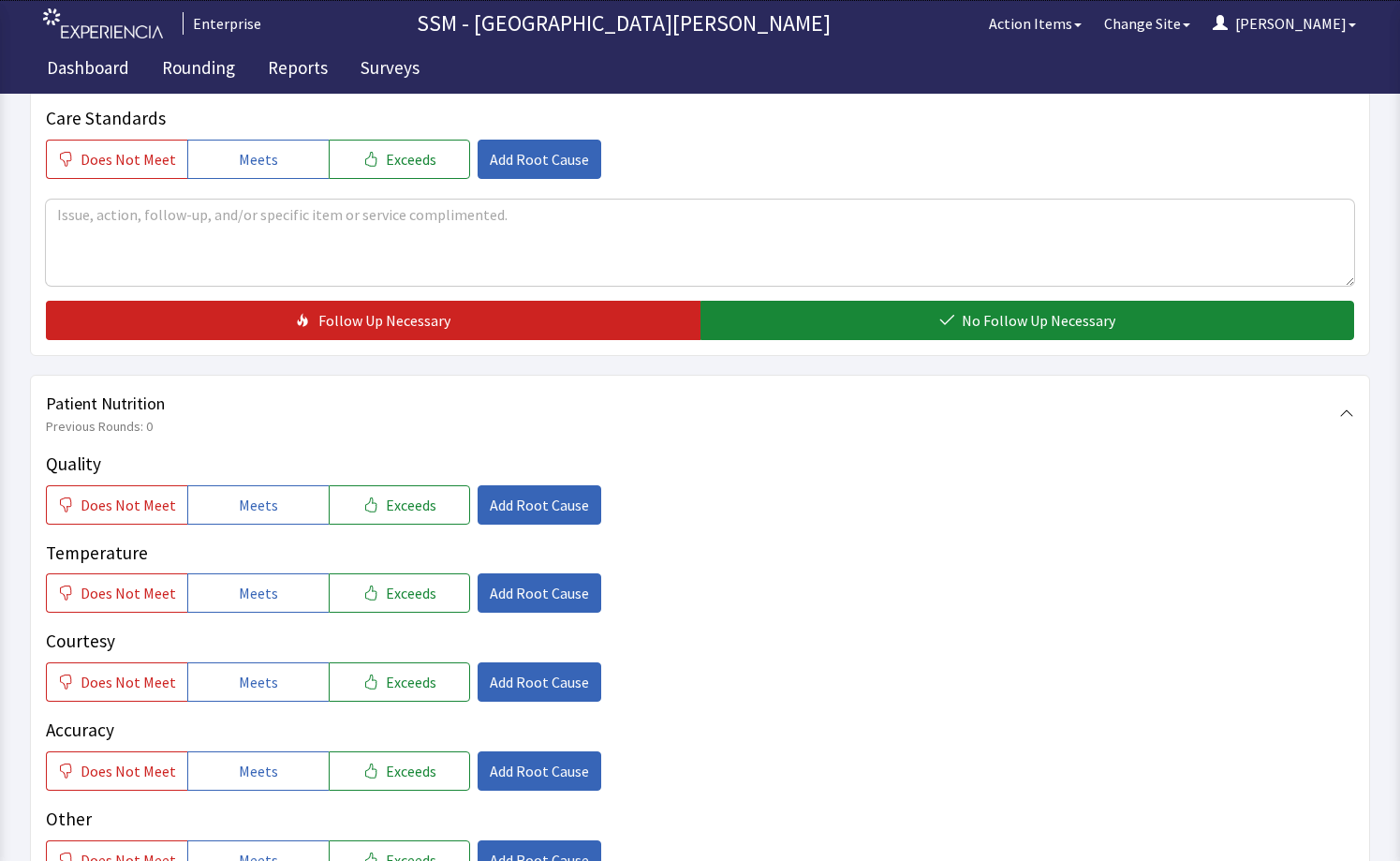
scroll to position [937, 0]
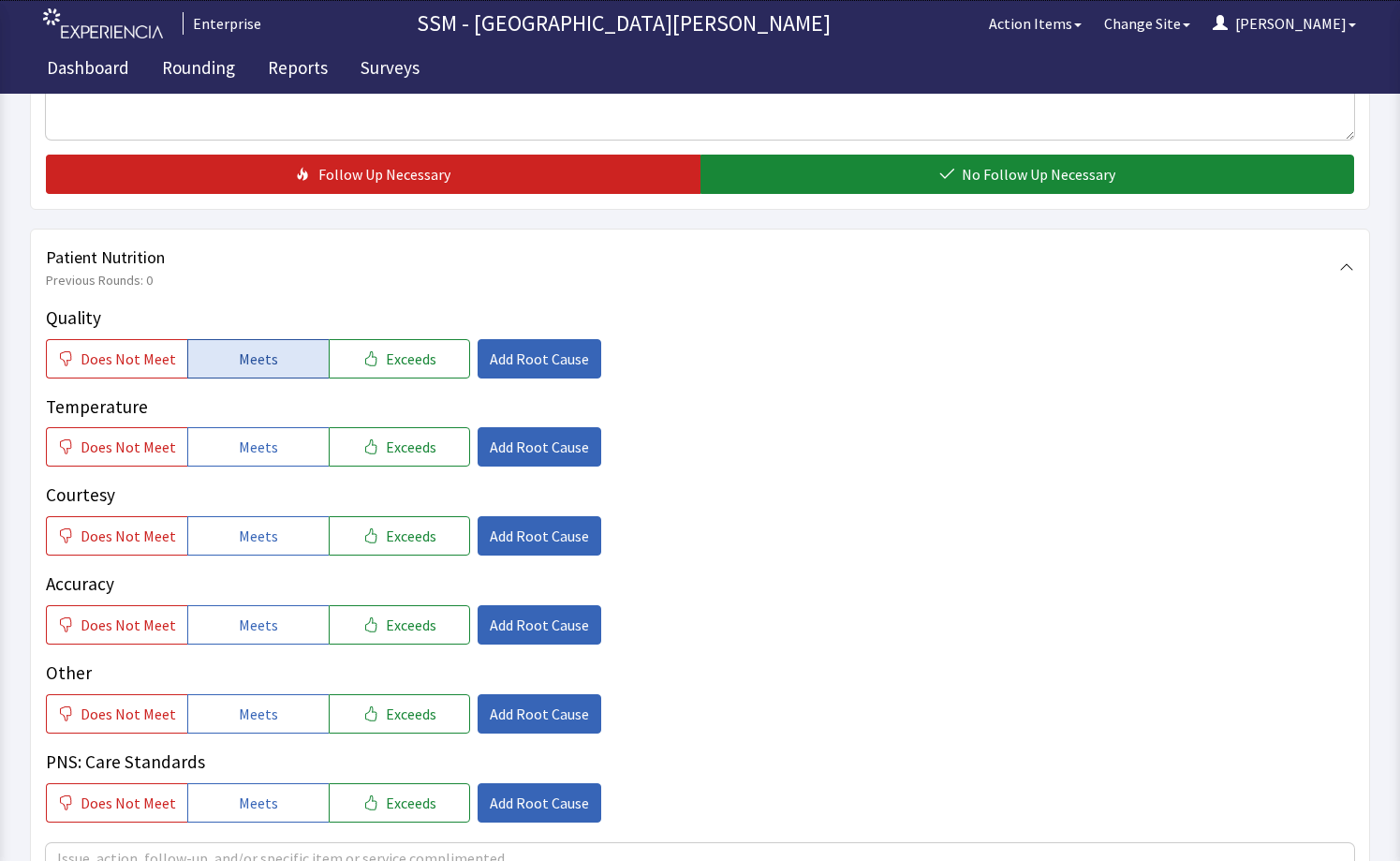
click at [238, 375] on button "Meets" at bounding box center [258, 359] width 142 height 39
click at [243, 446] on span "Meets" at bounding box center [258, 446] width 39 height 23
click at [263, 548] on button "Meets" at bounding box center [258, 536] width 142 height 39
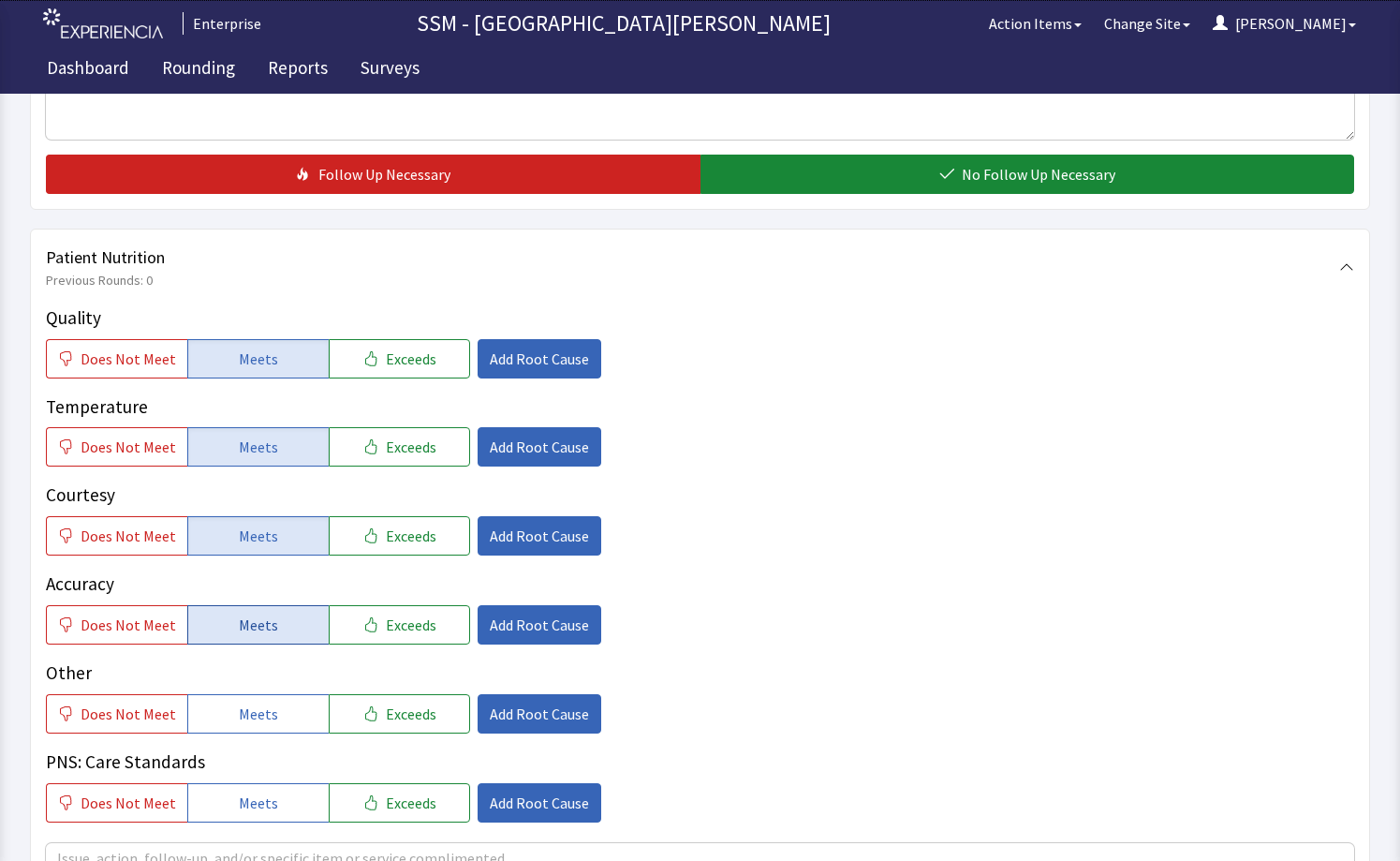
click at [256, 634] on span "Meets" at bounding box center [258, 625] width 39 height 23
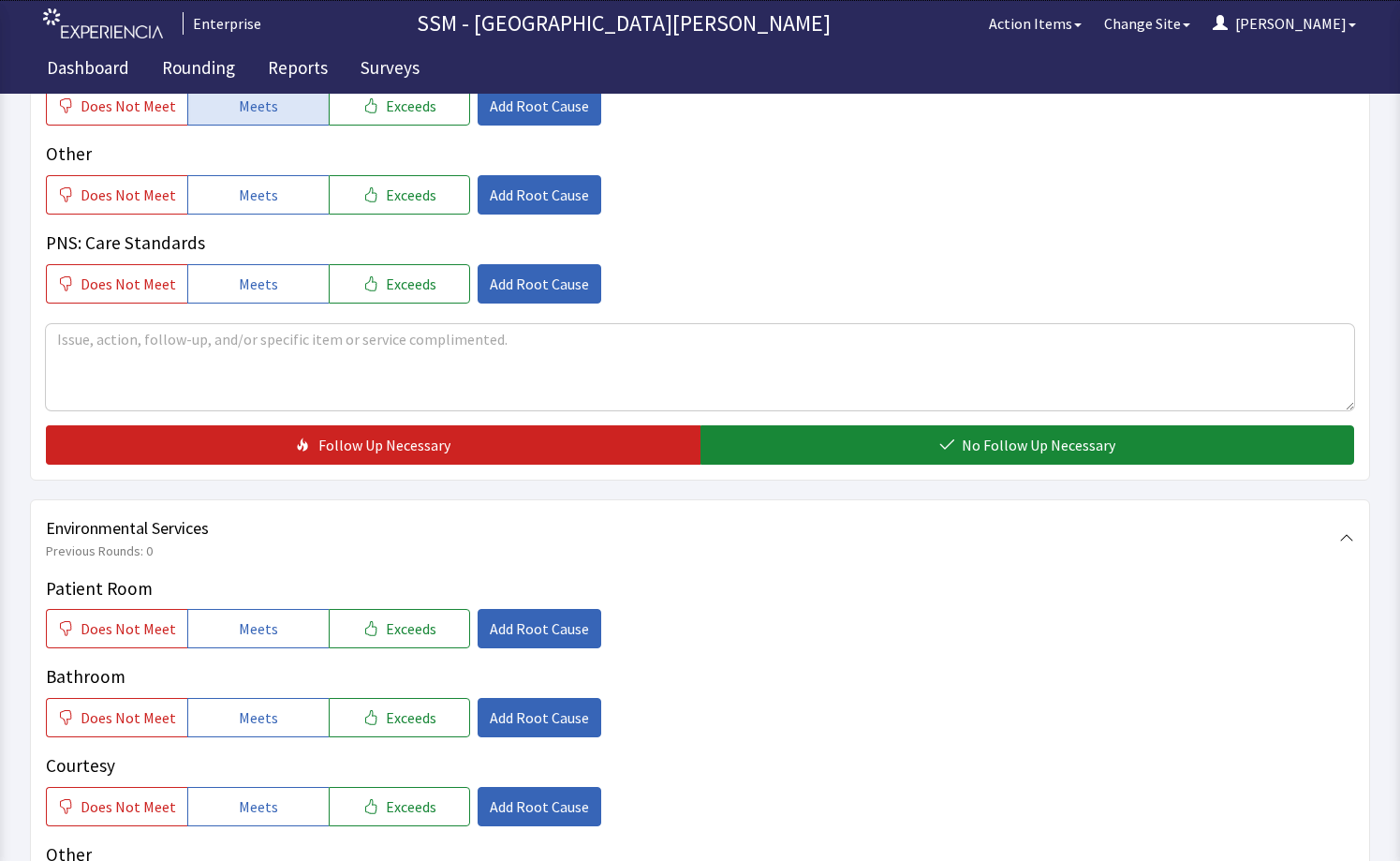
scroll to position [1498, 0]
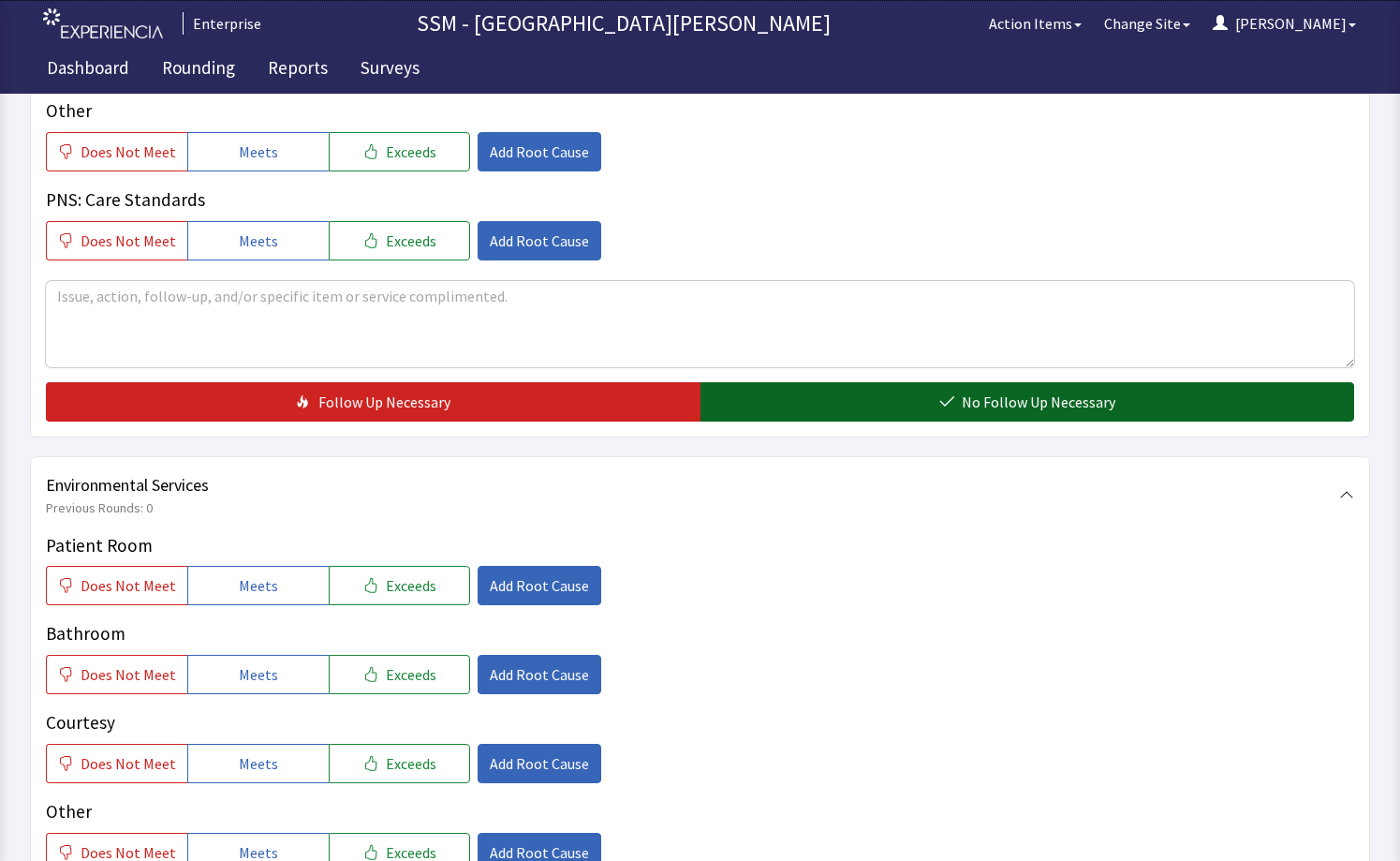
click at [840, 408] on button "No Follow Up Necessary" at bounding box center [1028, 402] width 655 height 39
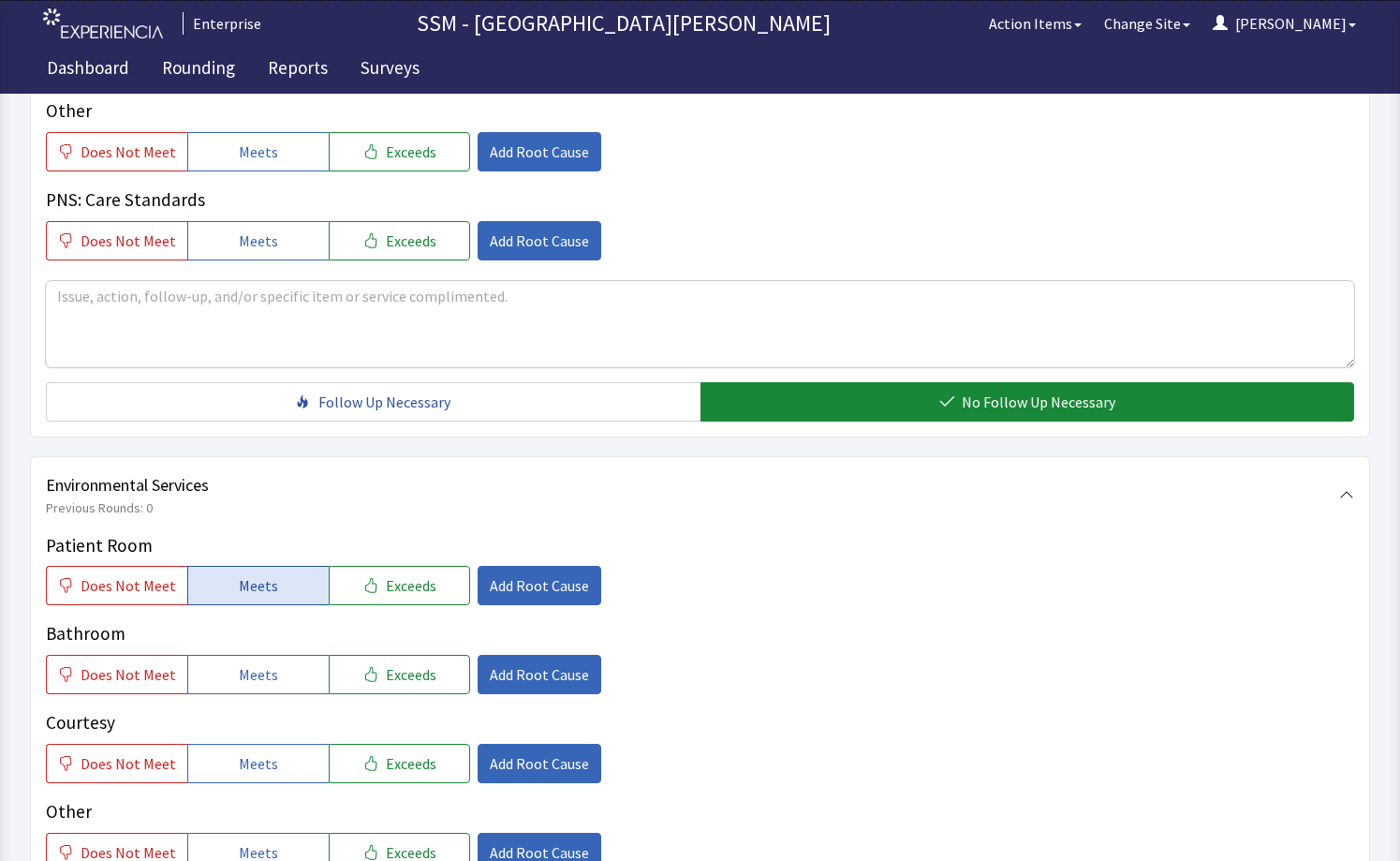
click at [250, 600] on button "Meets" at bounding box center [258, 585] width 142 height 39
click at [245, 683] on span "Meets" at bounding box center [258, 674] width 39 height 23
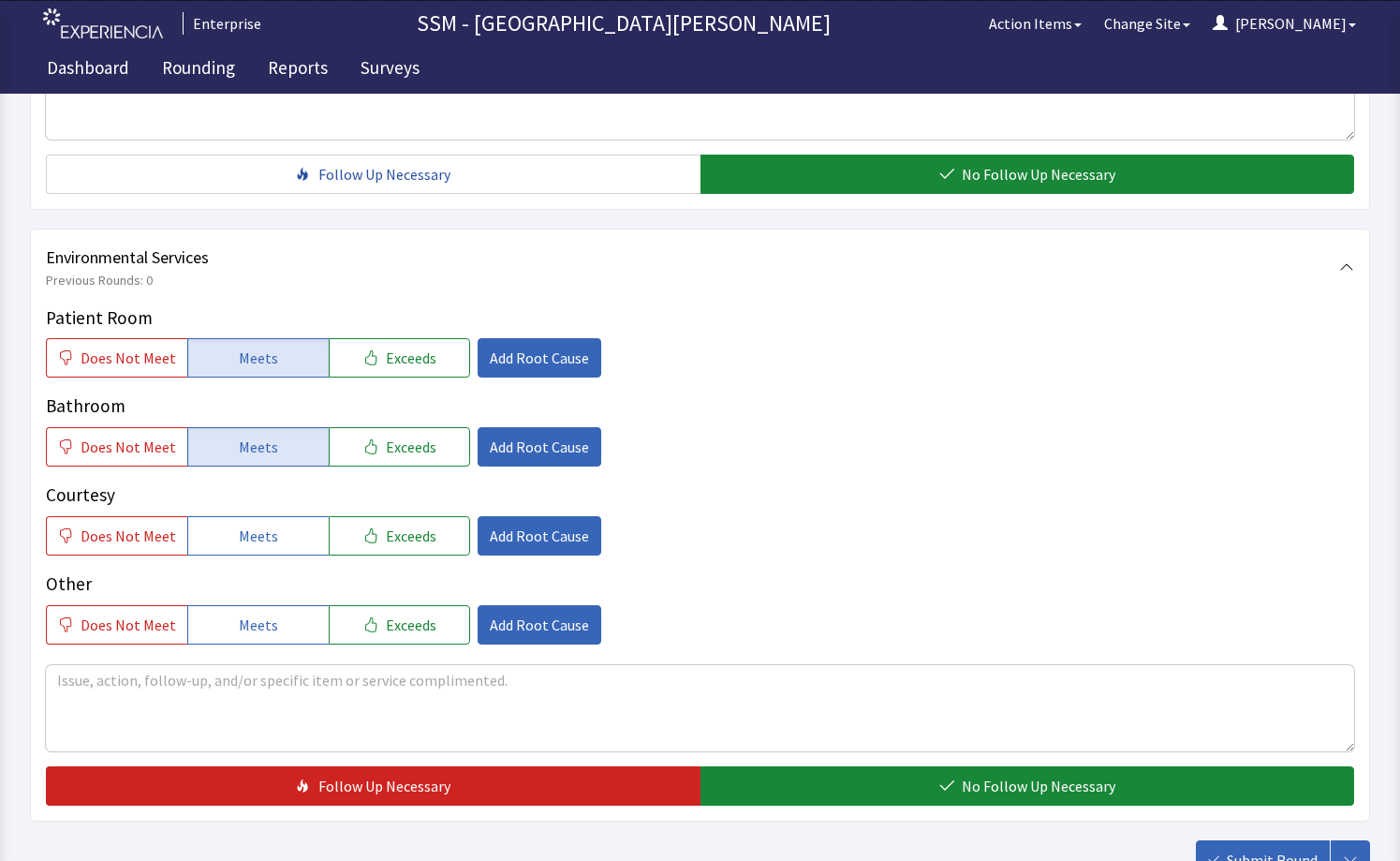
scroll to position [1780, 0]
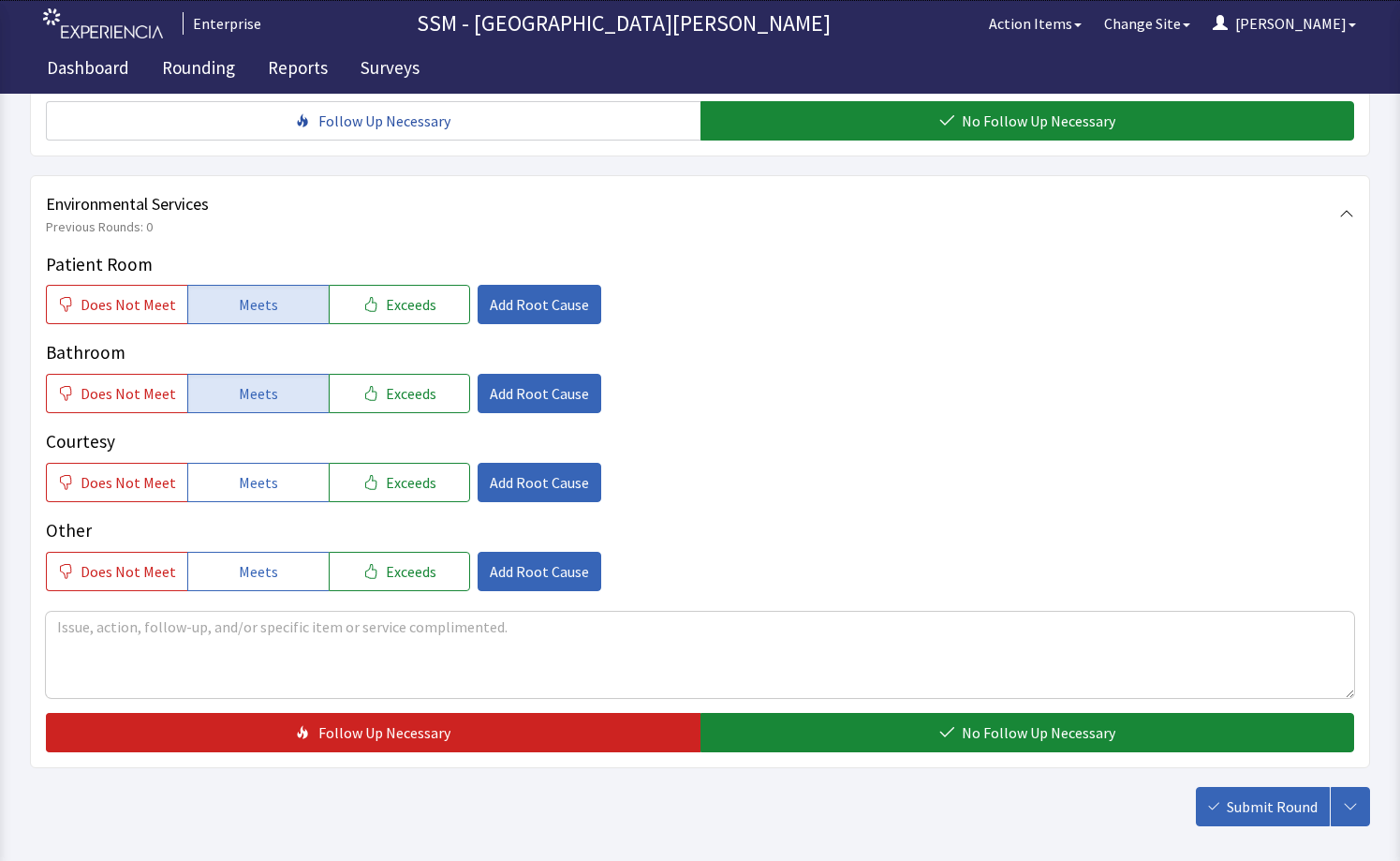
click at [245, 502] on div "Patient Room Does Not Meet Meets Exceeds Add Root Cause Bathroom Does Not Meet …" at bounding box center [700, 421] width 1308 height 340
click at [246, 489] on span "Meets" at bounding box center [258, 482] width 39 height 23
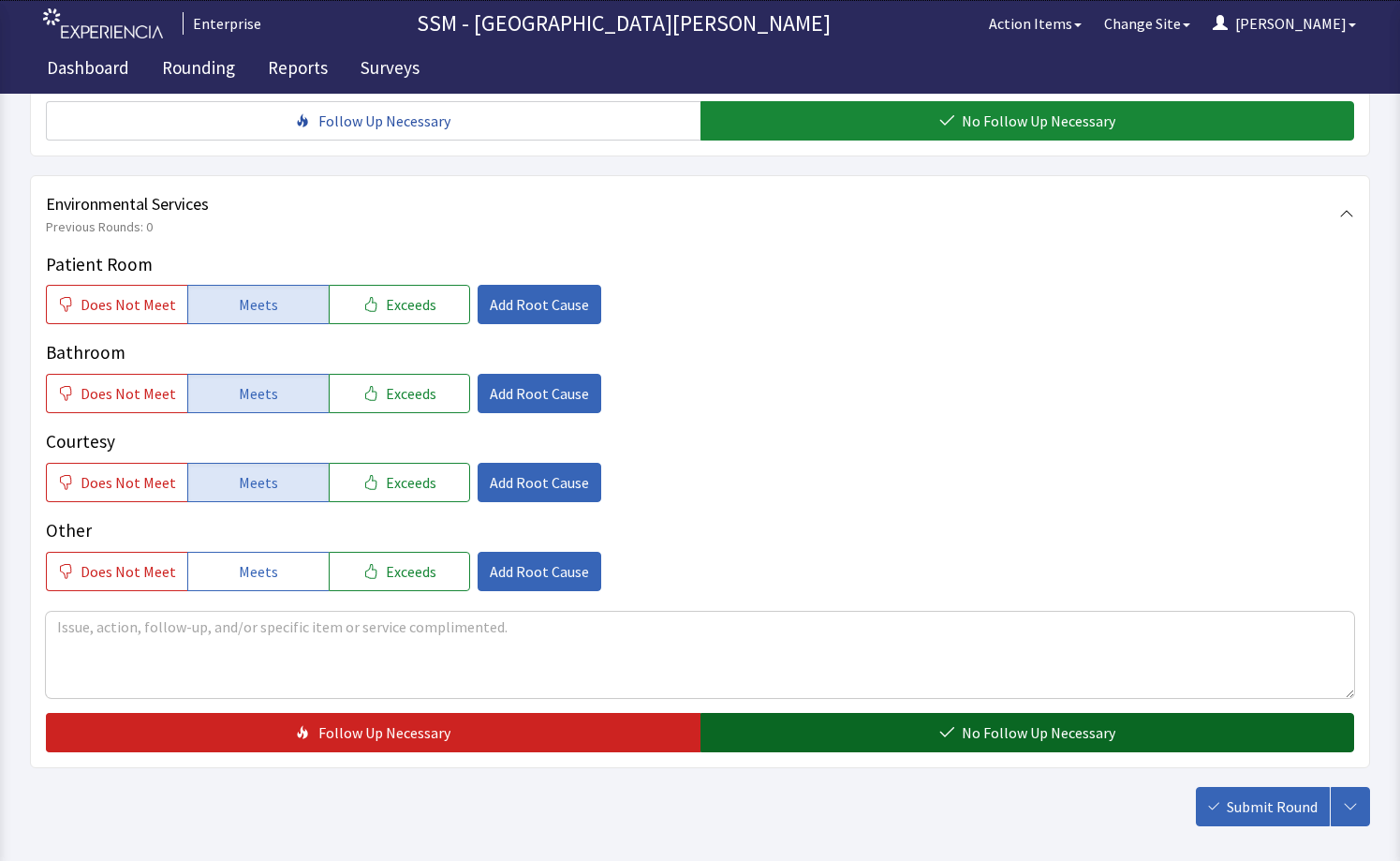
click at [899, 730] on button "No Follow Up Necessary" at bounding box center [1028, 733] width 655 height 39
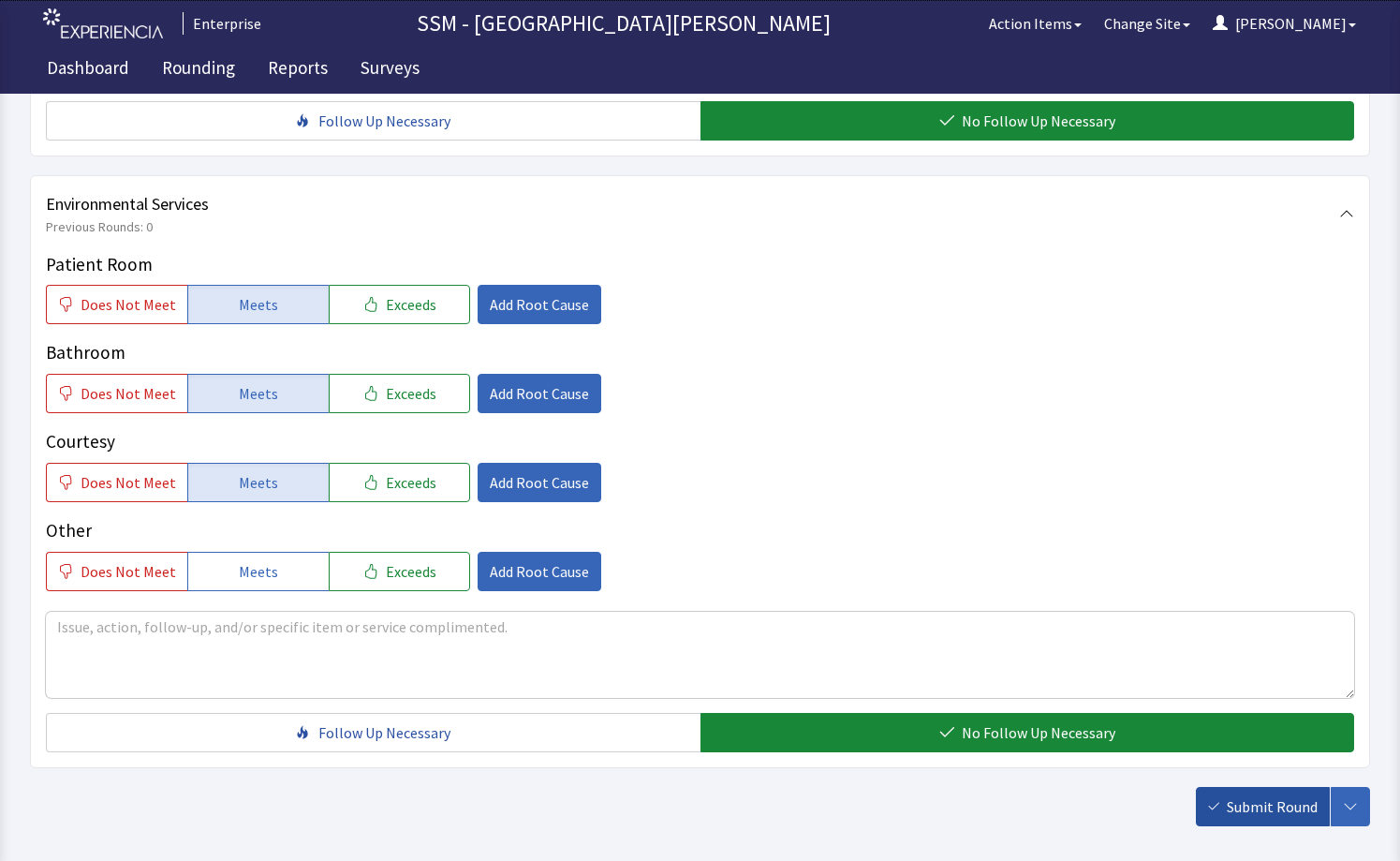
click at [1229, 809] on span "Submit Round" at bounding box center [1273, 806] width 91 height 23
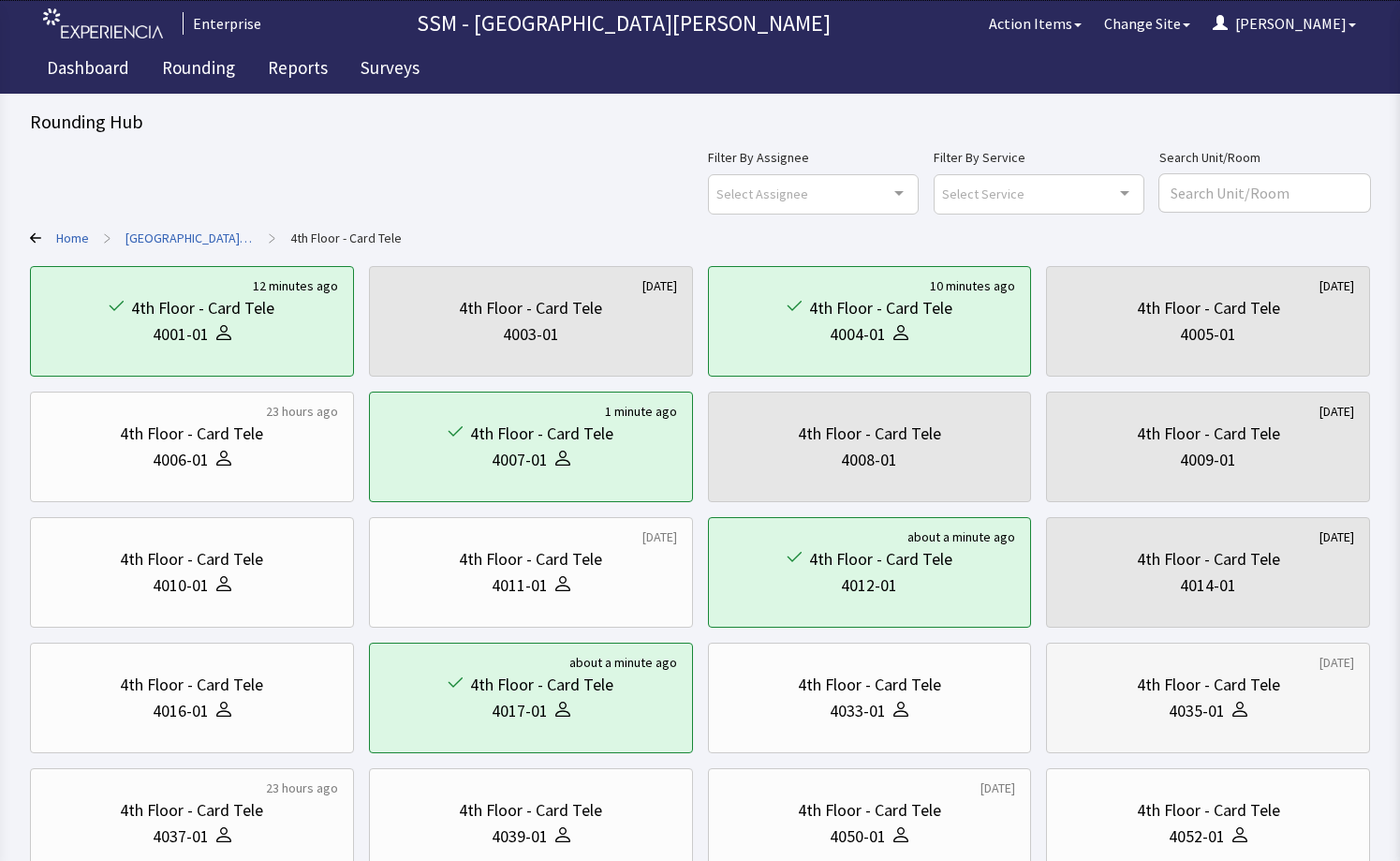
click at [1145, 696] on div "4th Floor - Card Tele" at bounding box center [1208, 685] width 143 height 27
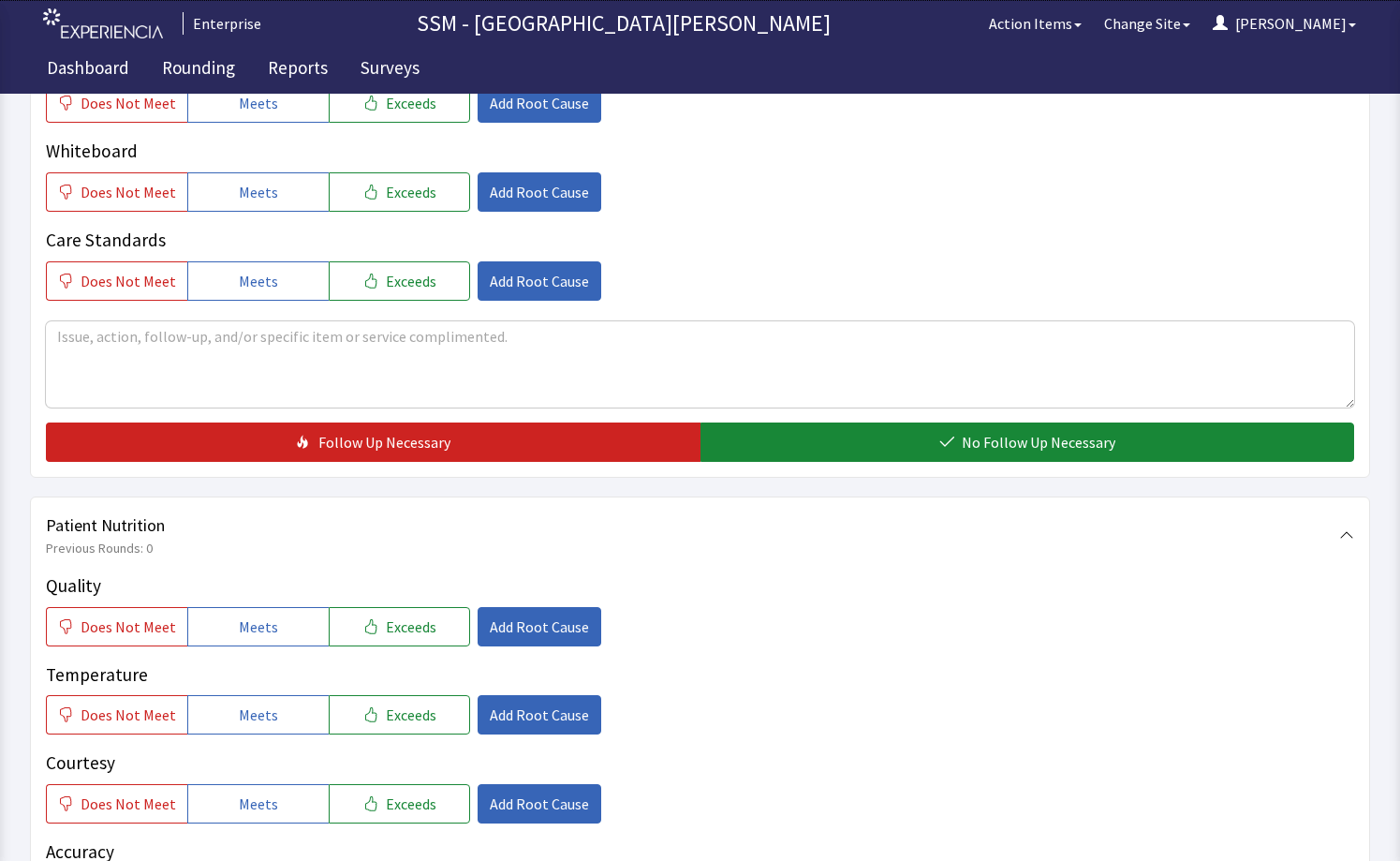
scroll to position [937, 0]
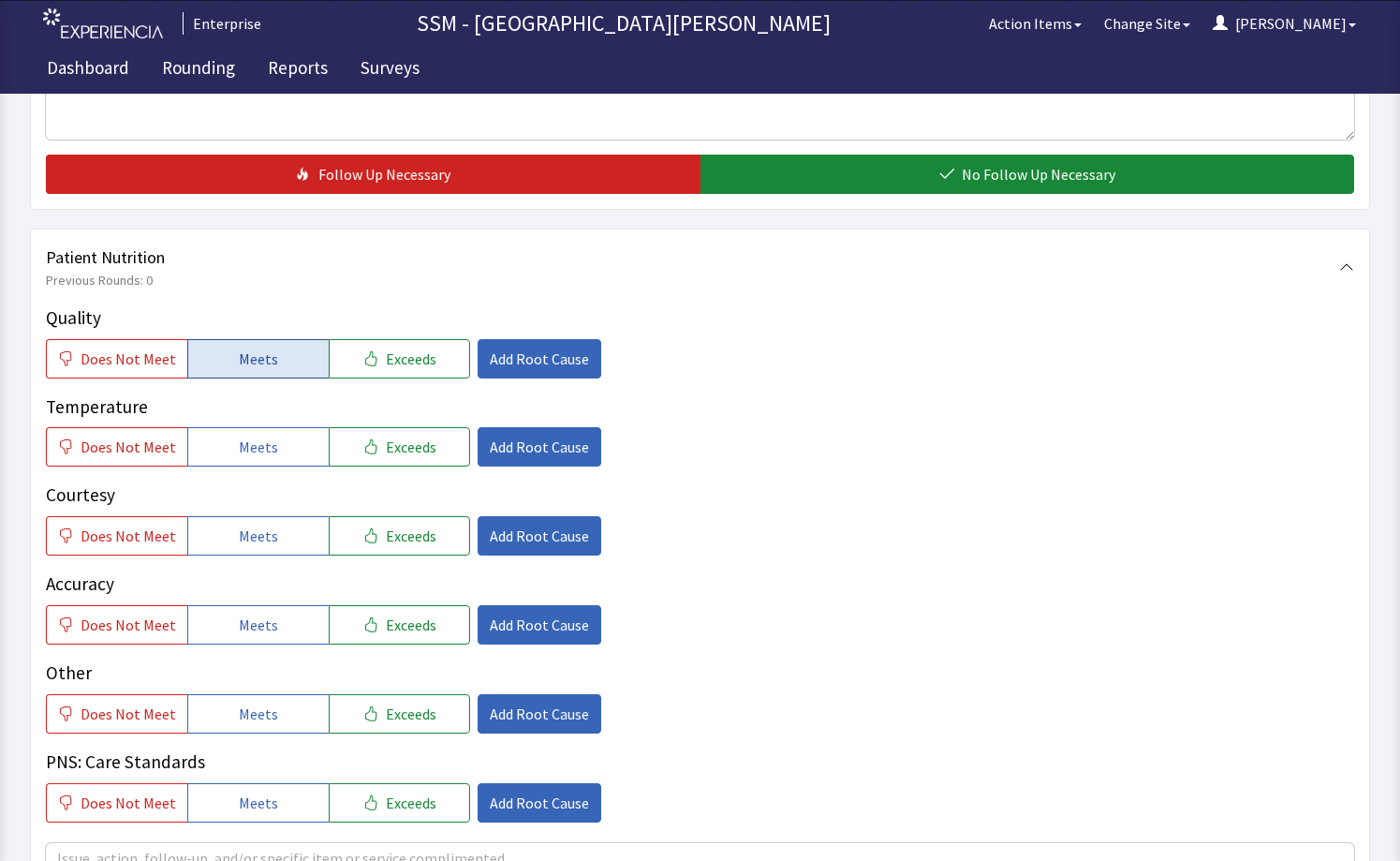
click at [260, 366] on span "Meets" at bounding box center [258, 359] width 39 height 23
click at [267, 467] on div "Quality Does Not Meet Meets Exceeds Add Root Cause Temperature Does Not Meet Me…" at bounding box center [700, 563] width 1308 height 518
click at [265, 458] on span "Meets" at bounding box center [258, 446] width 39 height 23
click at [265, 547] on span "Meets" at bounding box center [258, 535] width 39 height 23
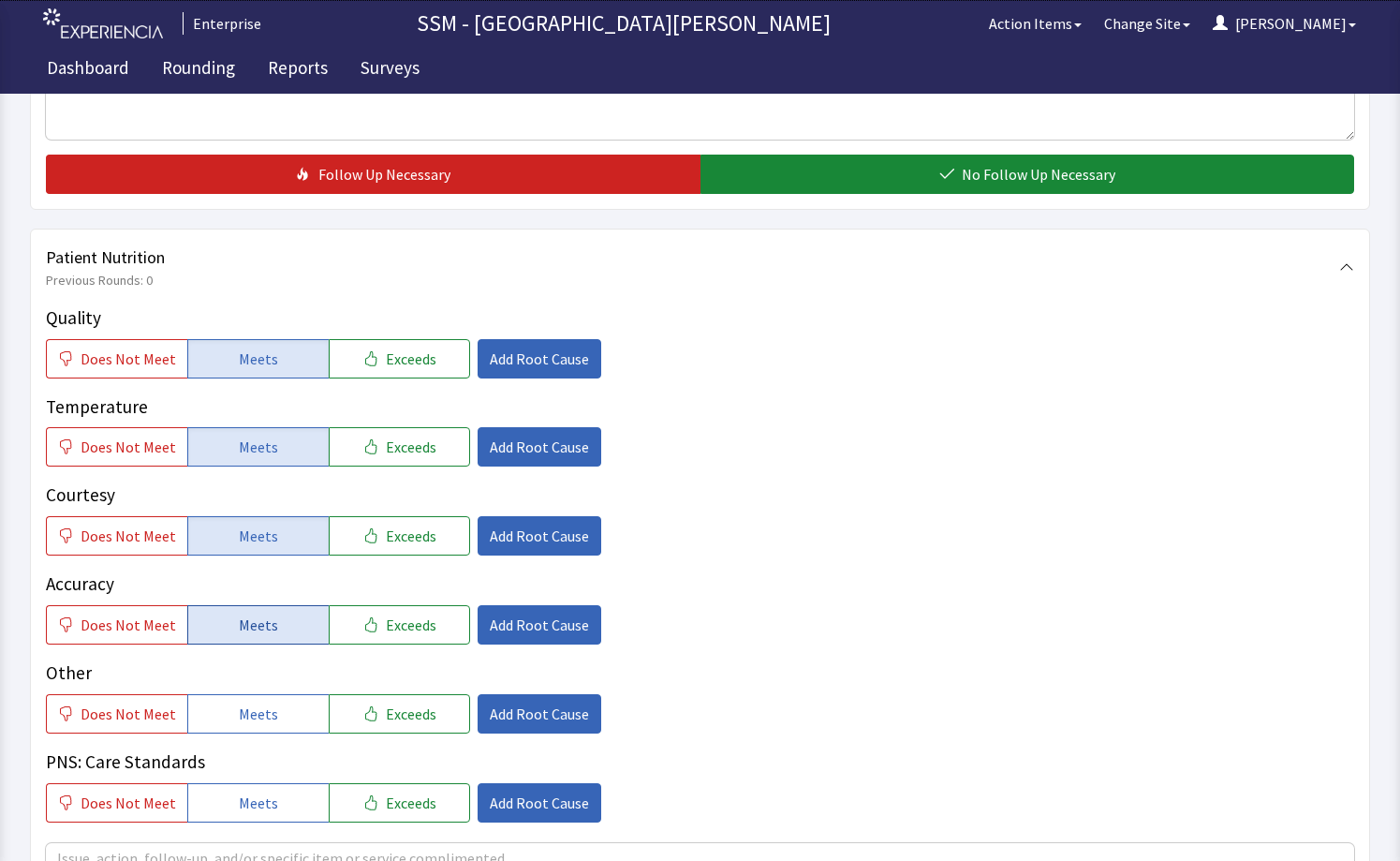
click at [231, 618] on button "Meets" at bounding box center [258, 625] width 142 height 39
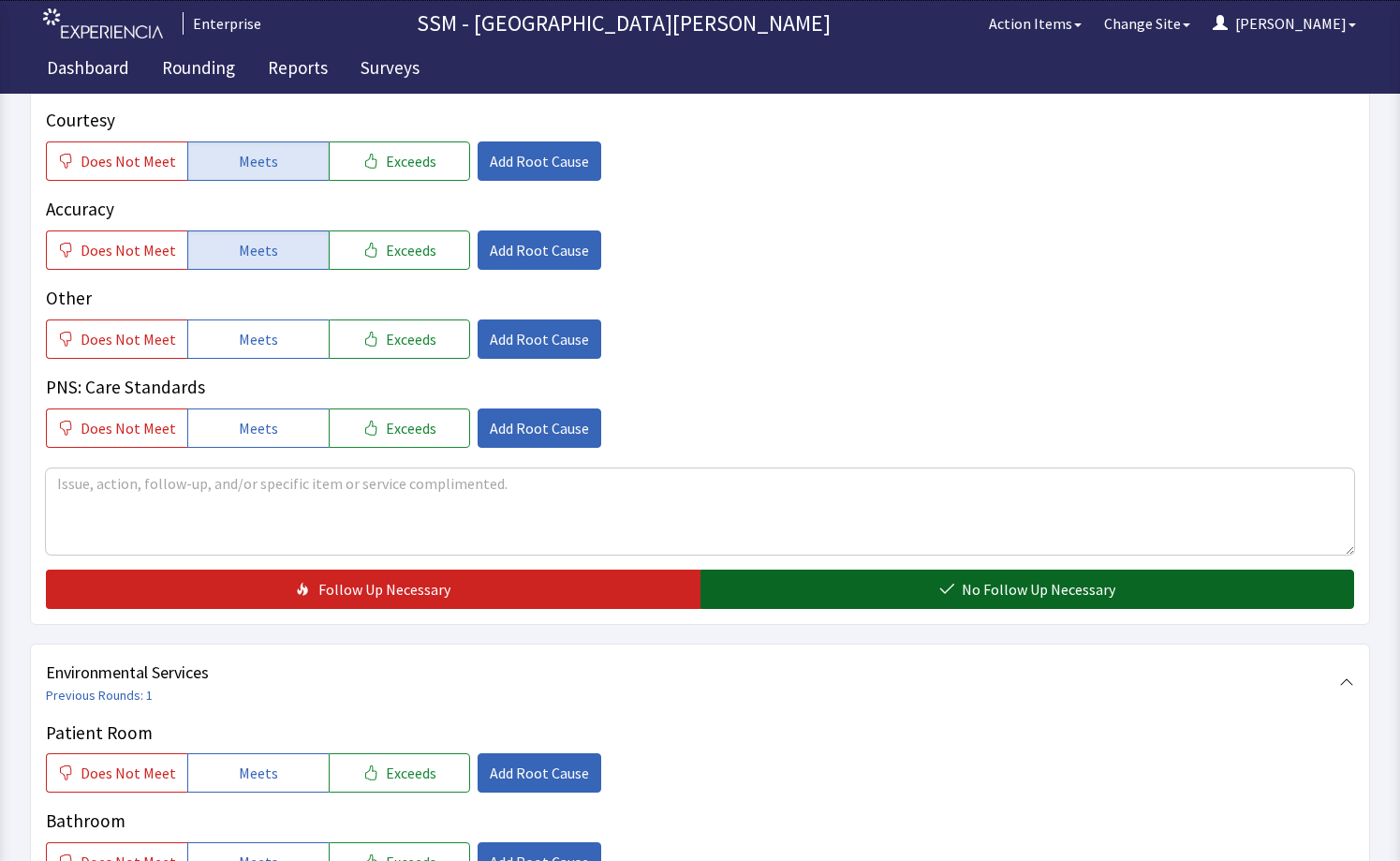
click at [883, 575] on button "No Follow Up Necessary" at bounding box center [1028, 589] width 655 height 39
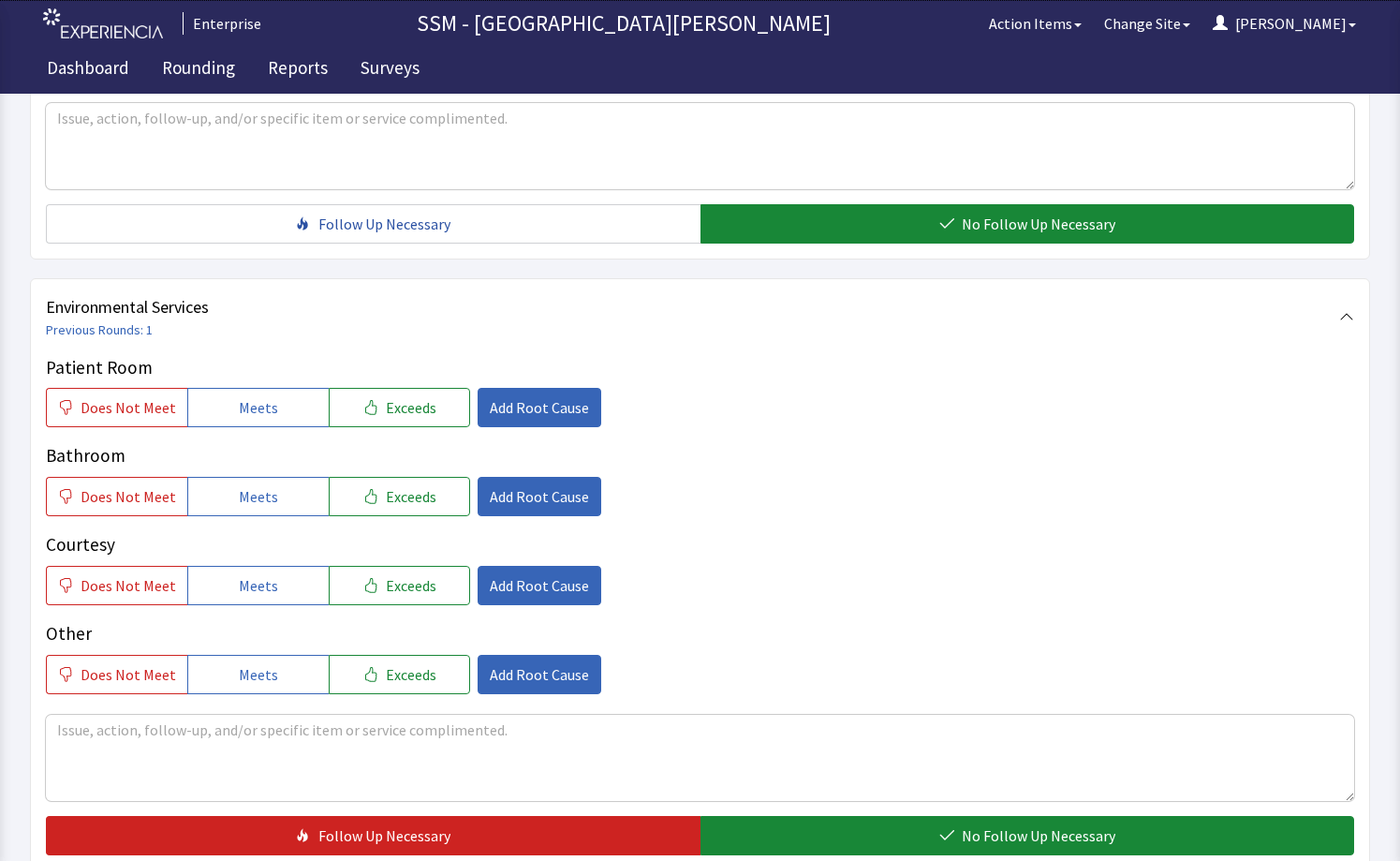
scroll to position [1686, 0]
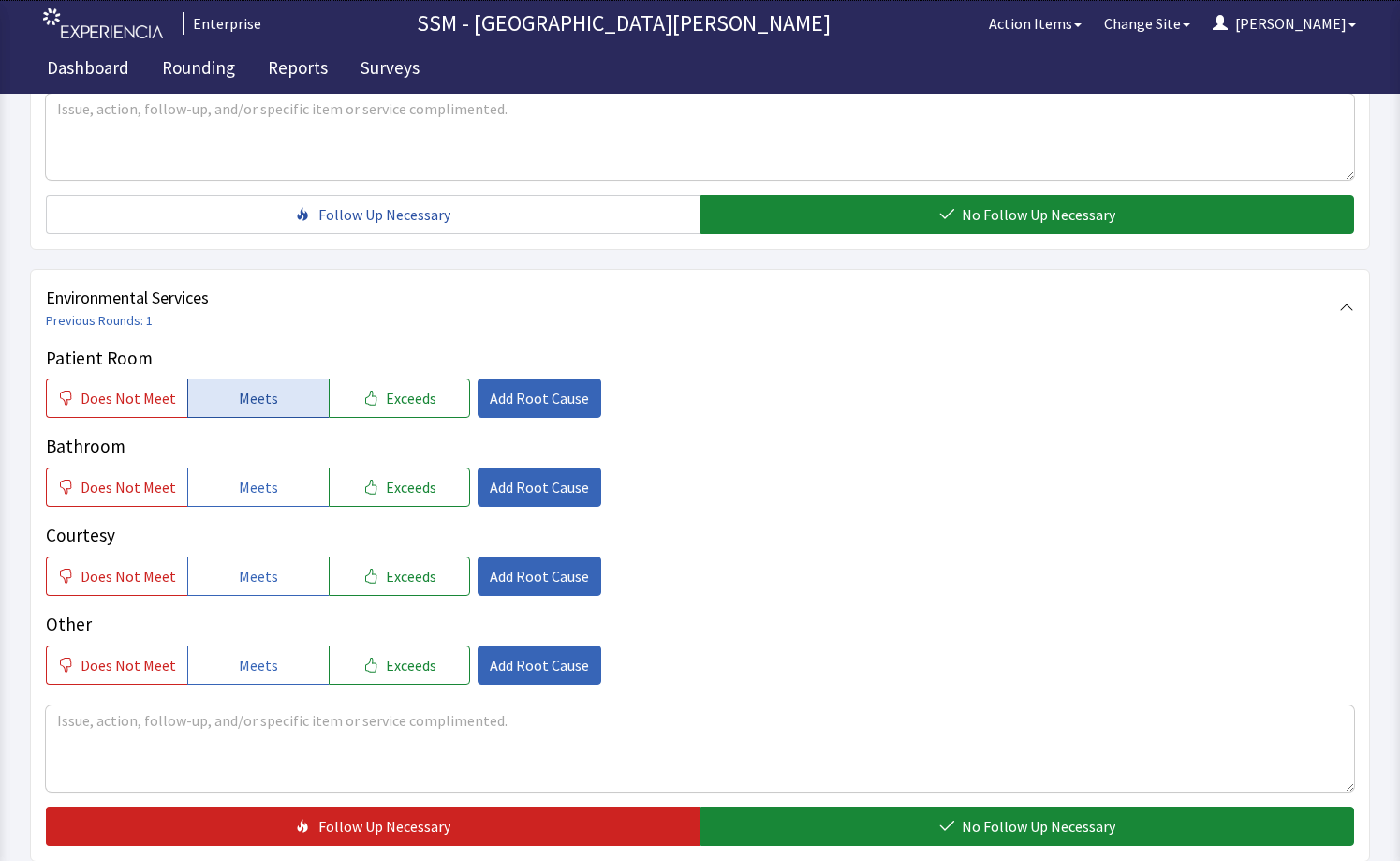
click at [277, 402] on button "Meets" at bounding box center [258, 398] width 142 height 39
click at [241, 501] on button "Meets" at bounding box center [258, 487] width 142 height 39
click at [262, 582] on span "Meets" at bounding box center [258, 575] width 39 height 23
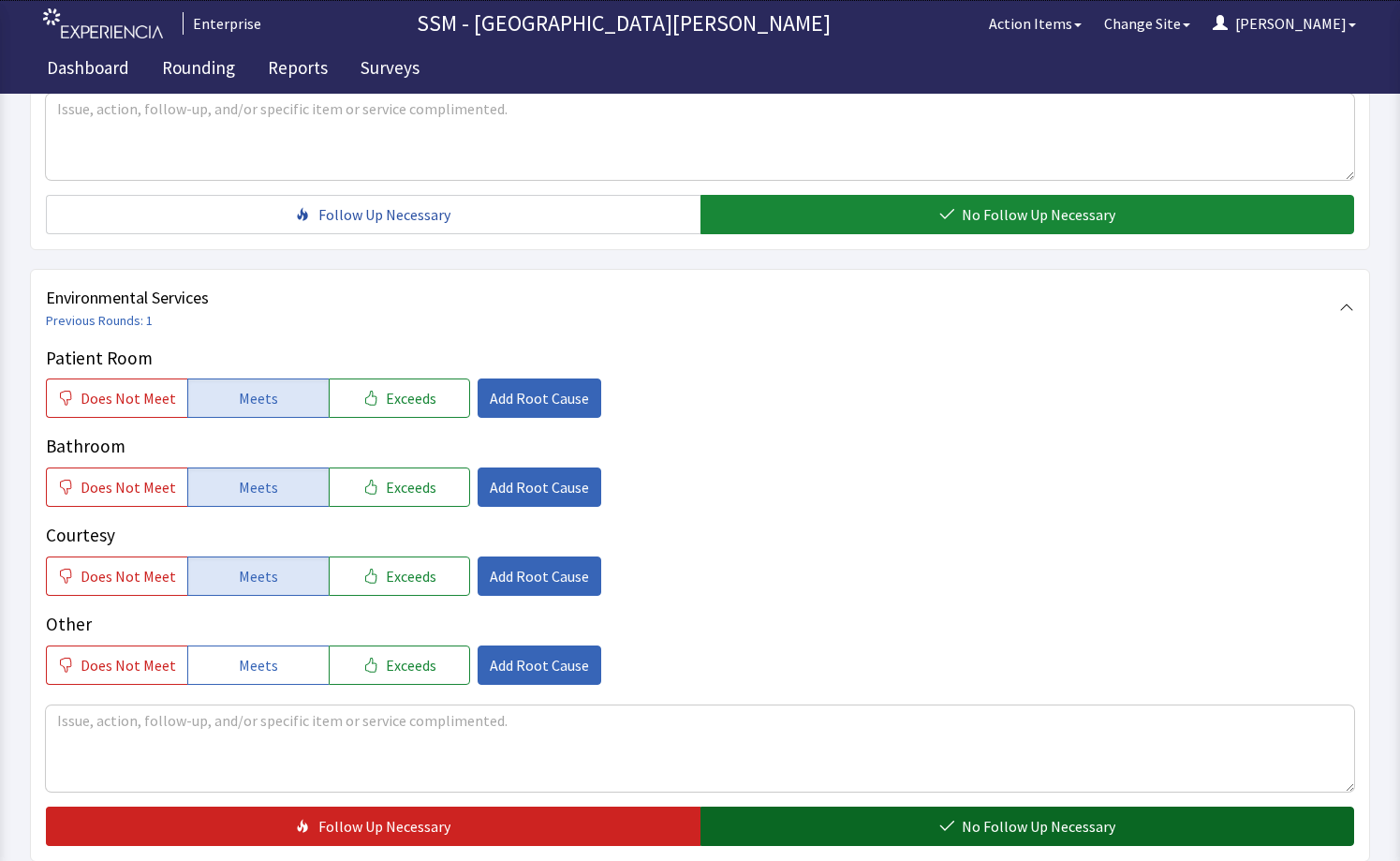
click at [950, 838] on button "No Follow Up Necessary" at bounding box center [1028, 827] width 655 height 39
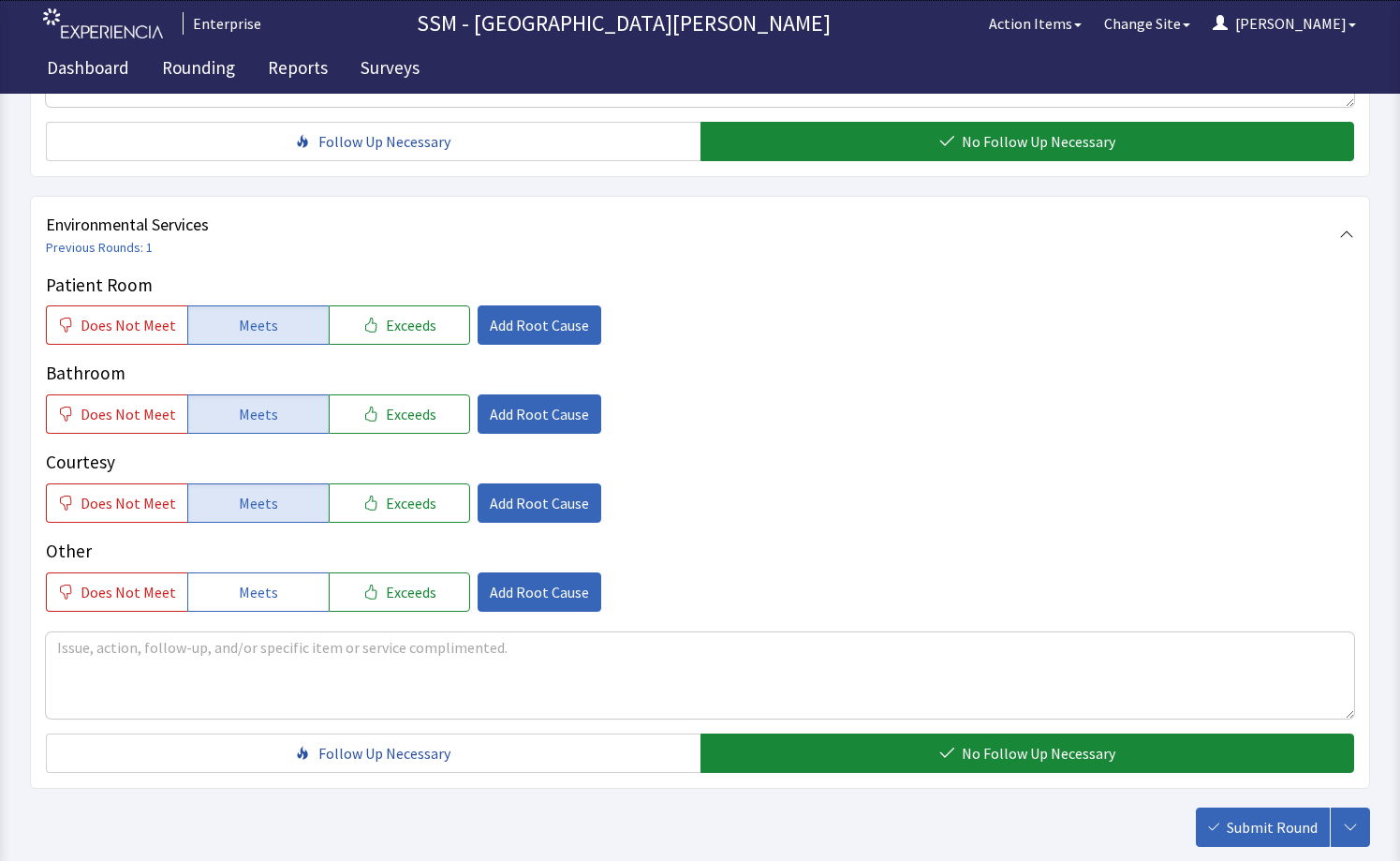
scroll to position [1869, 0]
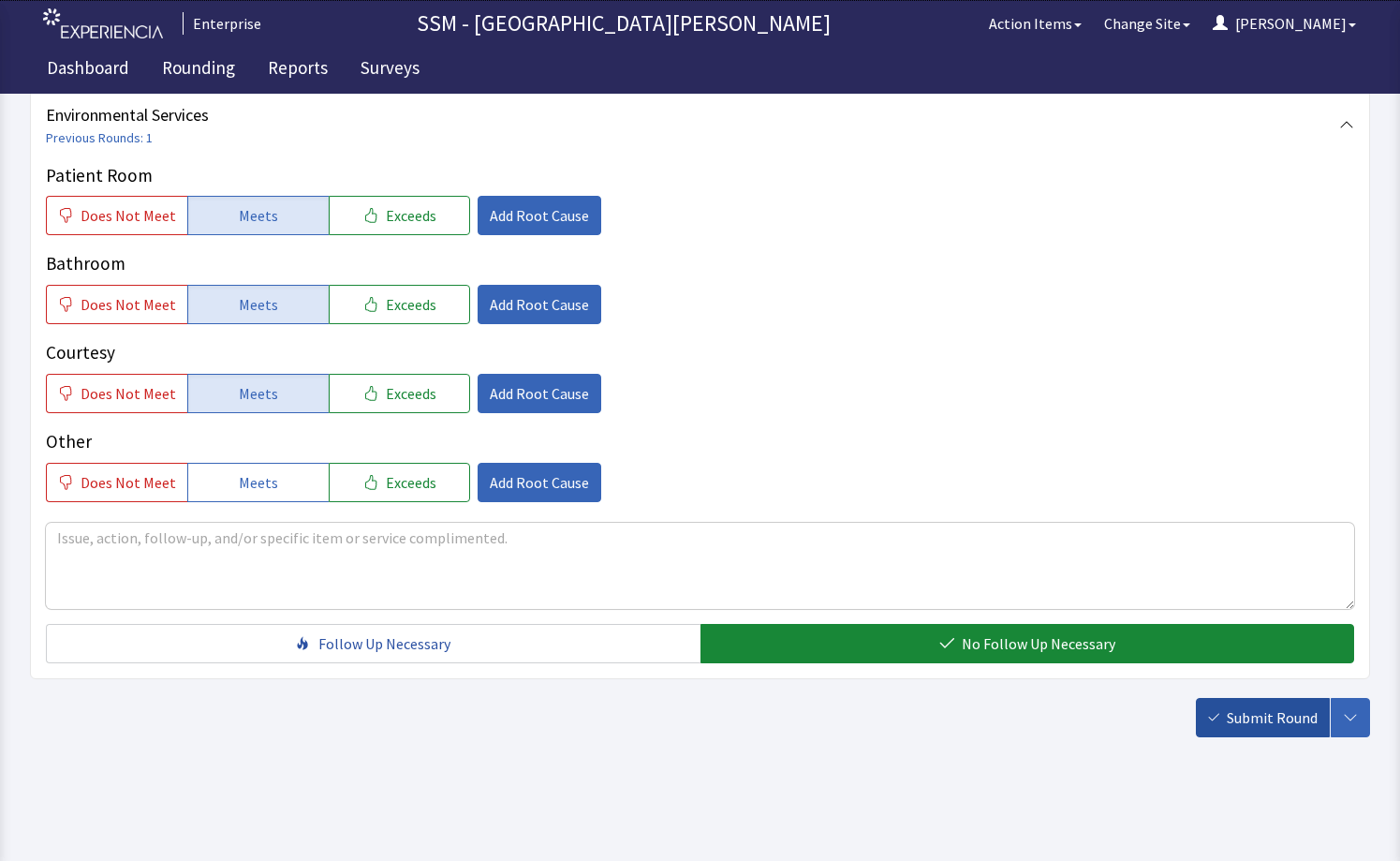
click at [1260, 723] on span "Submit Round" at bounding box center [1273, 717] width 91 height 23
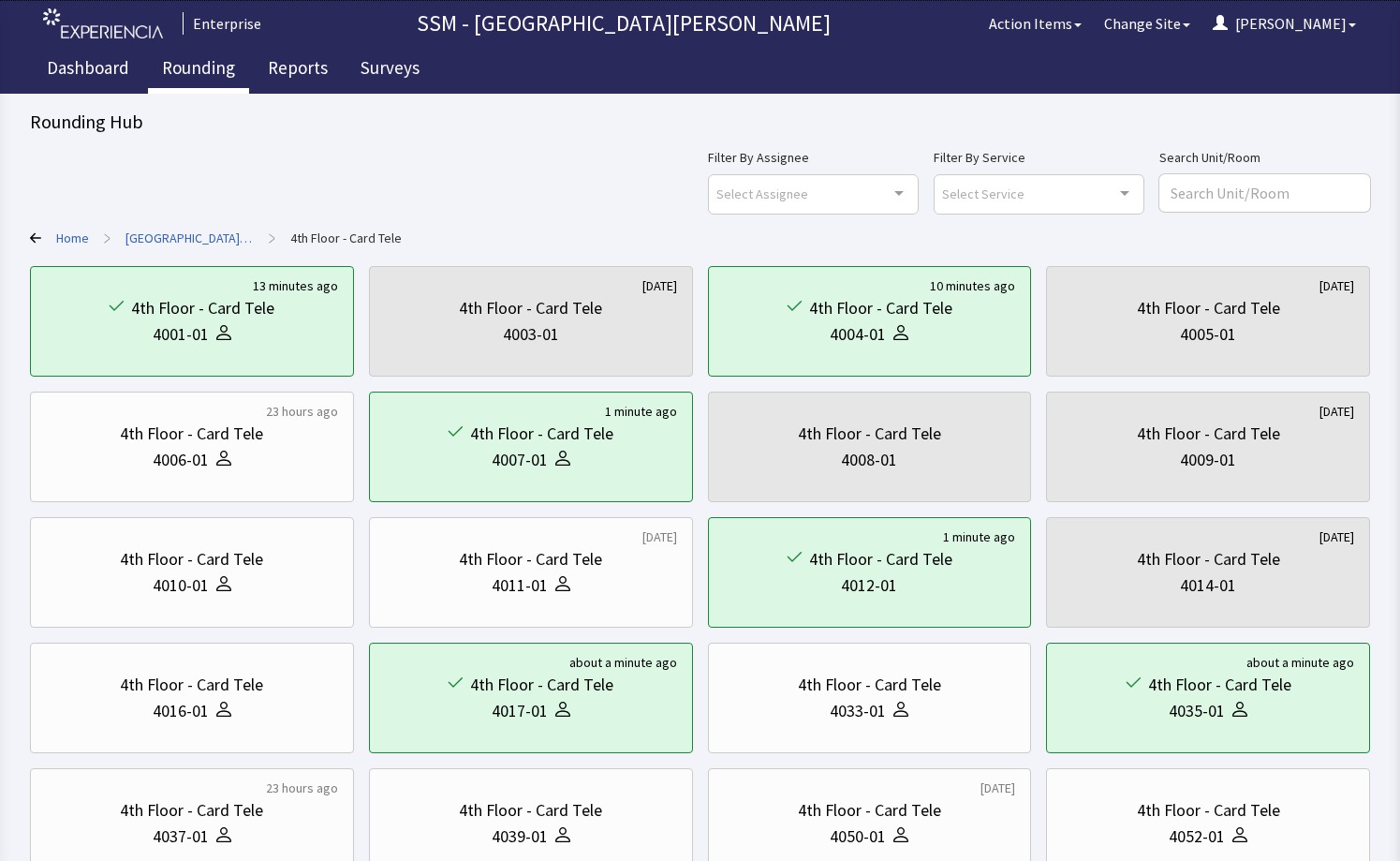
click at [195, 66] on link "Rounding" at bounding box center [198, 71] width 101 height 47
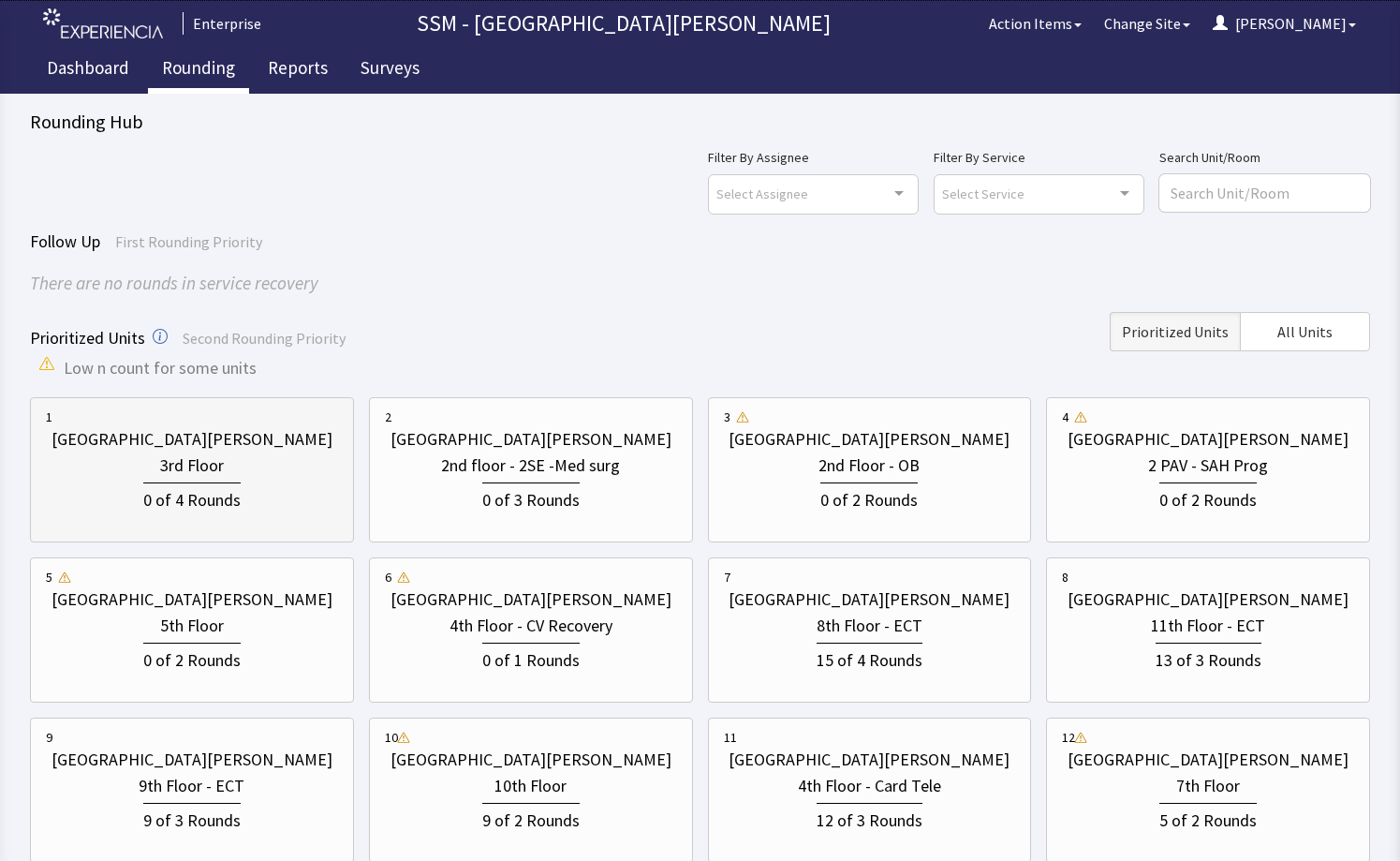
click at [247, 447] on div "[GEOGRAPHIC_DATA][PERSON_NAME]" at bounding box center [191, 439] width 281 height 27
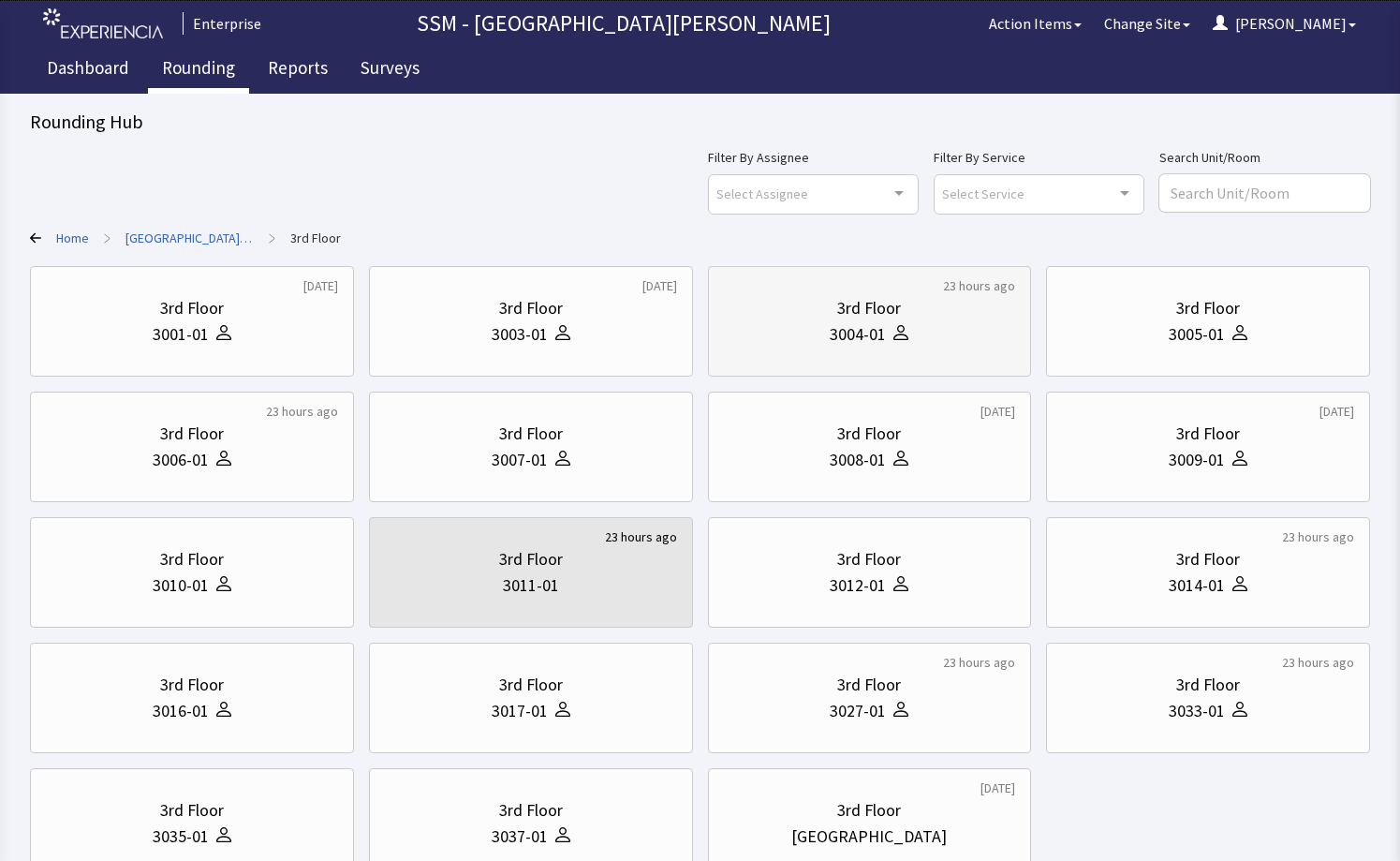
click at [985, 329] on div "3004-01" at bounding box center [870, 334] width 293 height 27
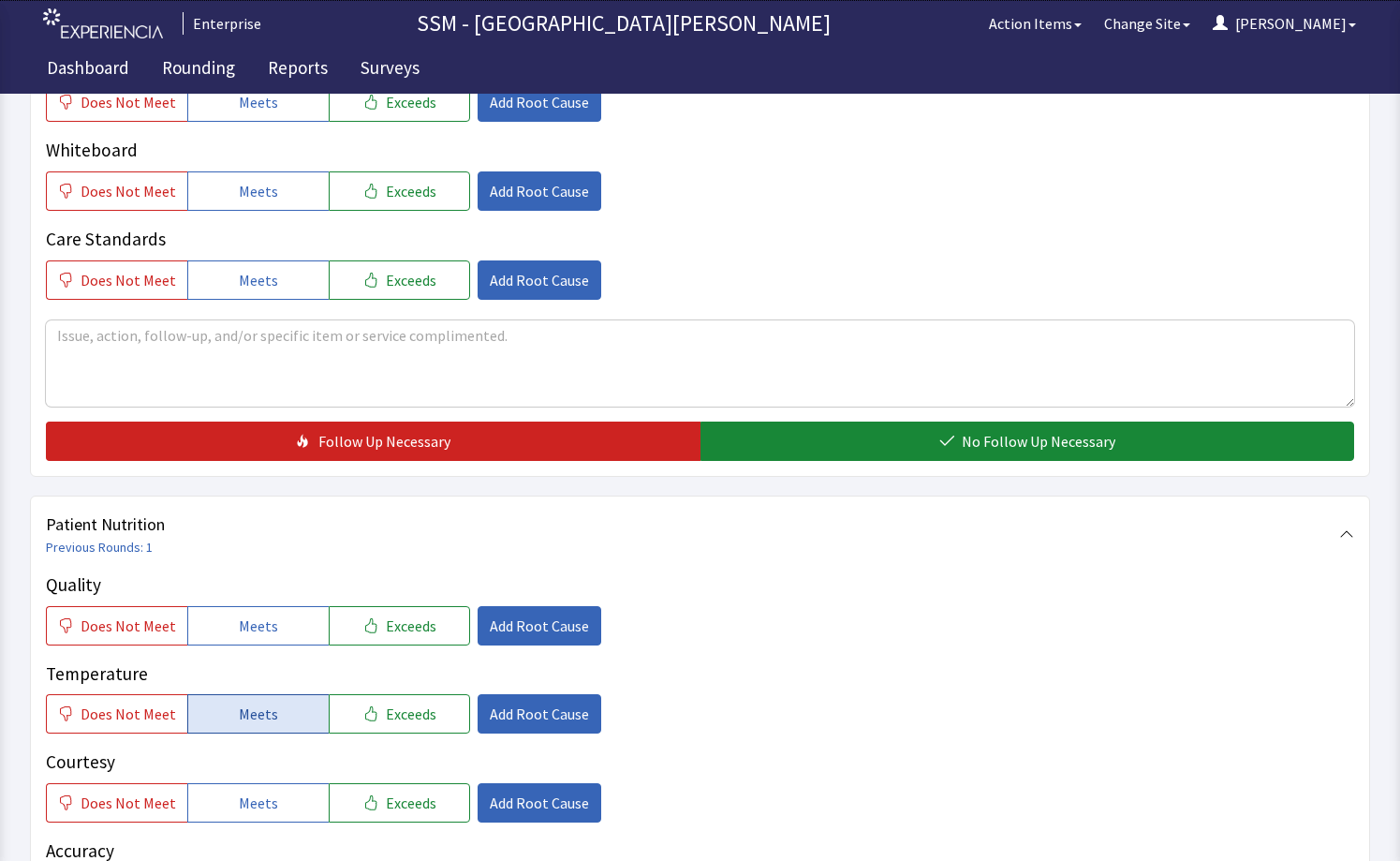
scroll to position [1030, 0]
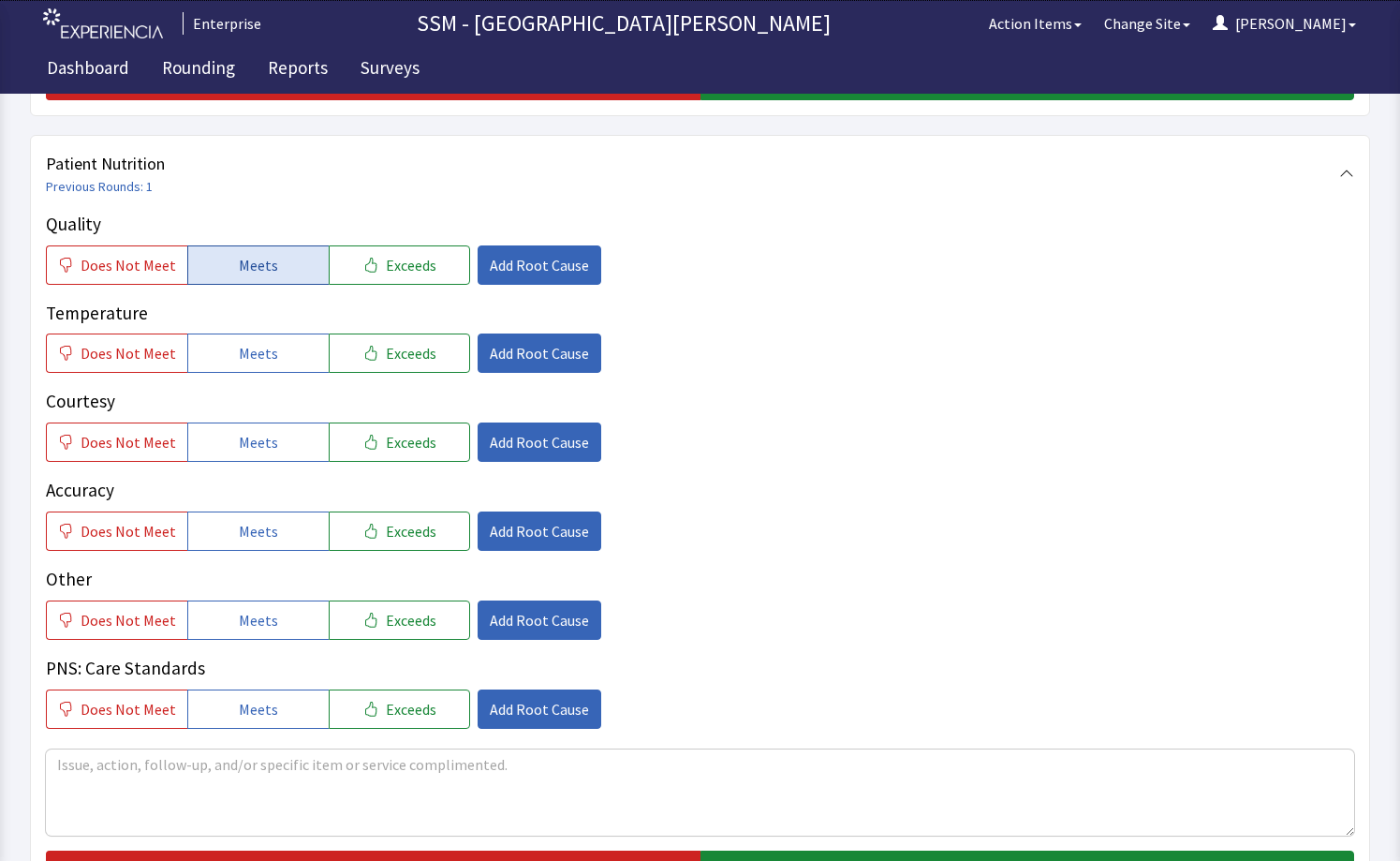
click at [238, 269] on span "Meets" at bounding box center [258, 265] width 39 height 23
click at [252, 361] on span "Meets" at bounding box center [258, 353] width 39 height 23
click at [255, 447] on span "Meets" at bounding box center [258, 441] width 39 height 23
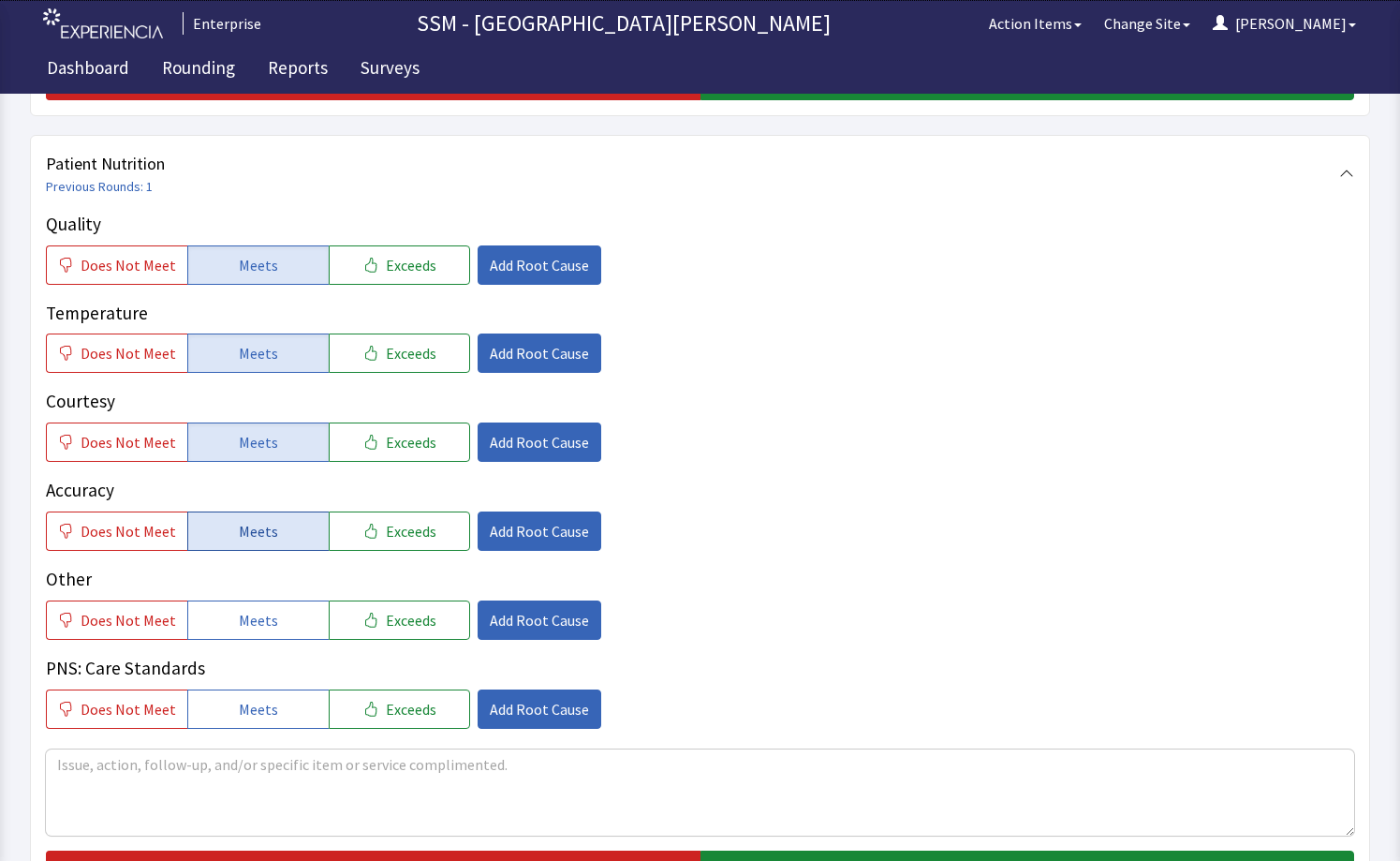
click at [255, 535] on span "Meets" at bounding box center [258, 531] width 39 height 23
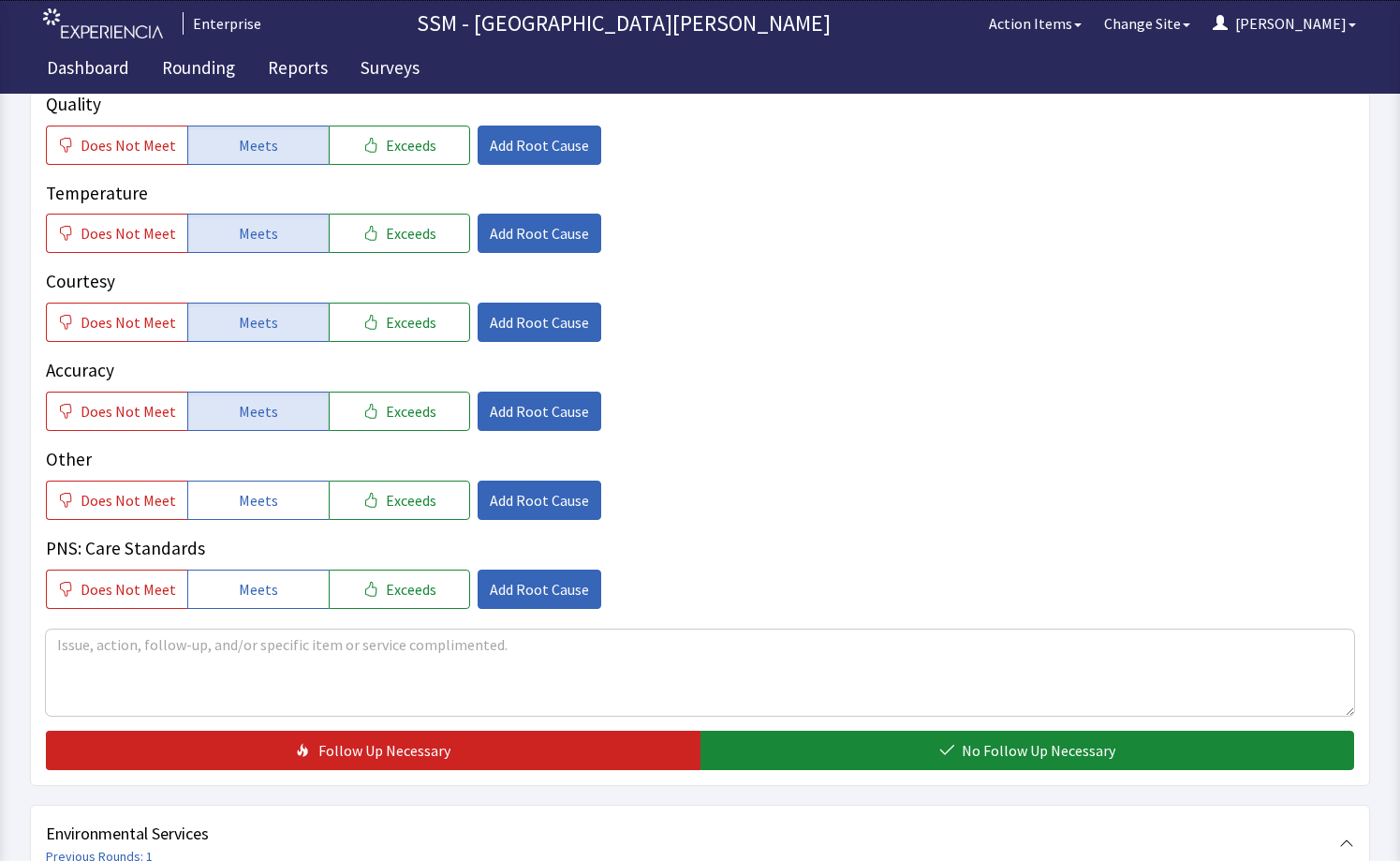
scroll to position [1218, 0]
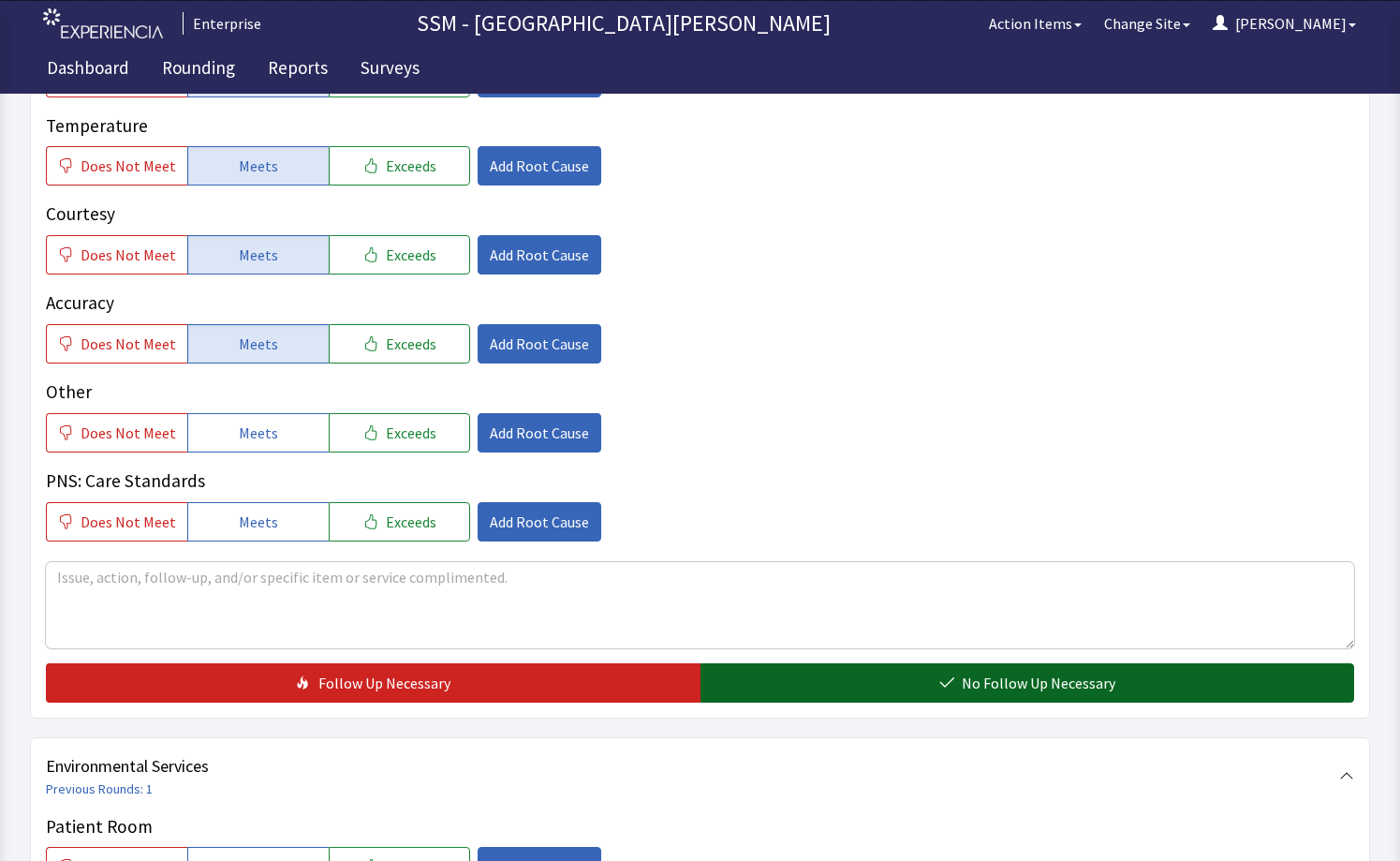
click at [909, 689] on button "No Follow Up Necessary" at bounding box center [1028, 683] width 655 height 39
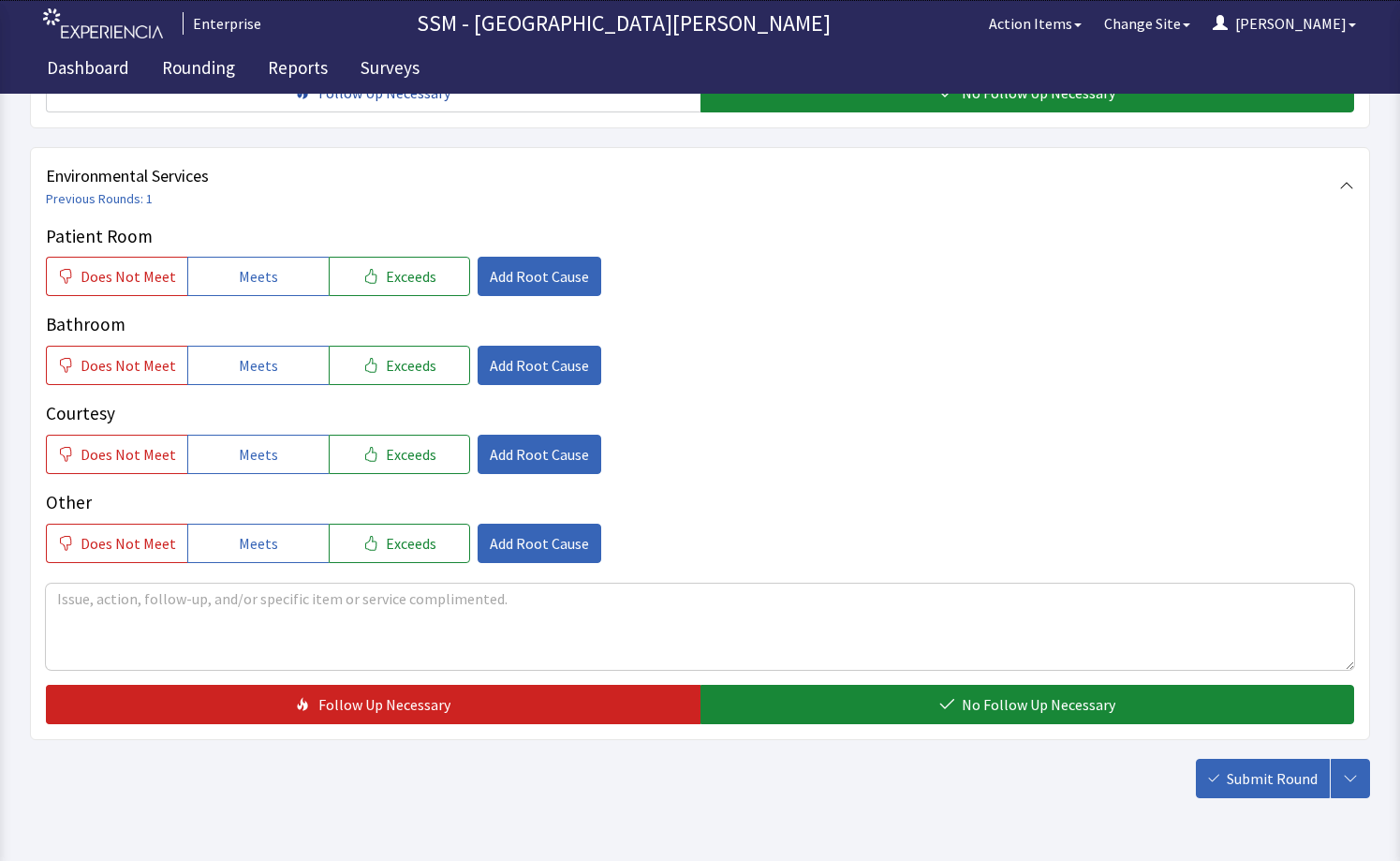
scroll to position [1775, 0]
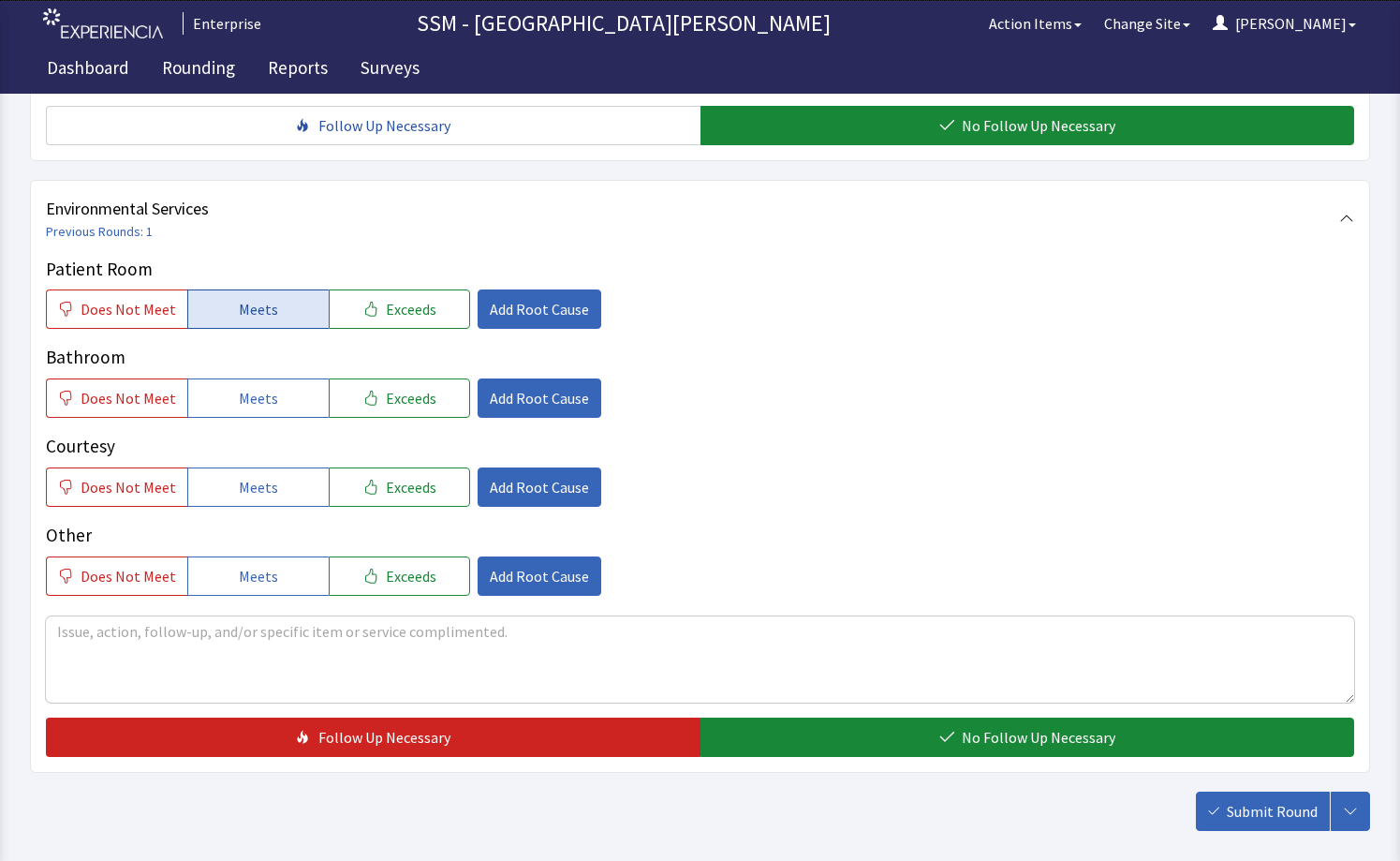
click at [223, 319] on button "Meets" at bounding box center [258, 309] width 142 height 39
click at [225, 382] on button "Meets" at bounding box center [258, 398] width 142 height 39
click at [257, 484] on span "Meets" at bounding box center [258, 487] width 39 height 23
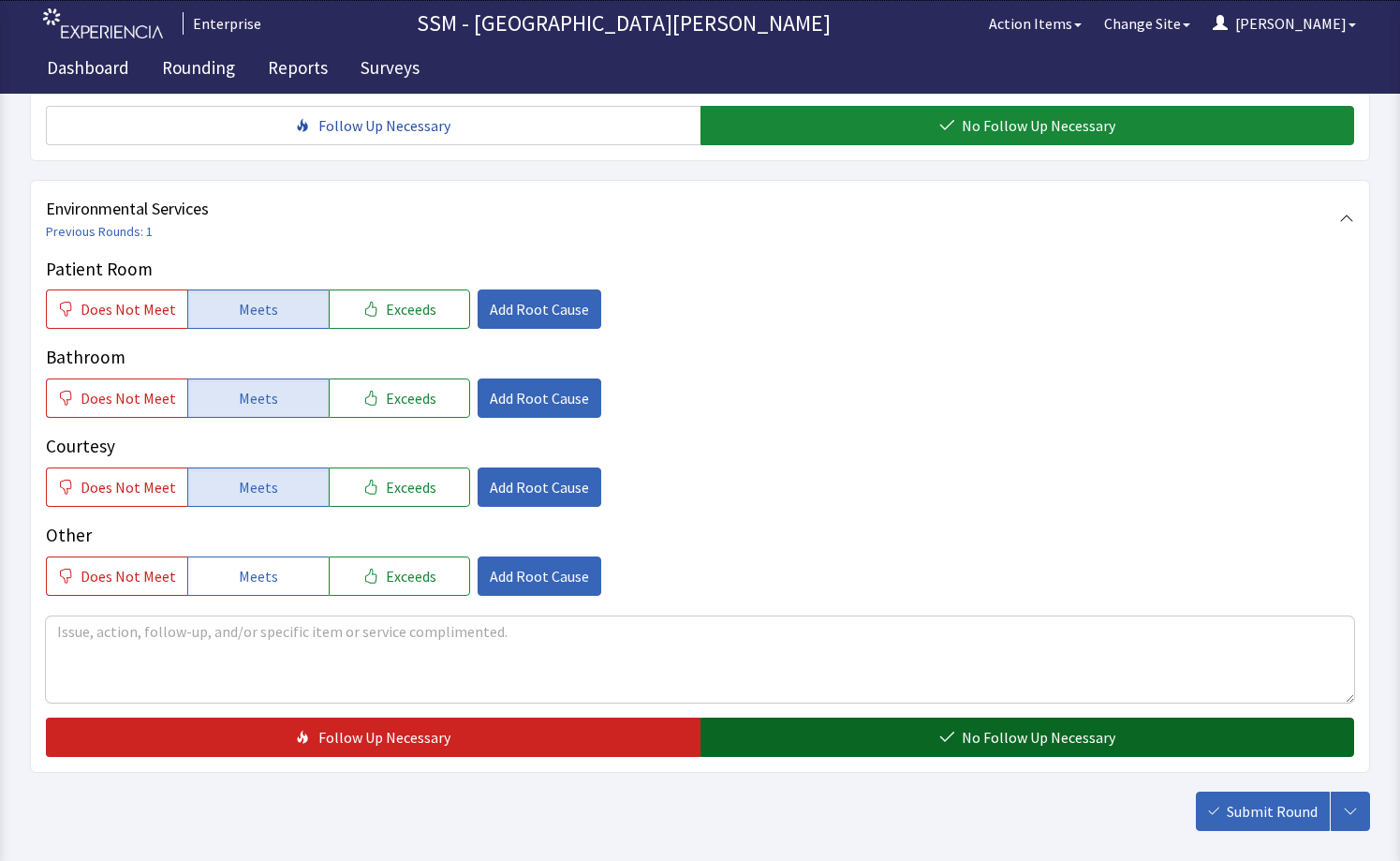
click at [916, 736] on button "No Follow Up Necessary" at bounding box center [1028, 737] width 655 height 39
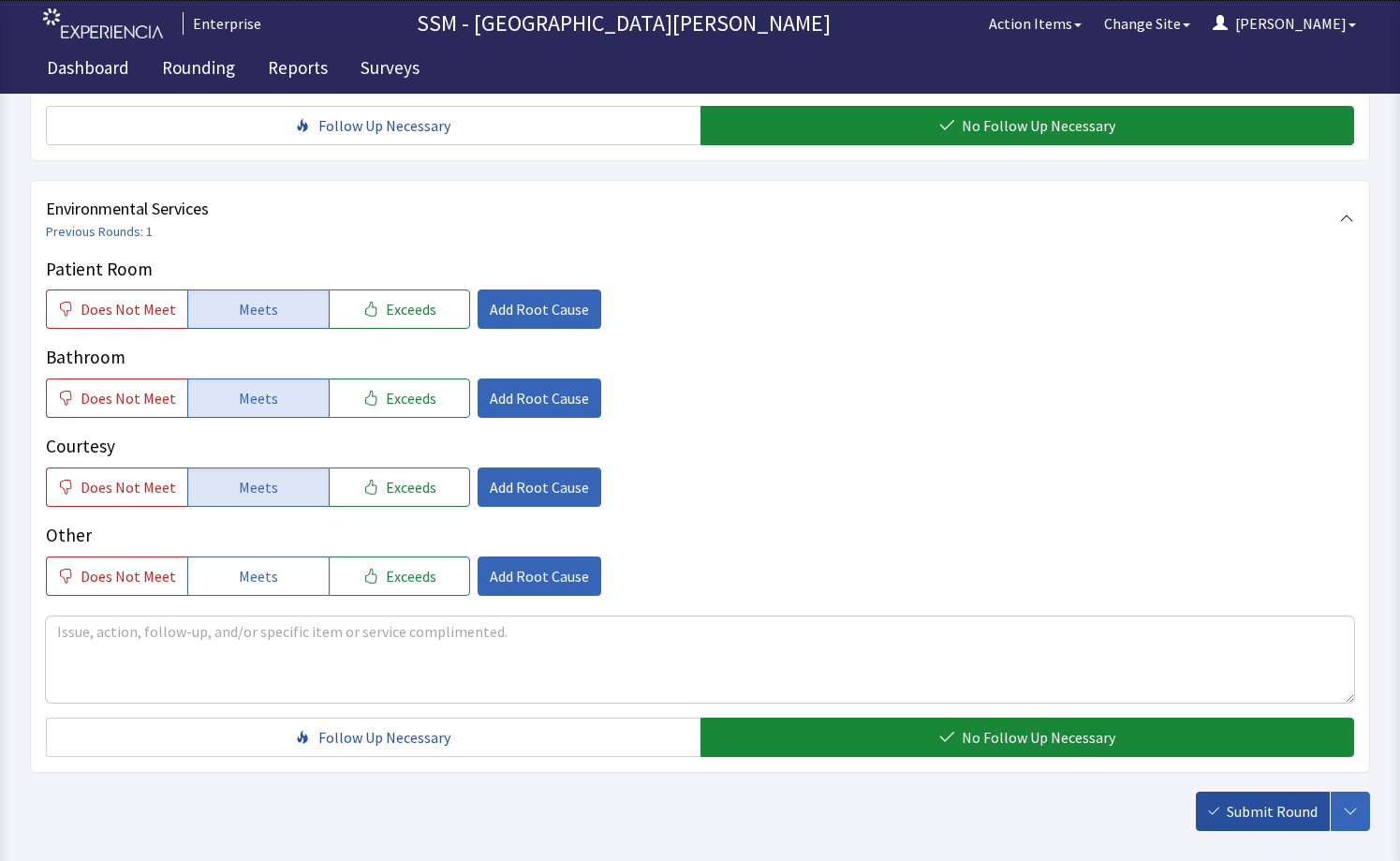
click at [1241, 811] on span "Submit Round" at bounding box center [1273, 811] width 91 height 23
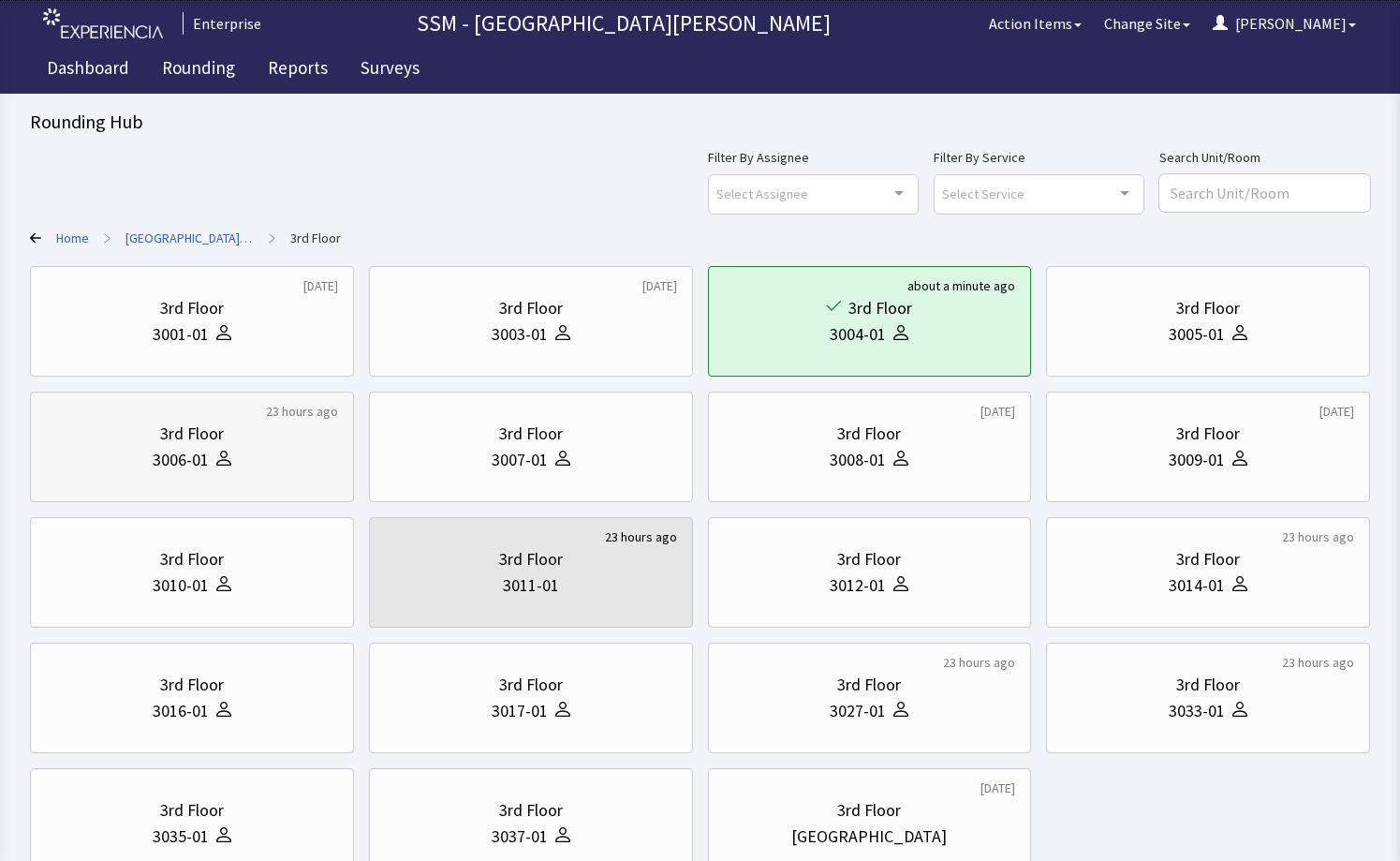
click at [121, 463] on div "3006-01" at bounding box center [192, 460] width 293 height 27
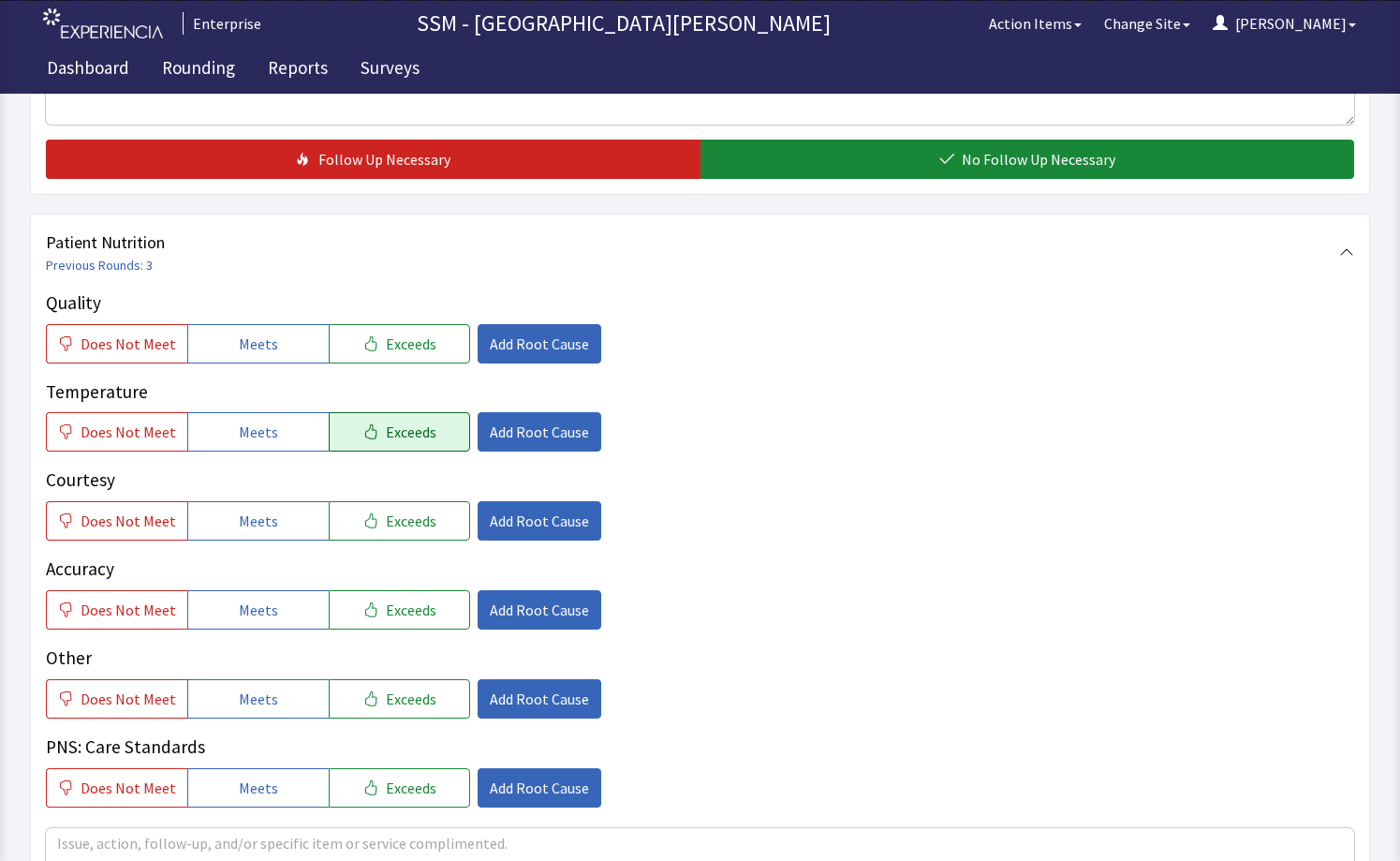
scroll to position [937, 0]
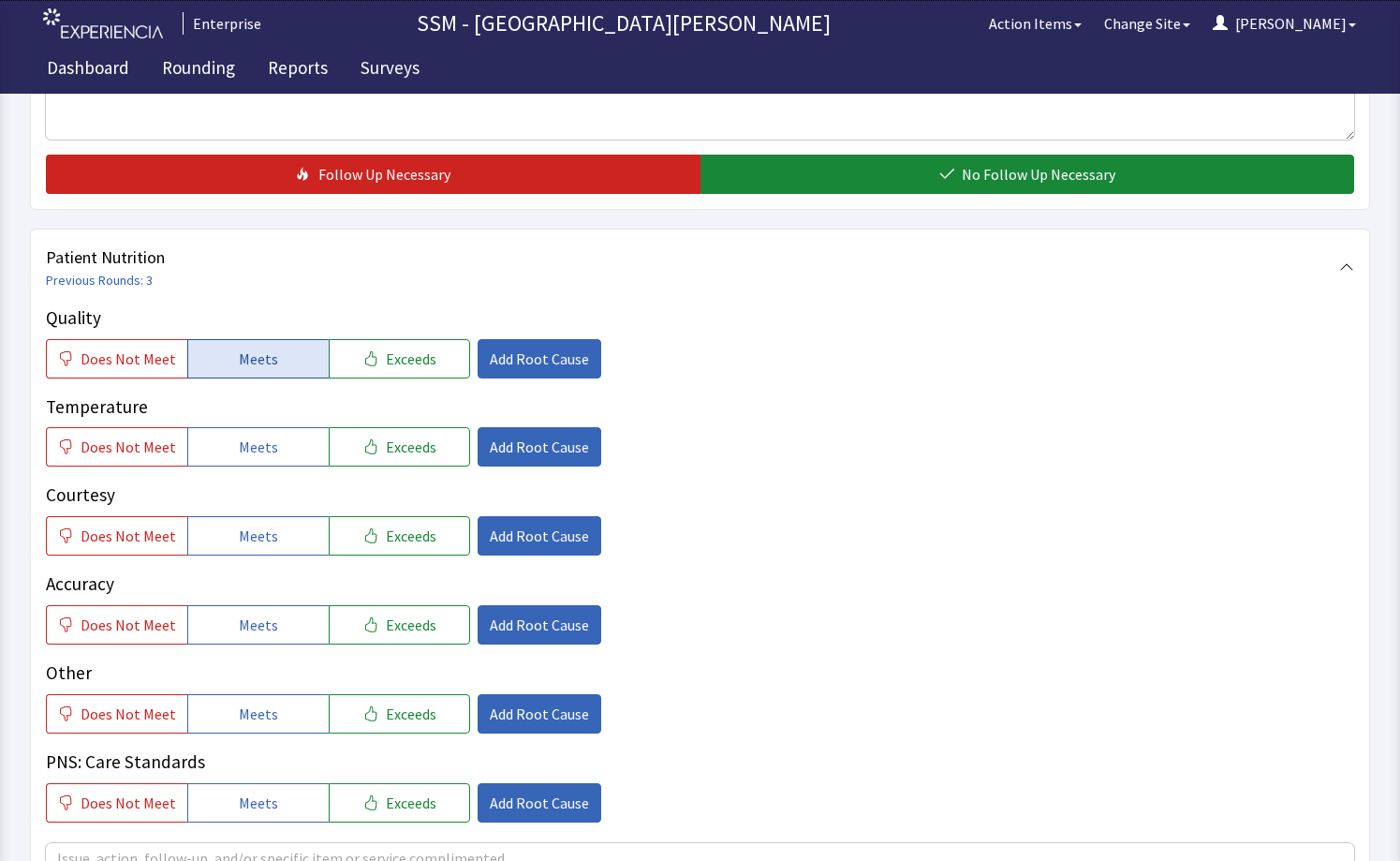
click at [240, 370] on button "Meets" at bounding box center [258, 359] width 142 height 39
click at [268, 463] on button "Meets" at bounding box center [258, 447] width 142 height 39
click at [223, 549] on button "Meets" at bounding box center [258, 536] width 142 height 39
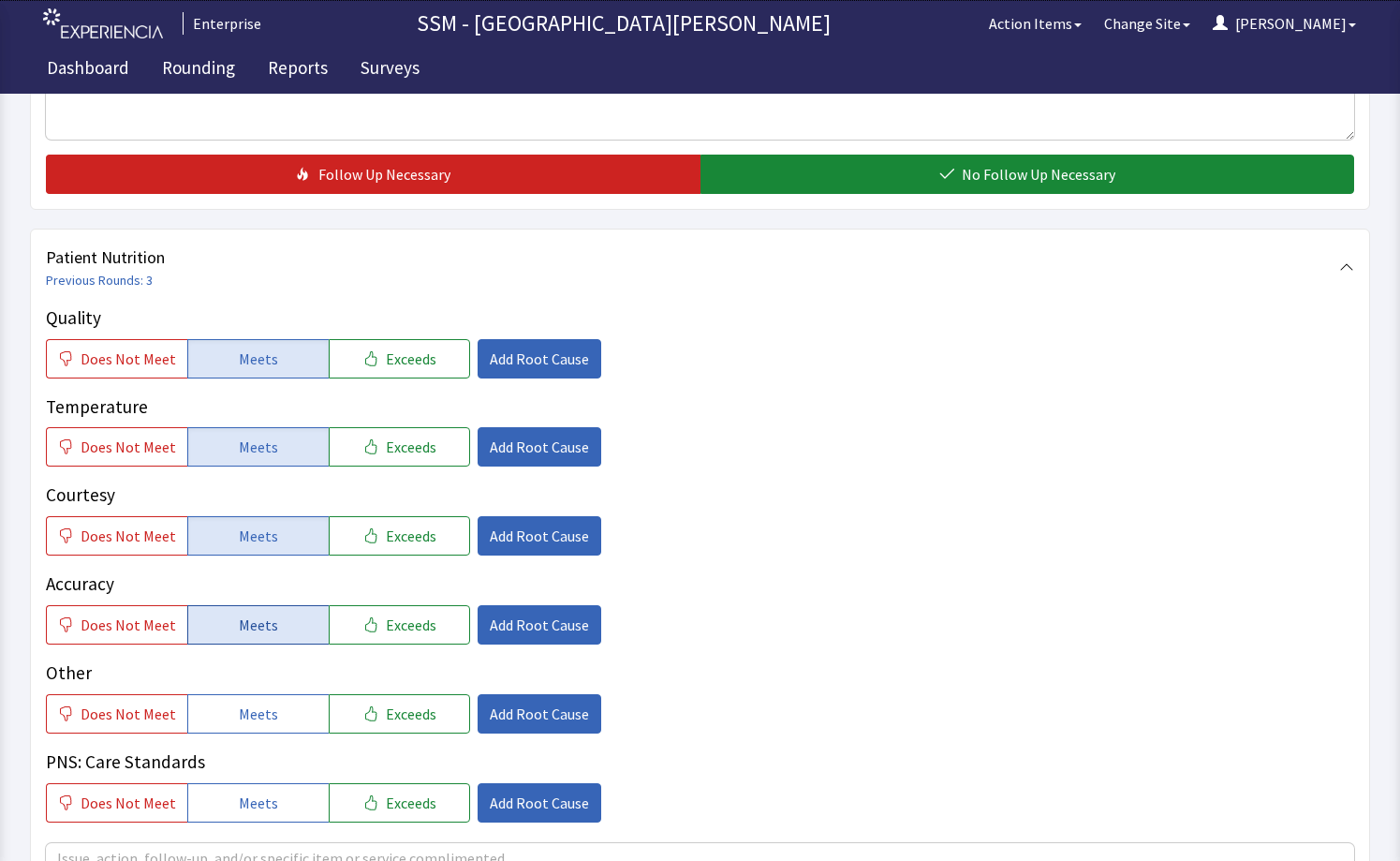
click at [222, 613] on button "Meets" at bounding box center [258, 625] width 142 height 39
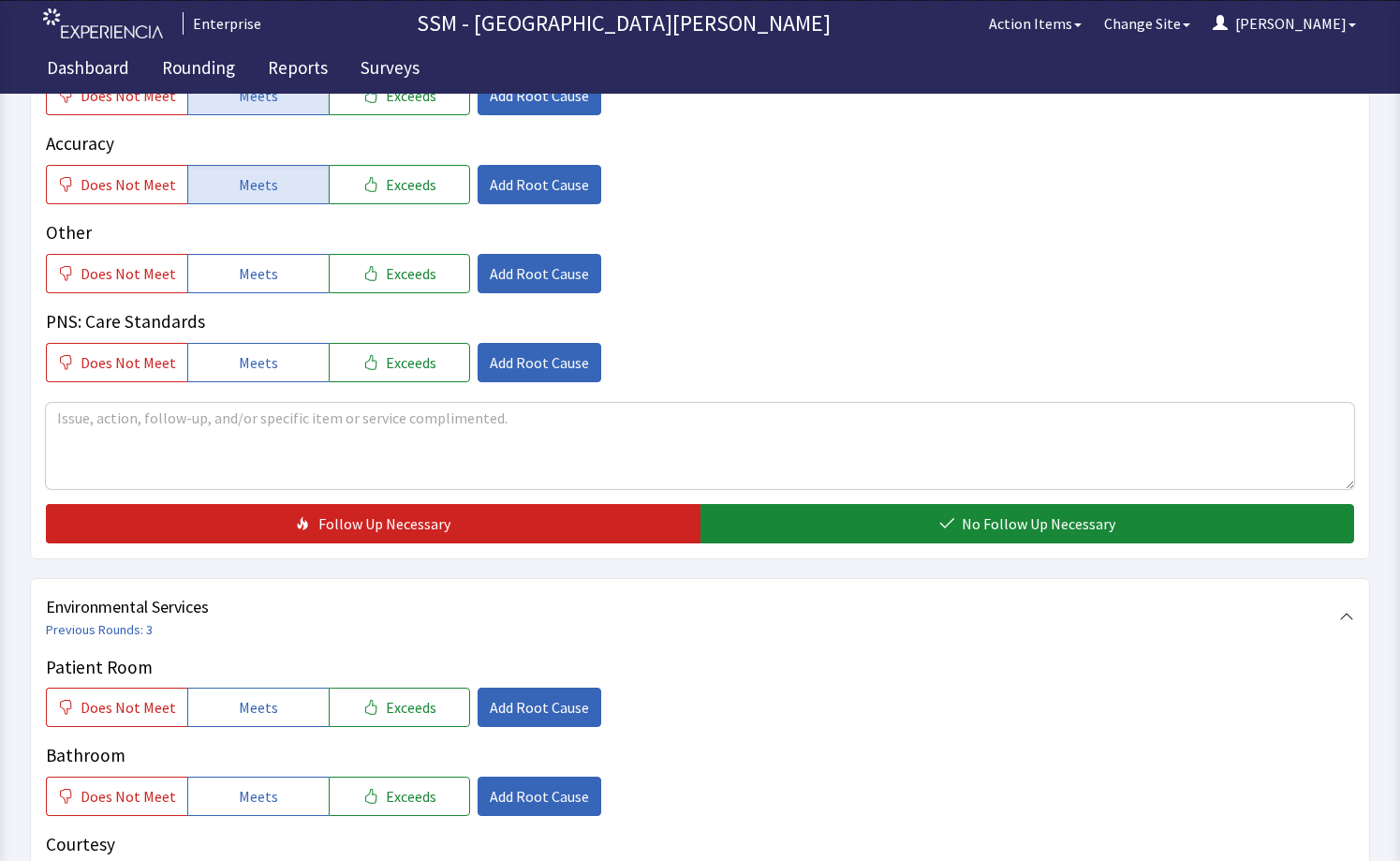
scroll to position [1498, 0]
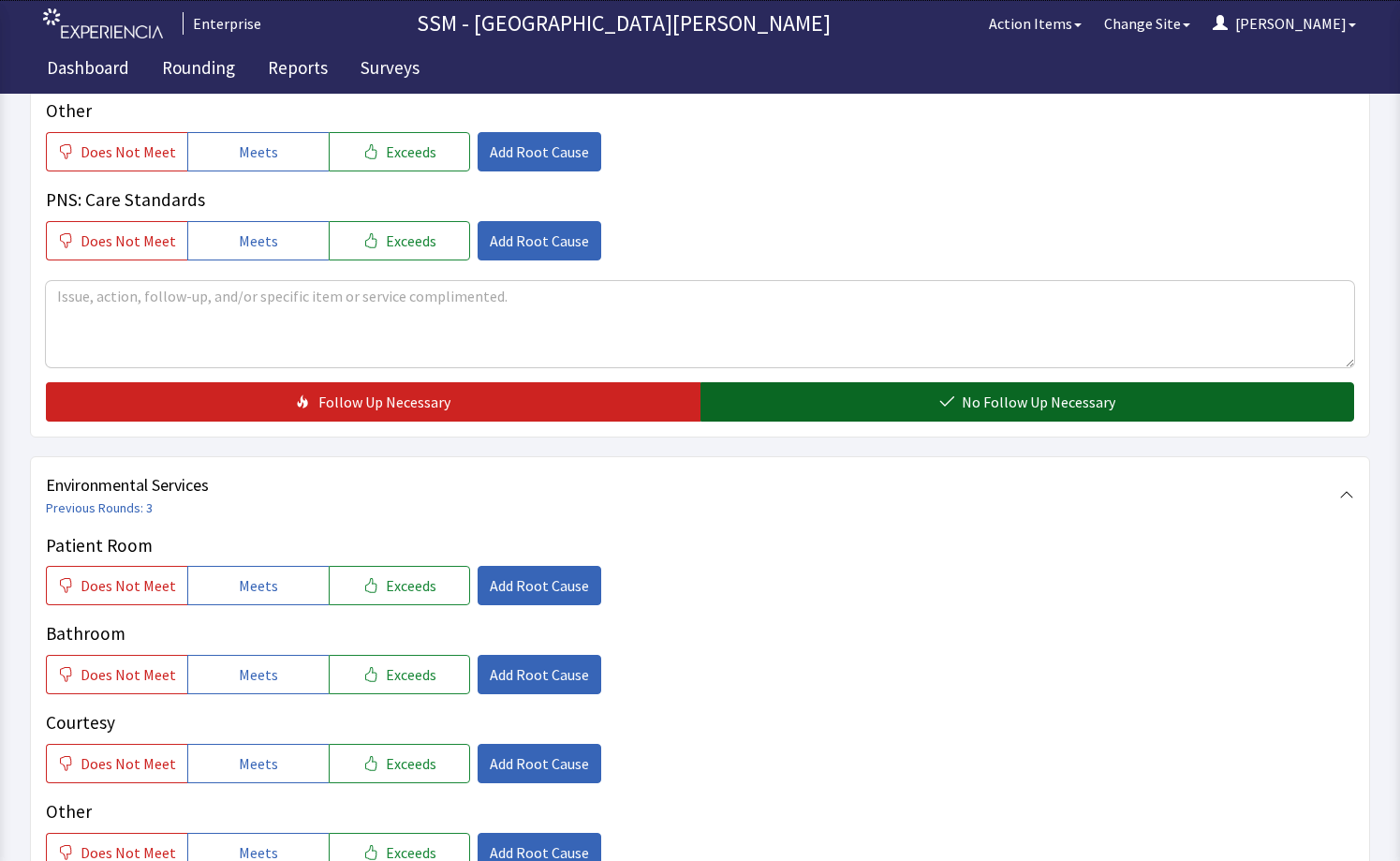
click at [819, 411] on button "No Follow Up Necessary" at bounding box center [1028, 402] width 655 height 39
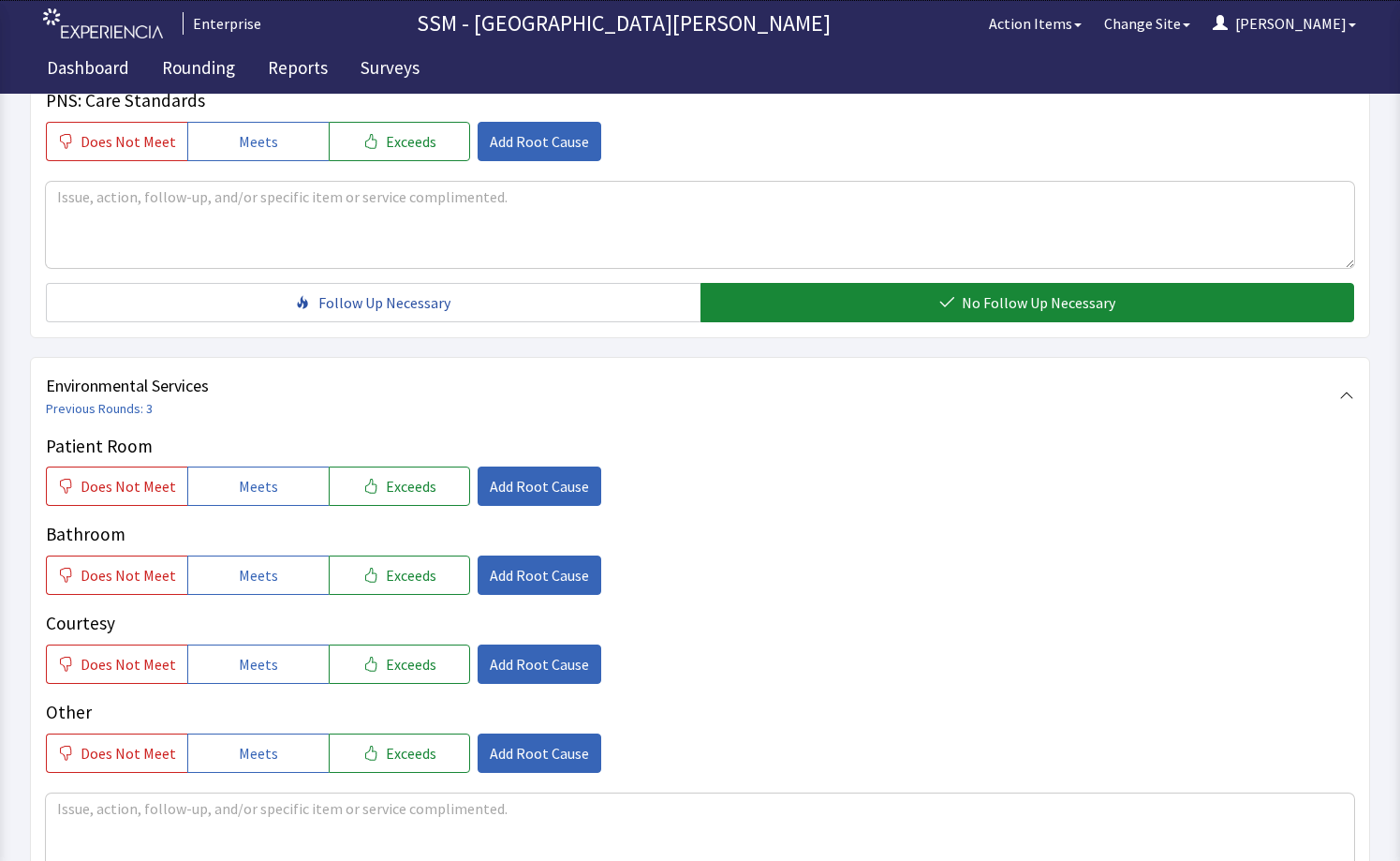
scroll to position [1869, 0]
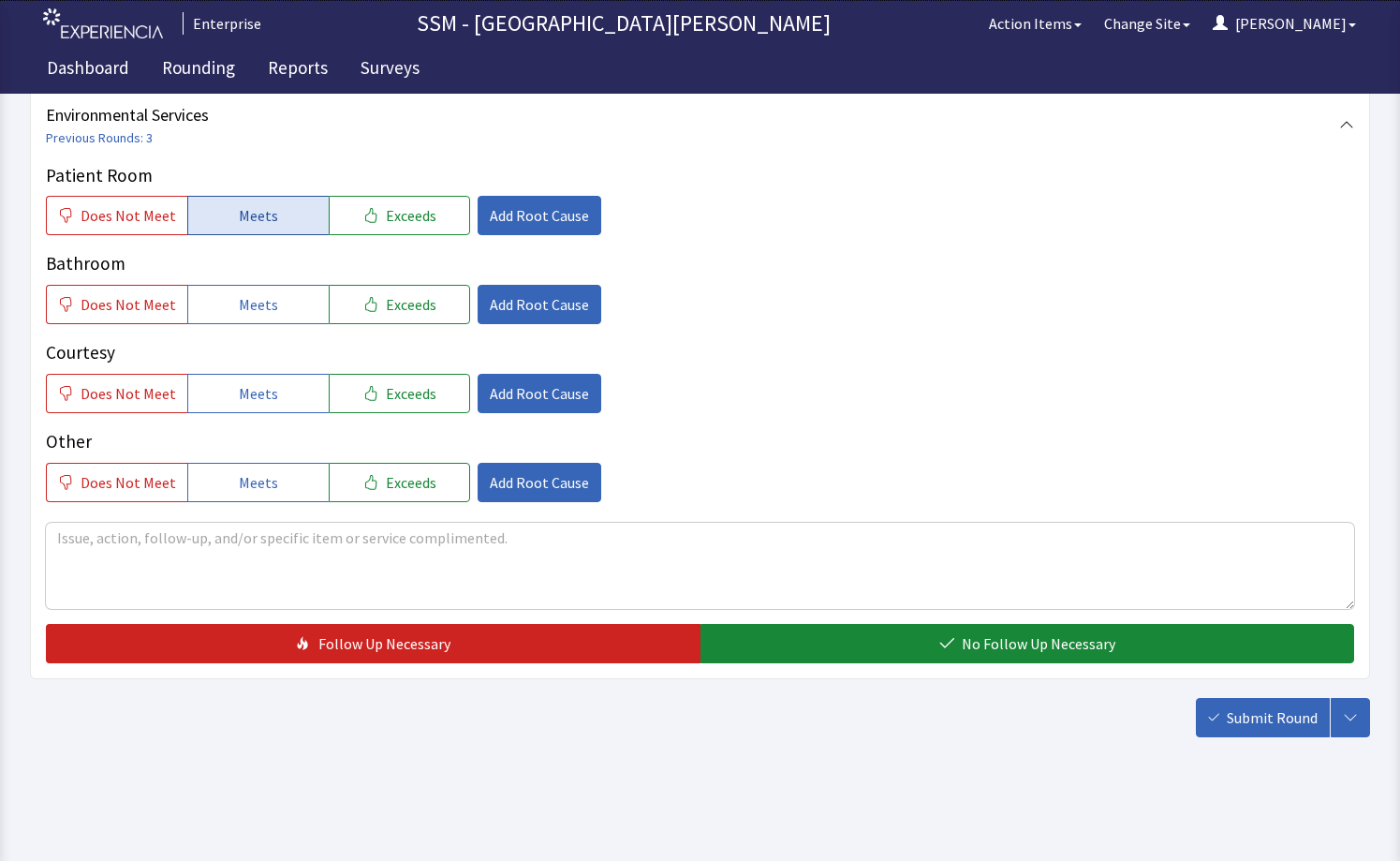
click at [225, 225] on button "Meets" at bounding box center [258, 216] width 142 height 39
click at [243, 304] on span "Meets" at bounding box center [258, 304] width 39 height 23
click at [259, 404] on span "Meets" at bounding box center [258, 393] width 39 height 23
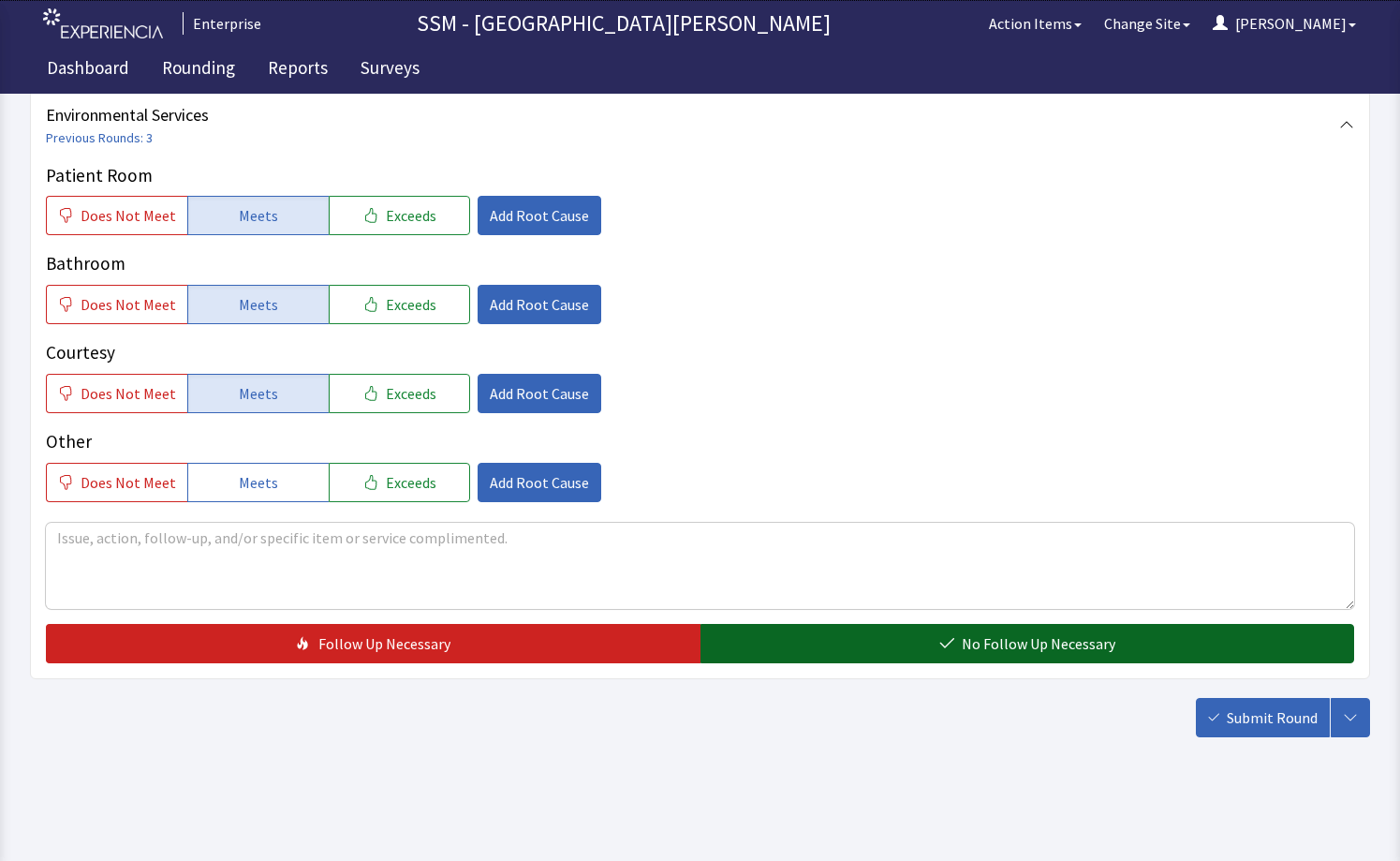
click at [919, 640] on button "No Follow Up Necessary" at bounding box center [1028, 643] width 655 height 39
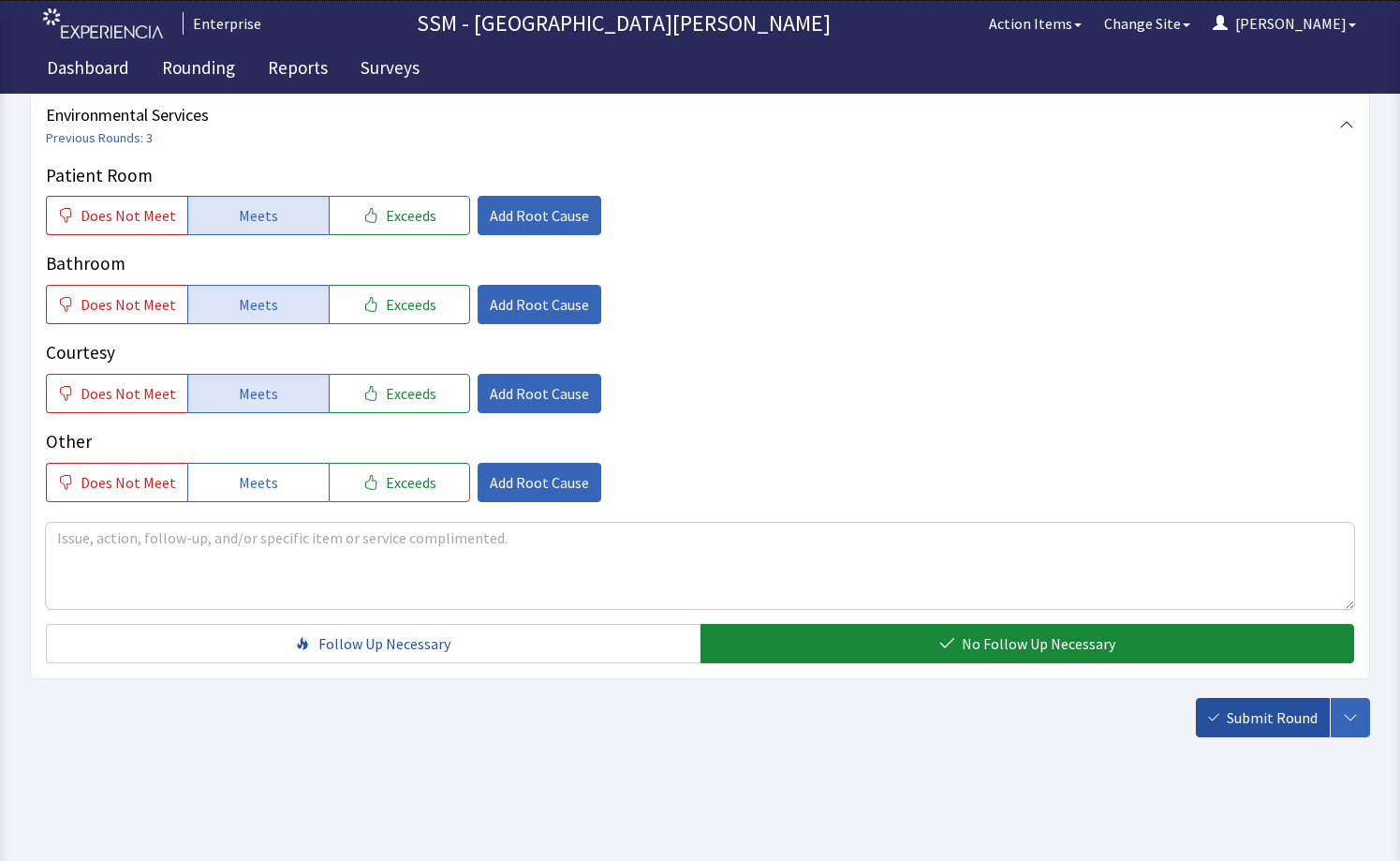
click at [1286, 719] on span "Submit Round" at bounding box center [1273, 717] width 91 height 23
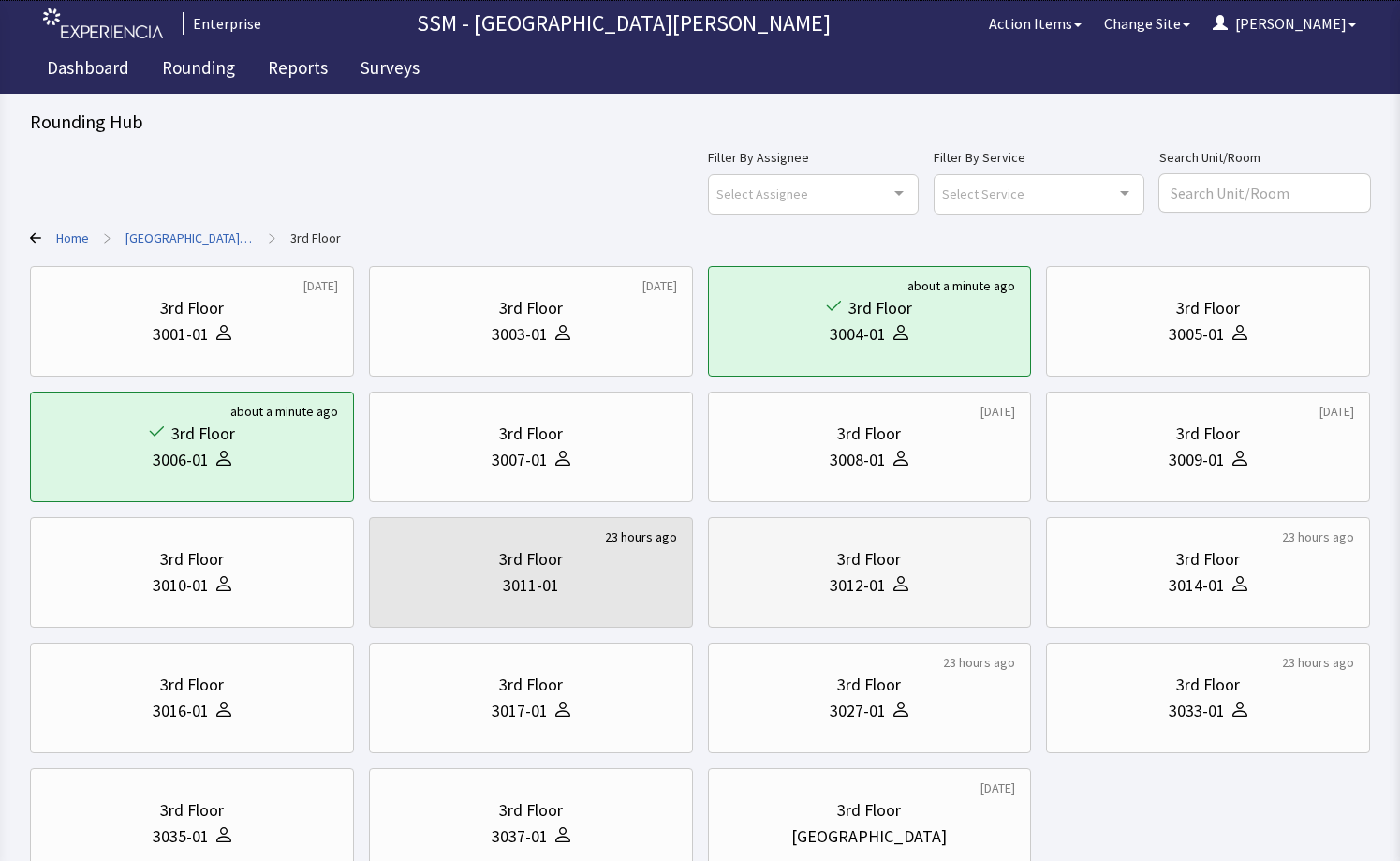
click at [984, 602] on div "3rd Floor 3012-01" at bounding box center [870, 571] width 293 height 90
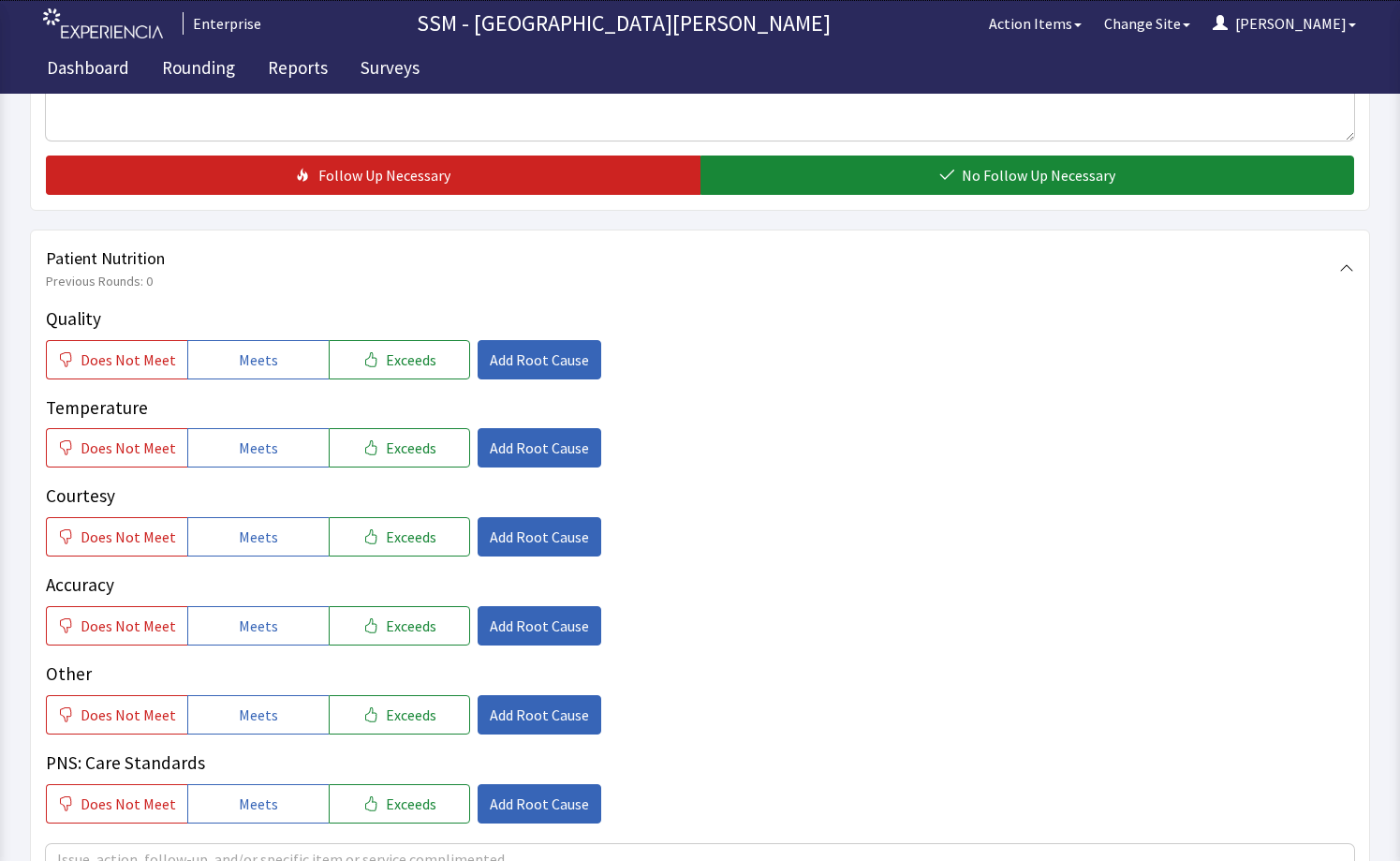
scroll to position [937, 0]
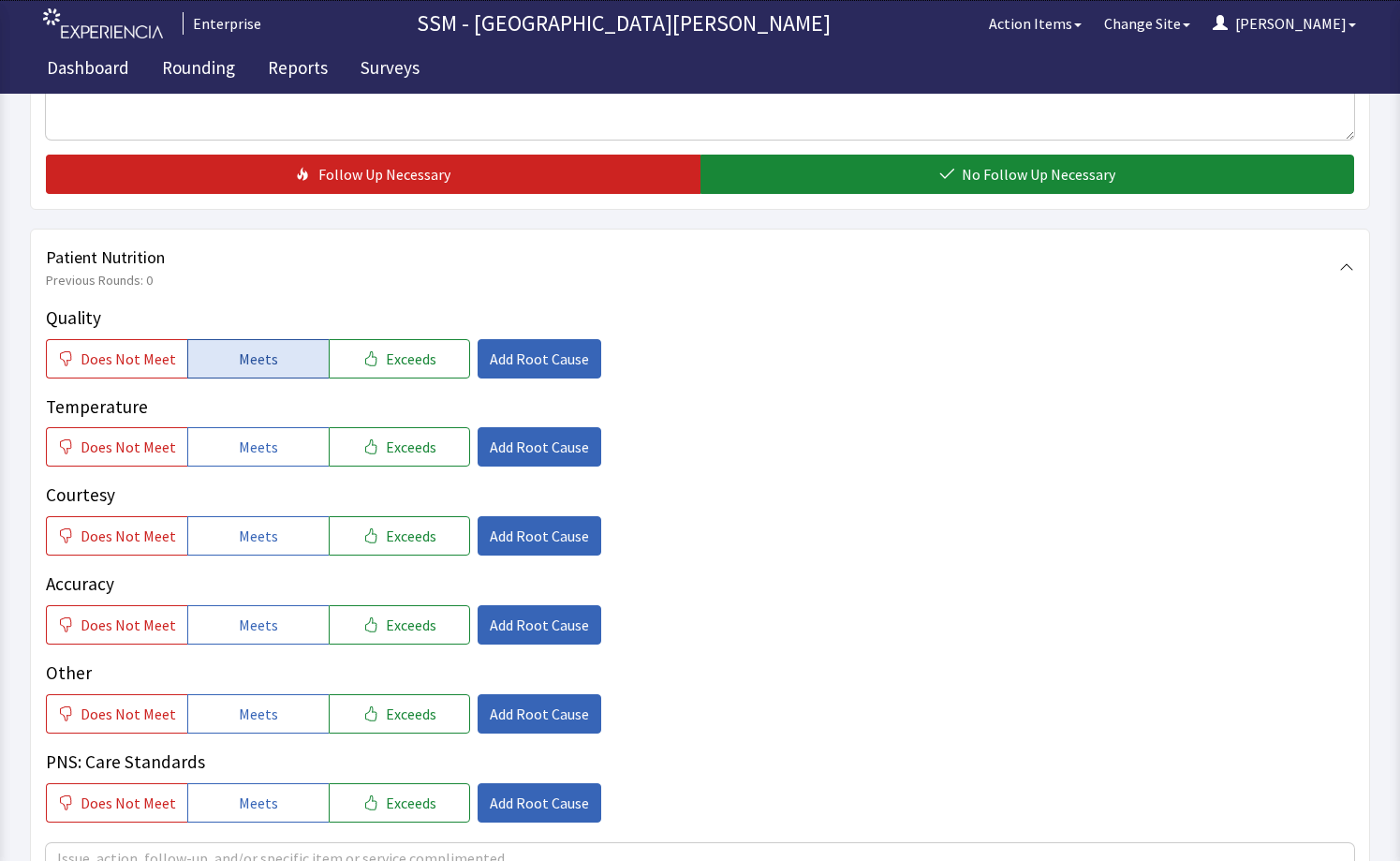
click at [240, 361] on span "Meets" at bounding box center [258, 359] width 39 height 23
click at [238, 443] on span "Meets" at bounding box center [258, 446] width 39 height 23
click at [250, 540] on span "Meets" at bounding box center [258, 535] width 39 height 23
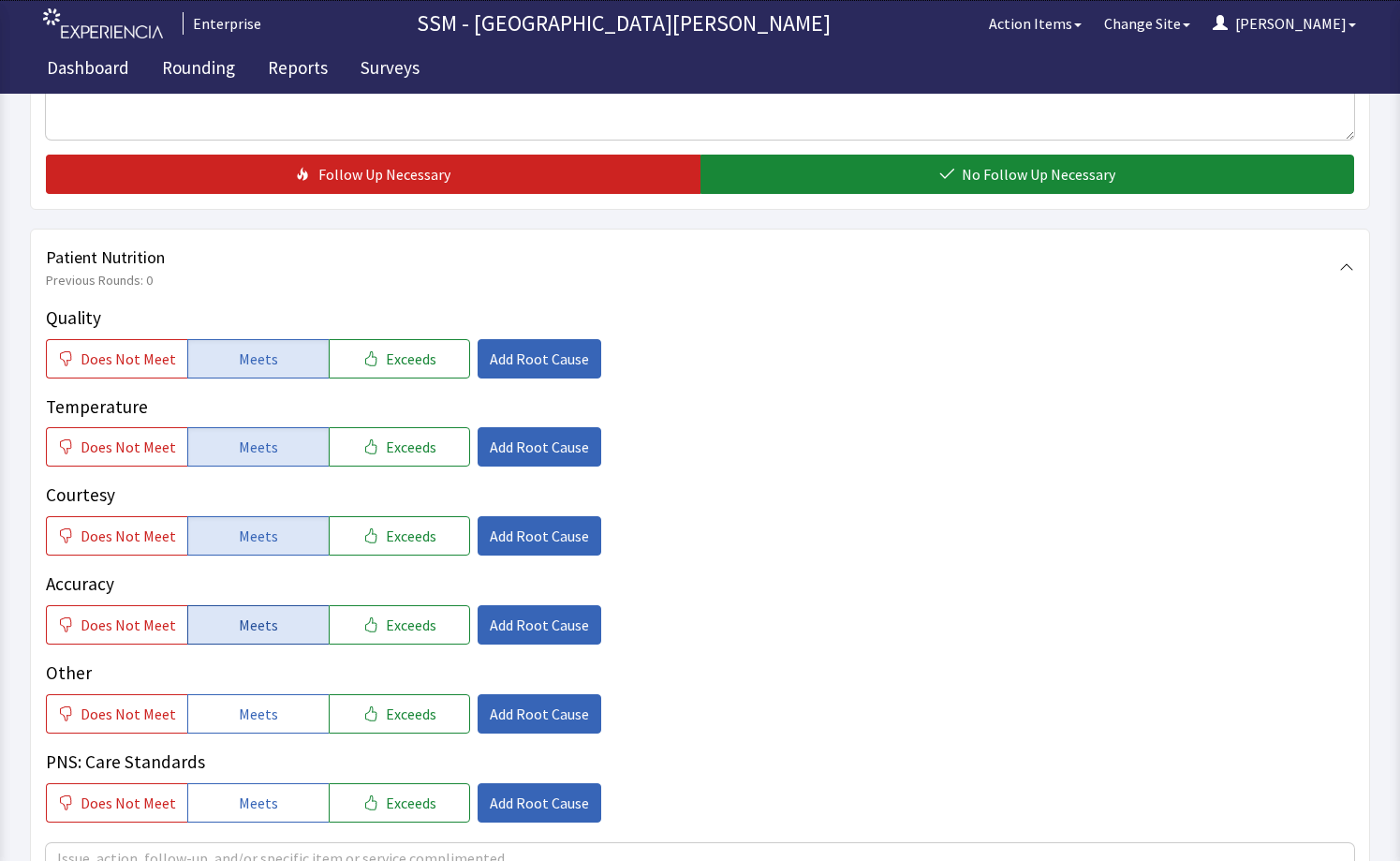
click at [264, 629] on span "Meets" at bounding box center [258, 625] width 39 height 23
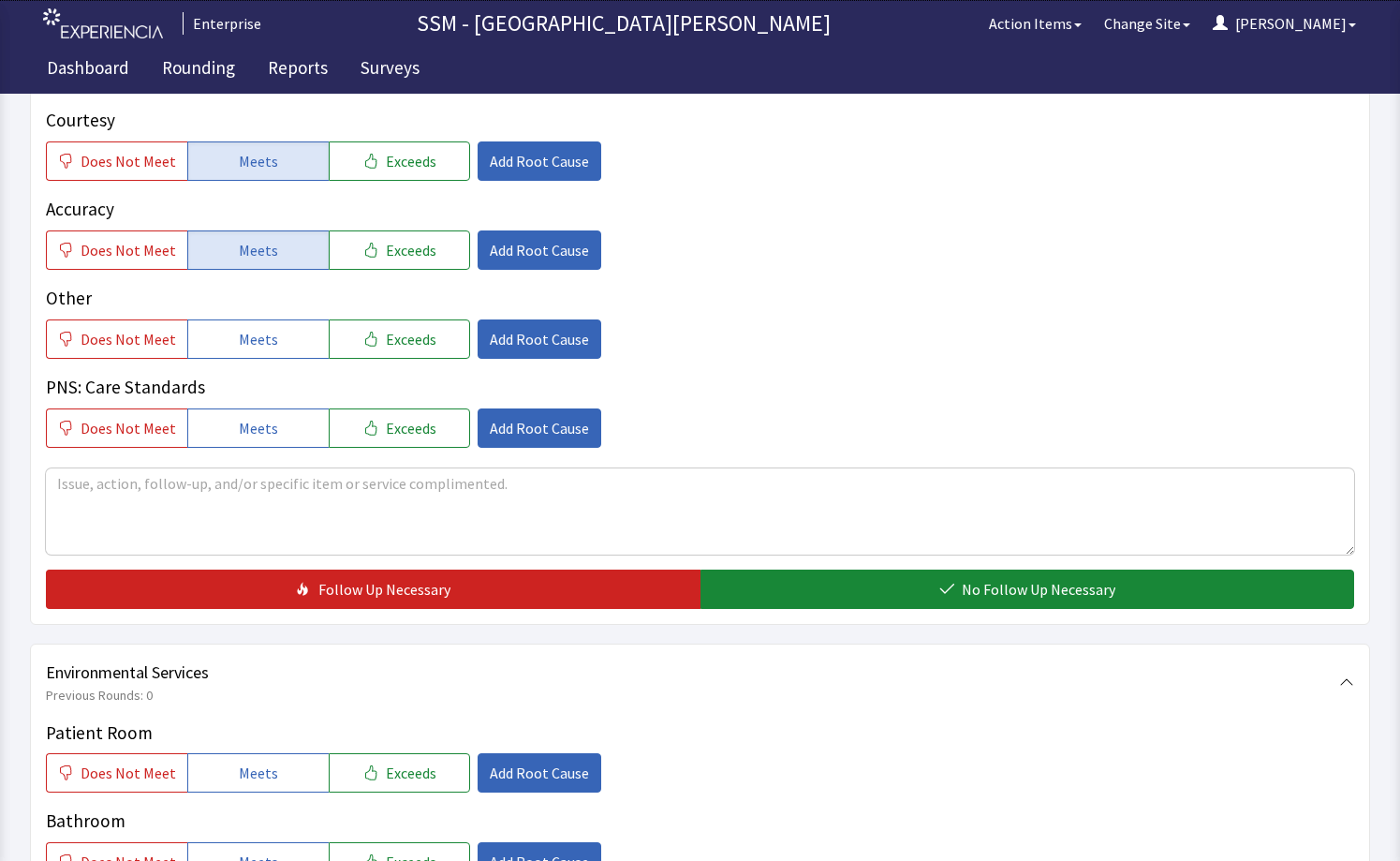
scroll to position [1686, 0]
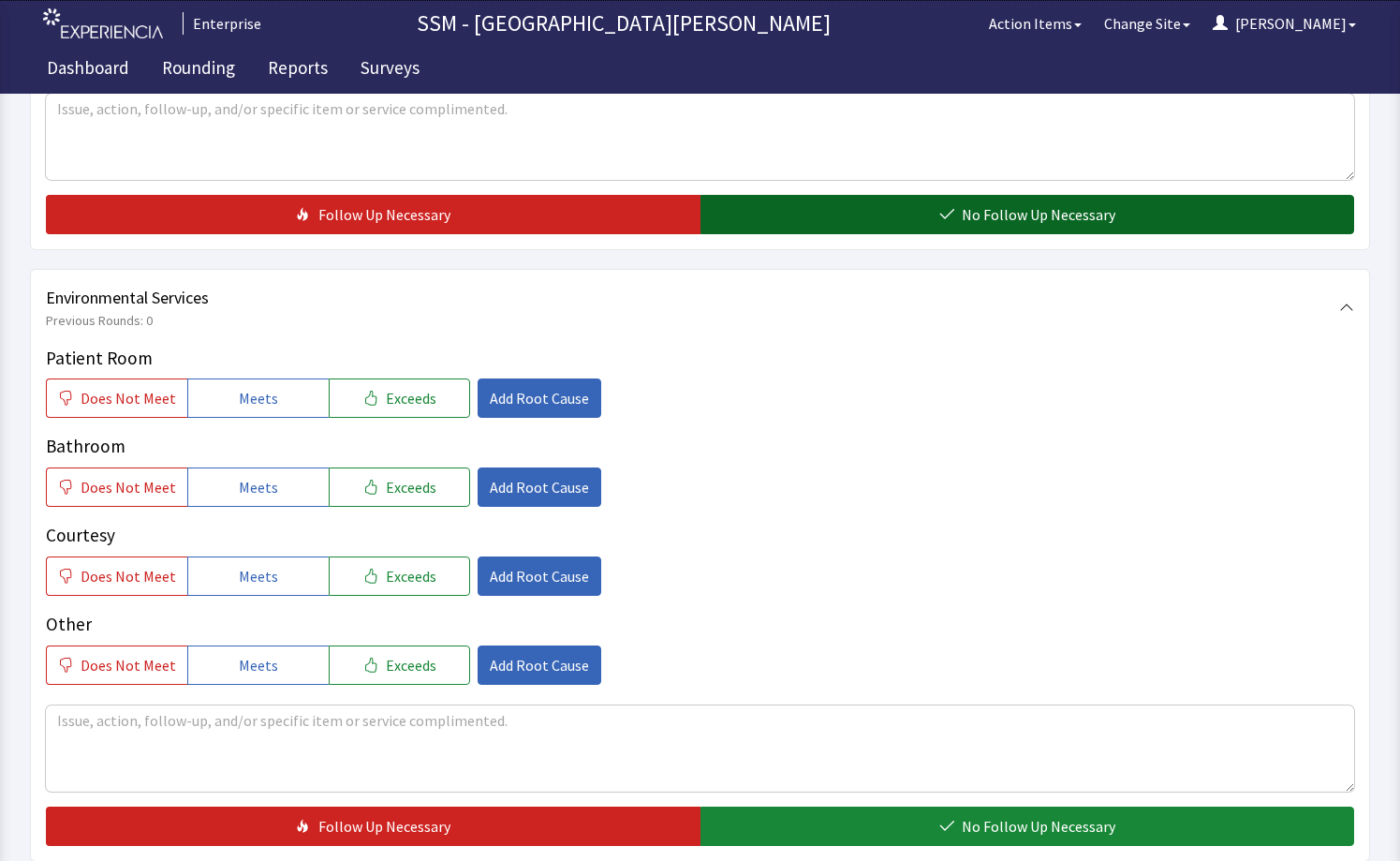
click at [791, 210] on button "No Follow Up Necessary" at bounding box center [1028, 215] width 655 height 39
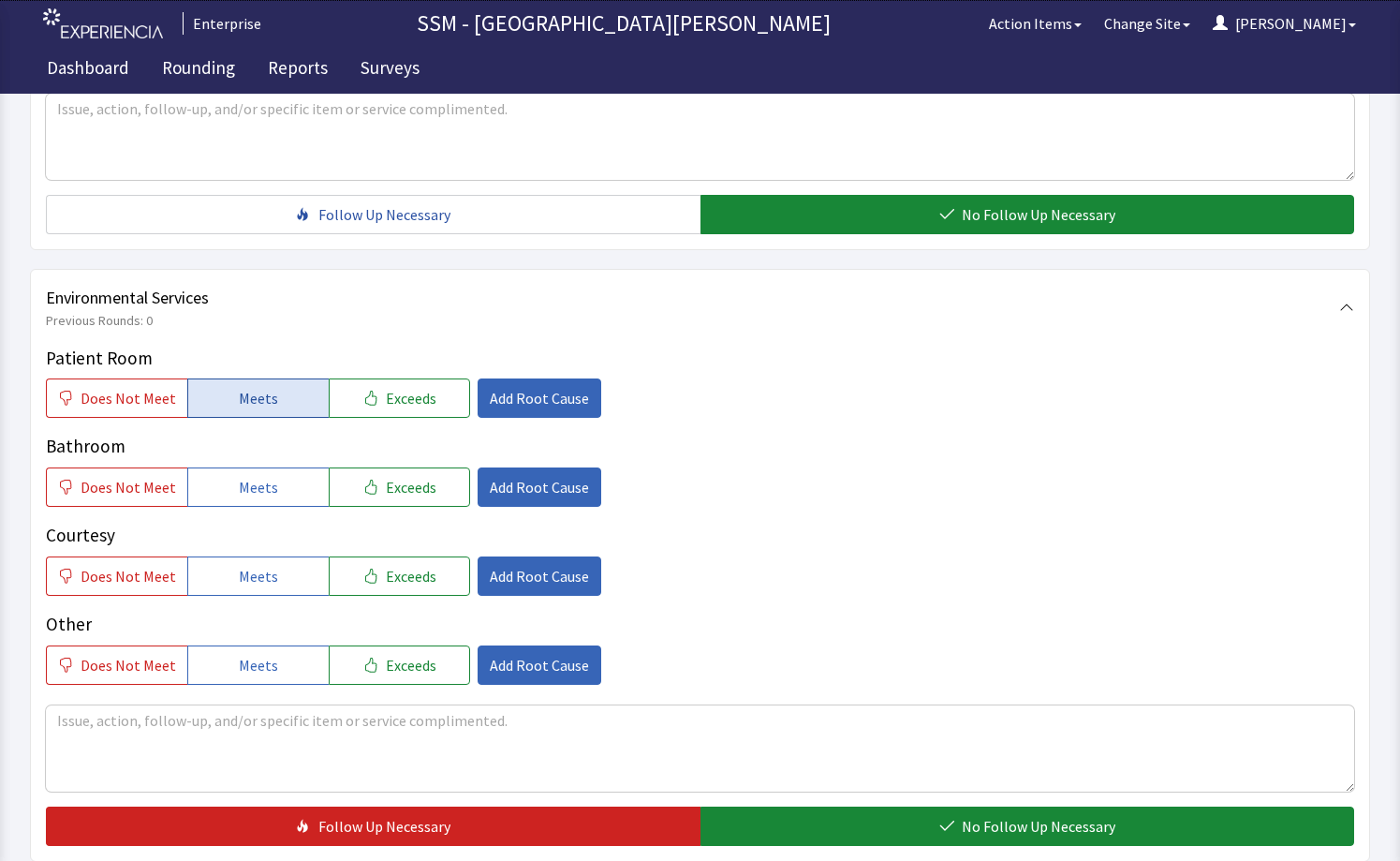
click at [261, 408] on span "Meets" at bounding box center [258, 398] width 39 height 23
click at [263, 499] on button "Meets" at bounding box center [258, 487] width 142 height 39
click at [262, 581] on span "Meets" at bounding box center [258, 575] width 39 height 23
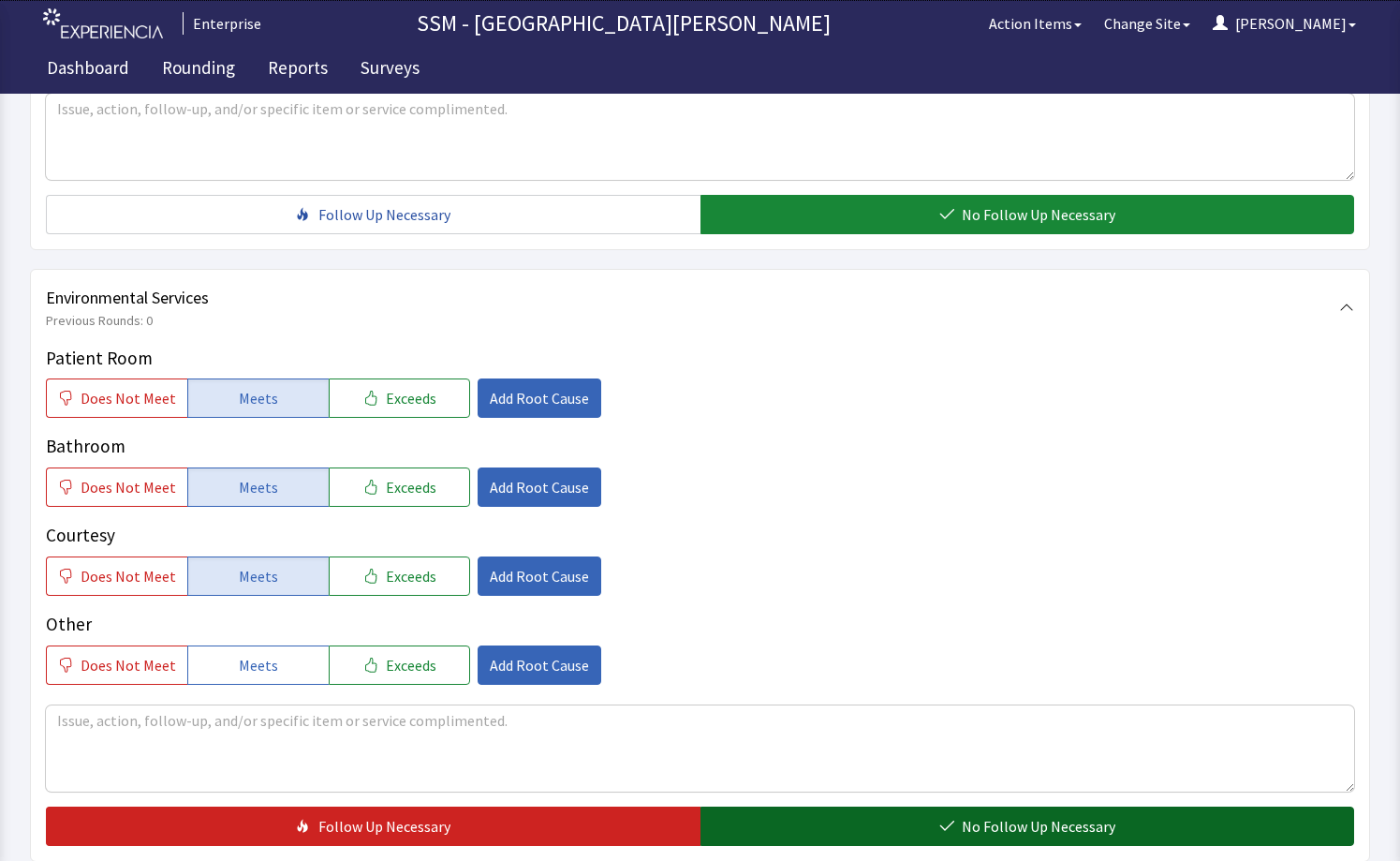
click at [981, 821] on span "No Follow Up Necessary" at bounding box center [1038, 826] width 154 height 23
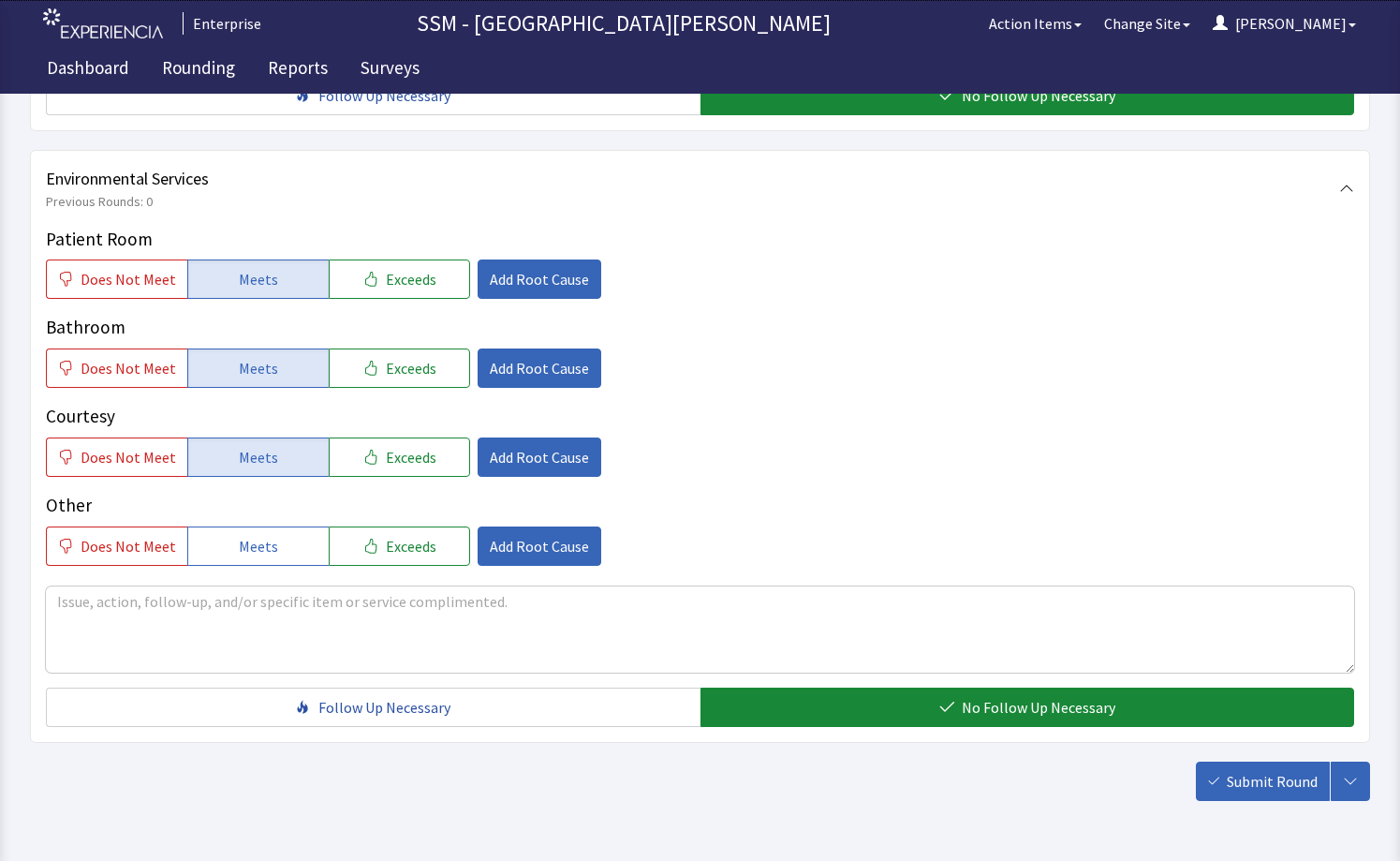
scroll to position [1869, 0]
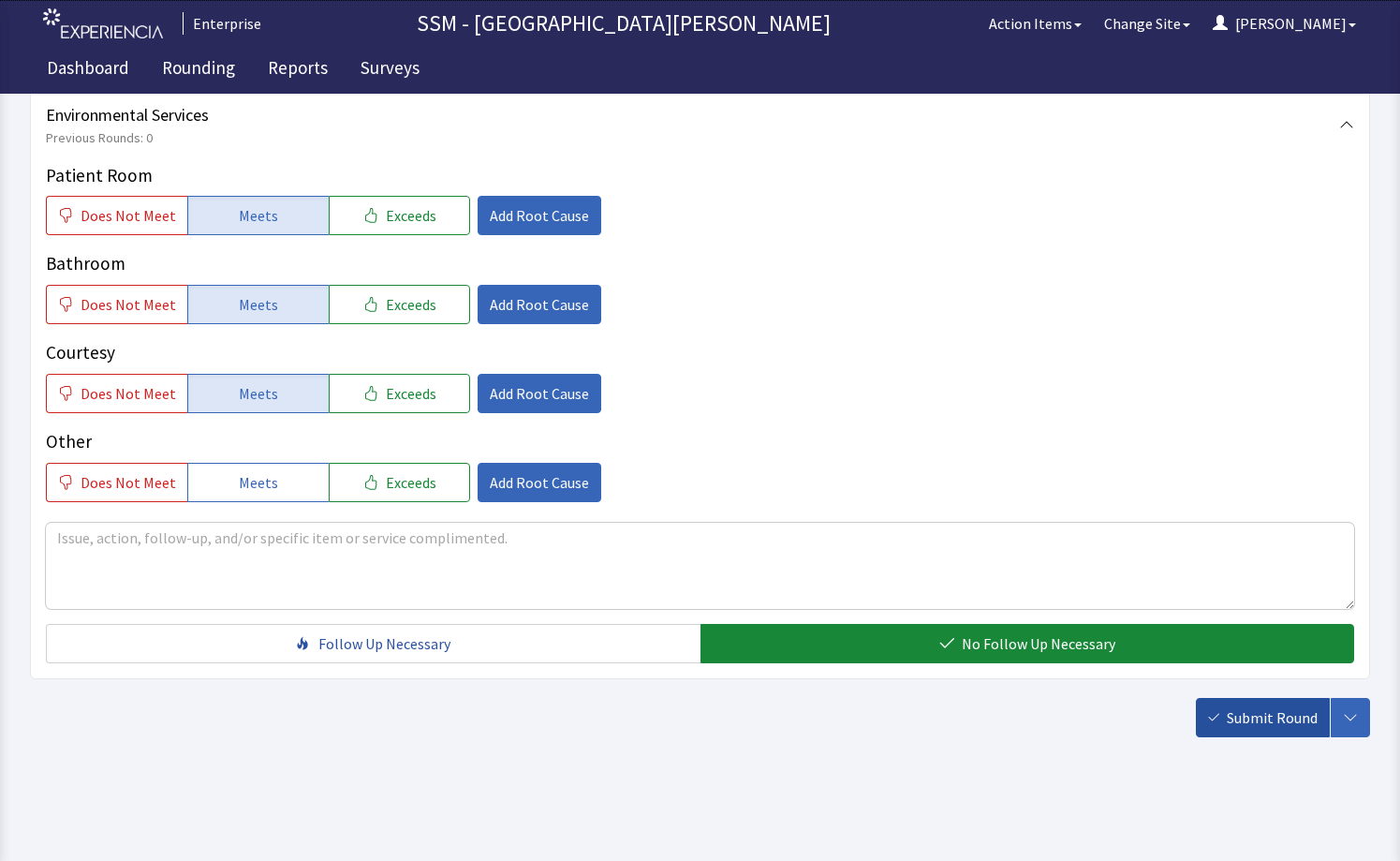
click at [1229, 728] on span "Submit Round" at bounding box center [1273, 717] width 91 height 23
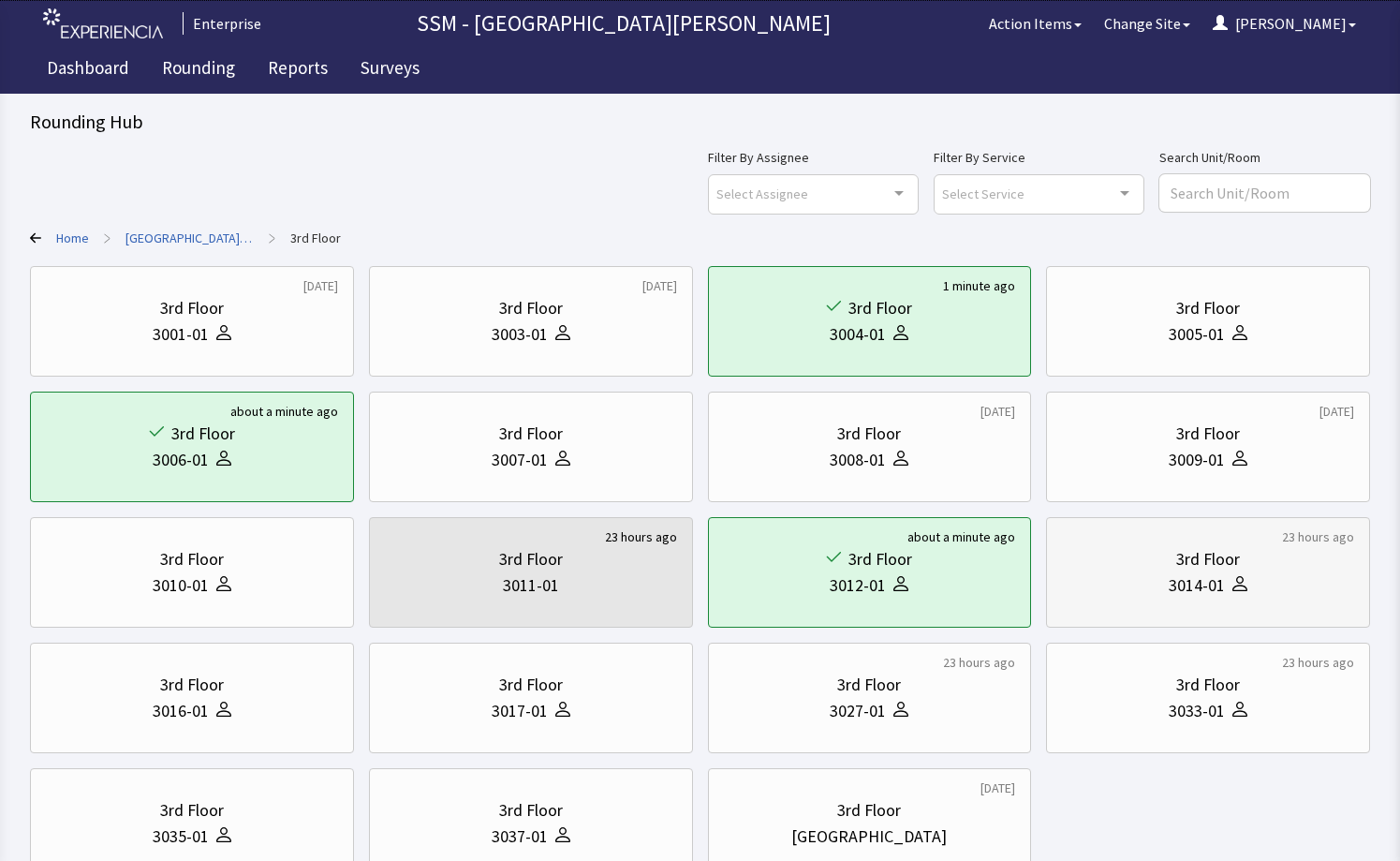
click at [1224, 574] on div "3014-01" at bounding box center [1197, 585] width 56 height 27
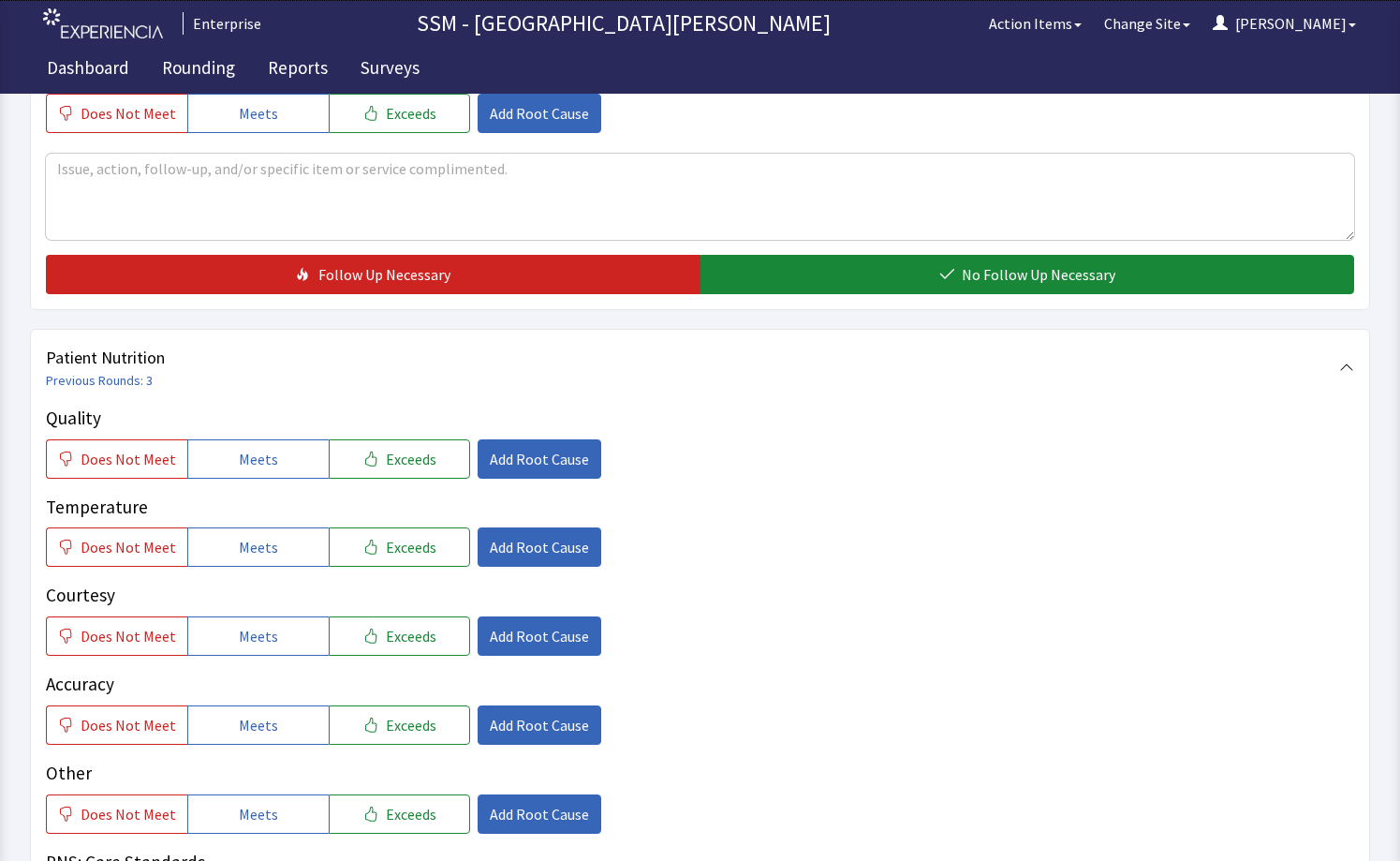
scroll to position [937, 0]
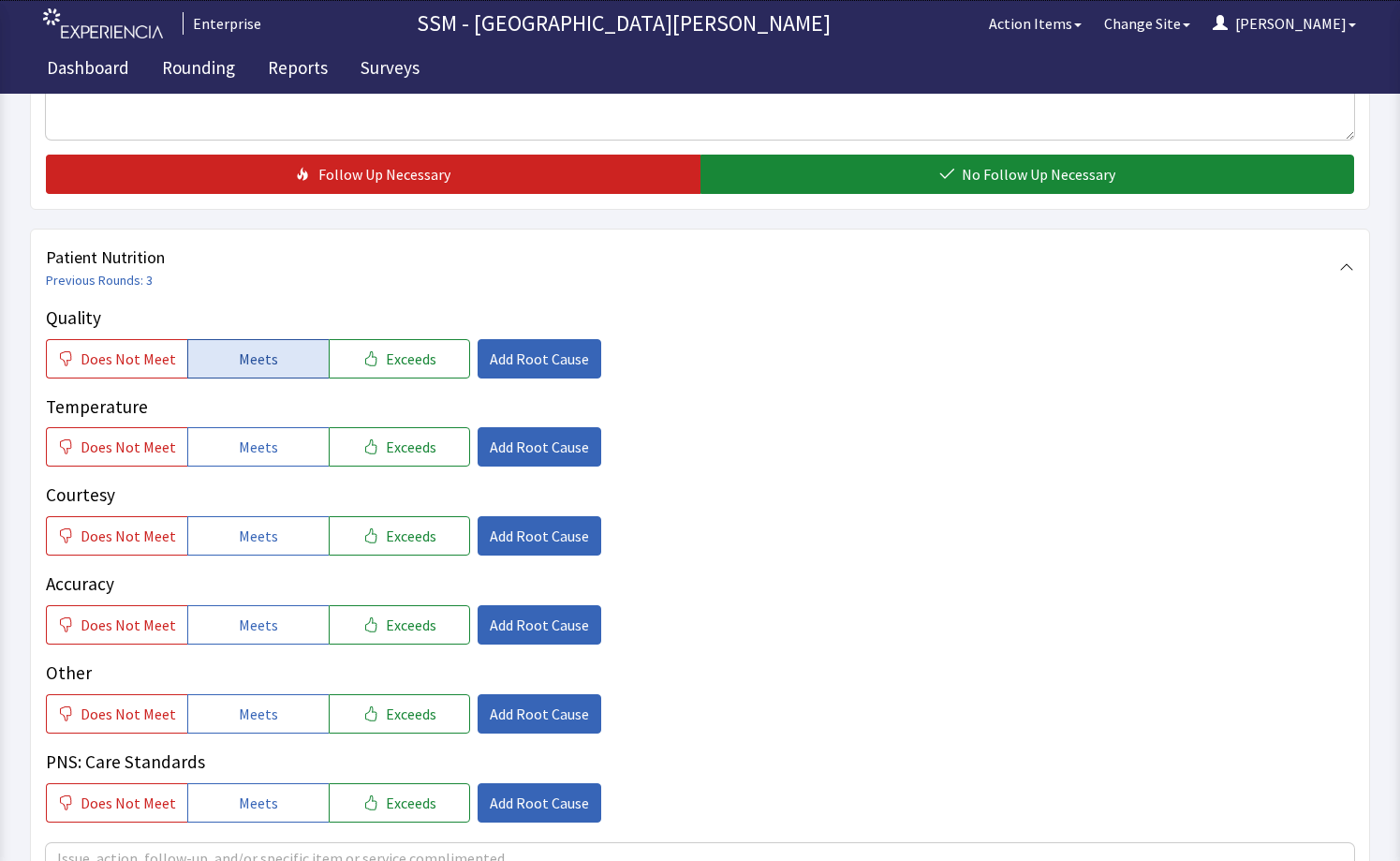
click at [247, 367] on span "Meets" at bounding box center [258, 359] width 39 height 23
click at [251, 445] on span "Meets" at bounding box center [258, 446] width 39 height 23
click at [263, 532] on span "Meets" at bounding box center [258, 535] width 39 height 23
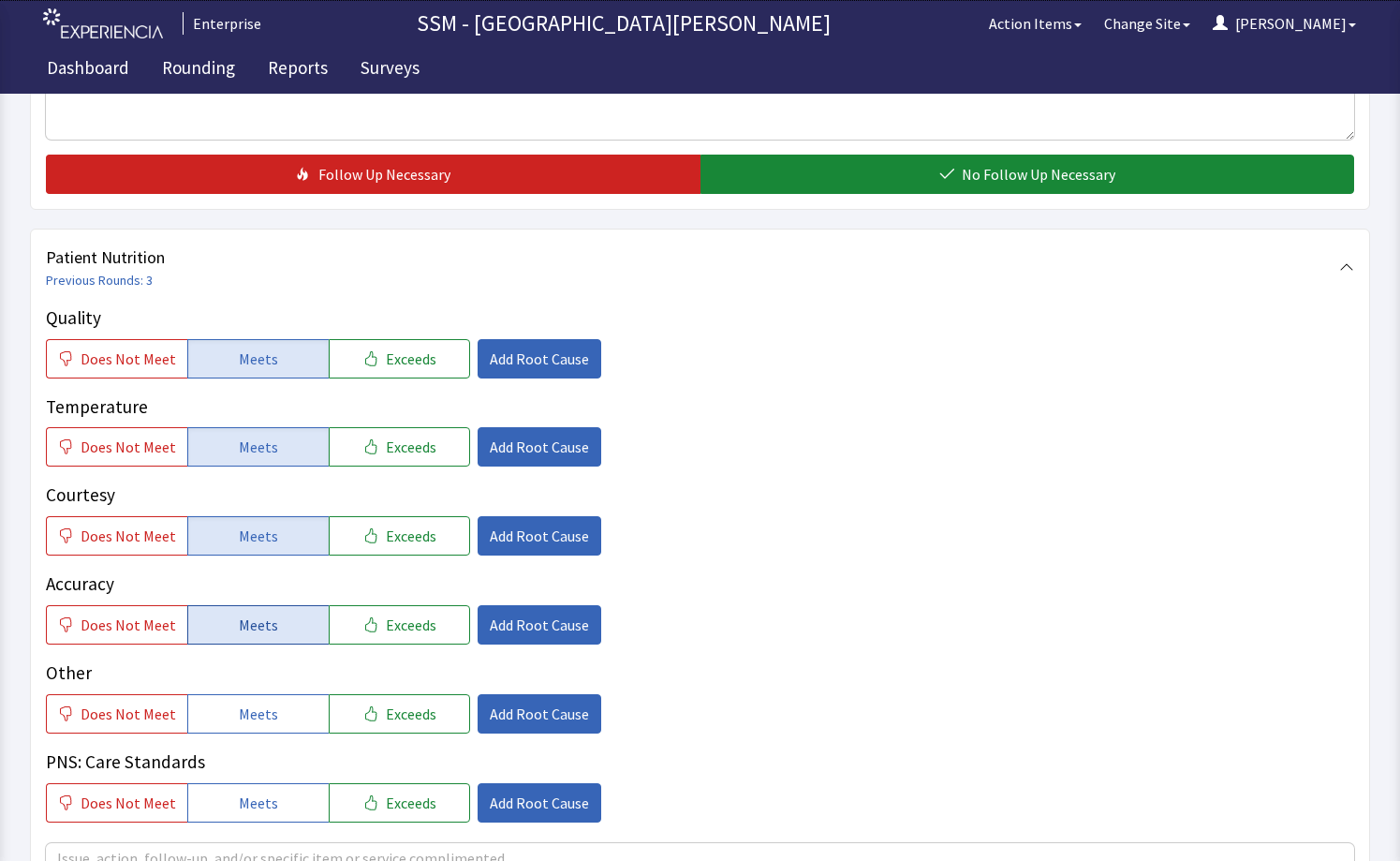
click at [257, 627] on span "Meets" at bounding box center [258, 625] width 39 height 23
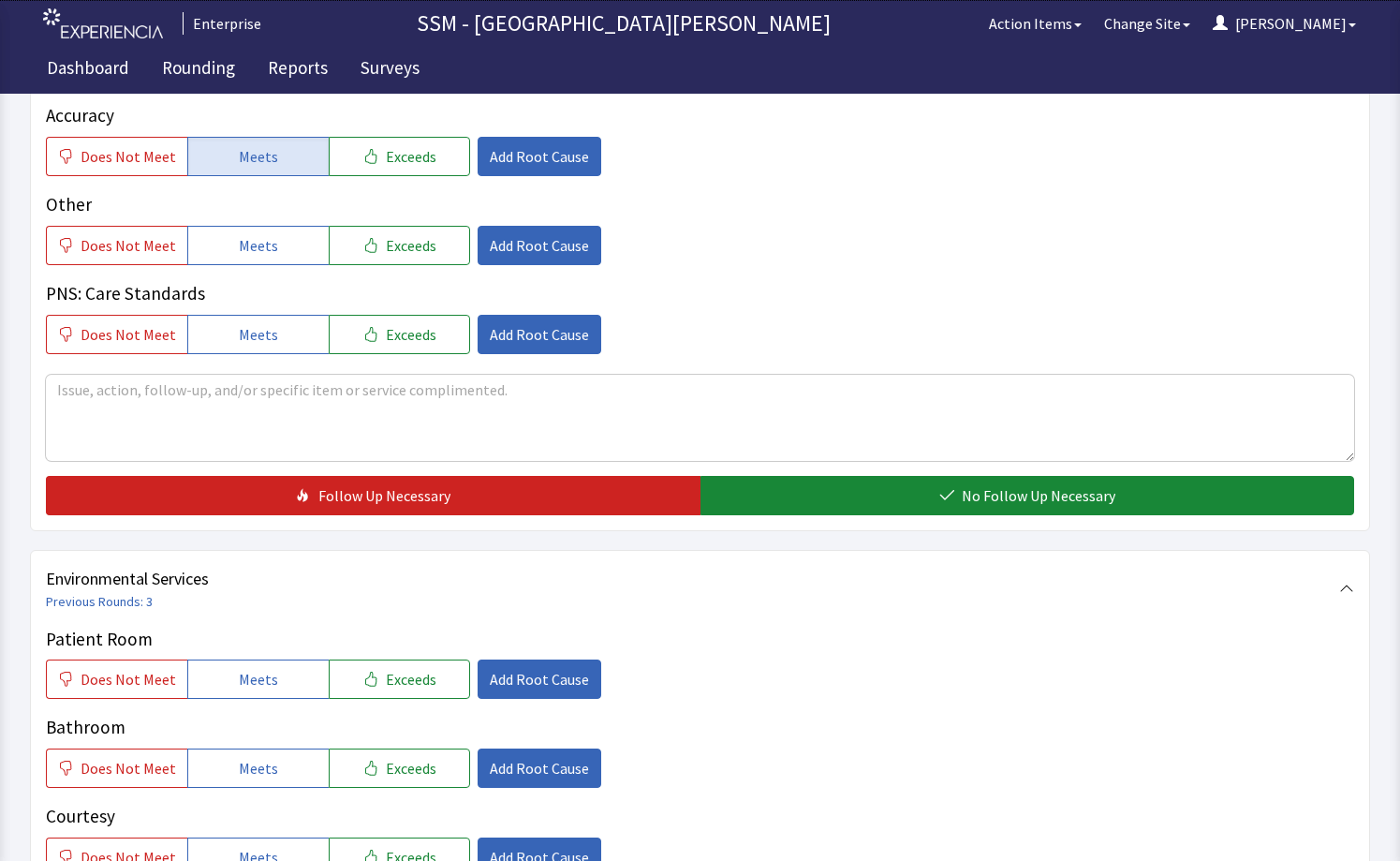
scroll to position [1686, 0]
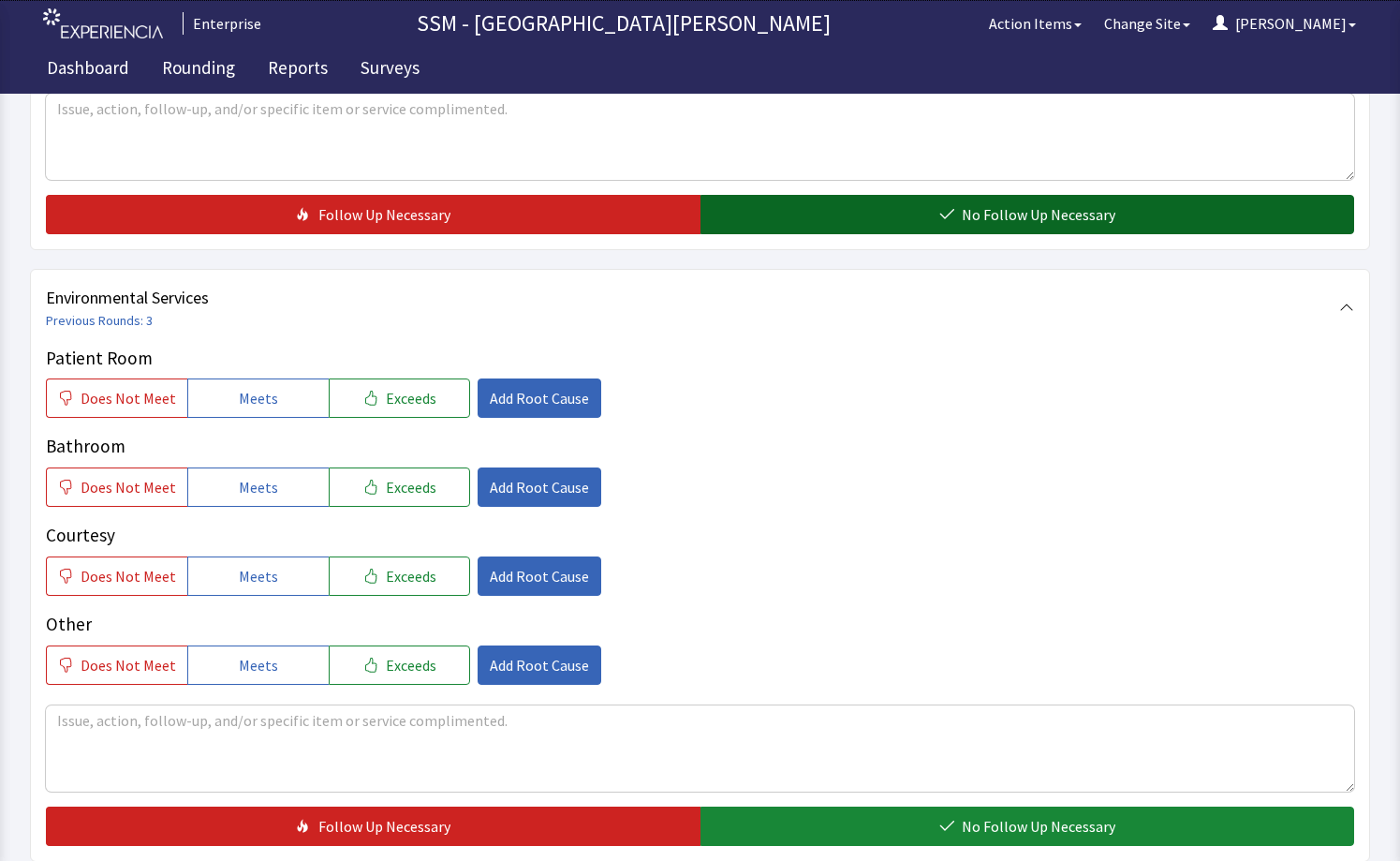
click at [951, 219] on icon "button" at bounding box center [947, 214] width 15 height 15
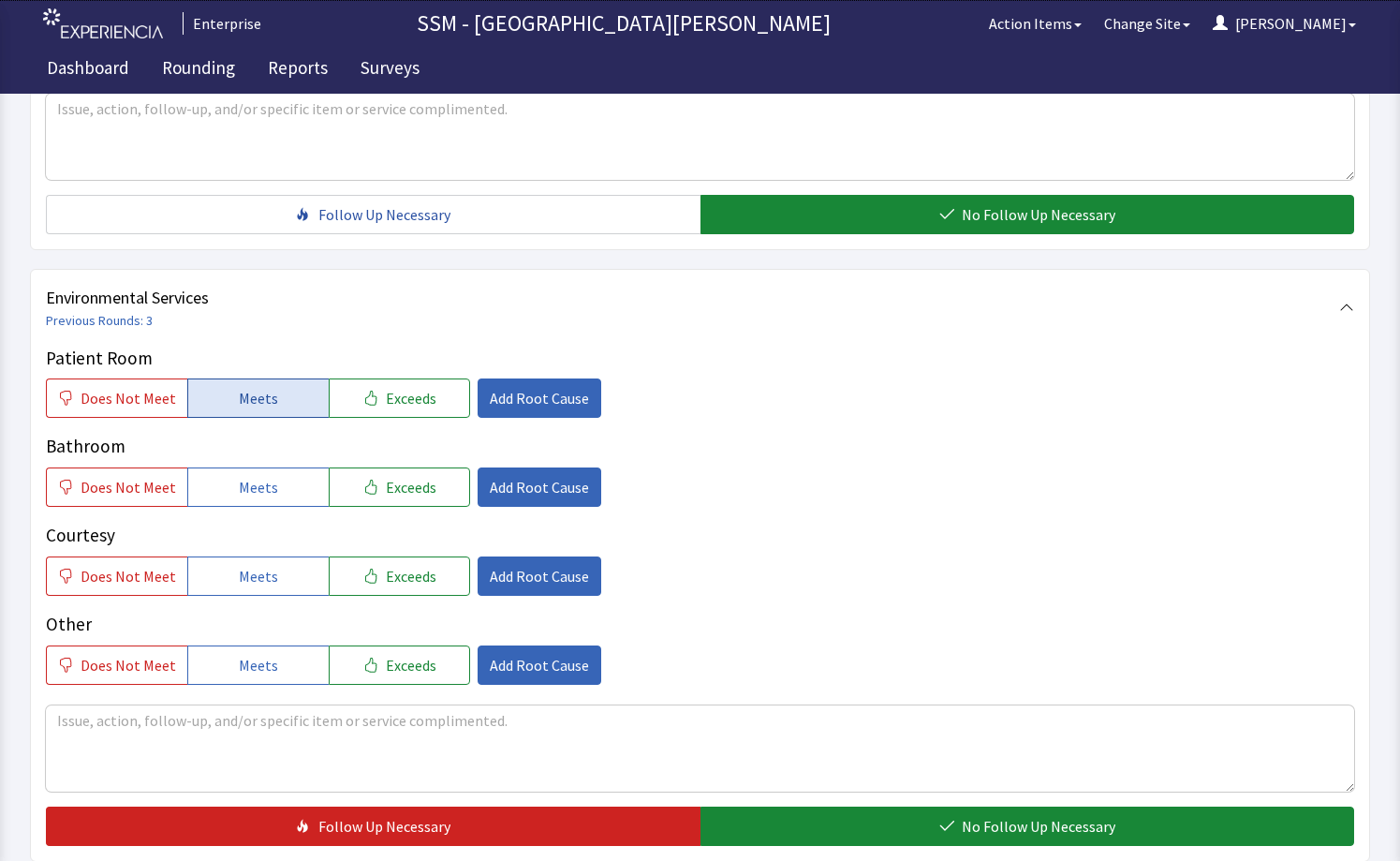
click at [231, 390] on button "Meets" at bounding box center [258, 398] width 142 height 39
click at [241, 494] on span "Meets" at bounding box center [258, 487] width 39 height 23
click at [255, 564] on span "Meets" at bounding box center [258, 575] width 39 height 23
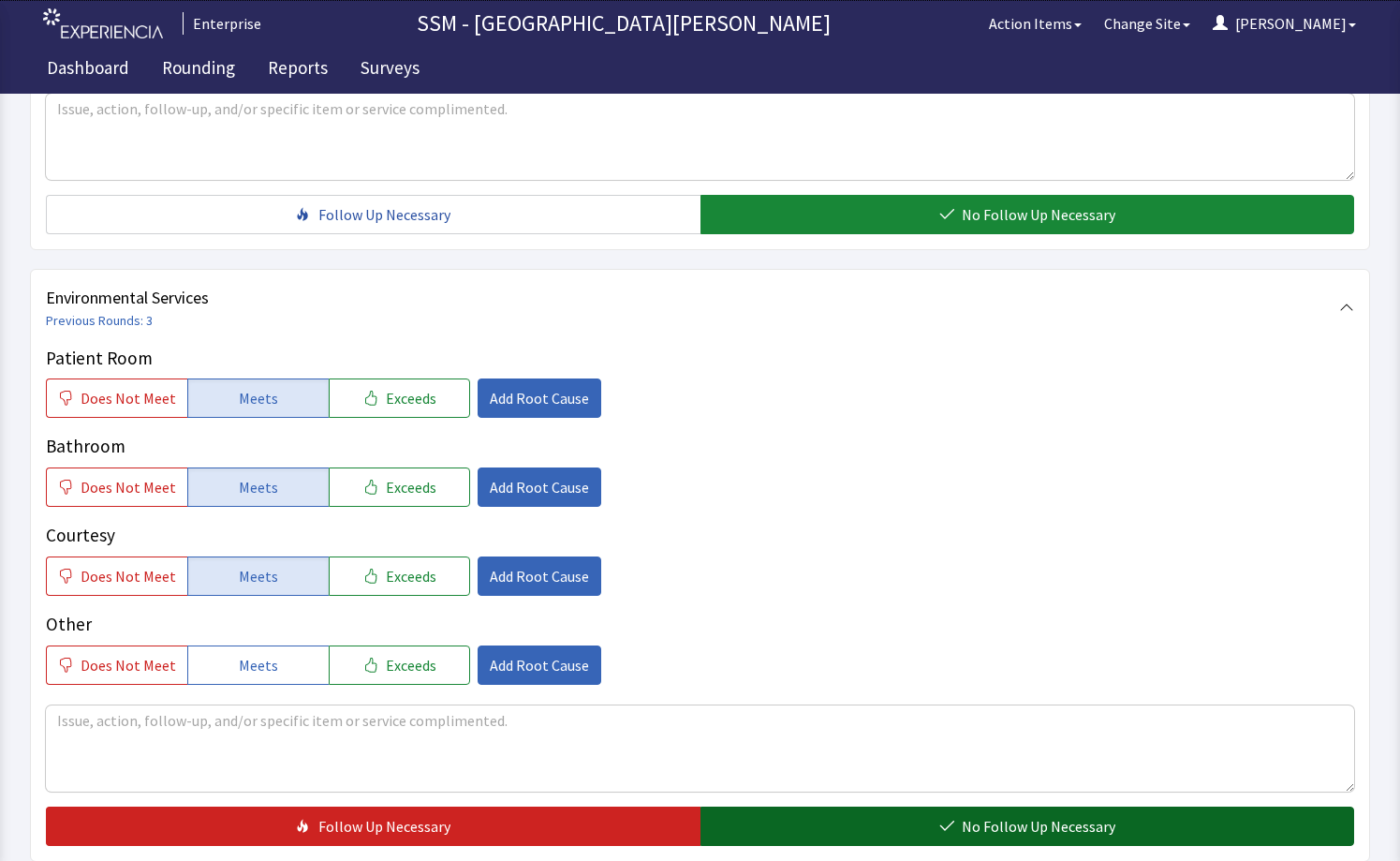
click at [882, 826] on button "No Follow Up Necessary" at bounding box center [1028, 827] width 655 height 39
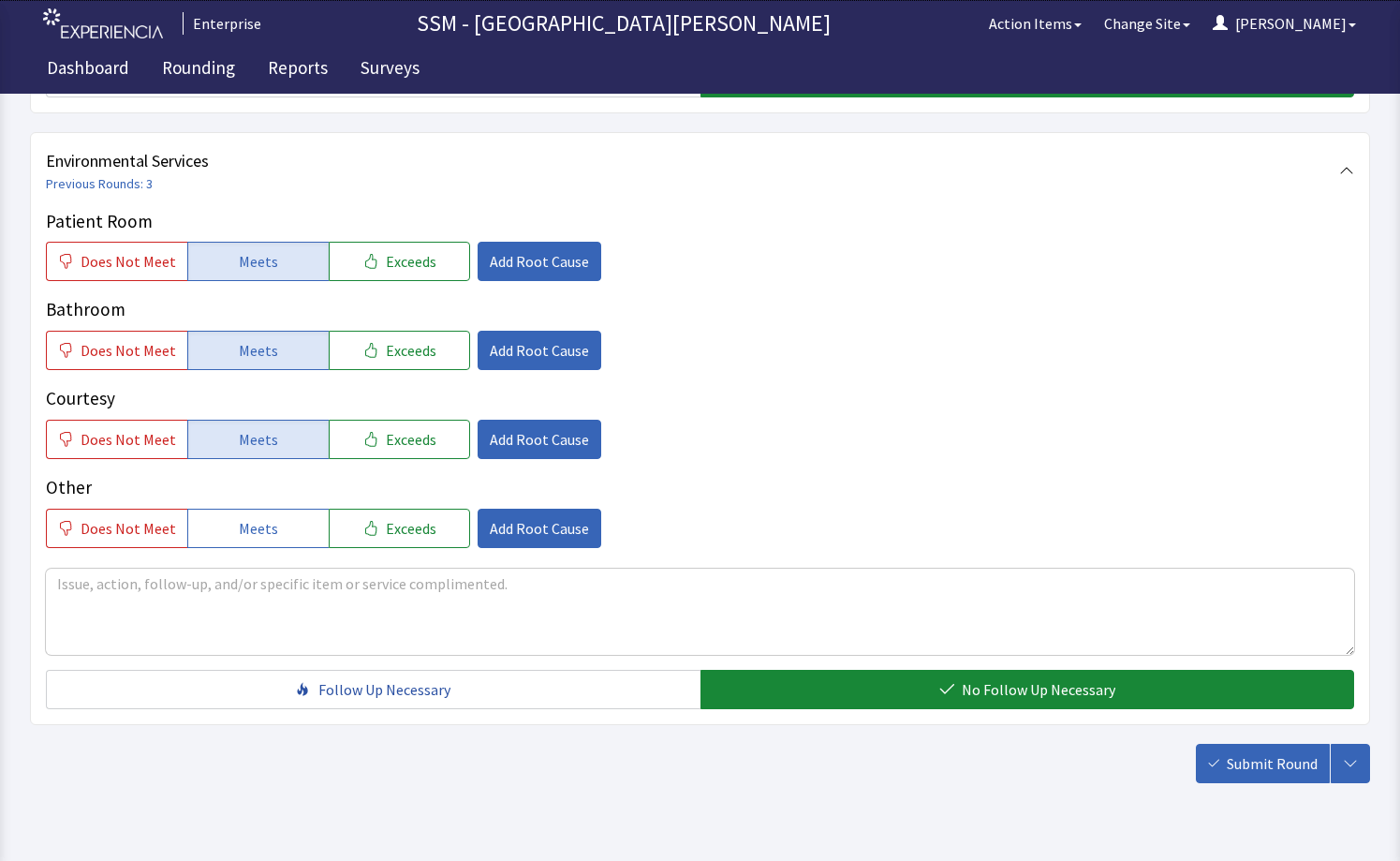
scroll to position [1869, 0]
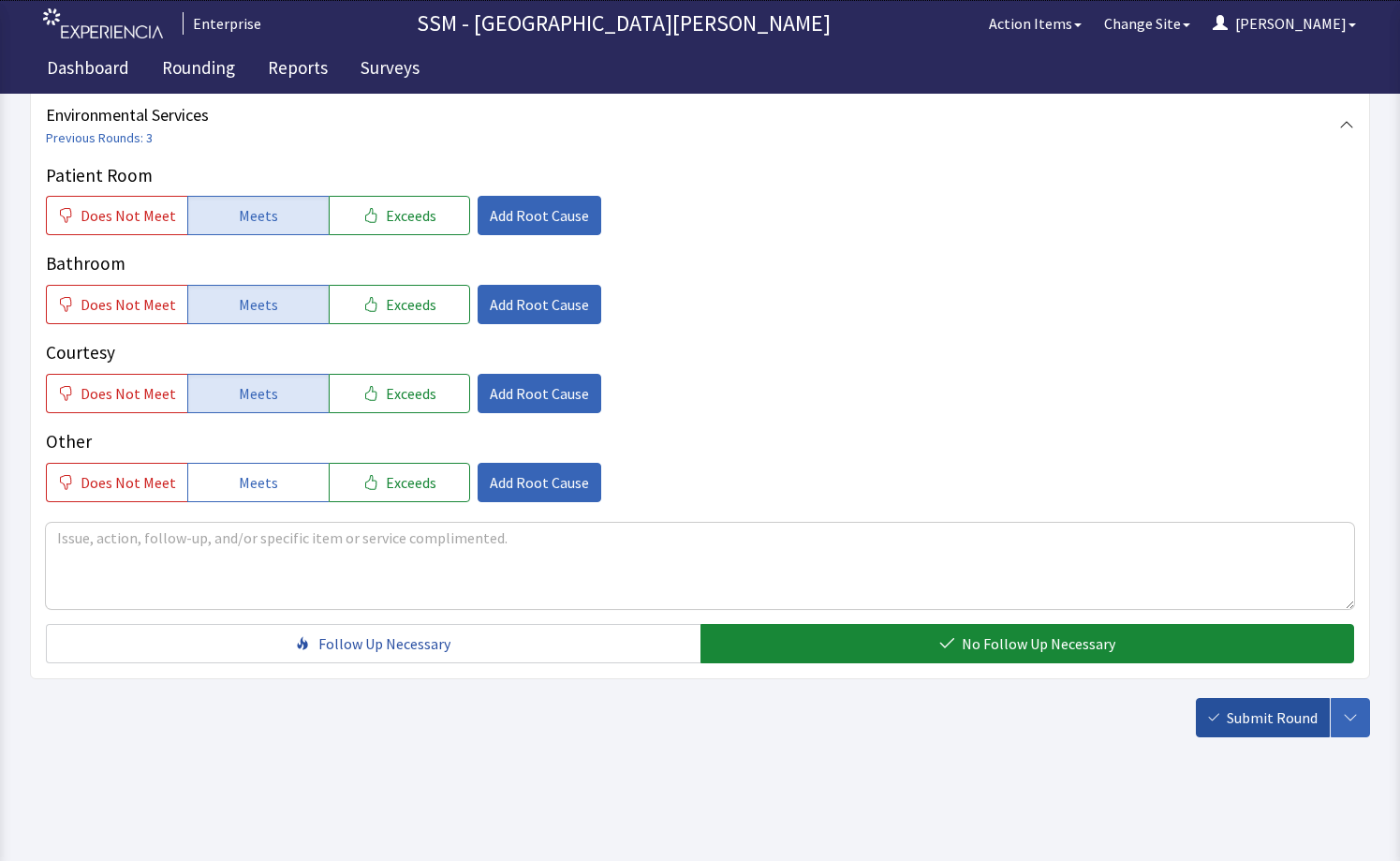
click at [1219, 717] on icon "button" at bounding box center [1214, 717] width 11 height 11
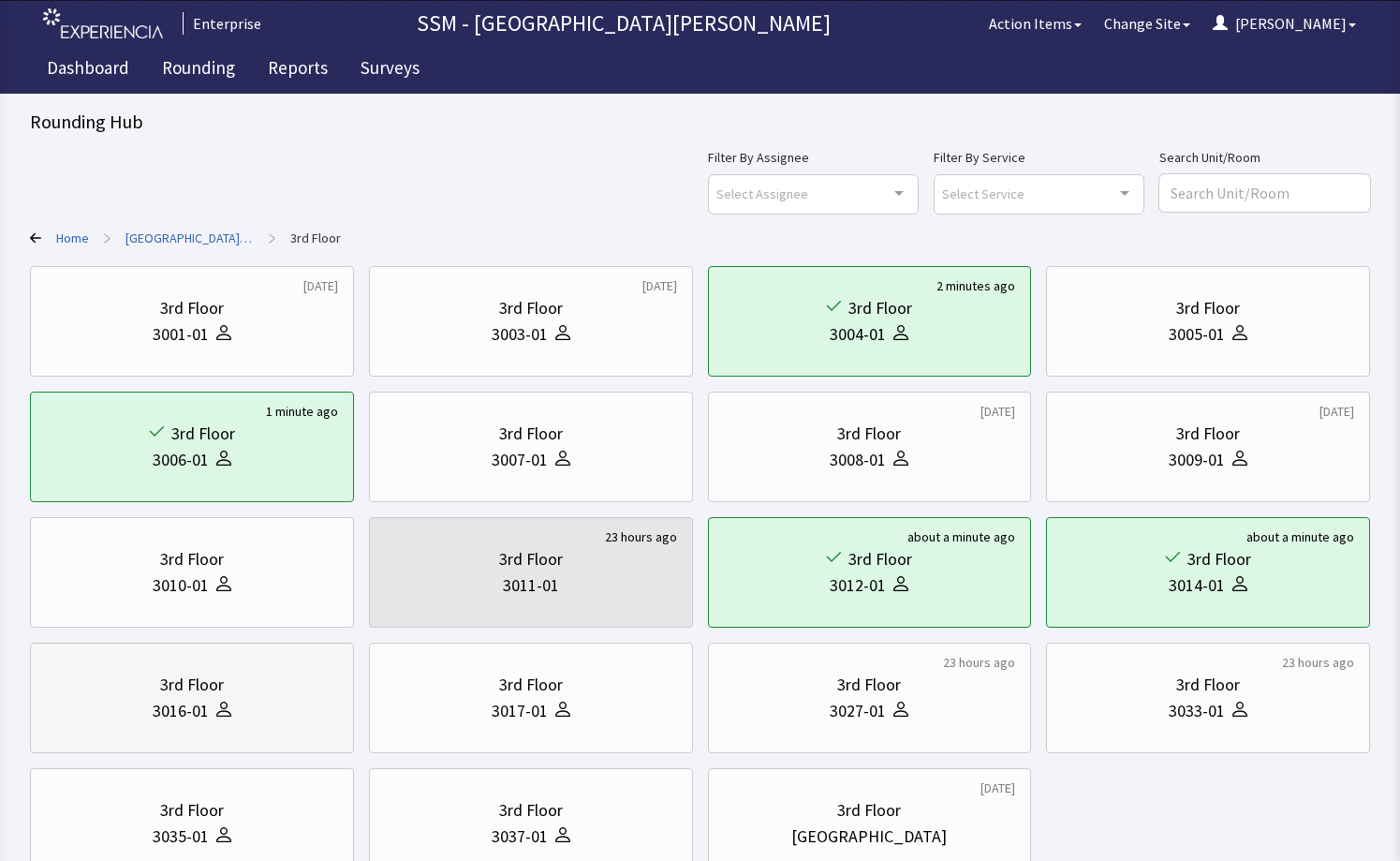
click at [266, 704] on div "3016-01" at bounding box center [192, 710] width 293 height 27
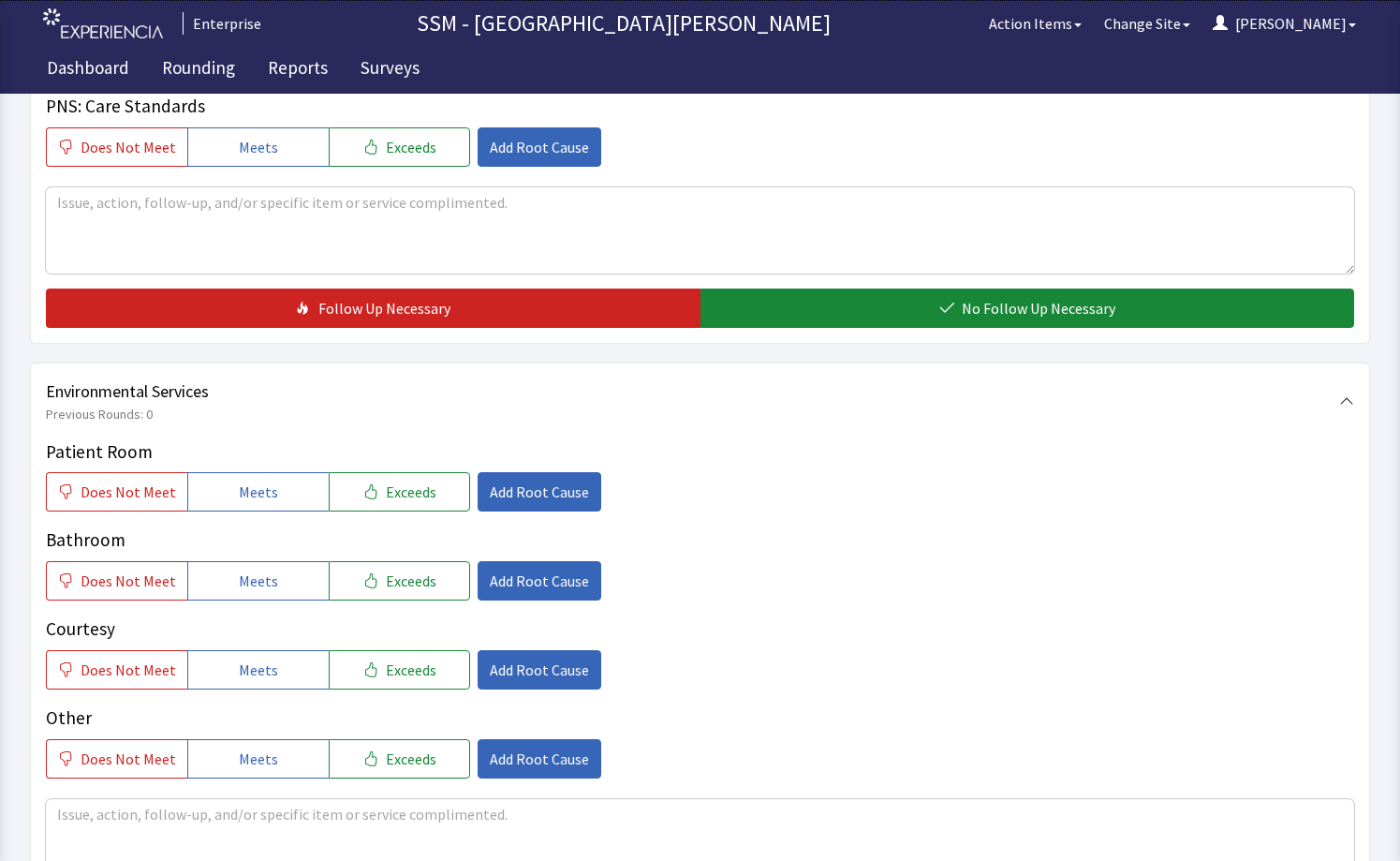
scroll to position [1869, 0]
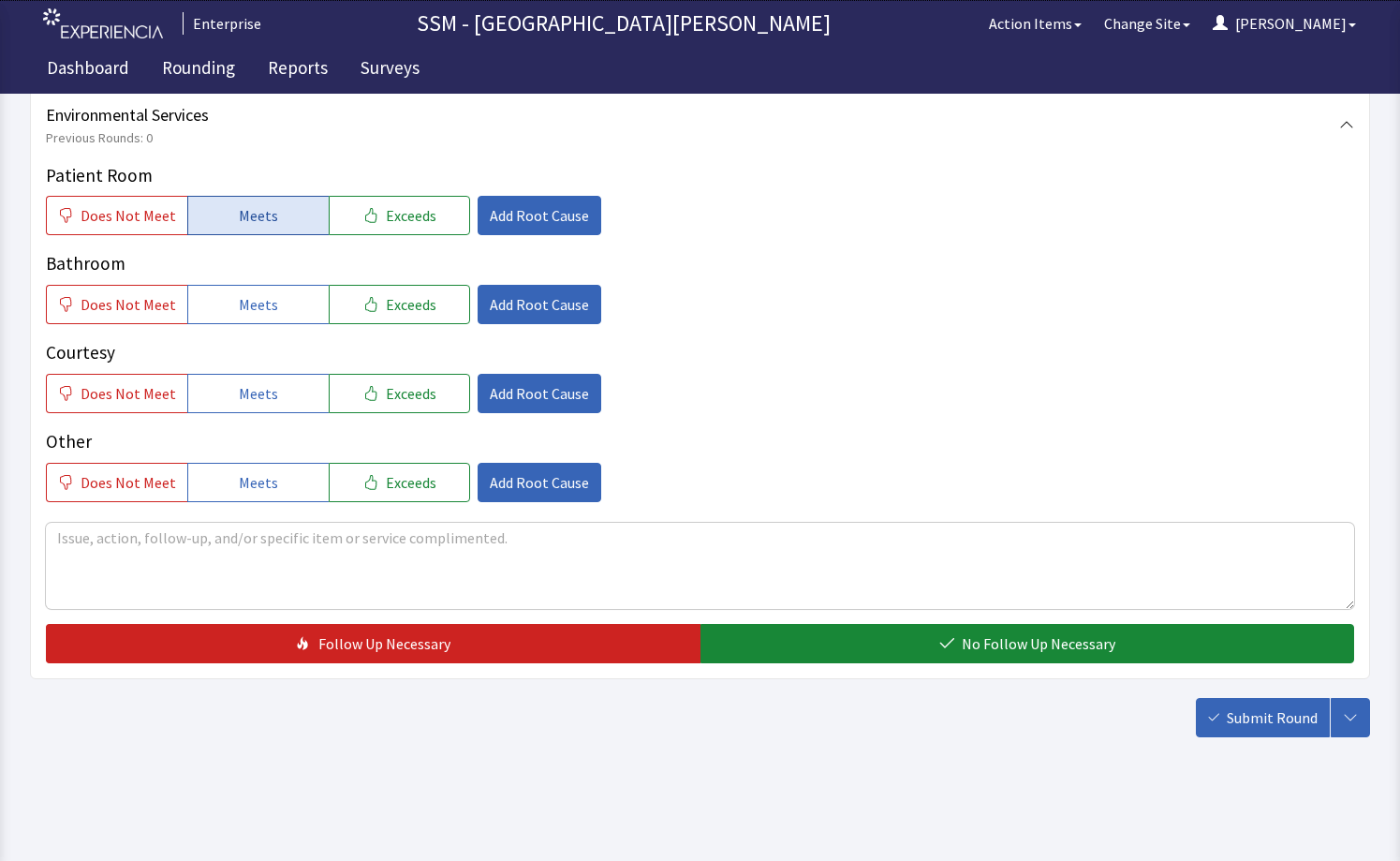
click at [252, 225] on span "Meets" at bounding box center [258, 215] width 39 height 23
click at [252, 299] on span "Meets" at bounding box center [258, 304] width 39 height 23
click at [288, 390] on button "Meets" at bounding box center [258, 393] width 142 height 39
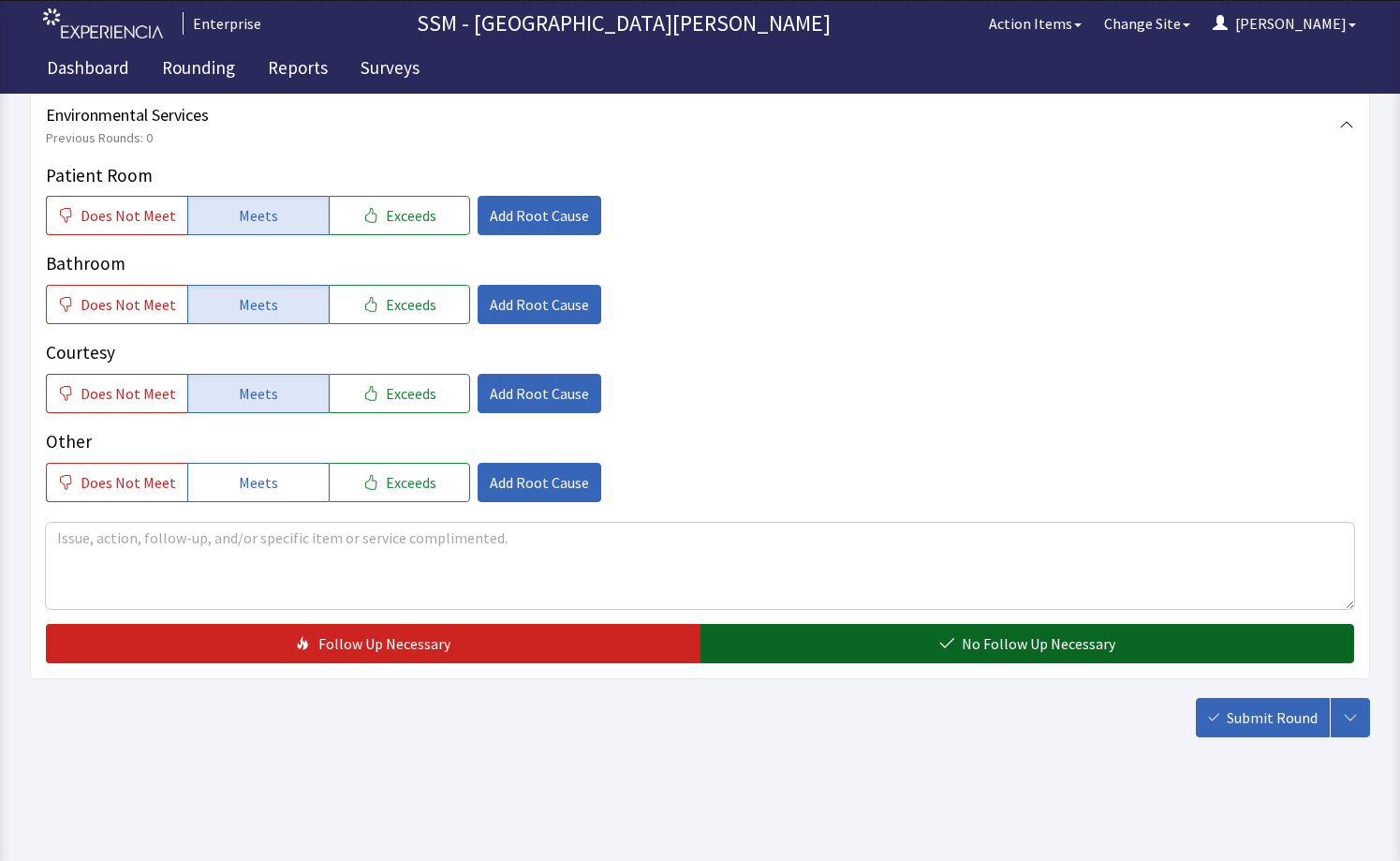
click at [938, 651] on button "No Follow Up Necessary" at bounding box center [1028, 643] width 655 height 39
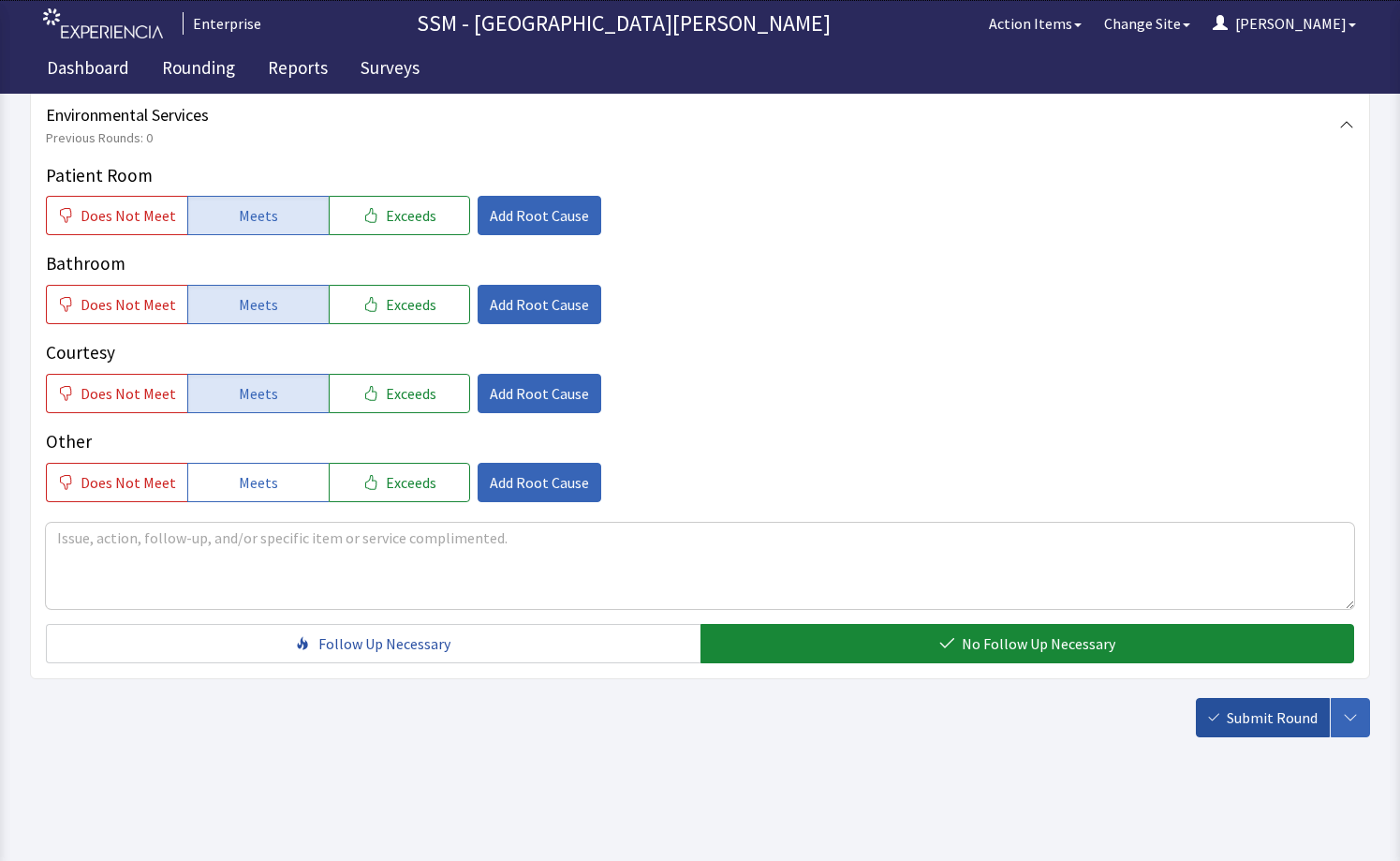
click at [1208, 729] on button "Submit Round" at bounding box center [1263, 717] width 134 height 39
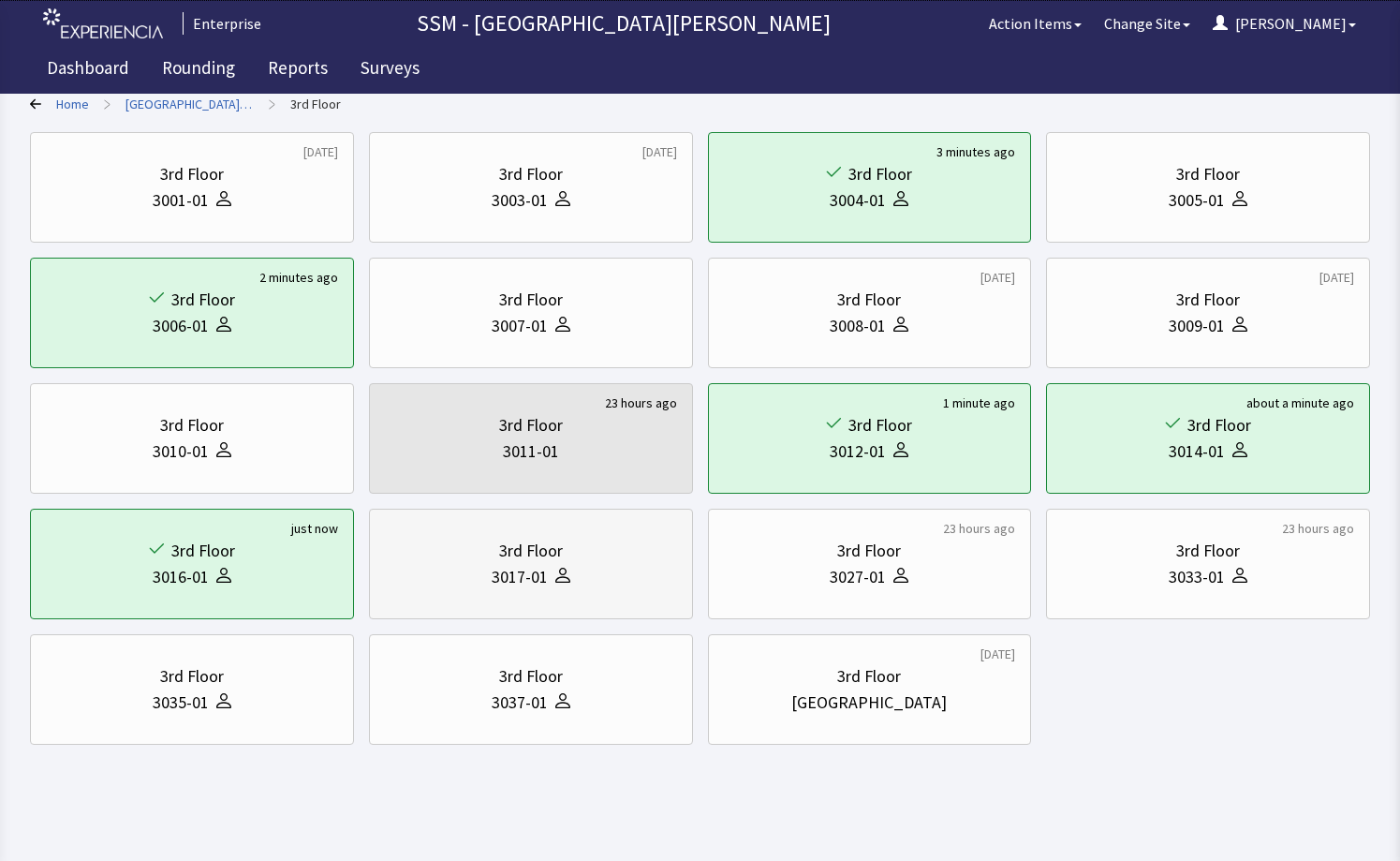
scroll to position [142, 0]
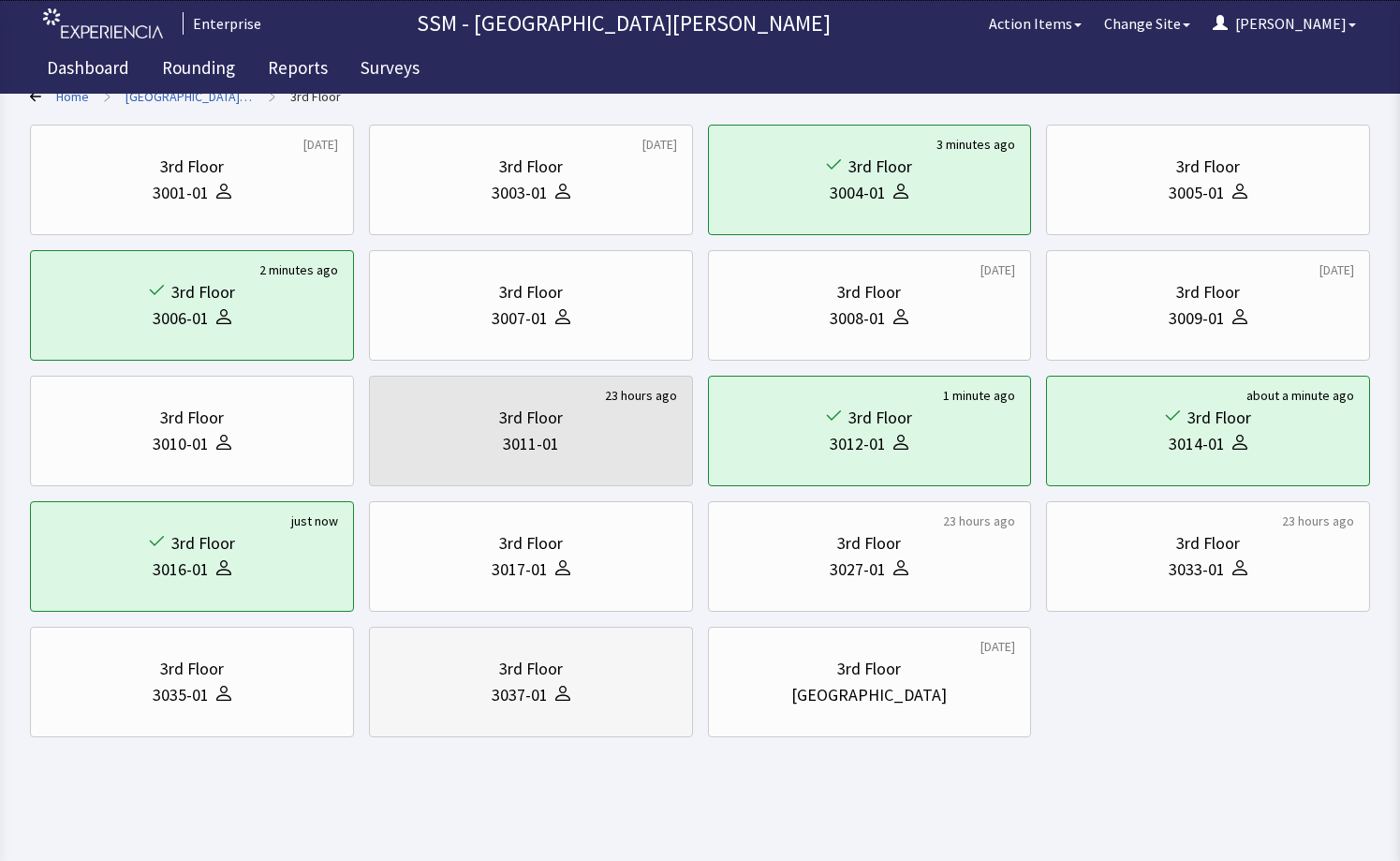
click at [515, 670] on div "3rd Floor" at bounding box center [531, 669] width 64 height 27
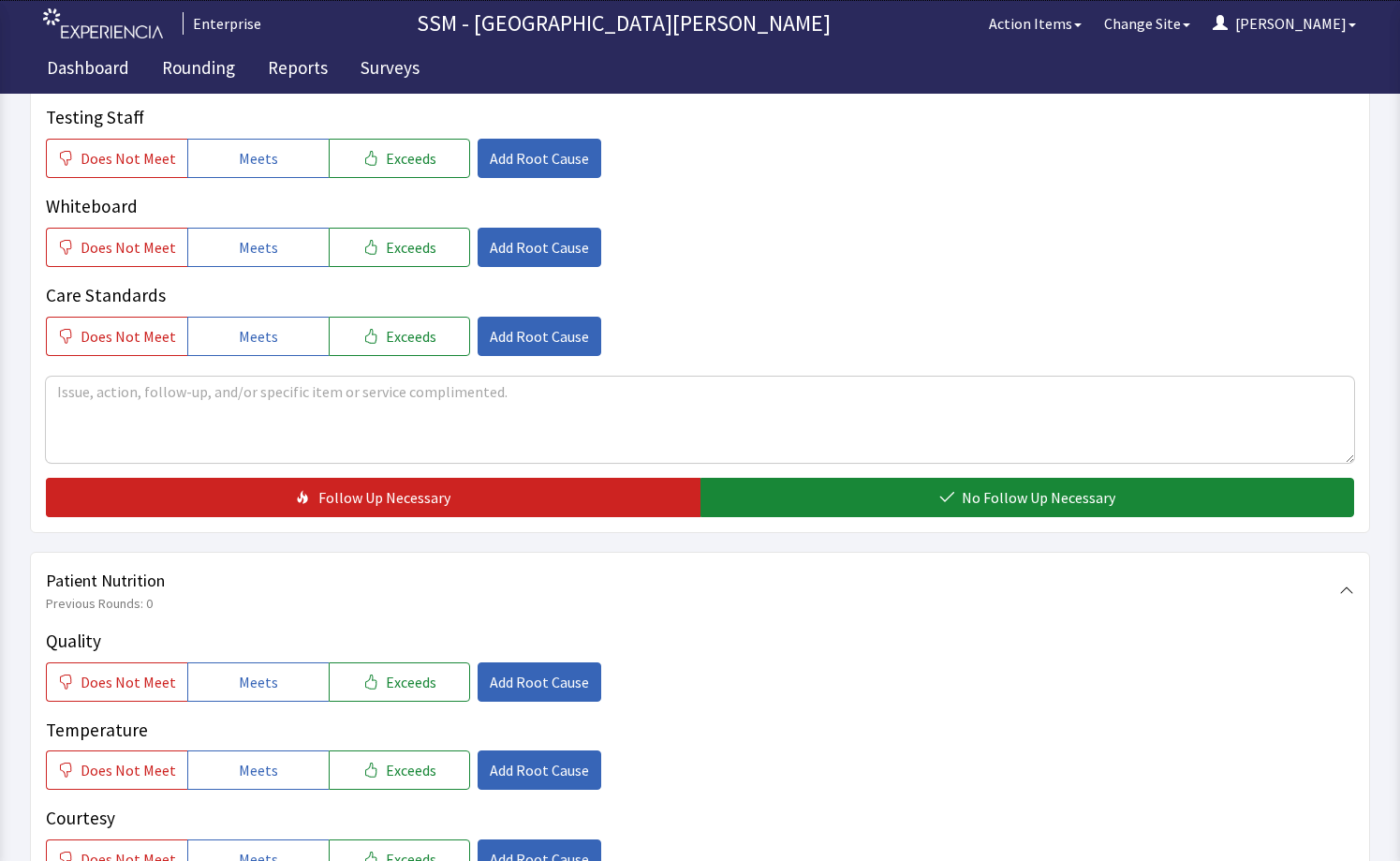
scroll to position [937, 0]
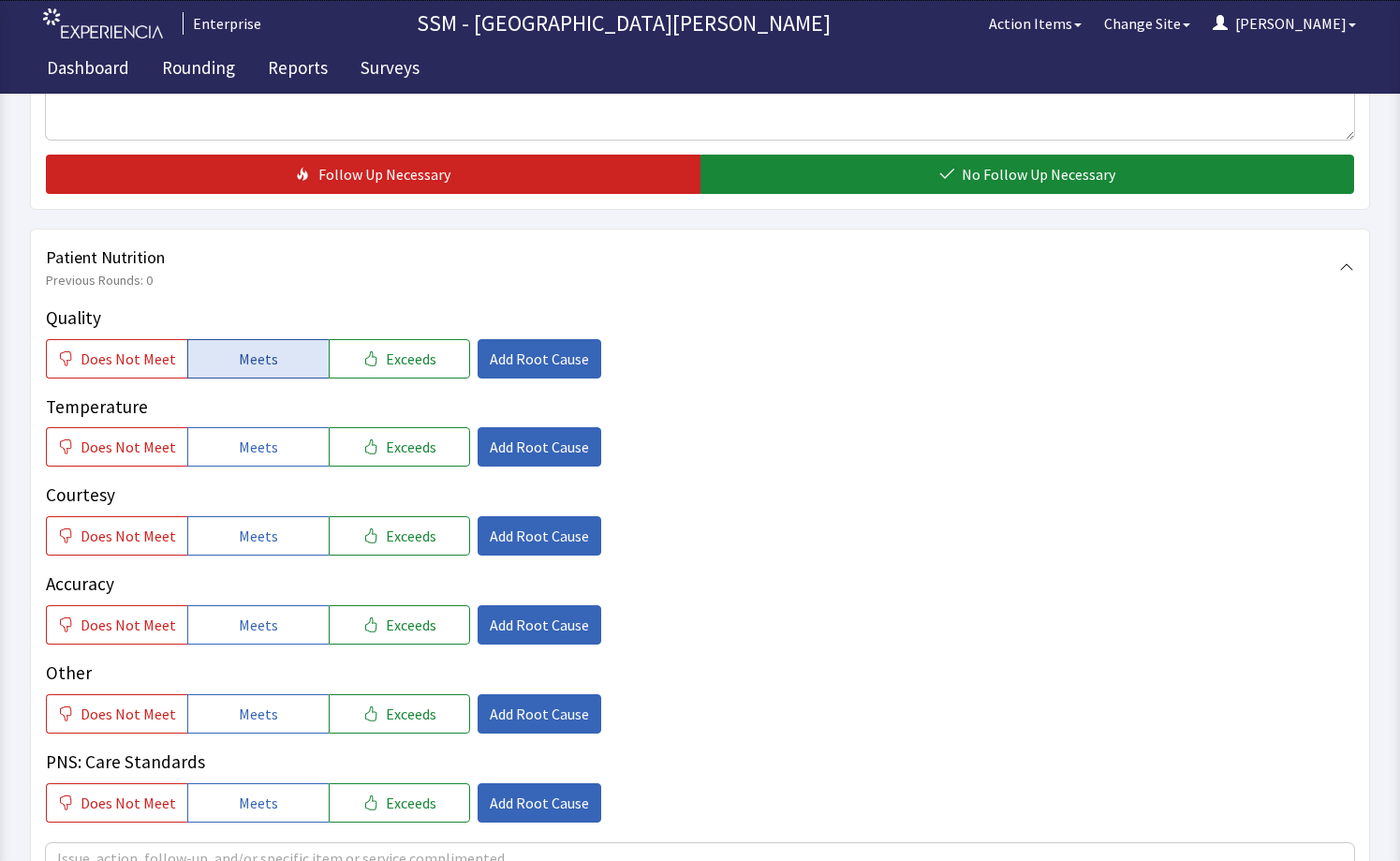
click at [213, 371] on button "Meets" at bounding box center [258, 359] width 142 height 39
click at [245, 457] on span "Meets" at bounding box center [258, 446] width 39 height 23
click at [257, 533] on span "Meets" at bounding box center [258, 535] width 39 height 23
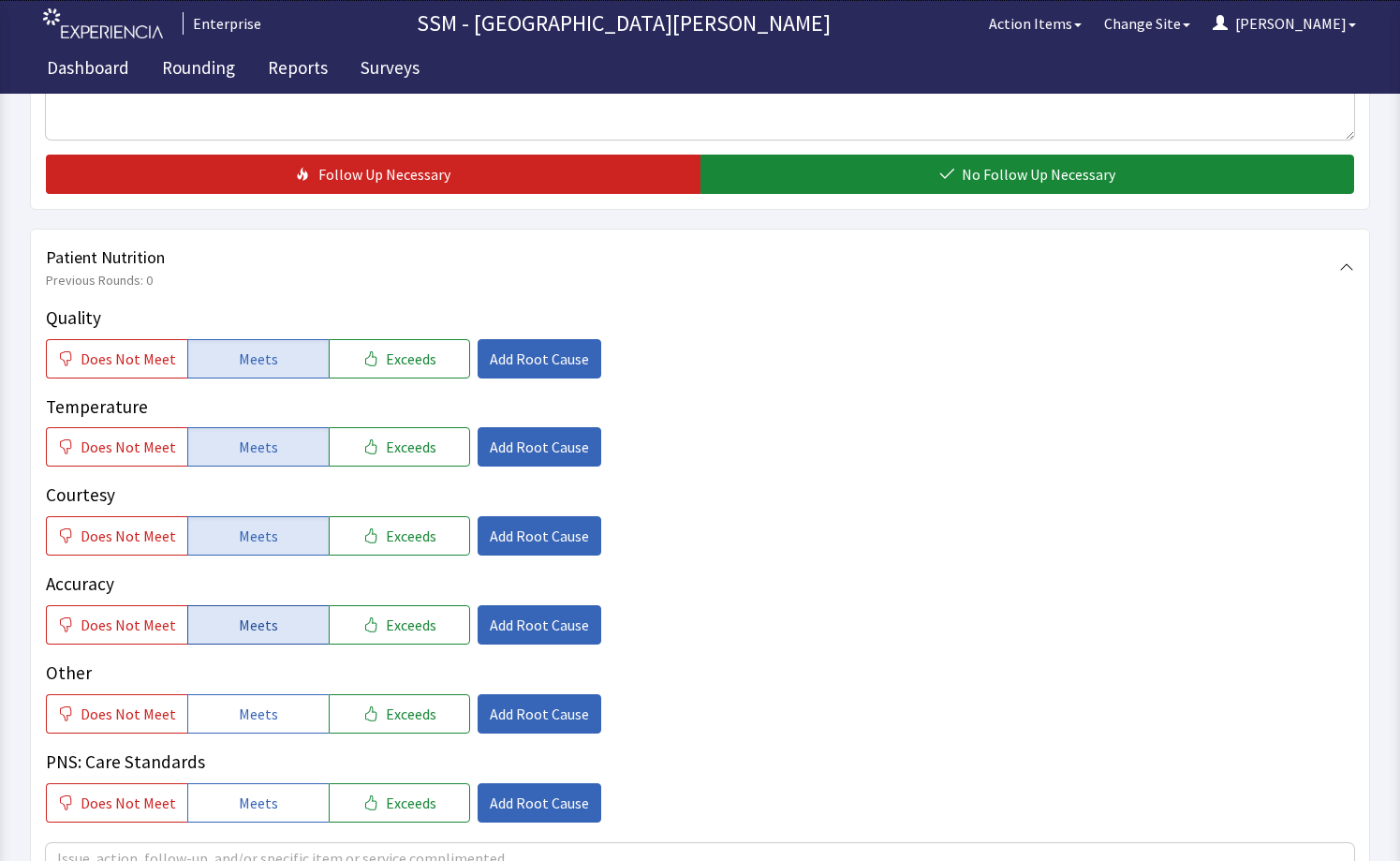
click at [244, 625] on span "Meets" at bounding box center [258, 625] width 39 height 23
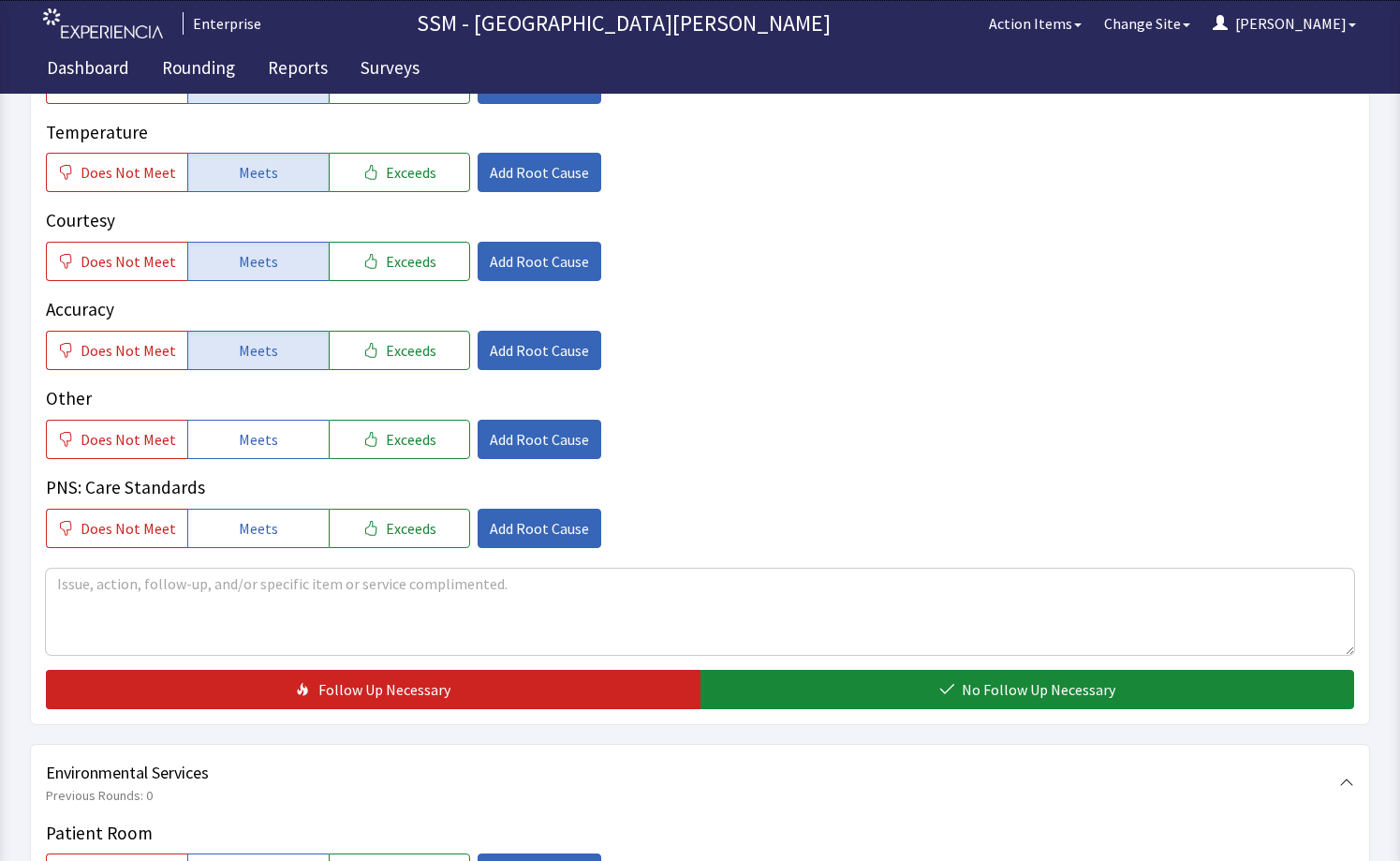
scroll to position [1498, 0]
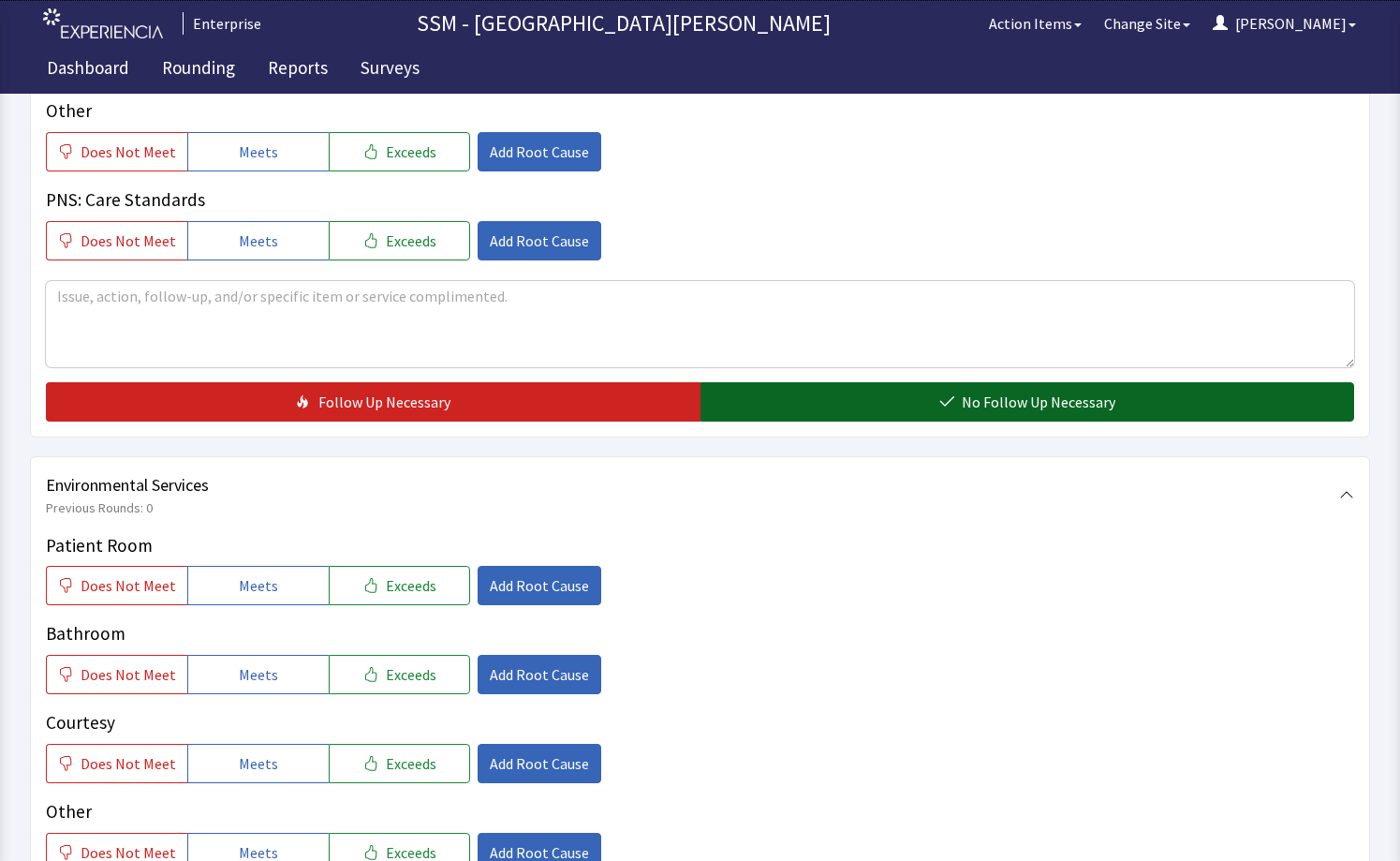
click at [901, 401] on button "No Follow Up Necessary" at bounding box center [1028, 402] width 655 height 39
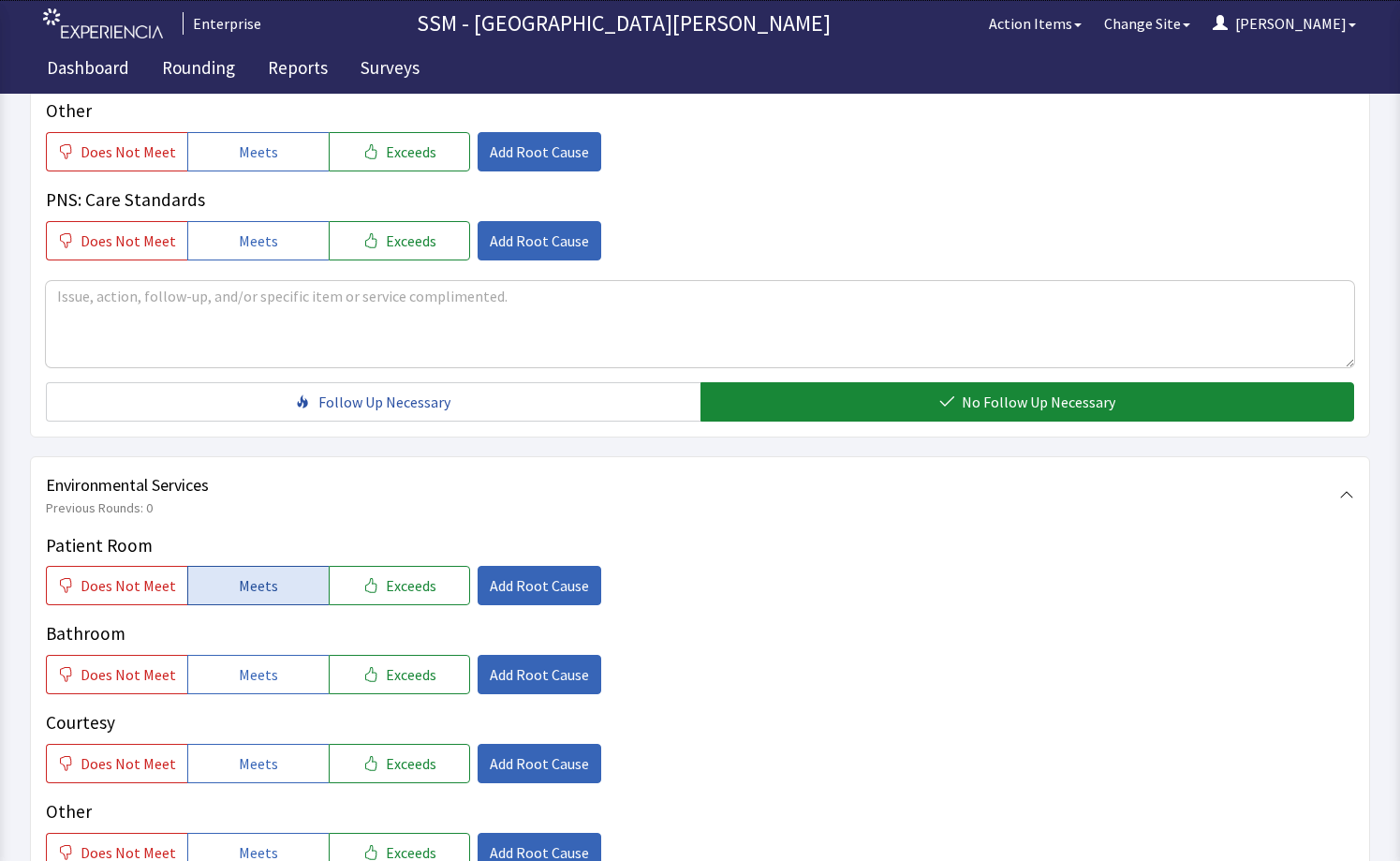
click at [215, 603] on button "Meets" at bounding box center [258, 585] width 142 height 39
click at [242, 669] on span "Meets" at bounding box center [258, 674] width 39 height 23
click at [261, 771] on span "Meets" at bounding box center [258, 763] width 39 height 23
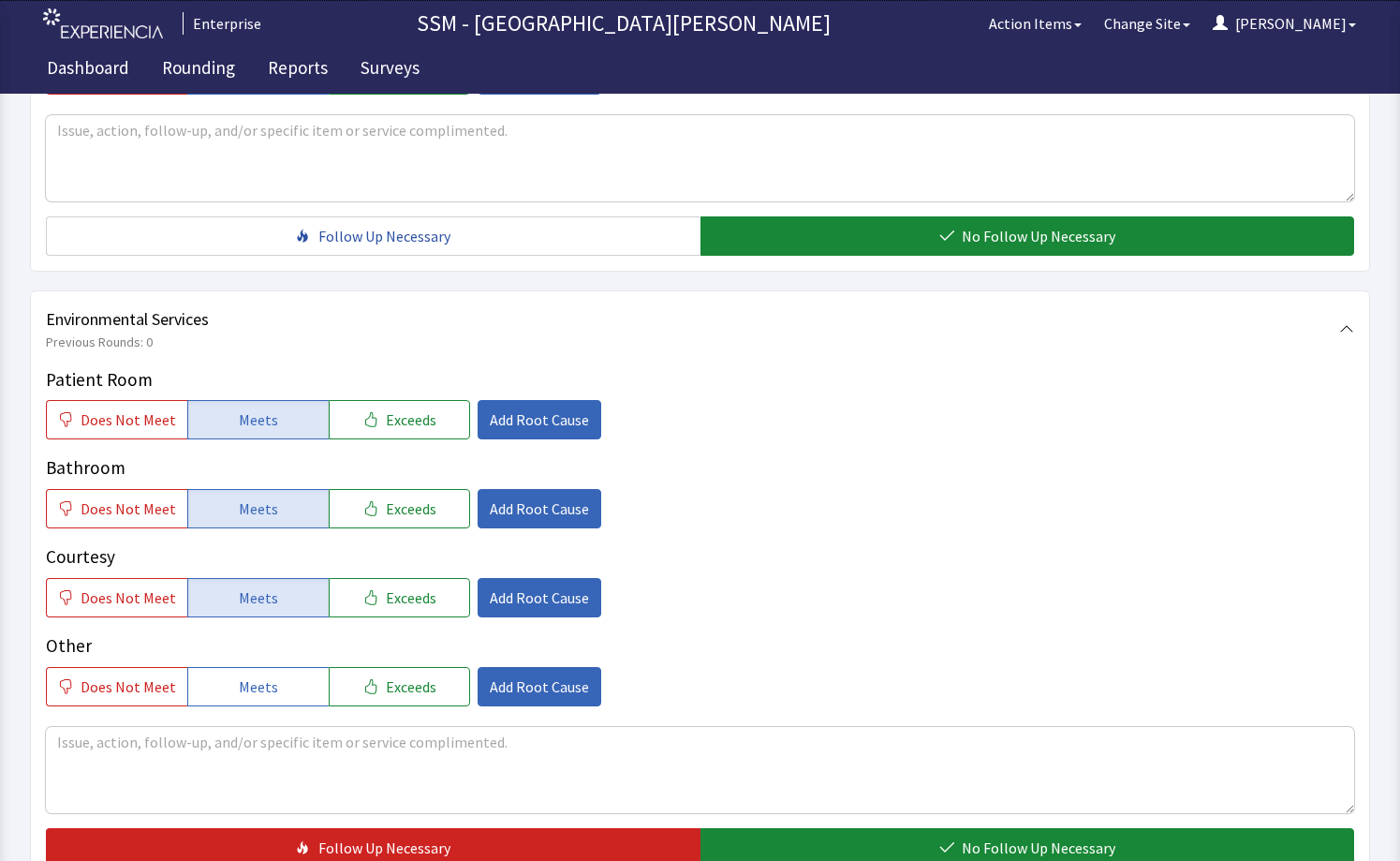
scroll to position [1869, 0]
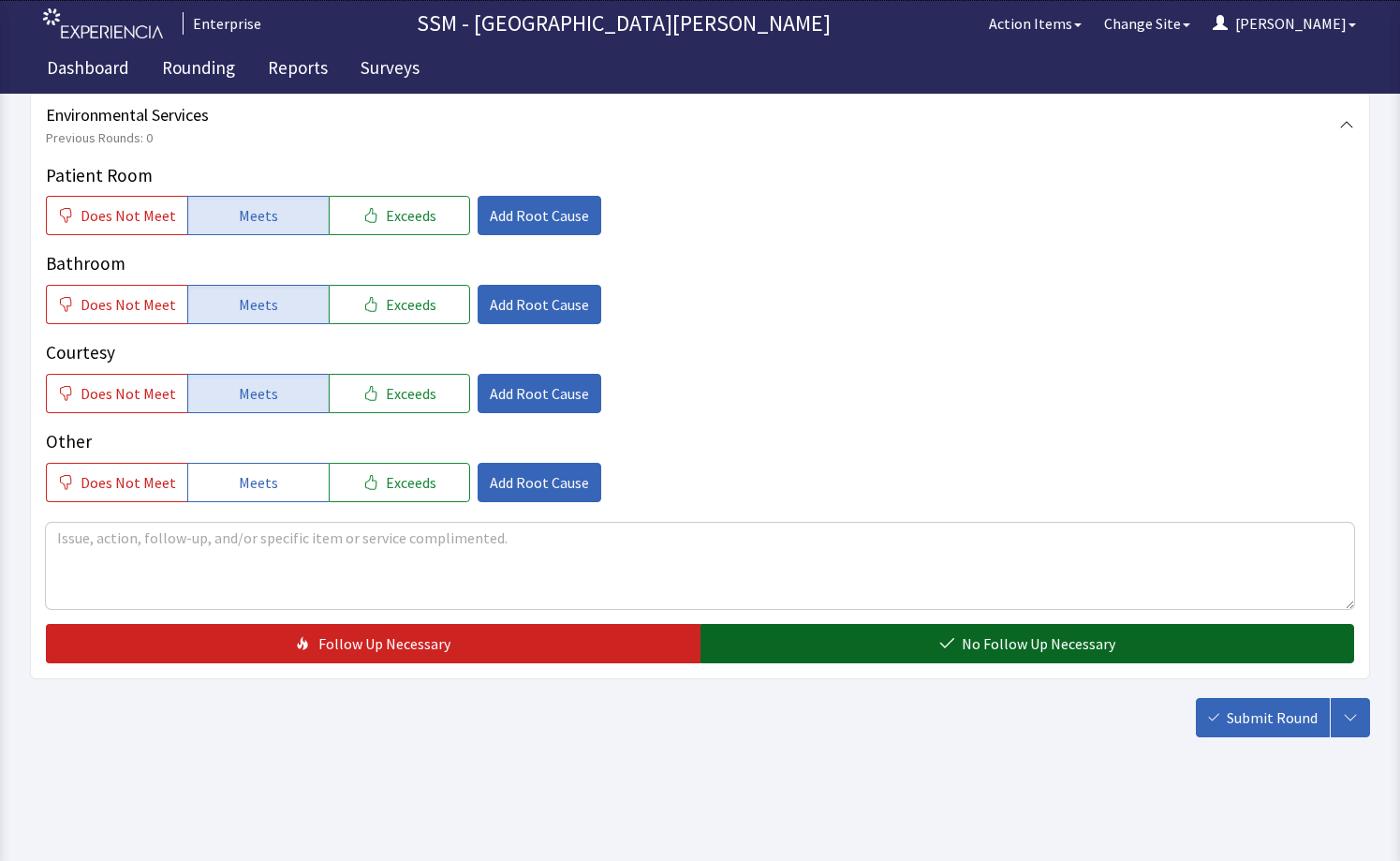
click at [807, 635] on button "No Follow Up Necessary" at bounding box center [1028, 643] width 655 height 39
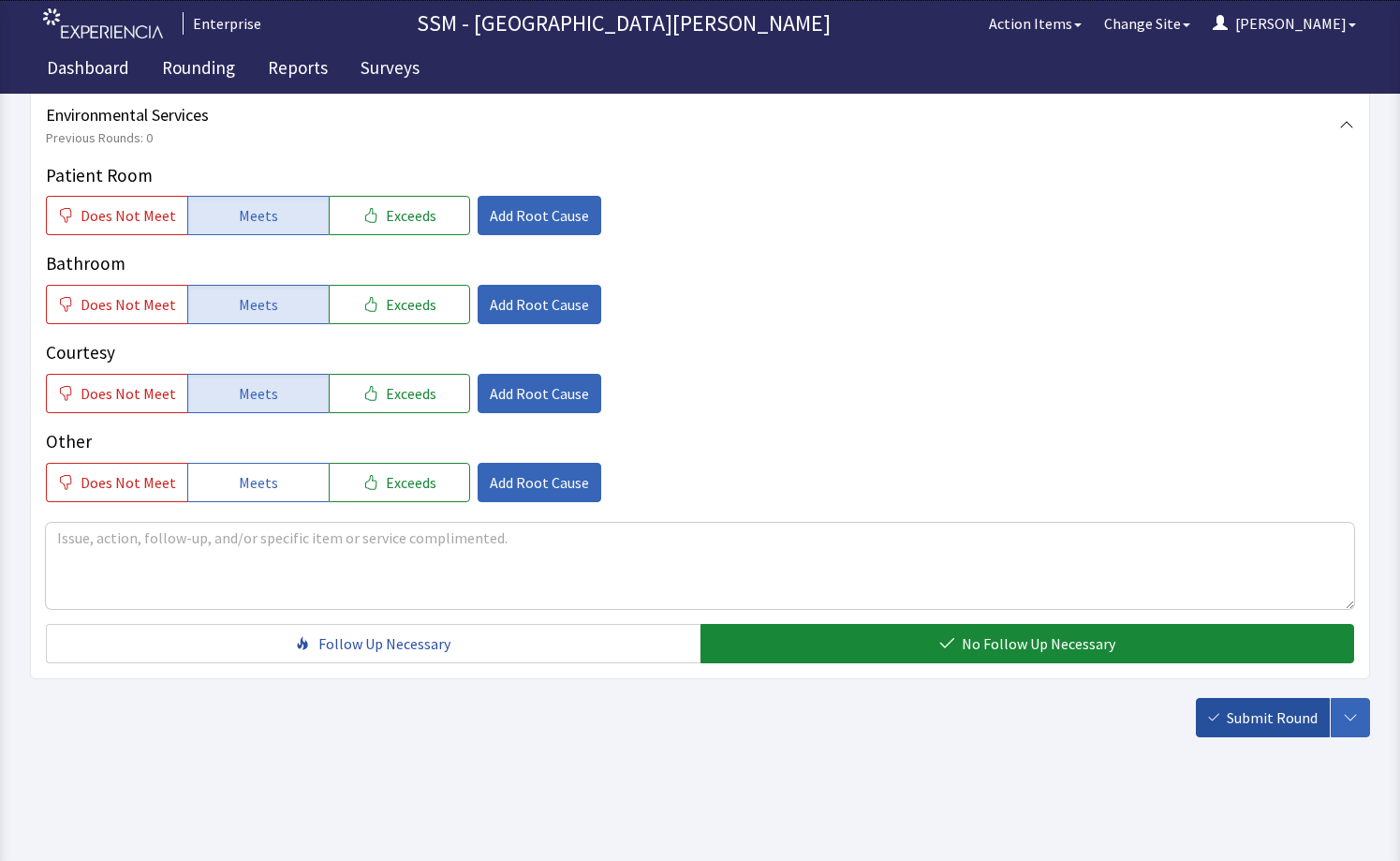
click at [1257, 715] on span "Submit Round" at bounding box center [1273, 717] width 91 height 23
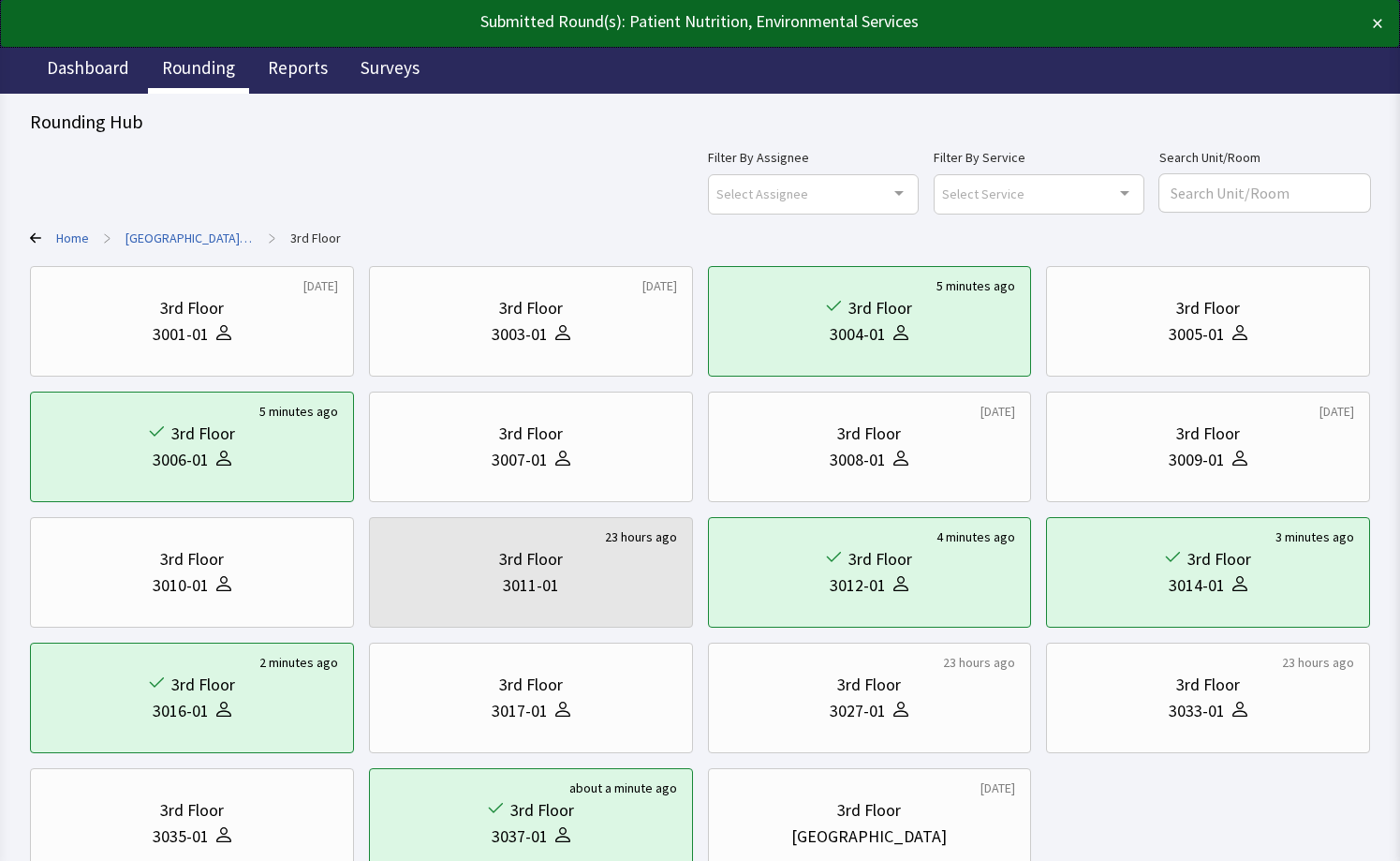
click at [199, 54] on link "Rounding" at bounding box center [198, 71] width 101 height 47
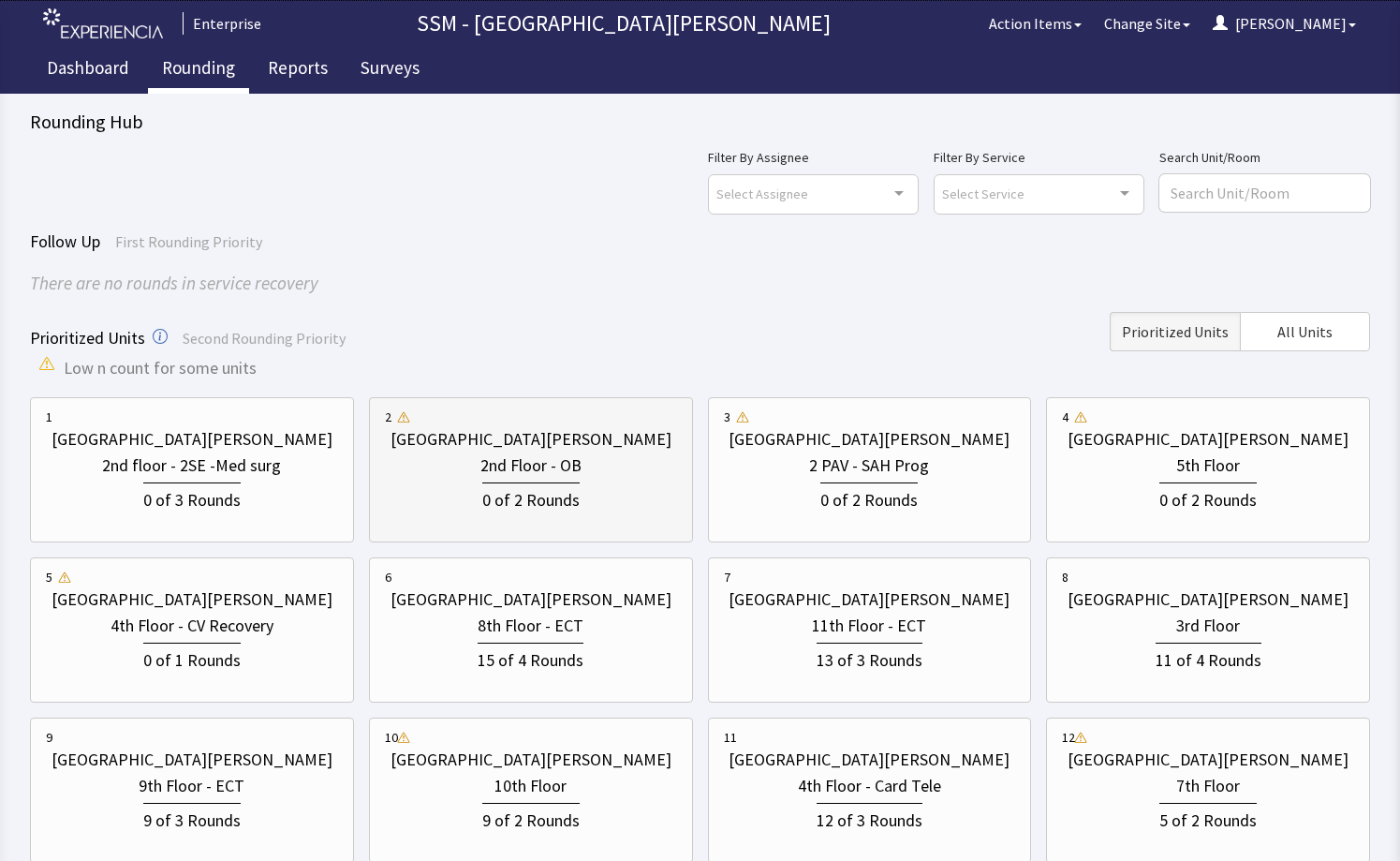
click at [555, 520] on div "[GEOGRAPHIC_DATA][PERSON_NAME] 2nd Floor - OB 0 of 2 Rounds" at bounding box center [531, 470] width 293 height 124
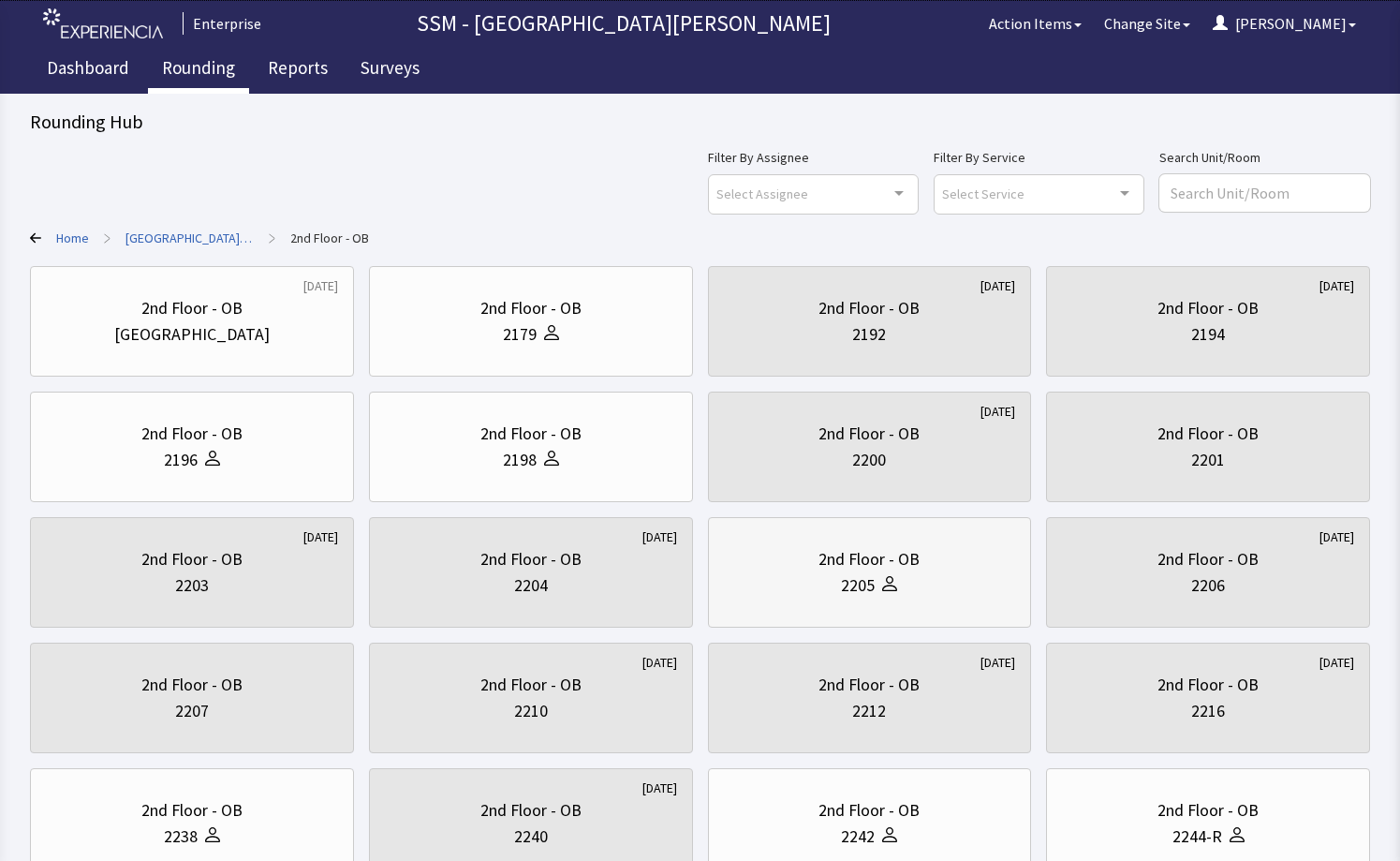
scroll to position [392, 0]
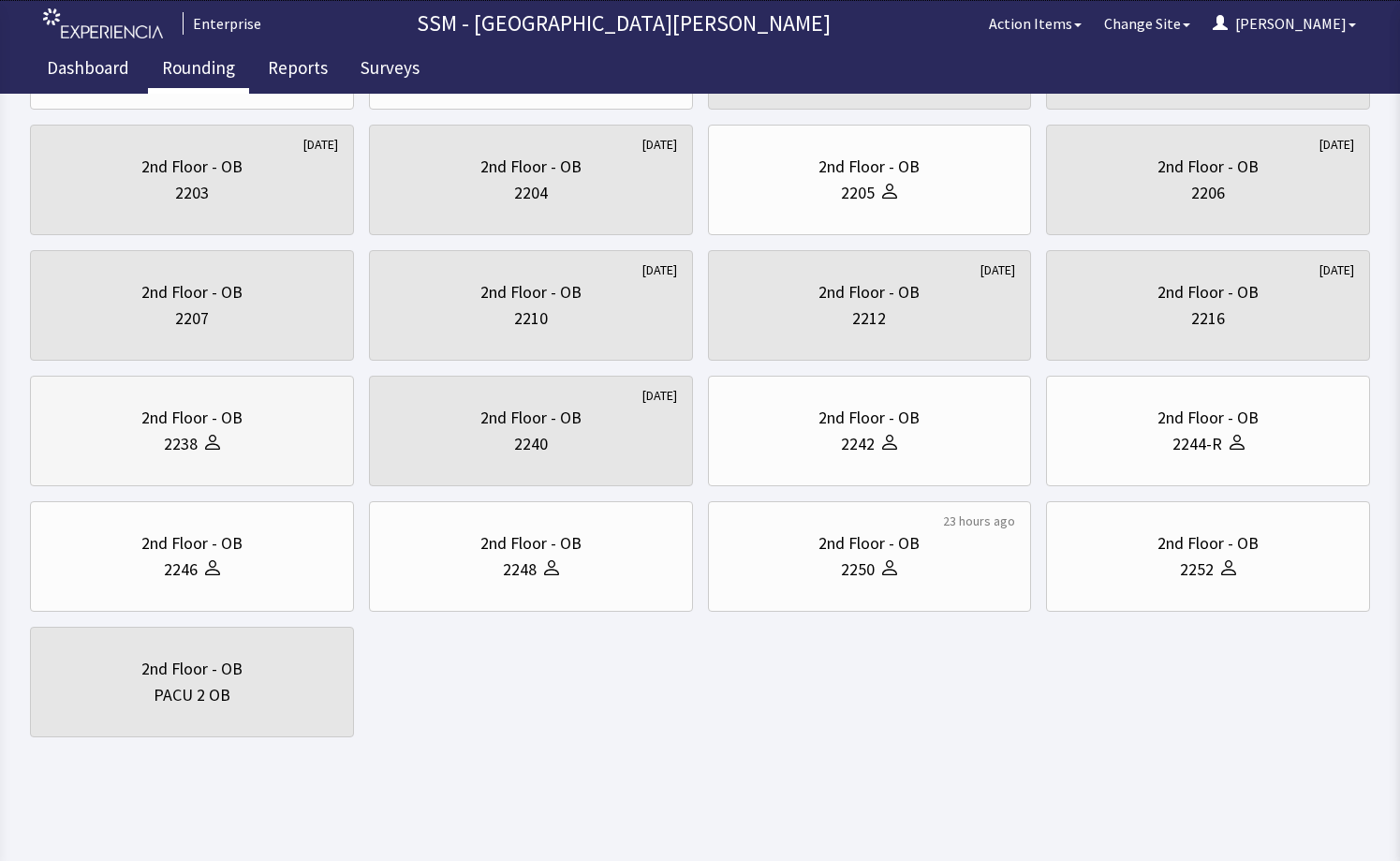
click at [253, 411] on div "2nd Floor - OB" at bounding box center [192, 418] width 293 height 27
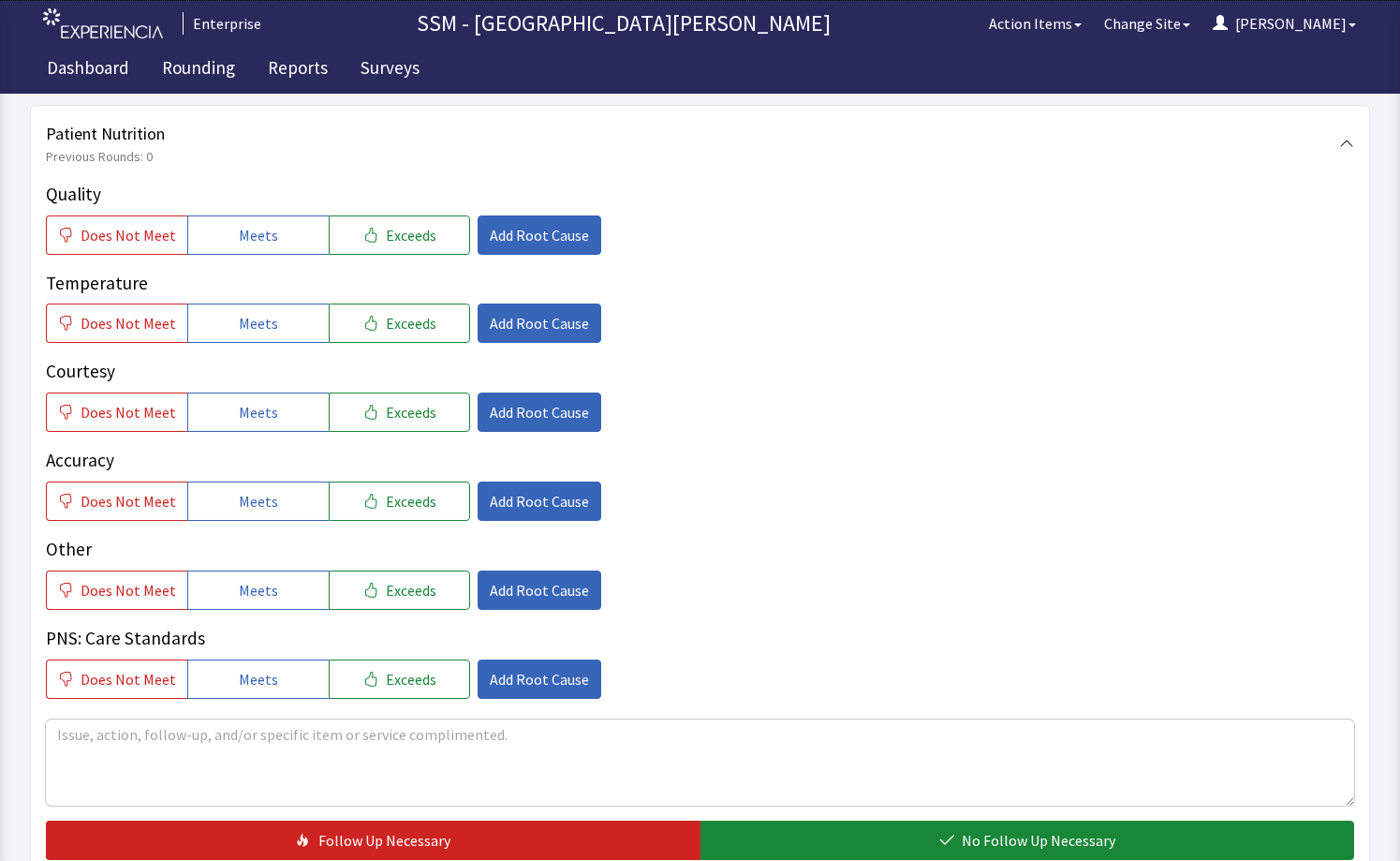
scroll to position [1030, 0]
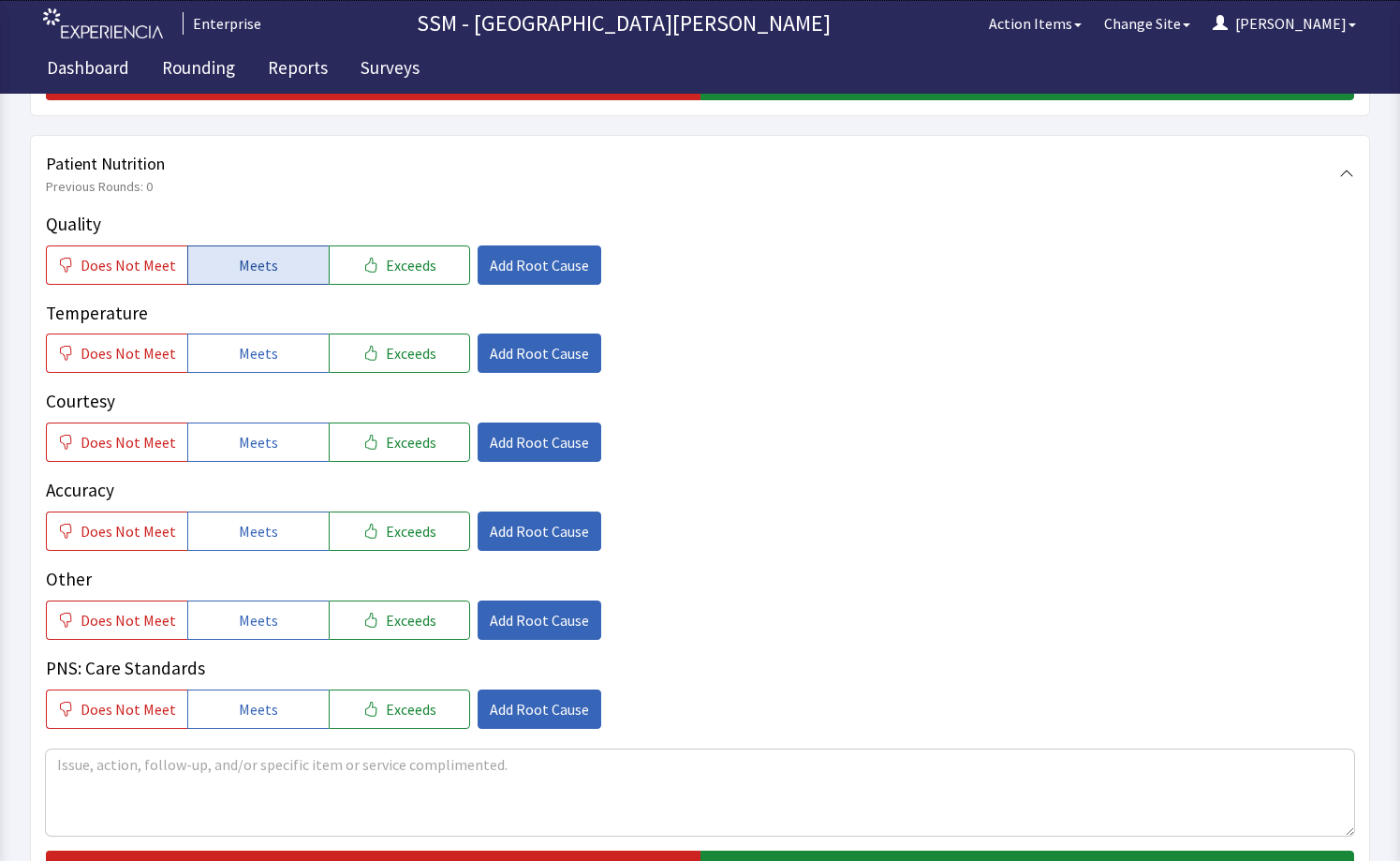
click at [215, 277] on button "Meets" at bounding box center [258, 265] width 142 height 39
drag, startPoint x: 240, startPoint y: 348, endPoint x: 239, endPoint y: 395, distance: 47.0
click at [240, 351] on span "Meets" at bounding box center [258, 353] width 39 height 23
click at [249, 457] on button "Meets" at bounding box center [258, 442] width 142 height 39
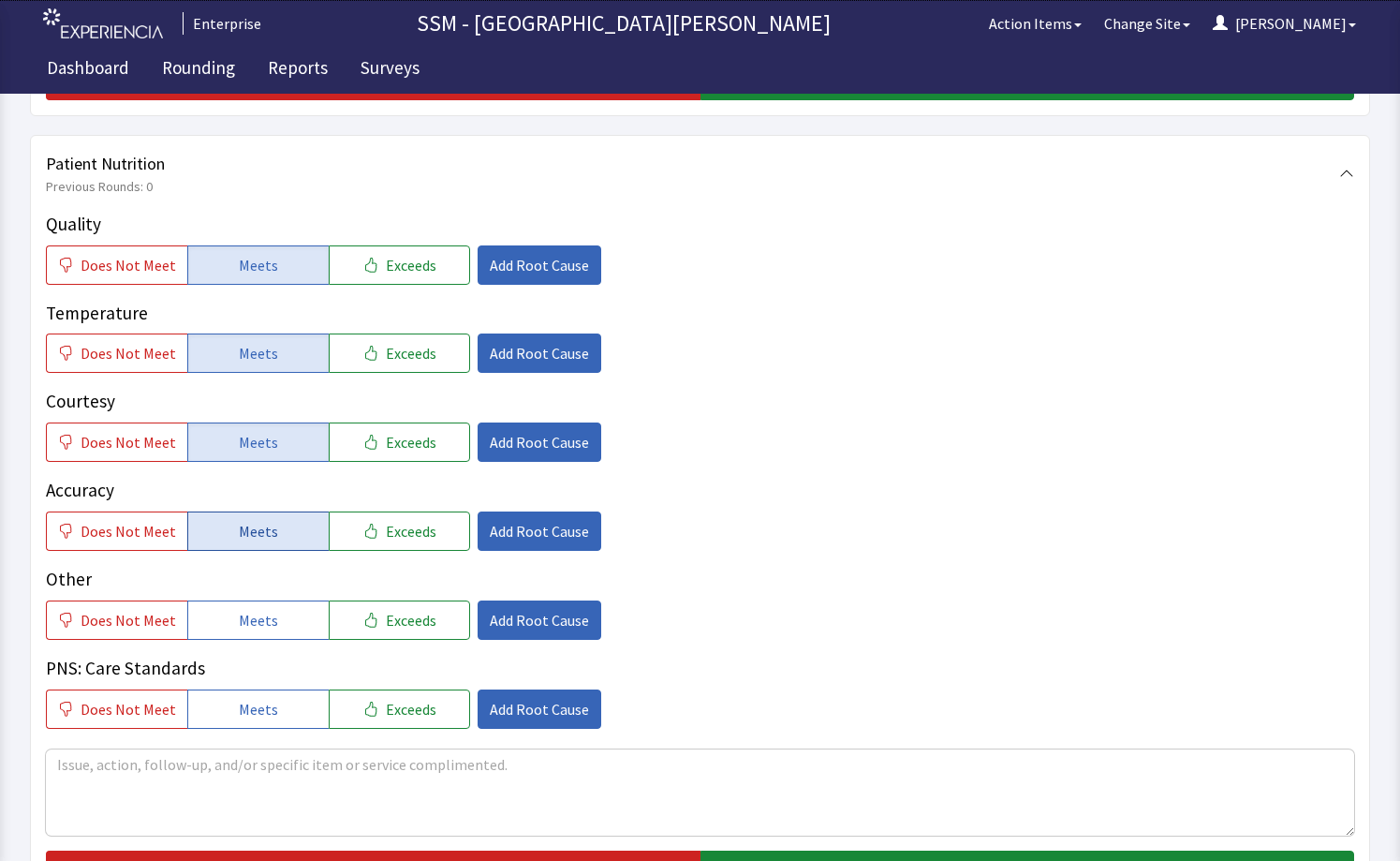
click at [248, 532] on span "Meets" at bounding box center [258, 531] width 39 height 23
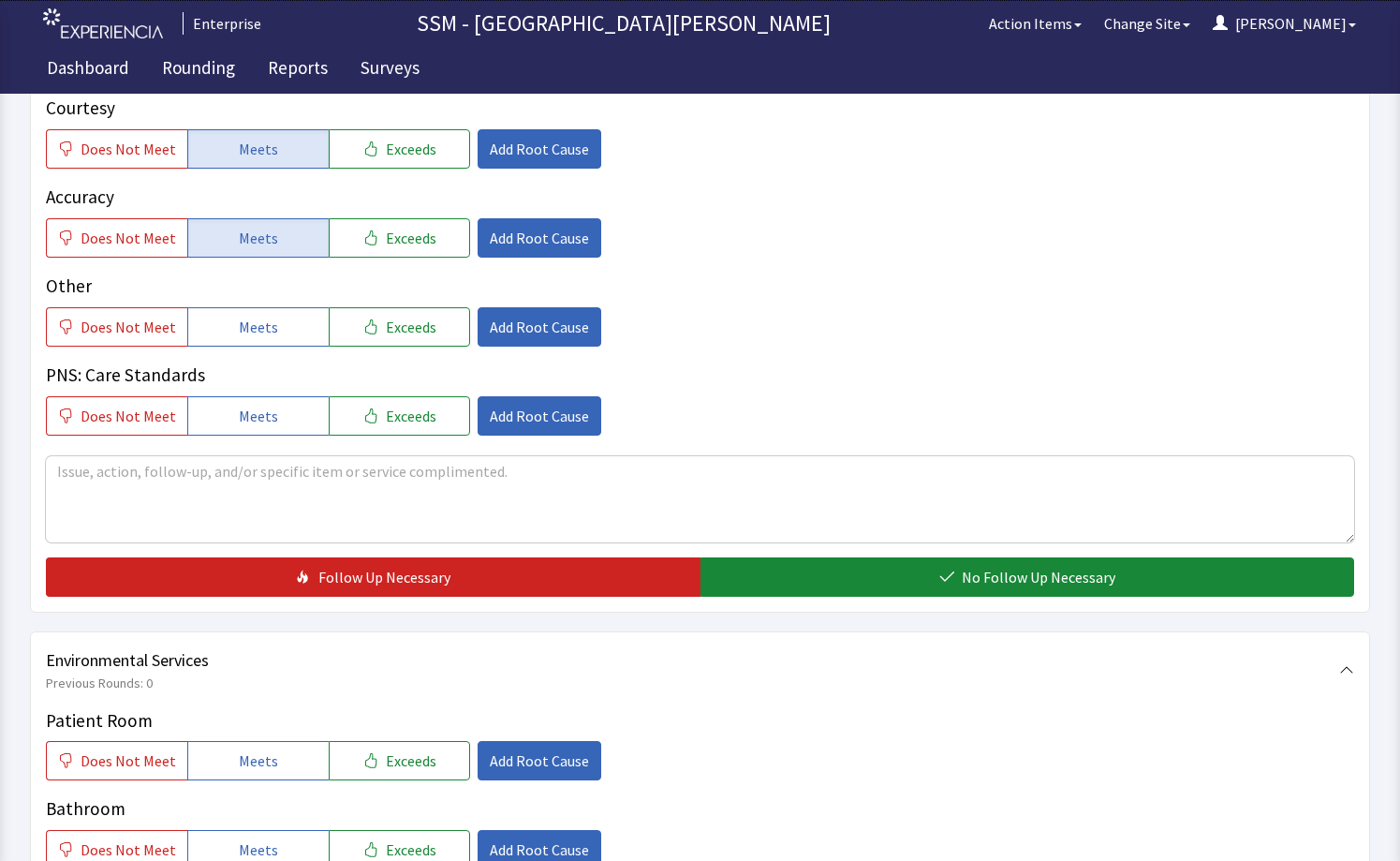
scroll to position [1498, 0]
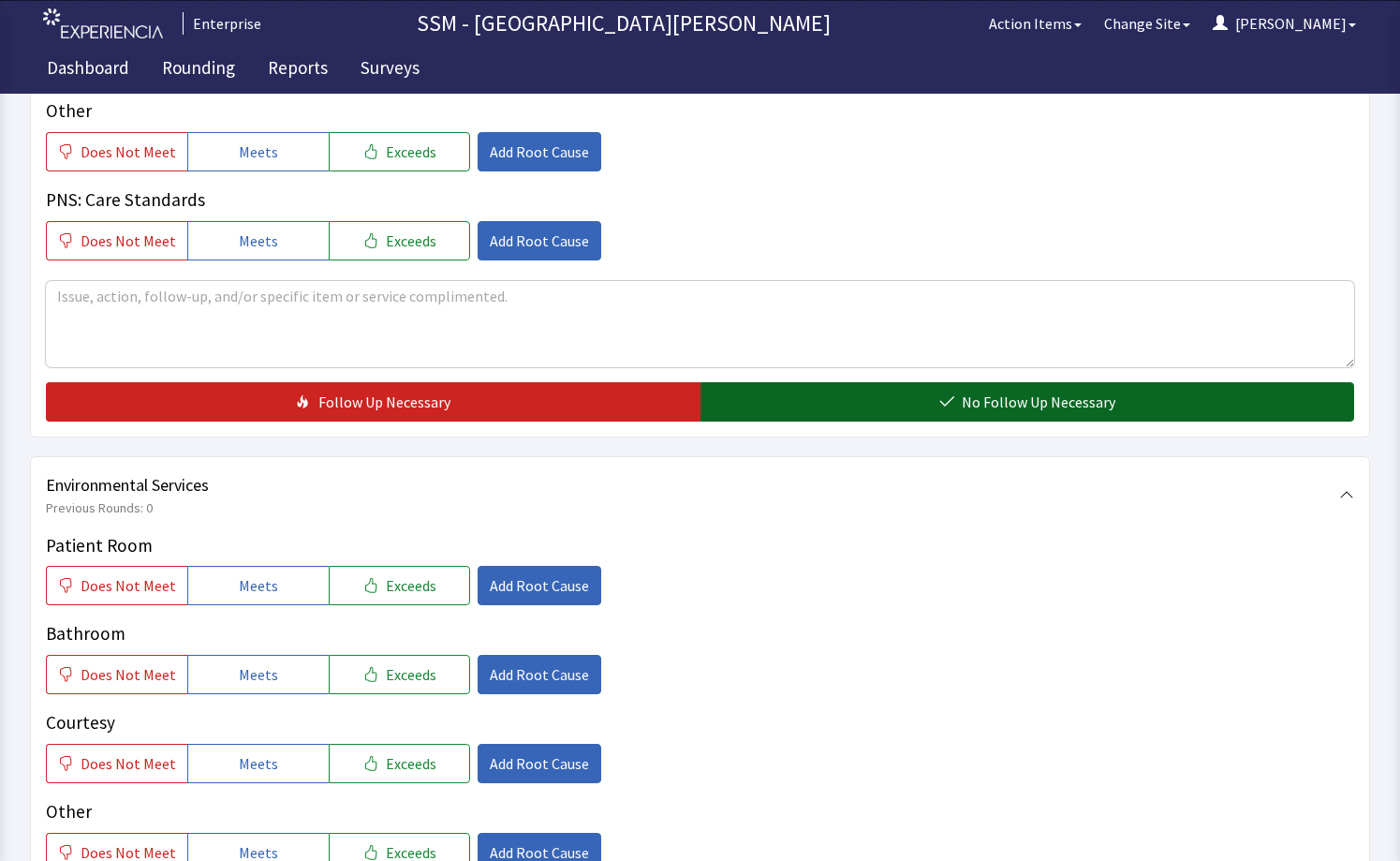
click at [993, 395] on span "No Follow Up Necessary" at bounding box center [1038, 401] width 154 height 23
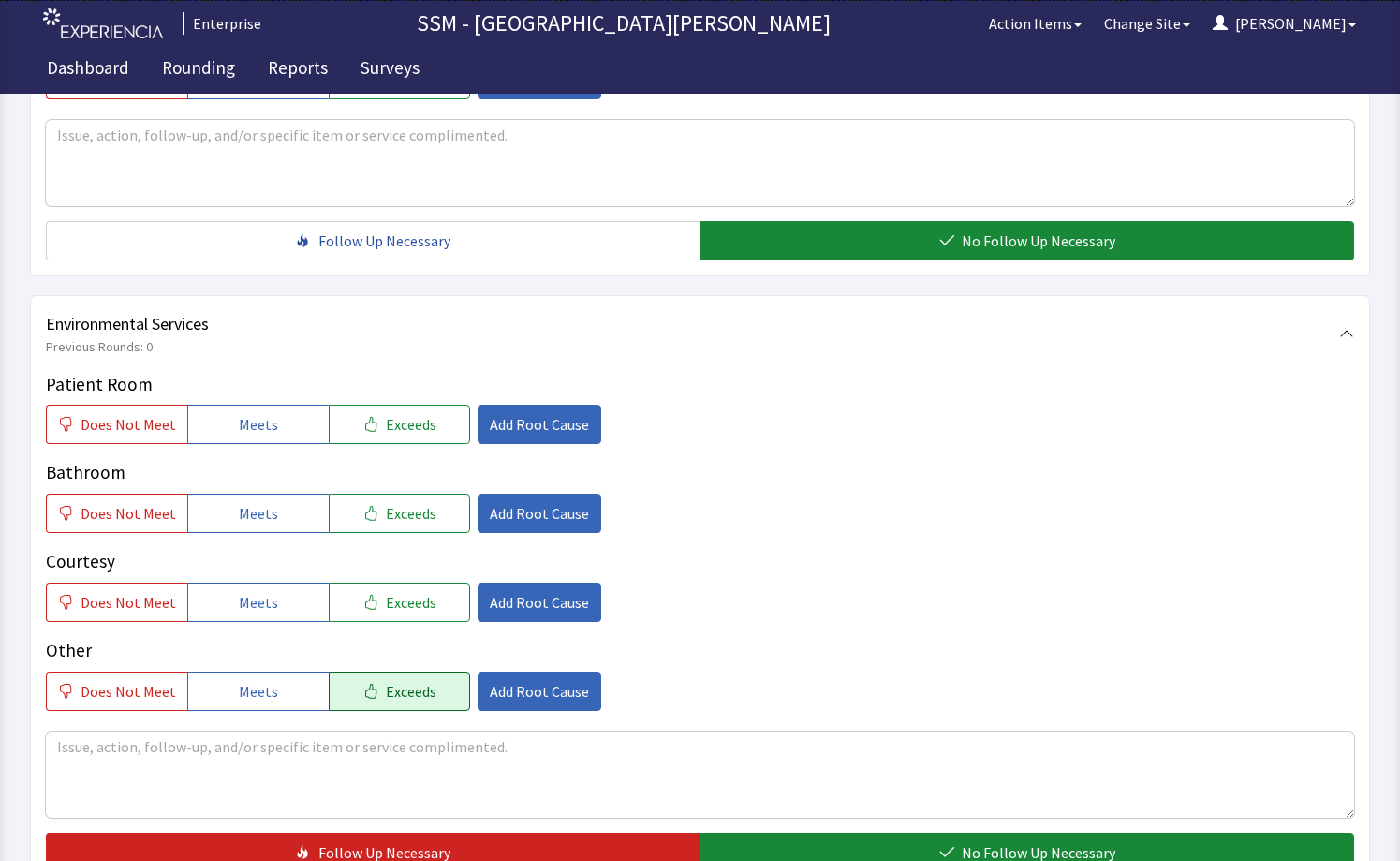
scroll to position [1869, 0]
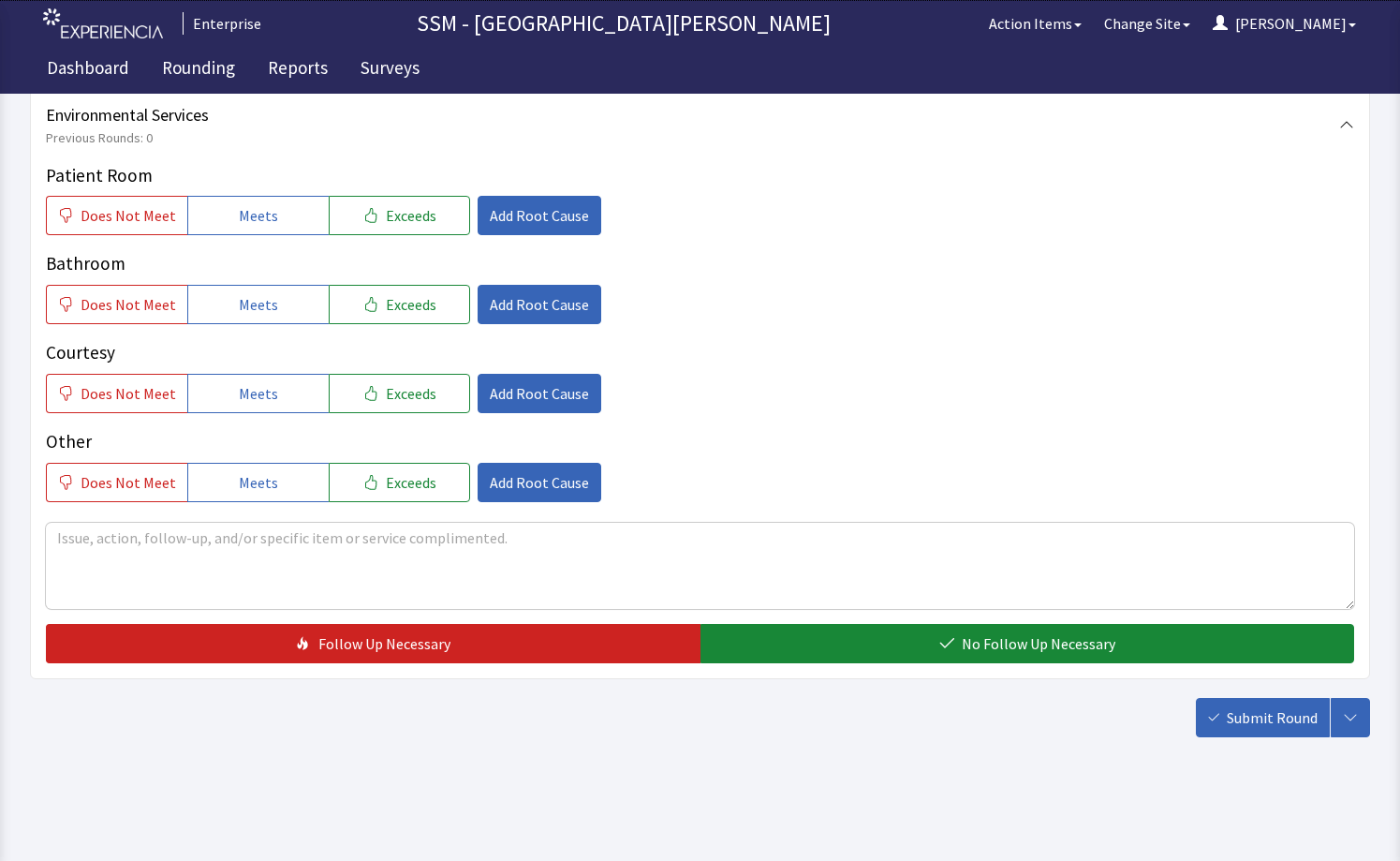
click at [238, 195] on div "Patient Room Does Not Meet Meets Exceeds Add Root Cause" at bounding box center [700, 198] width 1308 height 74
click at [239, 204] on span "Meets" at bounding box center [258, 215] width 39 height 23
click at [240, 293] on button "Meets" at bounding box center [258, 304] width 142 height 39
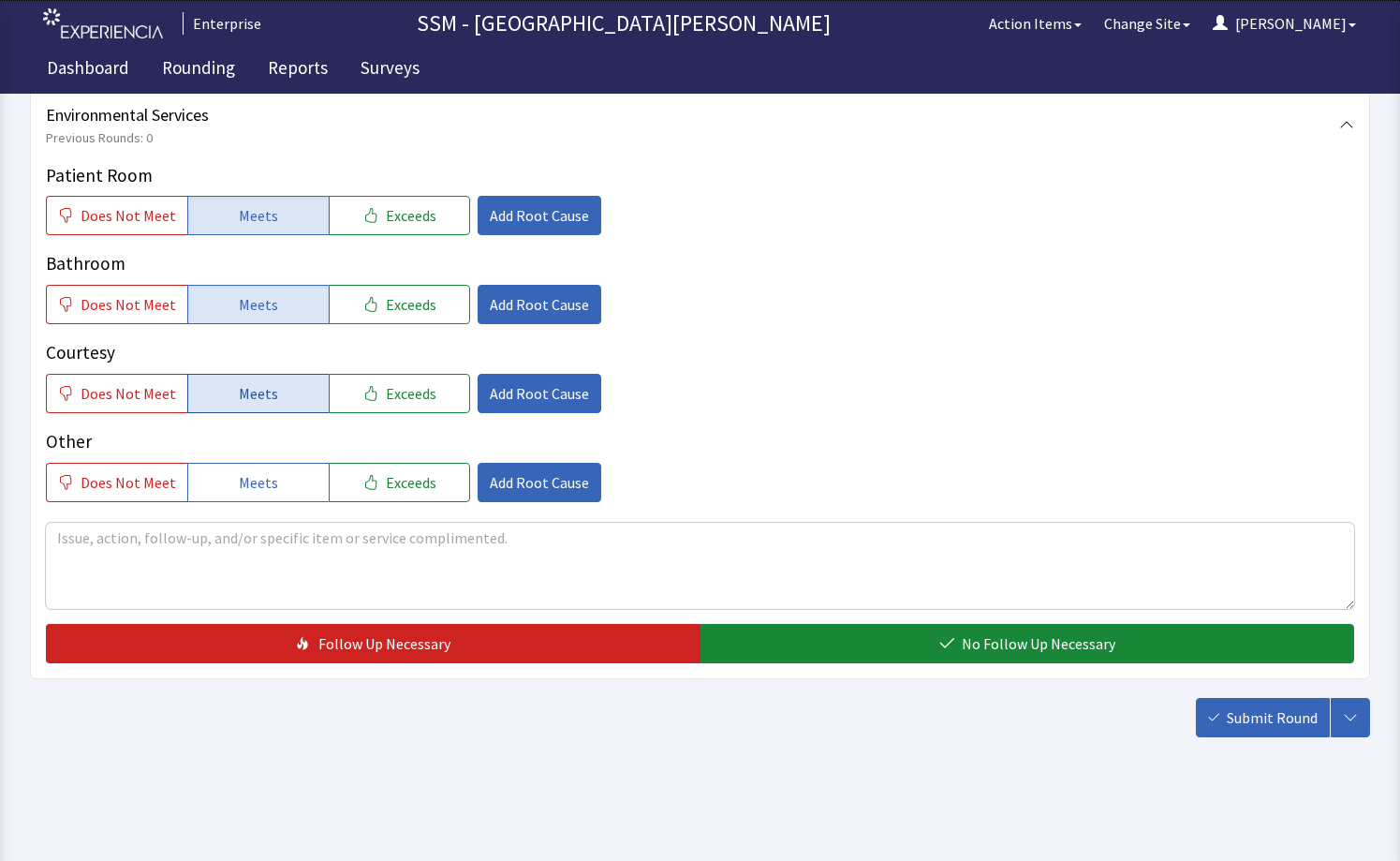
click at [269, 391] on span "Meets" at bounding box center [258, 393] width 39 height 23
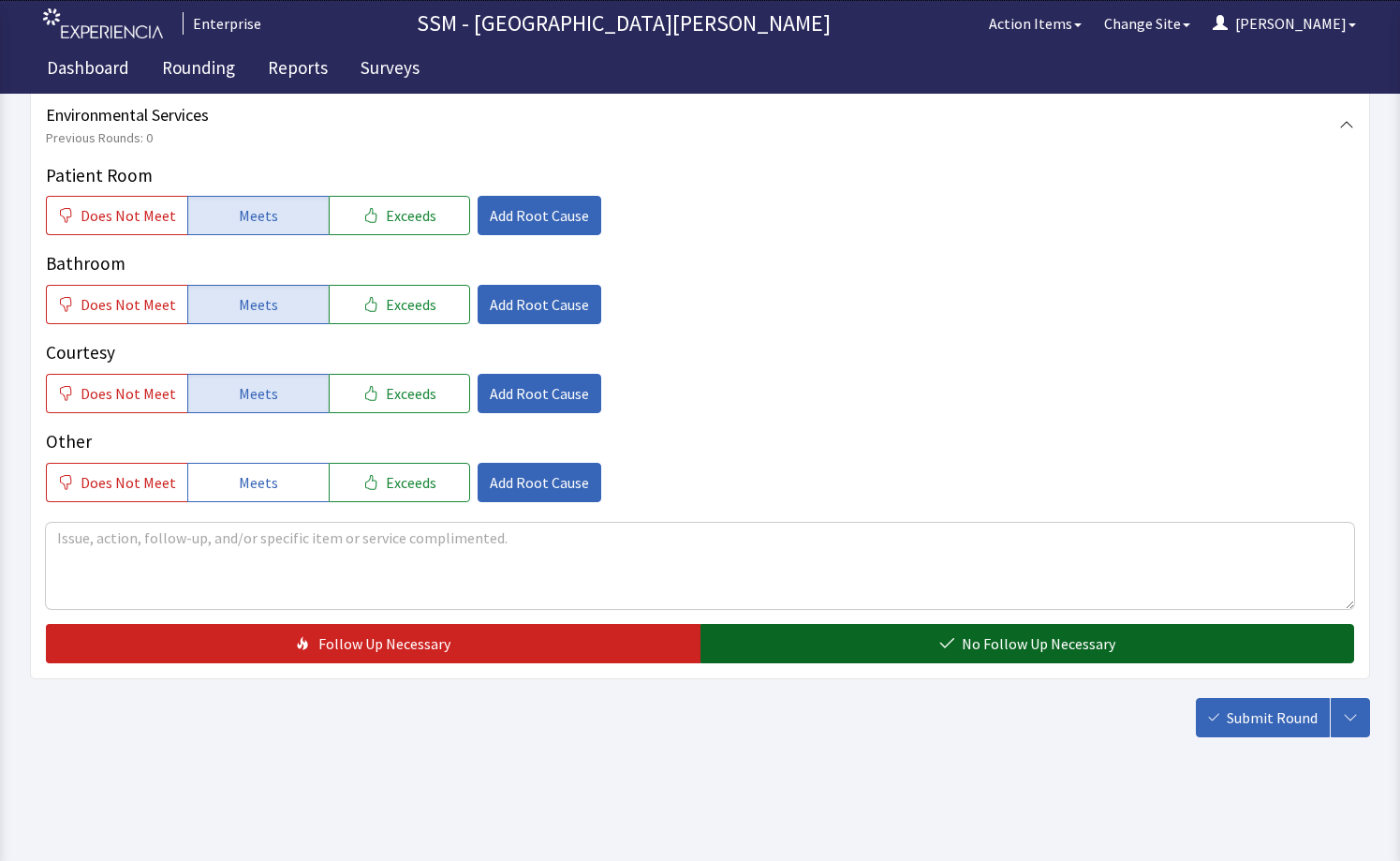
click at [1010, 649] on span "No Follow Up Necessary" at bounding box center [1038, 643] width 154 height 23
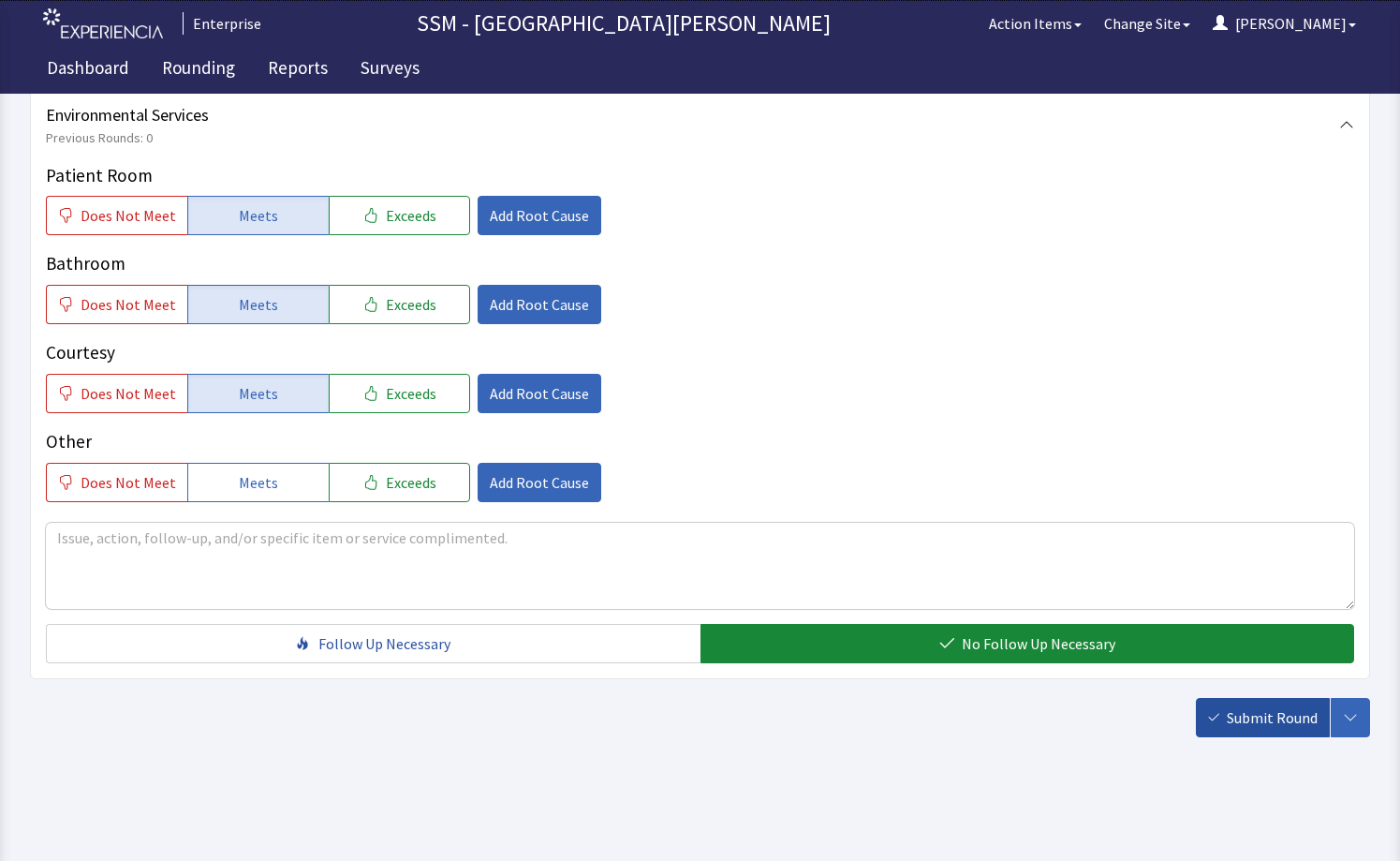
click at [1227, 728] on button "Submit Round" at bounding box center [1263, 717] width 134 height 39
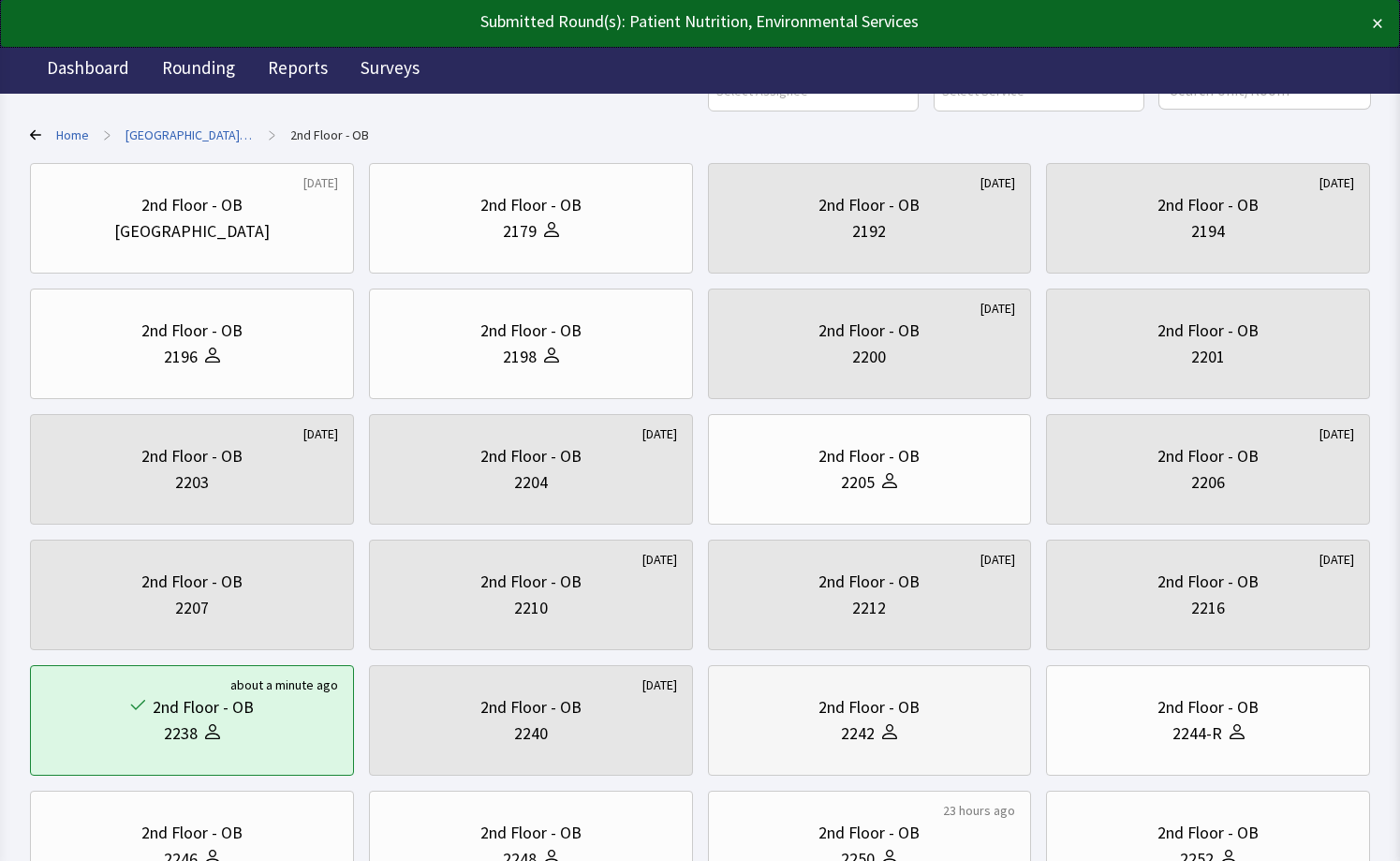
scroll to position [187, 0]
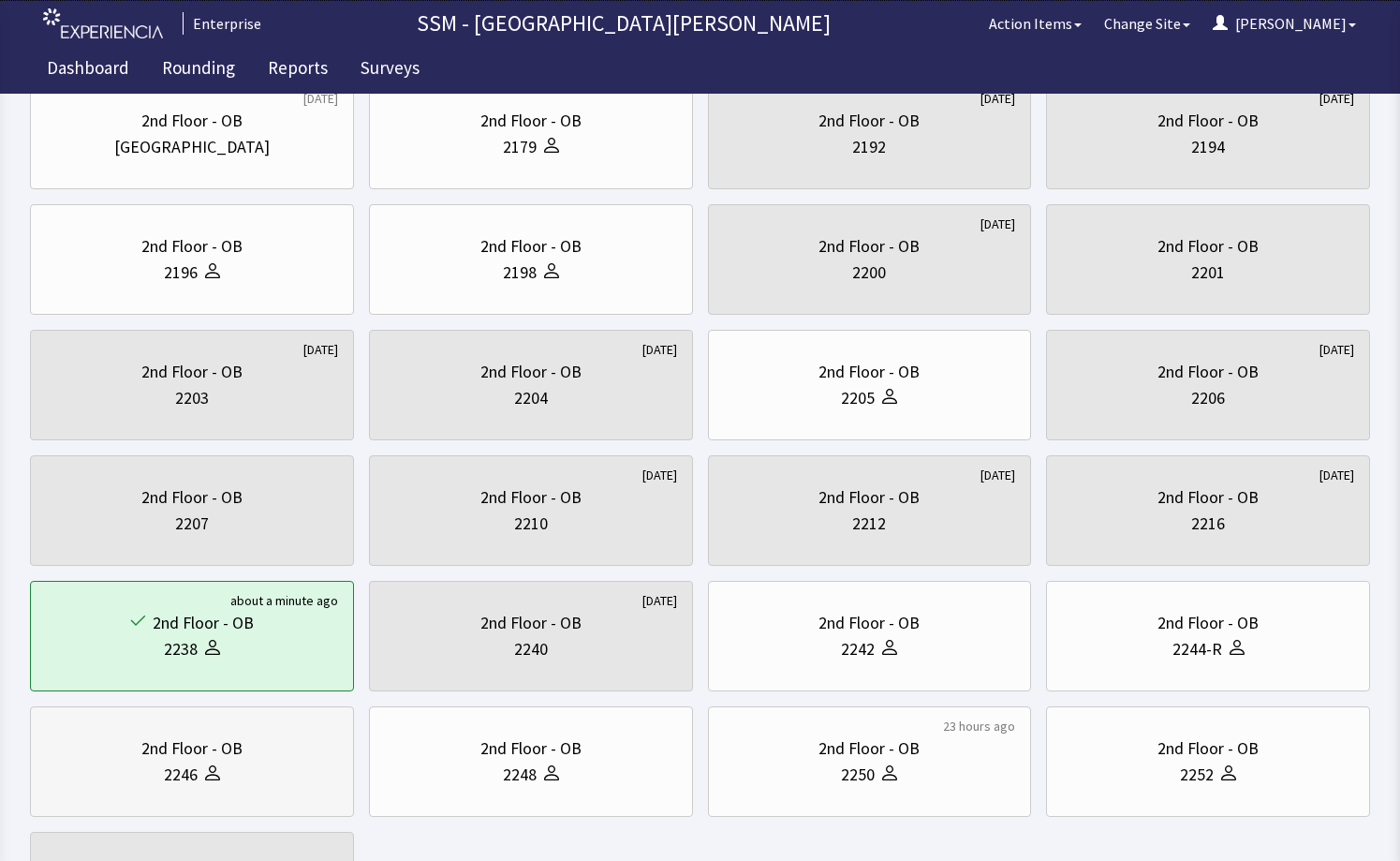
click at [198, 791] on div "2nd Floor - OB 2246" at bounding box center [192, 761] width 293 height 90
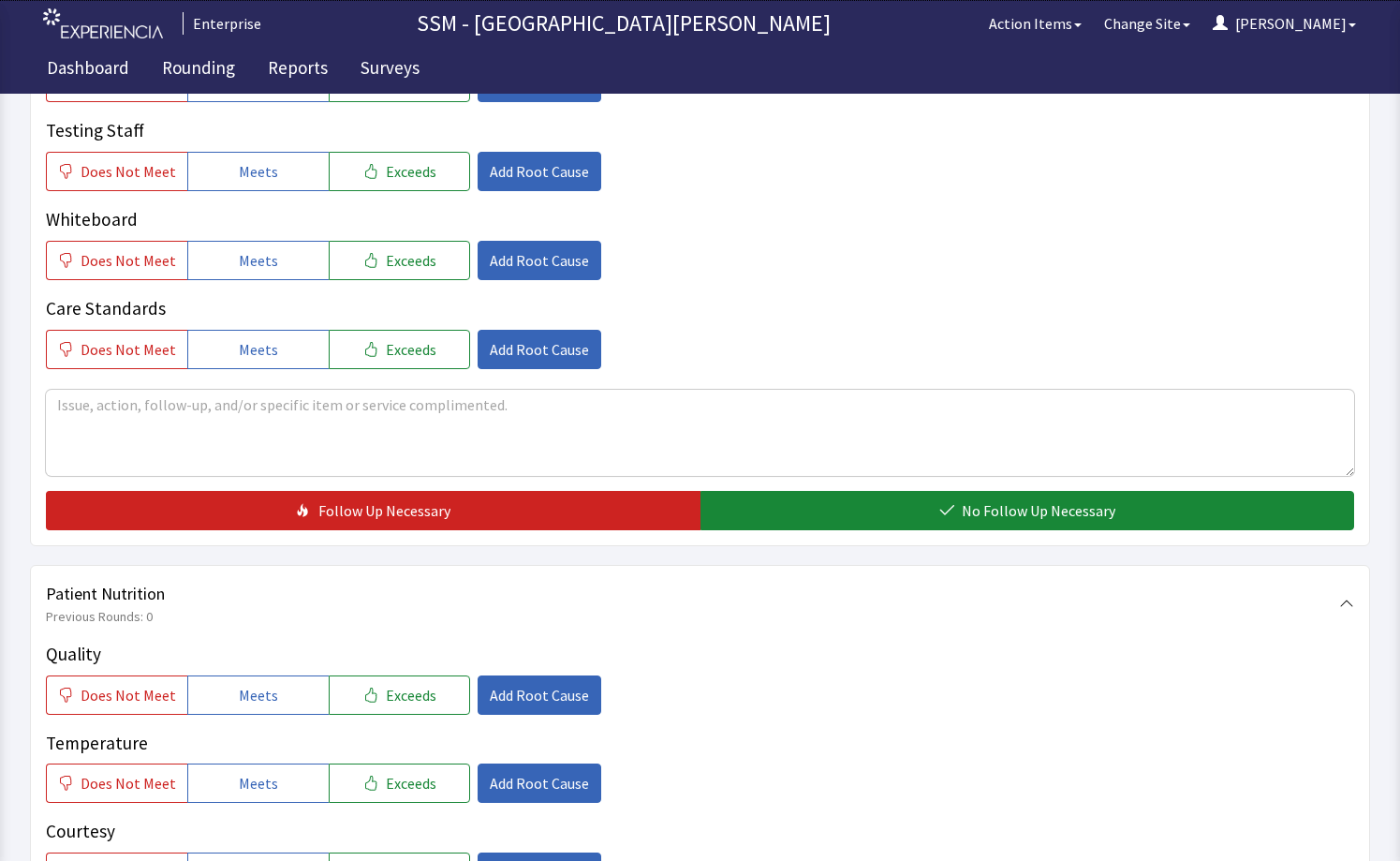
scroll to position [843, 0]
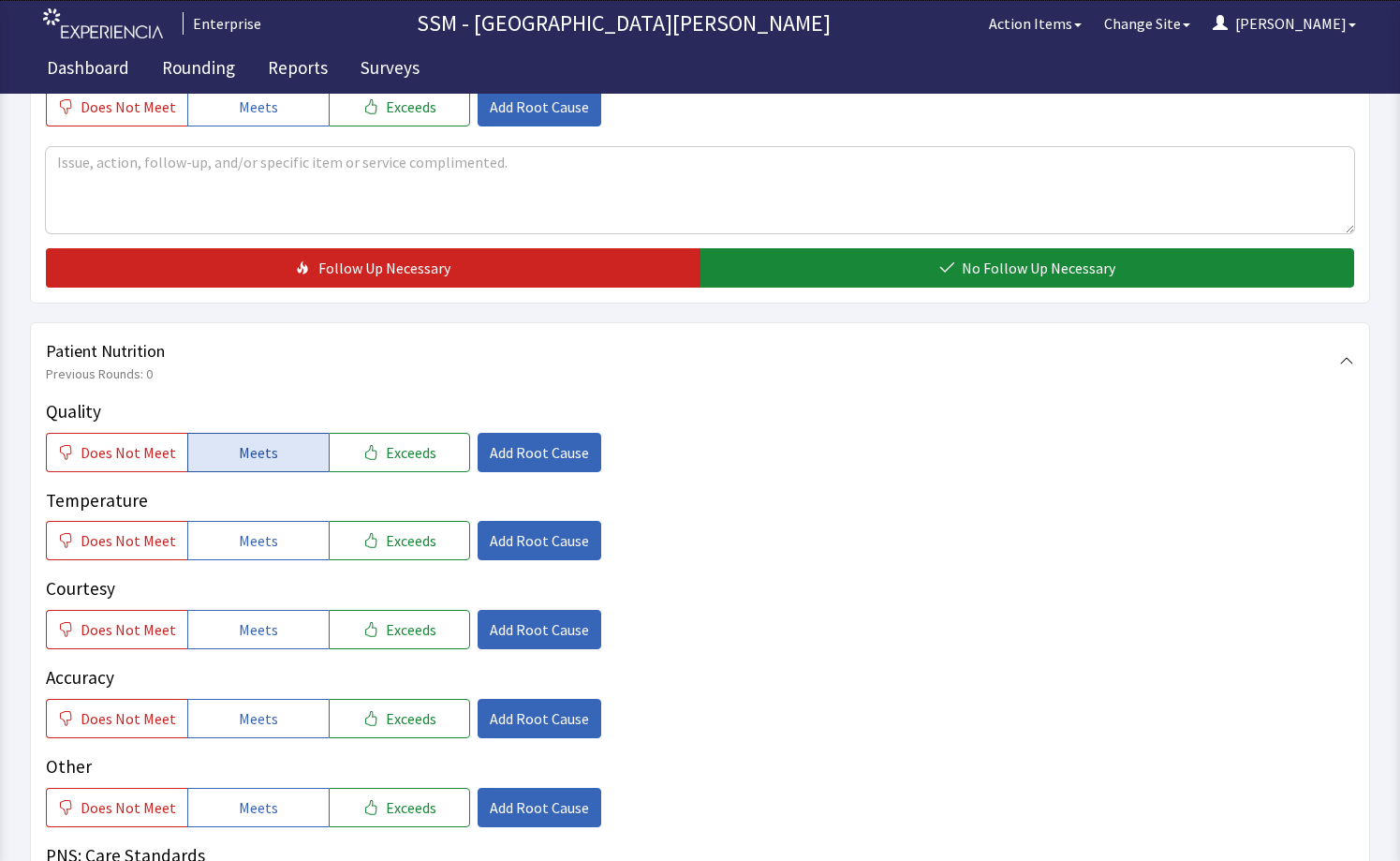
click at [218, 459] on button "Meets" at bounding box center [258, 452] width 142 height 39
drag, startPoint x: 227, startPoint y: 547, endPoint x: 225, endPoint y: 562, distance: 15.1
click at [227, 548] on button "Meets" at bounding box center [258, 541] width 142 height 39
click at [258, 638] on span "Meets" at bounding box center [258, 629] width 39 height 23
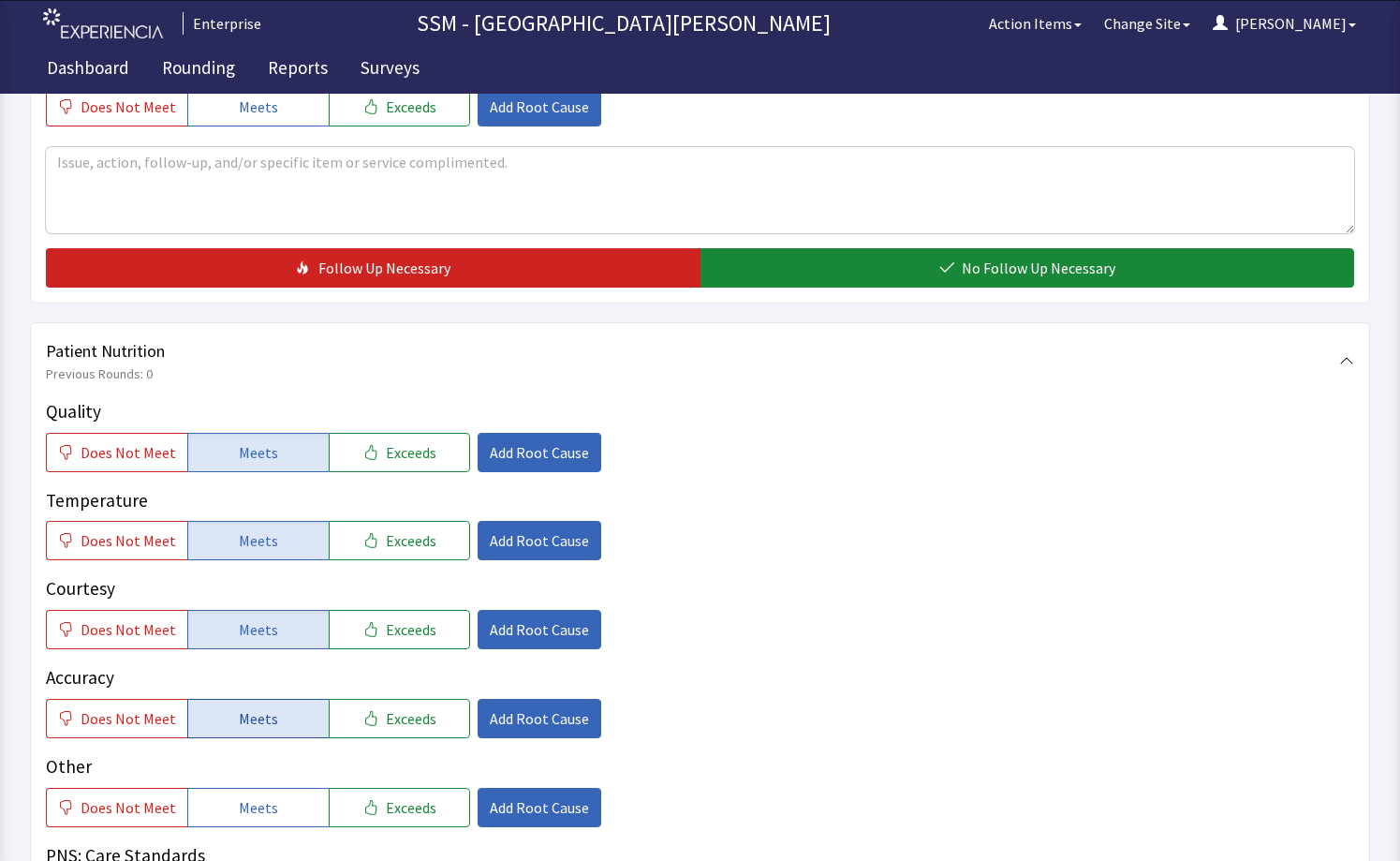
click at [269, 719] on span "Meets" at bounding box center [258, 718] width 39 height 23
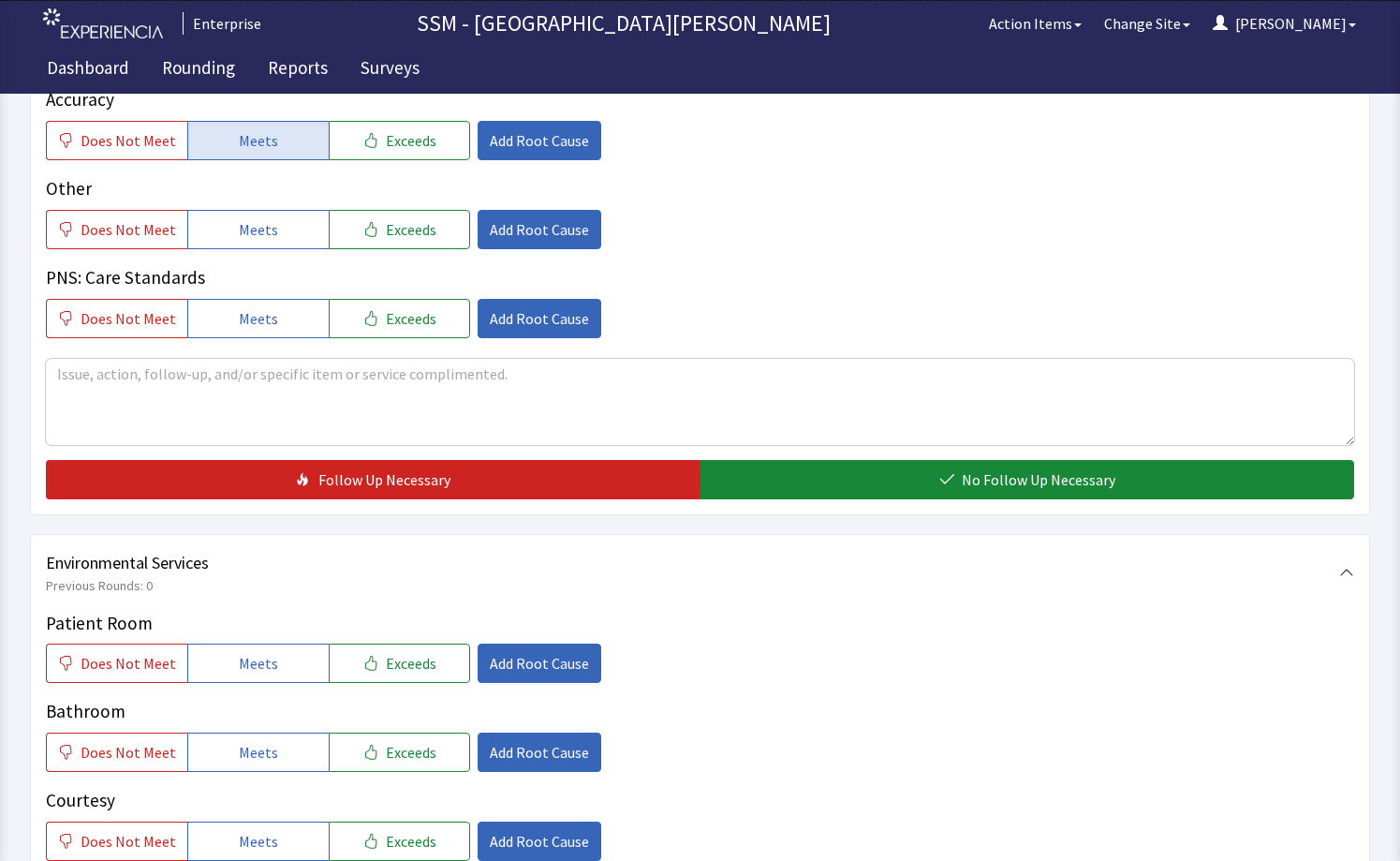
scroll to position [1498, 0]
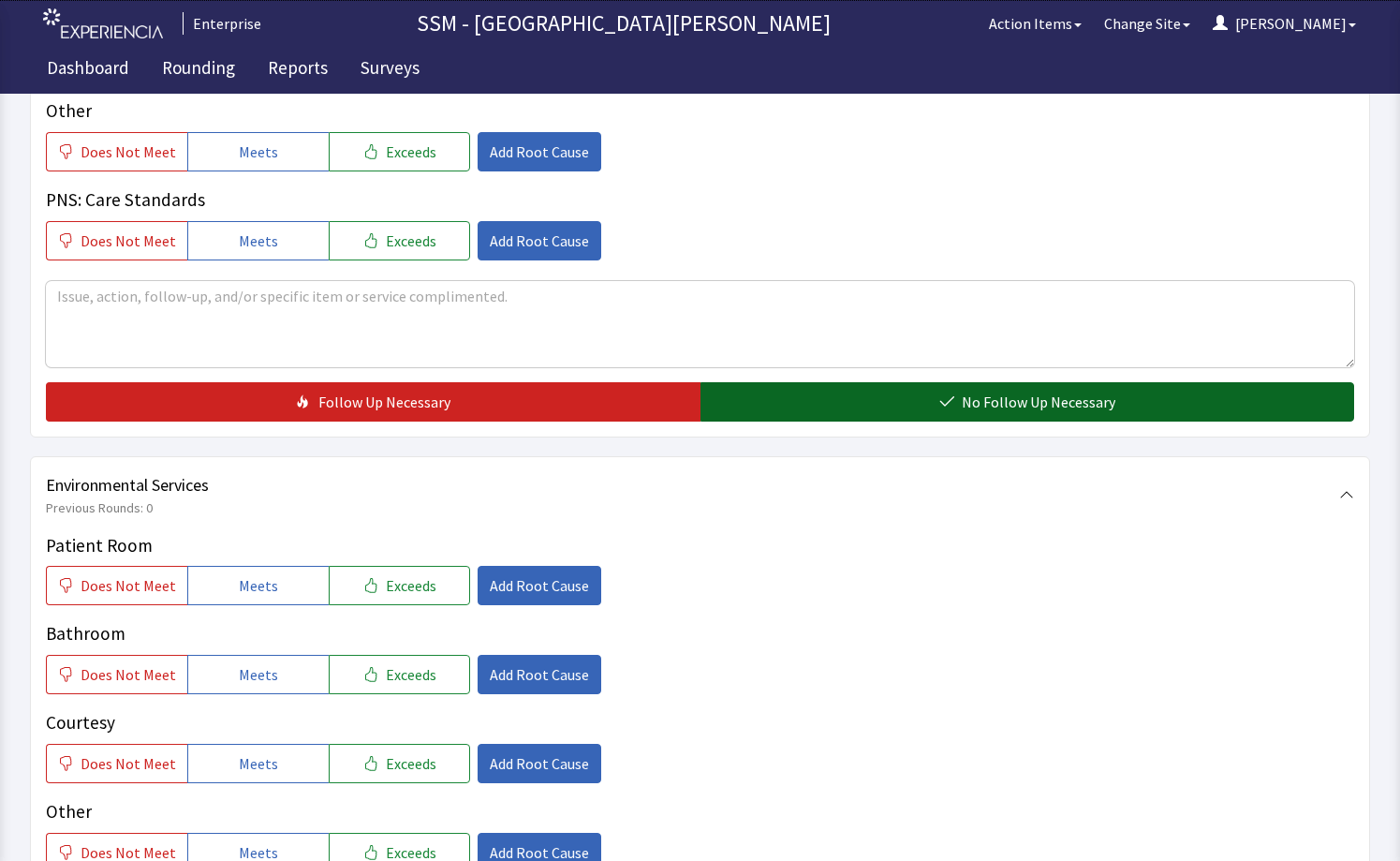
click at [937, 393] on button "No Follow Up Necessary" at bounding box center [1028, 402] width 655 height 39
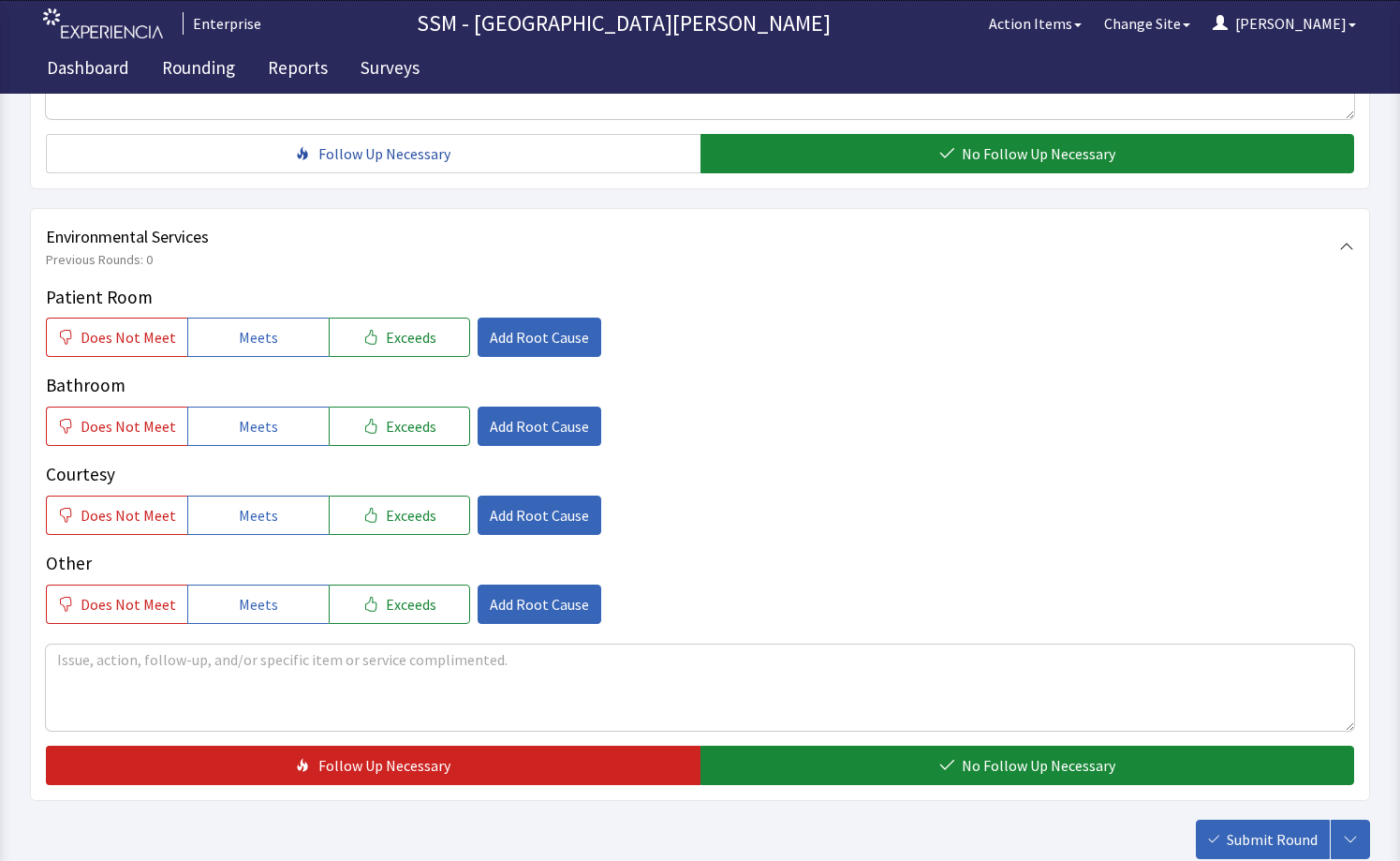
scroll to position [1869, 0]
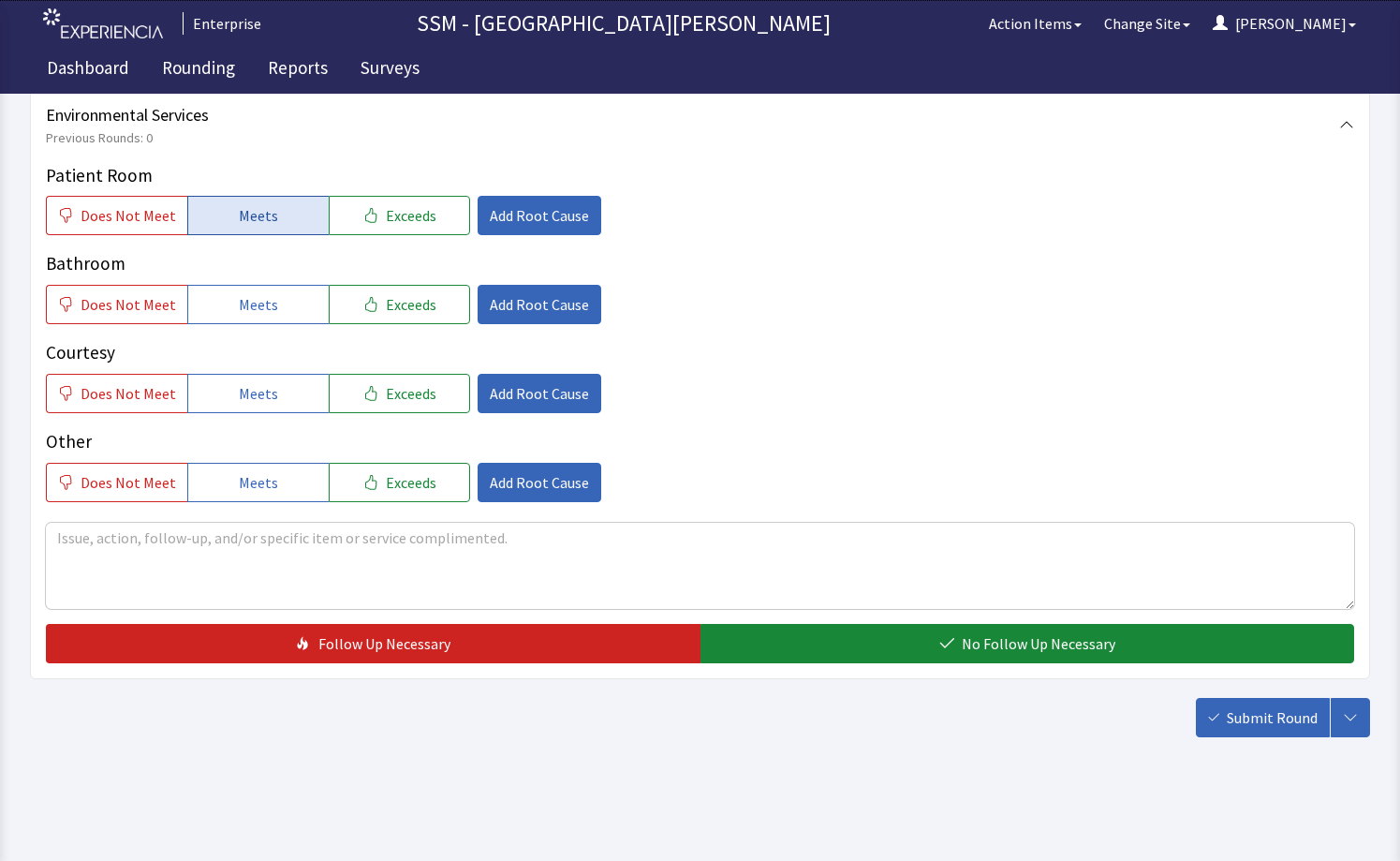
click at [221, 228] on button "Meets" at bounding box center [258, 216] width 142 height 39
click at [224, 309] on button "Meets" at bounding box center [258, 304] width 142 height 39
click at [255, 398] on span "Meets" at bounding box center [258, 393] width 39 height 23
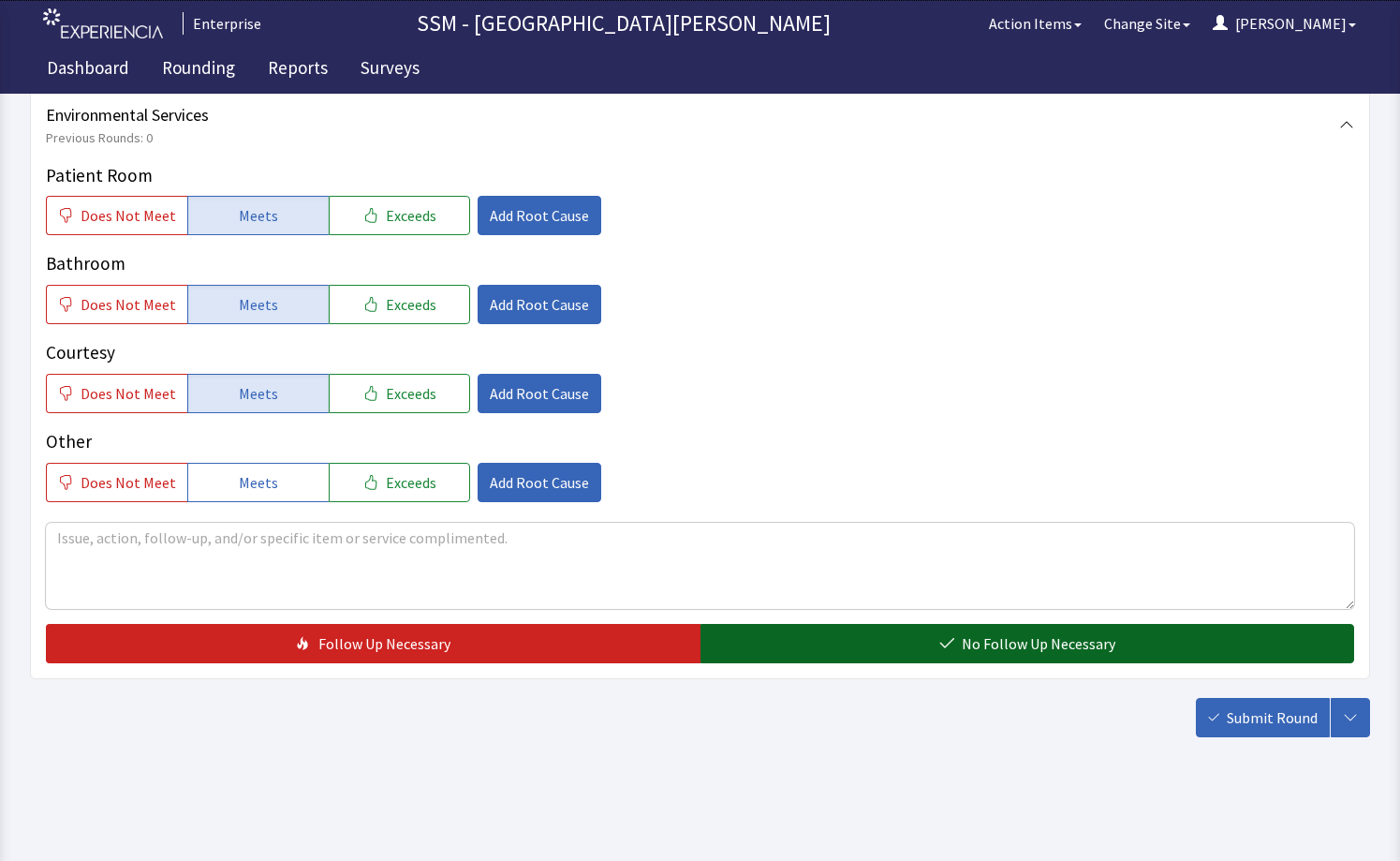
click at [1049, 640] on span "No Follow Up Necessary" at bounding box center [1038, 643] width 154 height 23
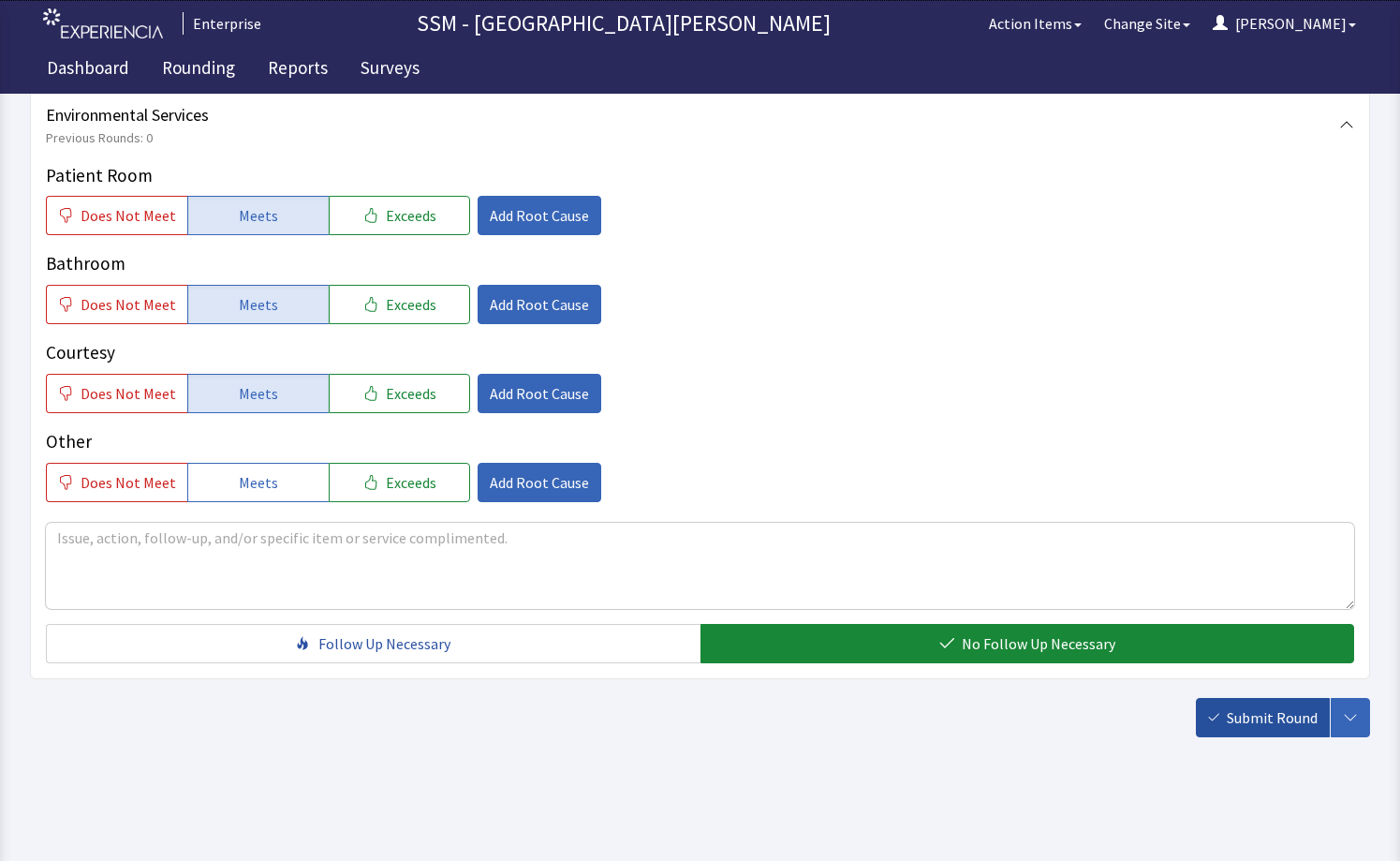
click at [1251, 718] on span "Submit Round" at bounding box center [1273, 717] width 91 height 23
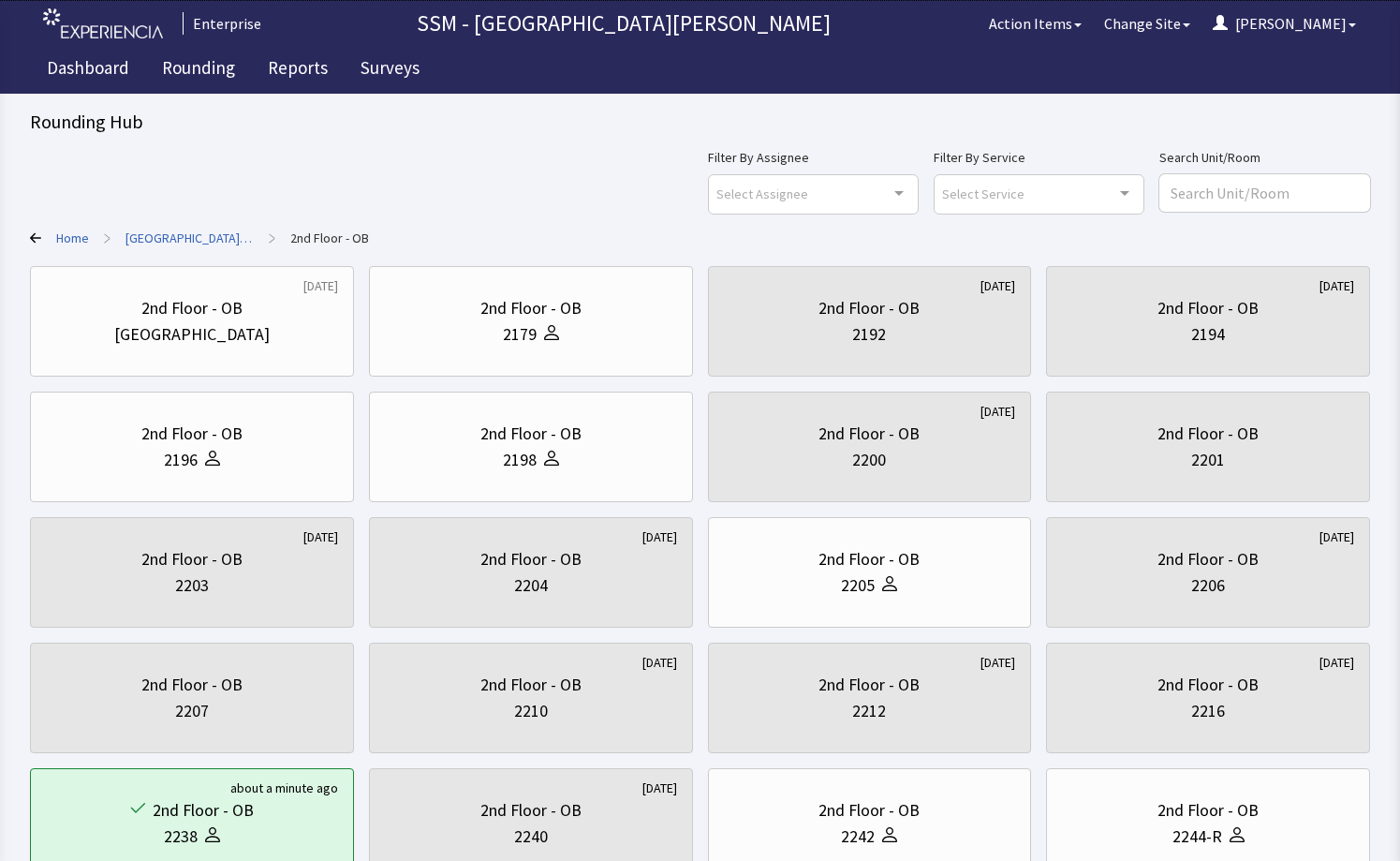
click at [559, 169] on div "Filter By Assignee Select Assignee Clear Selection [PERSON_NAME] [PERSON_NAME] …" at bounding box center [700, 179] width 1341 height 67
click at [501, 170] on div "Filter By Assignee Select Assignee Clear Selection [PERSON_NAME] [PERSON_NAME] …" at bounding box center [700, 179] width 1341 height 67
click at [526, 194] on div "Filter By Assignee Select Assignee Clear Selection [PERSON_NAME] [PERSON_NAME] …" at bounding box center [700, 179] width 1341 height 67
click at [477, 182] on div "Filter By Assignee Select Assignee Clear Selection [PERSON_NAME] [PERSON_NAME] …" at bounding box center [700, 179] width 1341 height 67
click at [179, 76] on link "Rounding" at bounding box center [198, 71] width 101 height 47
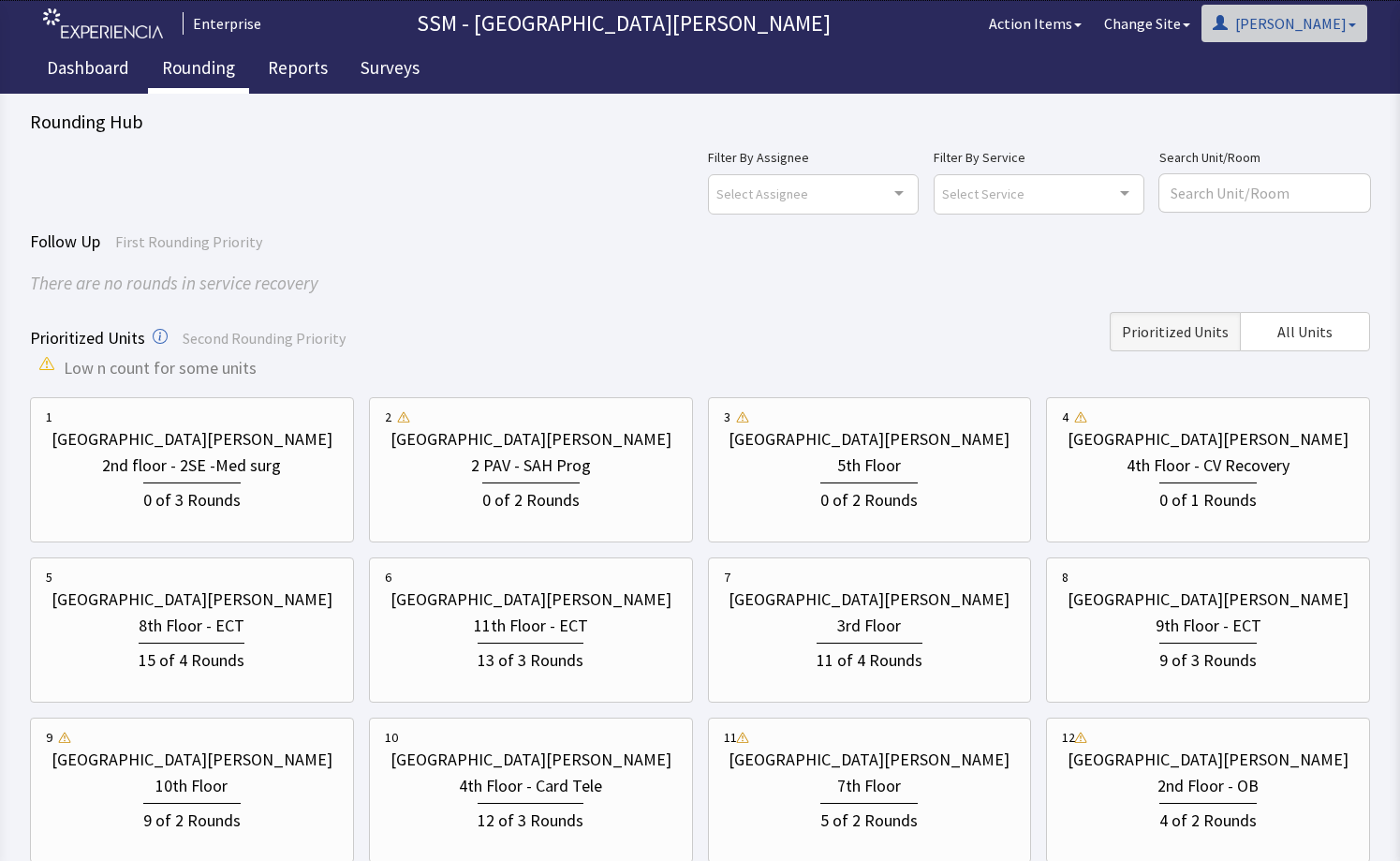
click at [1330, 29] on button "[PERSON_NAME]" at bounding box center [1285, 24] width 166 height 37
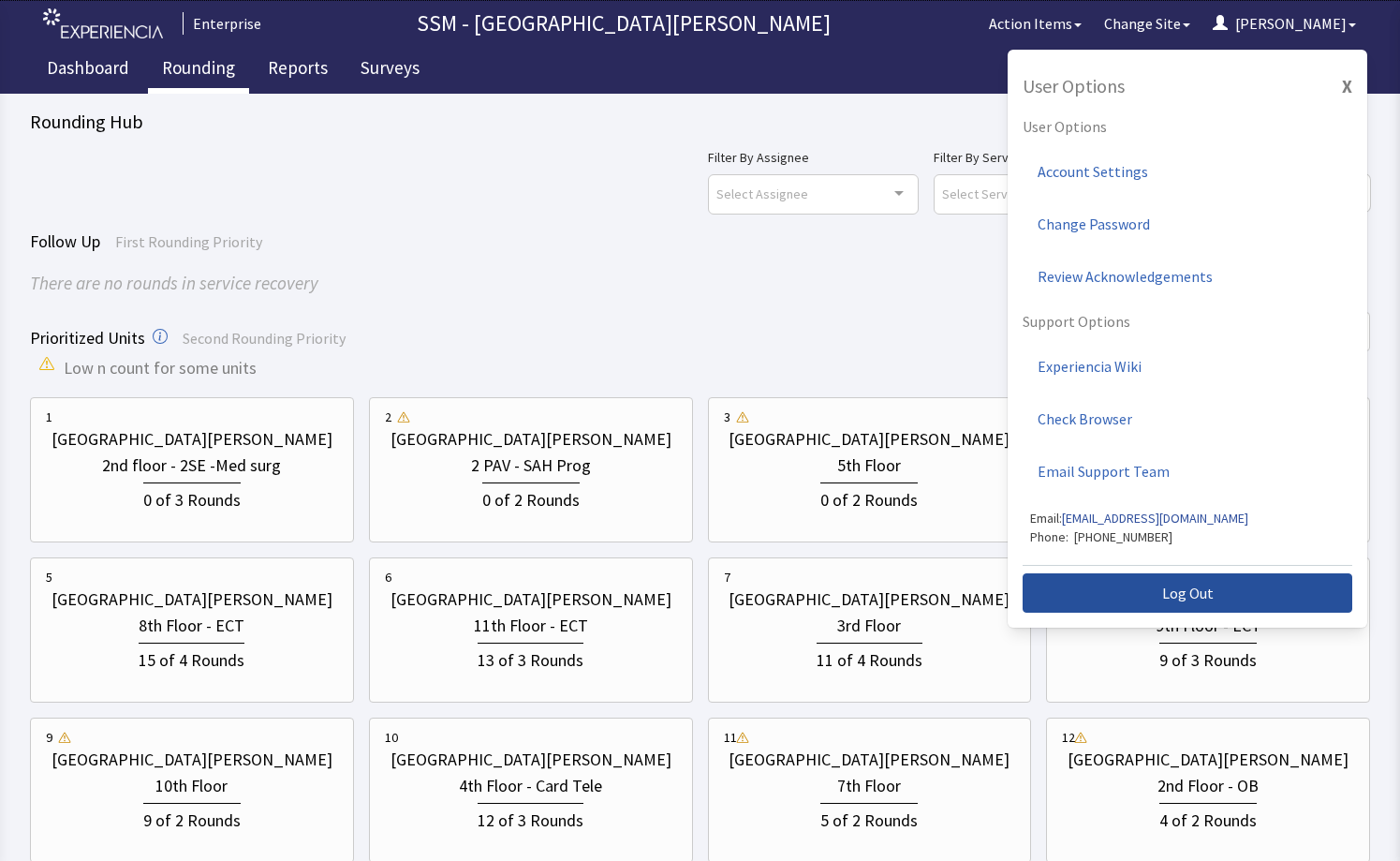
click at [1206, 585] on span "Log Out" at bounding box center [1188, 592] width 51 height 23
